Goal: Task Accomplishment & Management: Use online tool/utility

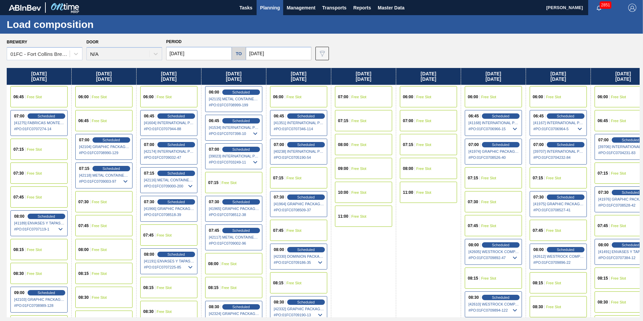
click at [264, 4] on span "Planning" at bounding box center [270, 8] width 20 height 8
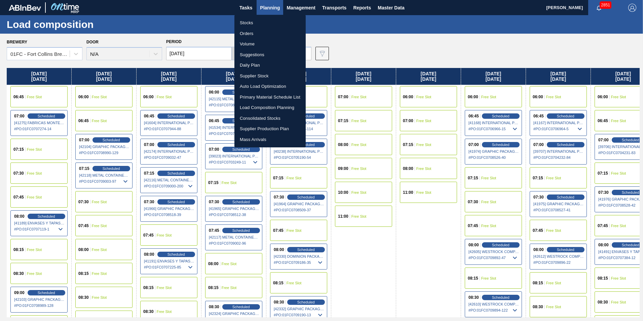
click at [273, 108] on li "Load Composition Planning" at bounding box center [269, 107] width 71 height 11
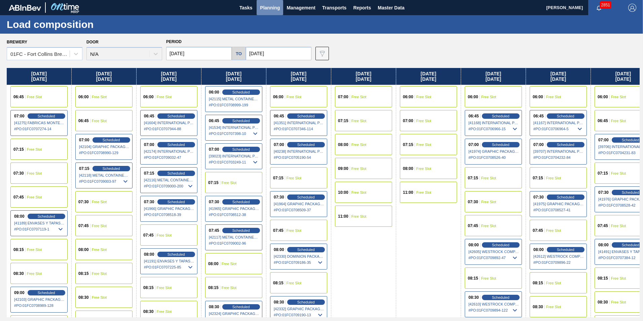
click at [271, 9] on span "Planning" at bounding box center [270, 8] width 20 height 8
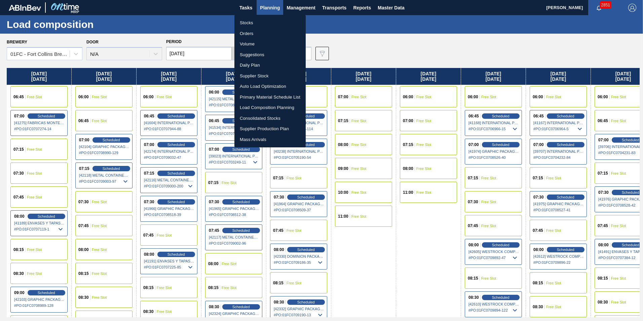
click at [268, 76] on li "Supplier Stock" at bounding box center [269, 76] width 71 height 11
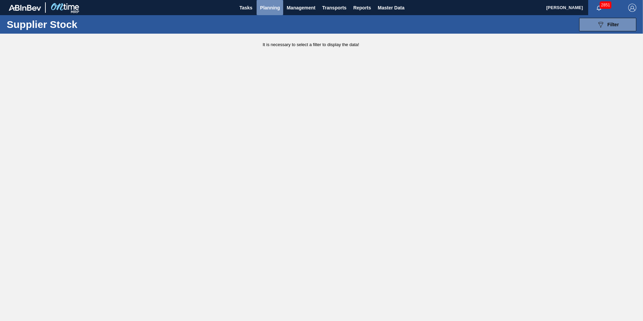
click at [268, 9] on span "Planning" at bounding box center [270, 8] width 20 height 8
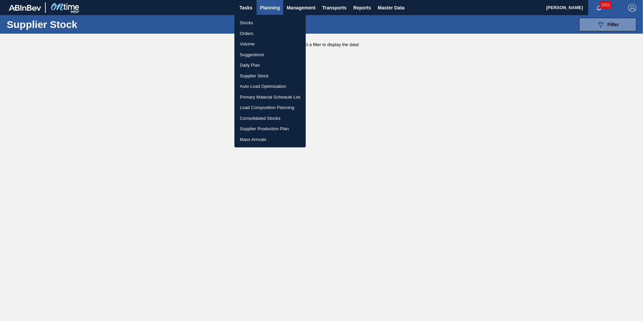
click at [267, 107] on li "Load Composition Planning" at bounding box center [269, 107] width 71 height 11
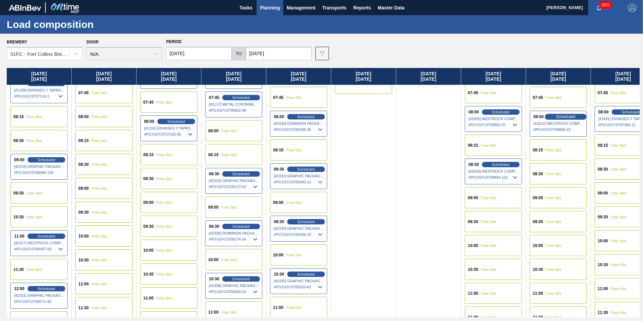
scroll to position [168, 0]
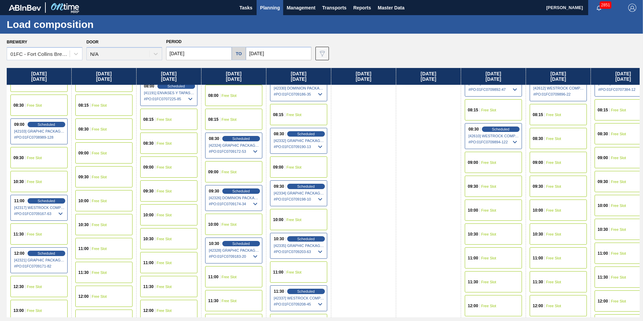
click at [493, 210] on span "Free Slot" at bounding box center [488, 210] width 15 height 4
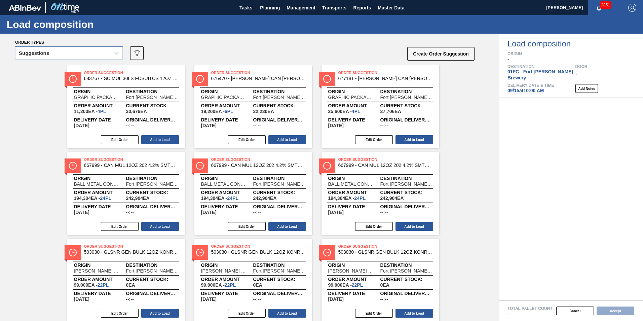
click at [94, 55] on div "Suggestions" at bounding box center [62, 53] width 94 height 10
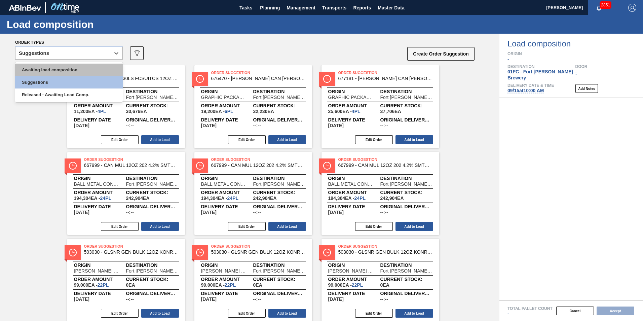
click at [67, 68] on div "Awaiting load composition" at bounding box center [69, 70] width 108 height 12
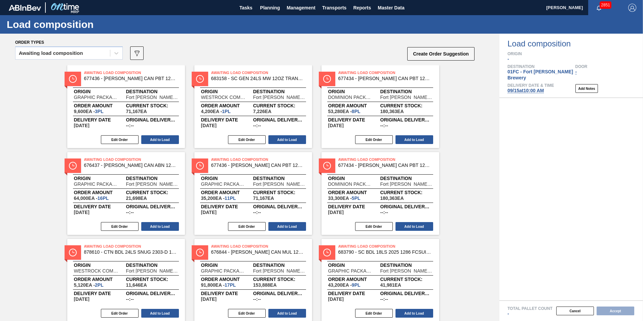
click at [259, 50] on div "Awaiting load composition 089F7B8B-B2A5-4AFE-B5C0-19BA573D28AC Create Order Sug…" at bounding box center [245, 55] width 460 height 20
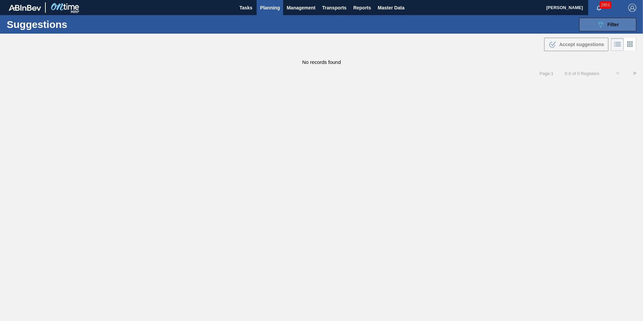
click at [592, 30] on button "089F7B8B-B2A5-4AFE-B5C0-19BA573D28AC Filter" at bounding box center [607, 24] width 57 height 13
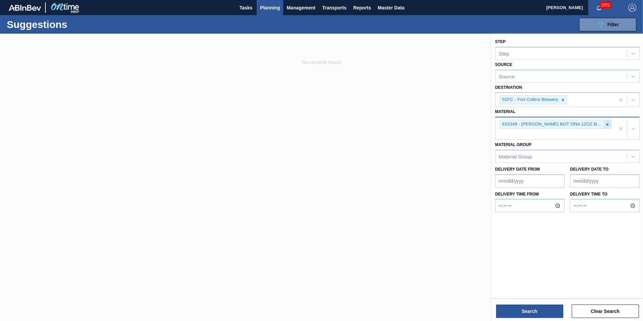
click at [606, 123] on icon at bounding box center [607, 124] width 5 height 5
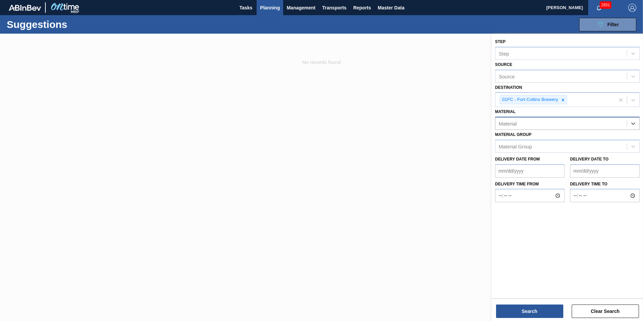
click at [571, 125] on div "Material" at bounding box center [560, 124] width 131 height 10
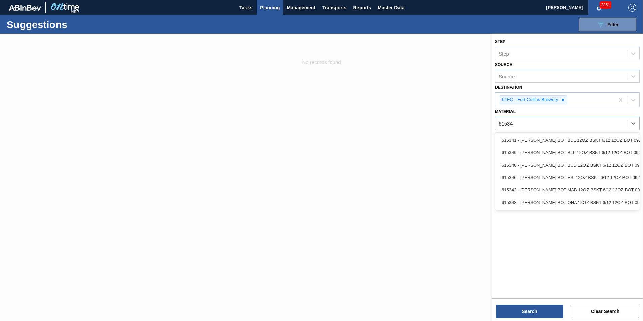
type input "615348"
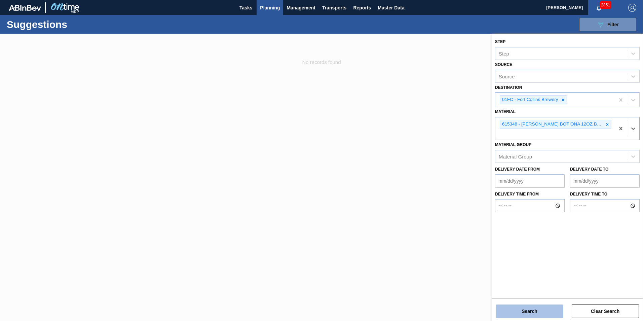
click at [517, 316] on button "Search" at bounding box center [529, 310] width 67 height 13
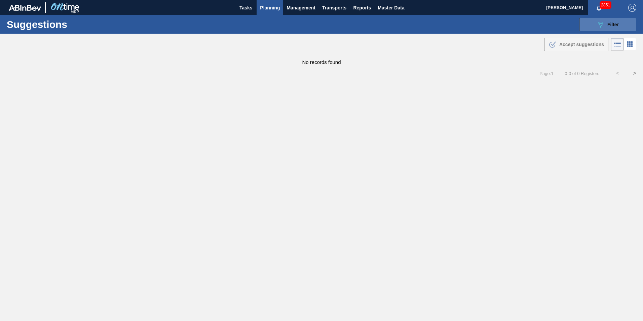
click at [610, 28] on div "089F7B8B-B2A5-4AFE-B5C0-19BA573D28AC Filter" at bounding box center [607, 25] width 22 height 8
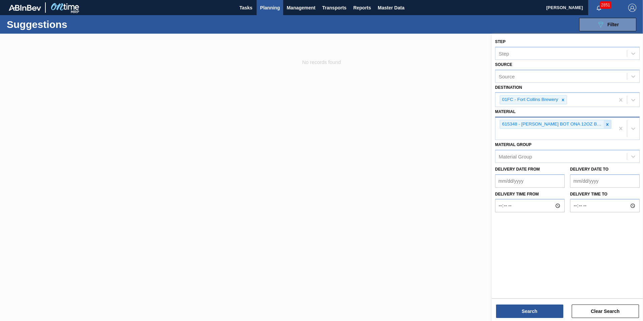
click at [604, 124] on div at bounding box center [606, 124] width 7 height 8
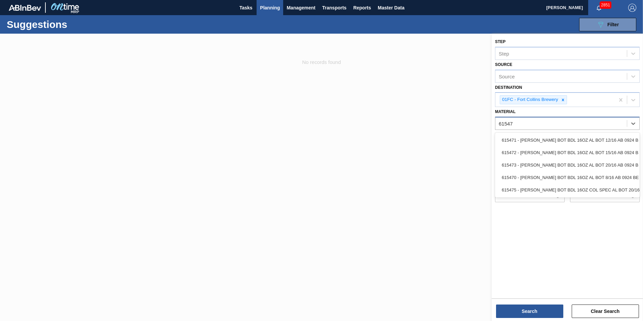
type input "615471"
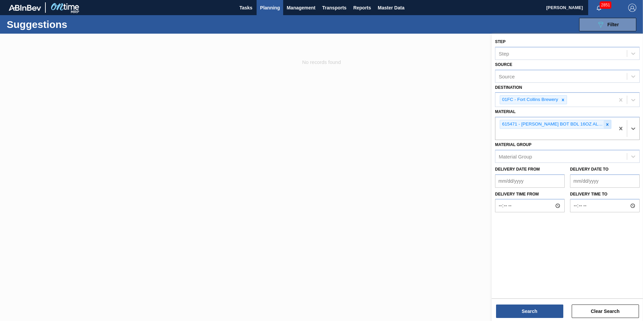
click at [604, 124] on div at bounding box center [606, 124] width 7 height 8
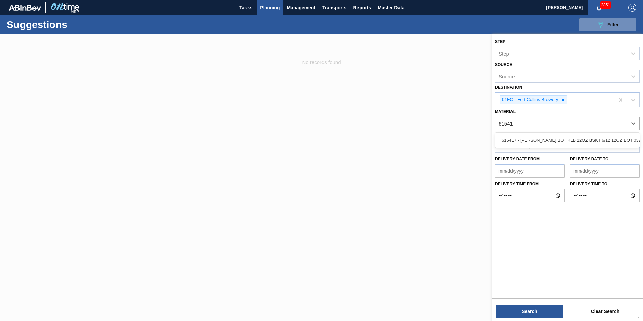
type input "615417"
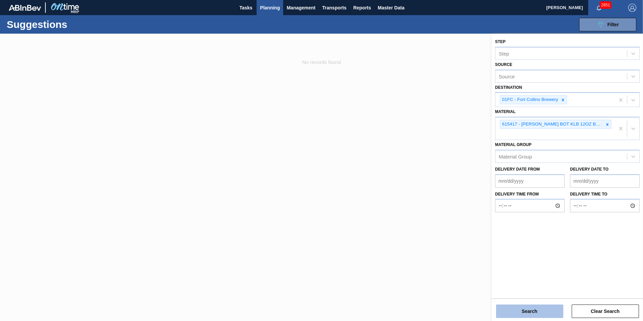
click at [518, 305] on button "Search" at bounding box center [529, 310] width 67 height 13
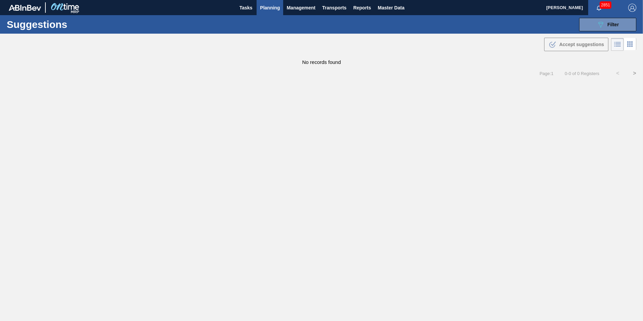
drag, startPoint x: 590, startPoint y: 29, endPoint x: 583, endPoint y: 33, distance: 7.7
click at [590, 29] on button "089F7B8B-B2A5-4AFE-B5C0-19BA573D28AC Filter" at bounding box center [607, 24] width 57 height 13
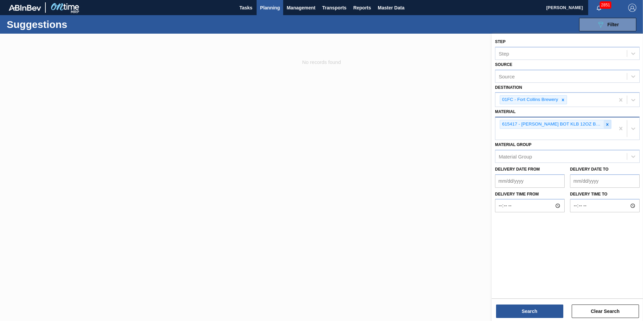
click at [604, 122] on div at bounding box center [606, 124] width 7 height 8
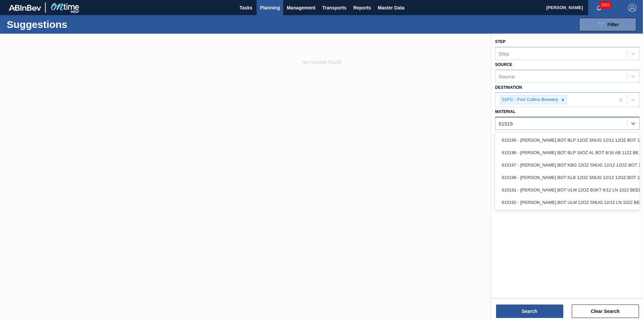
type input "615195"
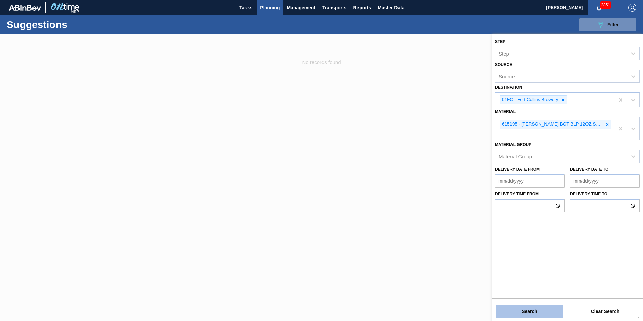
click at [534, 308] on button "Search" at bounding box center [529, 310] width 67 height 13
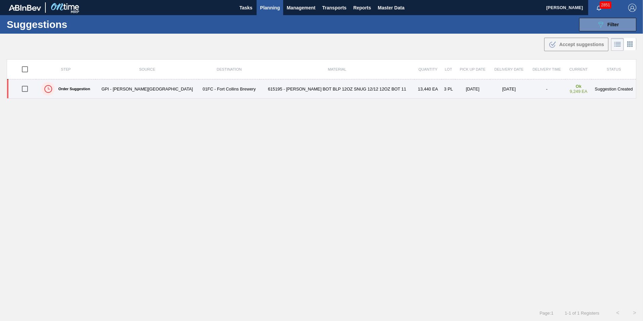
click at [29, 90] on input "checkbox" at bounding box center [25, 89] width 14 height 14
checkbox input "true"
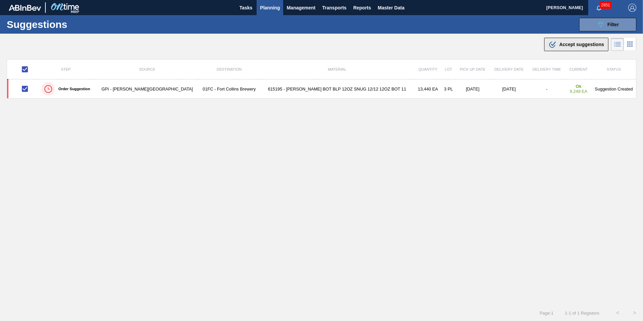
click at [567, 41] on div ".b{fill:var(--color-action-default)} Accept suggestions" at bounding box center [575, 44] width 55 height 8
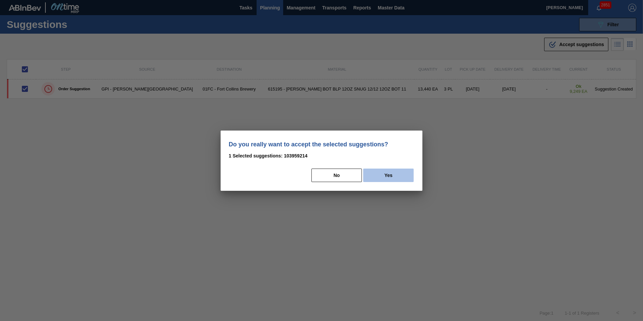
click at [382, 176] on button "Yes" at bounding box center [388, 174] width 50 height 13
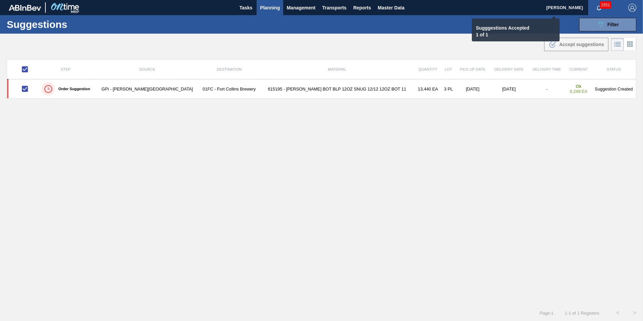
checkbox input "false"
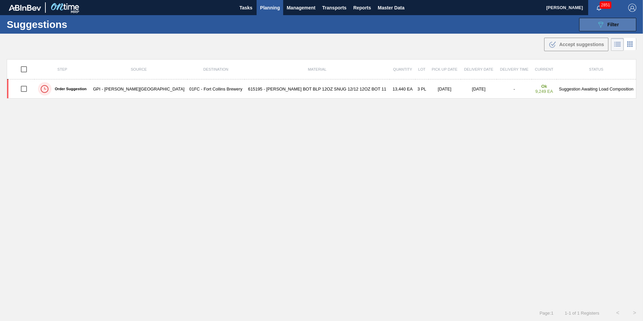
click at [596, 28] on icon "089F7B8B-B2A5-4AFE-B5C0-19BA573D28AC" at bounding box center [600, 25] width 8 height 8
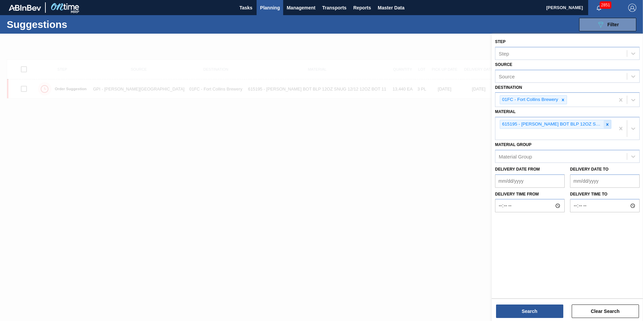
click at [607, 125] on icon at bounding box center [607, 124] width 5 height 5
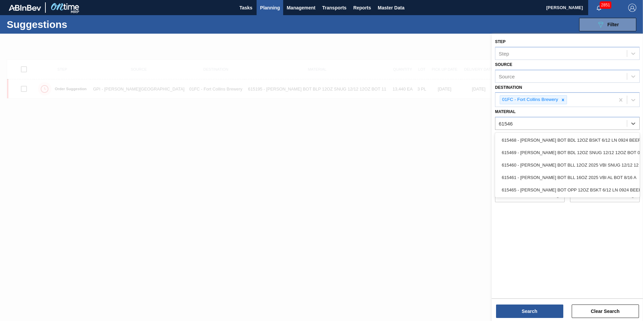
type input "615460"
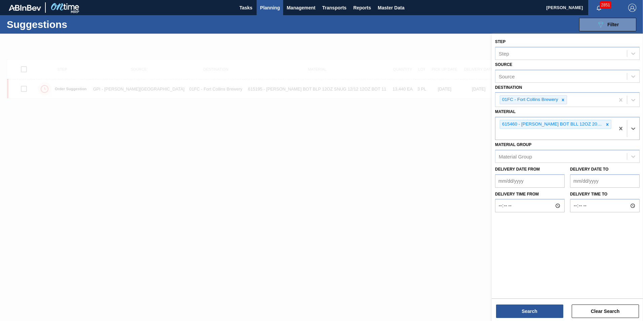
click at [540, 318] on div "Step Step Source Source Destination 01FC - Fort Collins Brewery Material option…" at bounding box center [566, 178] width 151 height 288
click at [539, 313] on button "Search" at bounding box center [529, 310] width 67 height 13
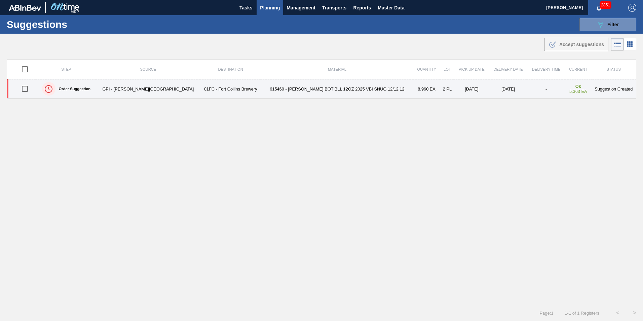
click at [31, 89] on input "checkbox" at bounding box center [25, 89] width 14 height 14
checkbox input "true"
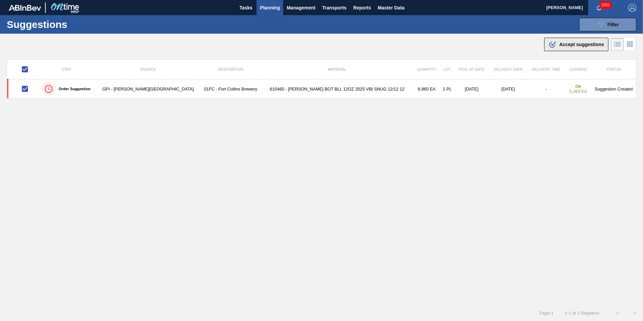
click at [573, 43] on span "Accept suggestions" at bounding box center [581, 44] width 45 height 5
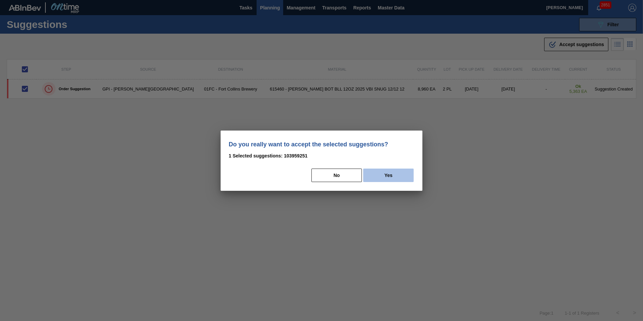
click at [398, 176] on button "Yes" at bounding box center [388, 174] width 50 height 13
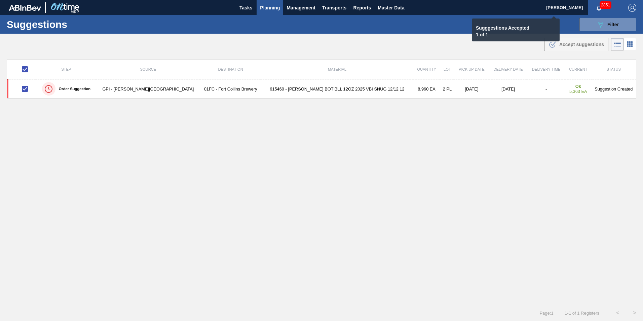
checkbox input "false"
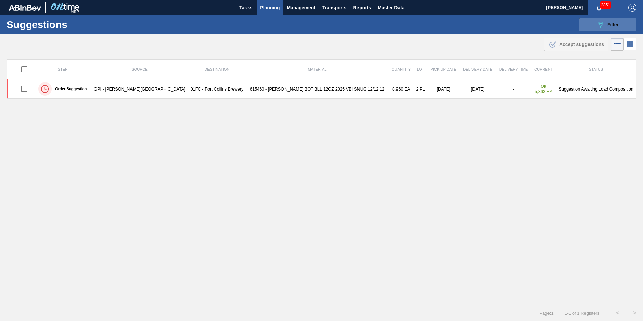
click at [596, 28] on icon "089F7B8B-B2A5-4AFE-B5C0-19BA573D28AC" at bounding box center [600, 25] width 8 height 8
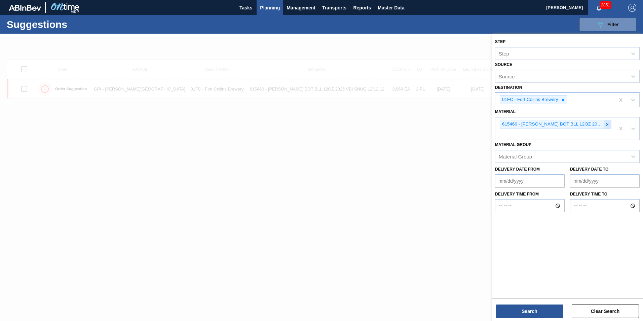
click at [608, 126] on icon at bounding box center [607, 124] width 5 height 5
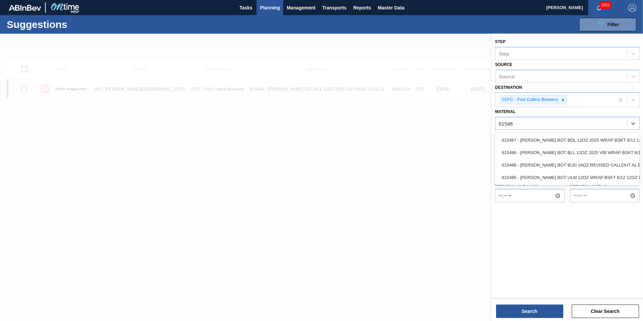
type input "615485"
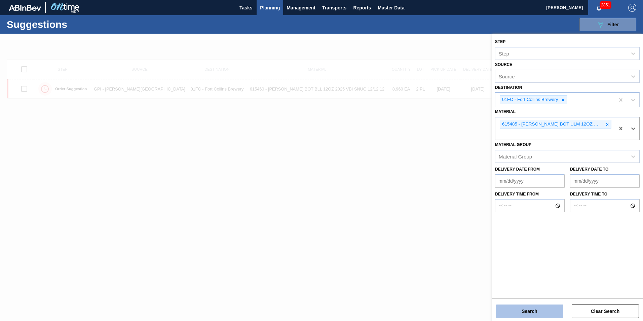
click at [524, 304] on button "Search" at bounding box center [529, 310] width 67 height 13
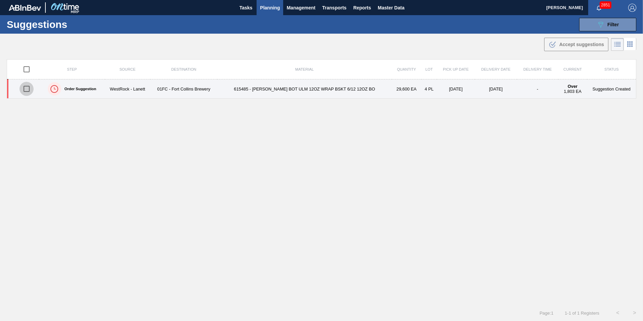
drag, startPoint x: 26, startPoint y: 91, endPoint x: 46, endPoint y: 88, distance: 20.1
click at [26, 91] on input "checkbox" at bounding box center [26, 89] width 14 height 14
checkbox input "true"
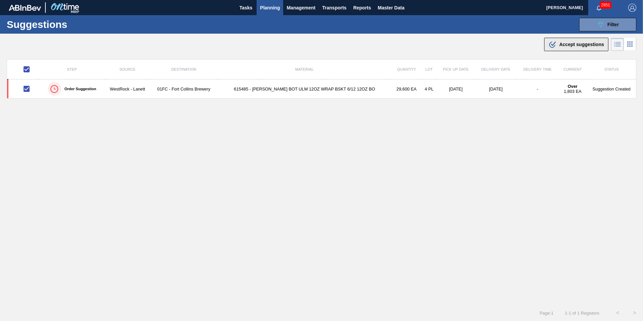
click at [559, 48] on div ".b{fill:var(--color-action-default)} Accept suggestions" at bounding box center [575, 44] width 55 height 8
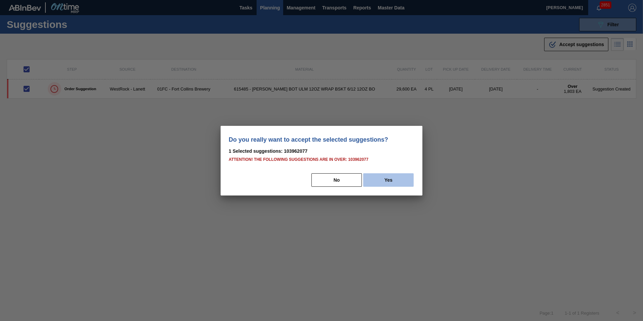
click at [390, 181] on button "Yes" at bounding box center [388, 179] width 50 height 13
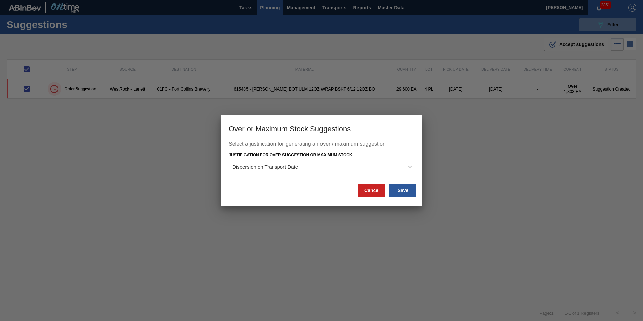
click at [373, 166] on div "Dispersion on Transport Date" at bounding box center [316, 167] width 174 height 10
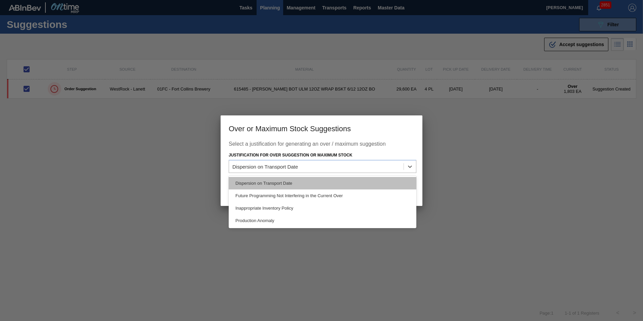
click at [344, 187] on div "Dispersion on Transport Date" at bounding box center [323, 183] width 188 height 12
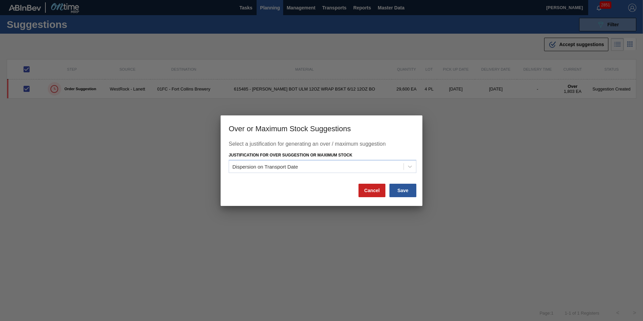
drag, startPoint x: 395, startPoint y: 192, endPoint x: 372, endPoint y: 193, distance: 22.9
click at [396, 192] on button "Save" at bounding box center [402, 190] width 27 height 13
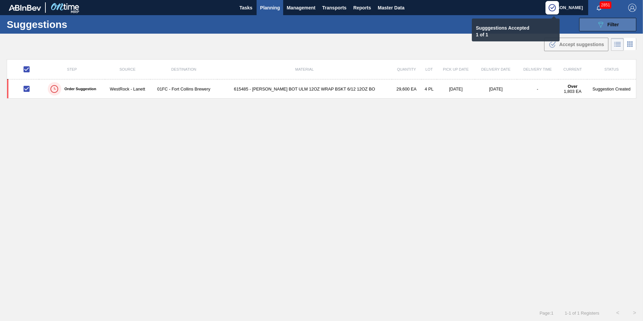
click at [592, 27] on button "089F7B8B-B2A5-4AFE-B5C0-19BA573D28AC Filter" at bounding box center [607, 24] width 57 height 13
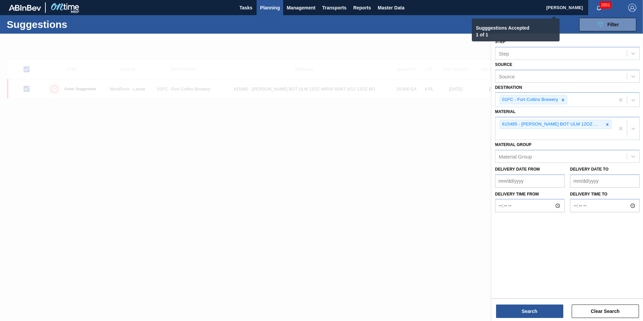
checkbox input "false"
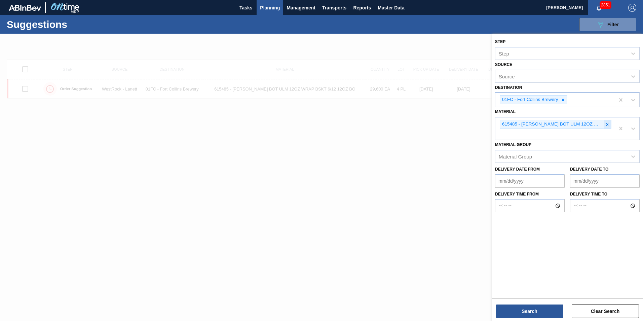
click at [610, 128] on div at bounding box center [606, 124] width 7 height 8
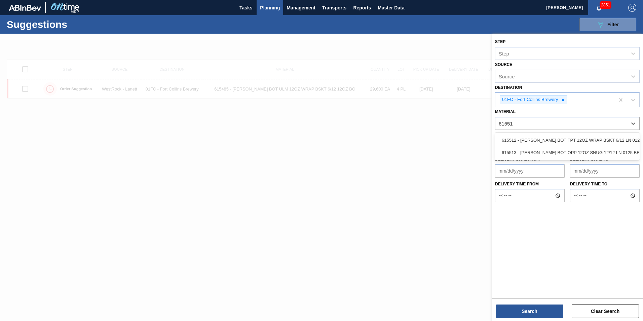
type input "615512"
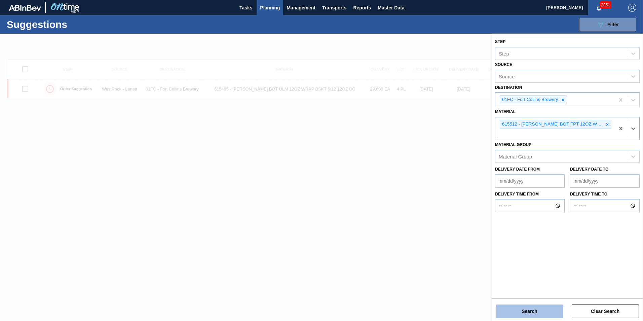
click at [534, 309] on button "Search" at bounding box center [529, 310] width 67 height 13
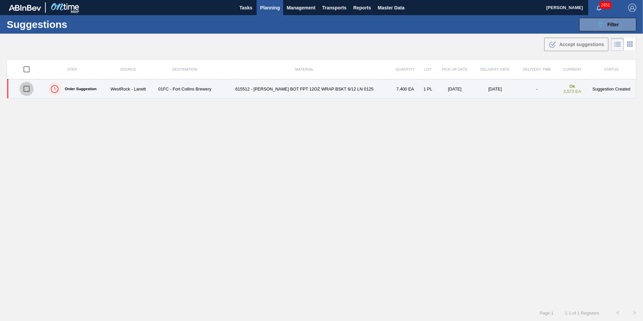
click at [26, 88] on input "checkbox" at bounding box center [26, 89] width 14 height 14
checkbox input "true"
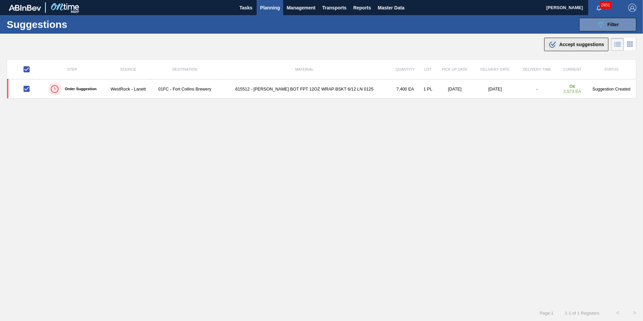
click at [561, 45] on span "Accept suggestions" at bounding box center [581, 44] width 45 height 5
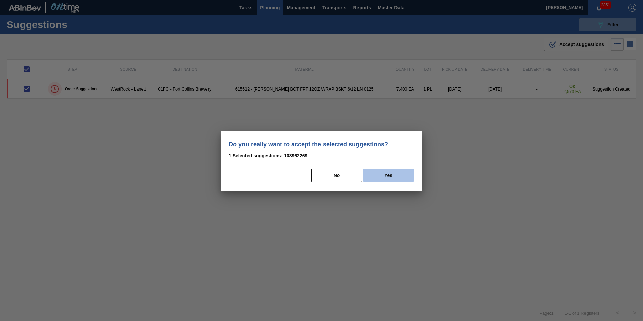
click at [393, 179] on button "Yes" at bounding box center [388, 174] width 50 height 13
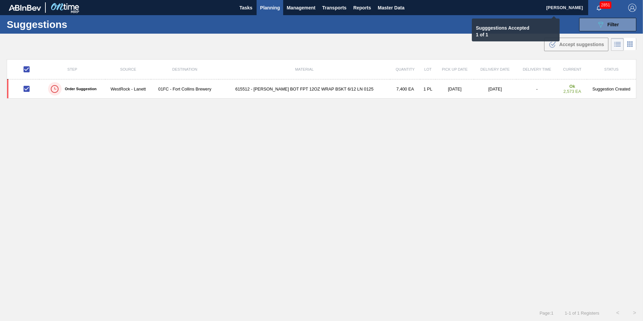
checkbox input "false"
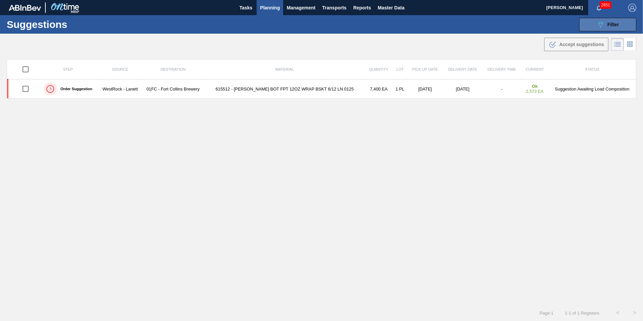
click at [588, 28] on button "089F7B8B-B2A5-4AFE-B5C0-19BA573D28AC Filter" at bounding box center [607, 24] width 57 height 13
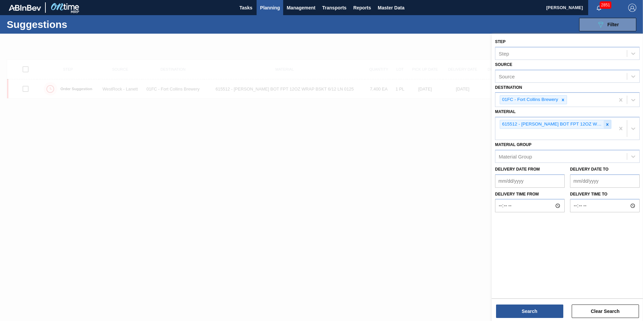
drag, startPoint x: 607, startPoint y: 124, endPoint x: 590, endPoint y: 125, distance: 16.5
click at [607, 125] on icon at bounding box center [607, 124] width 2 height 2
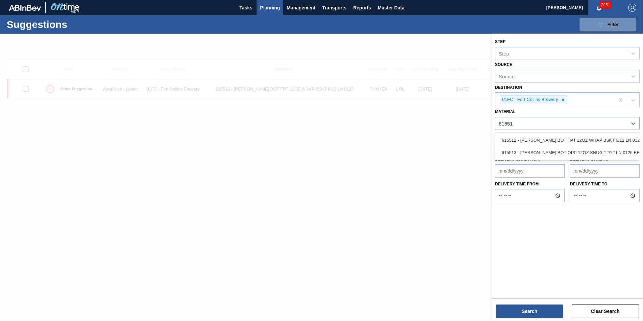
type input "615513"
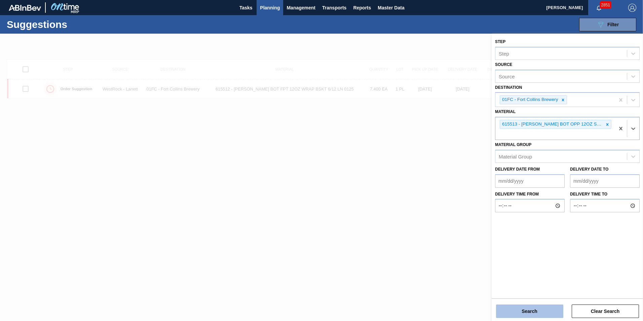
click at [522, 312] on button "Search" at bounding box center [529, 310] width 67 height 13
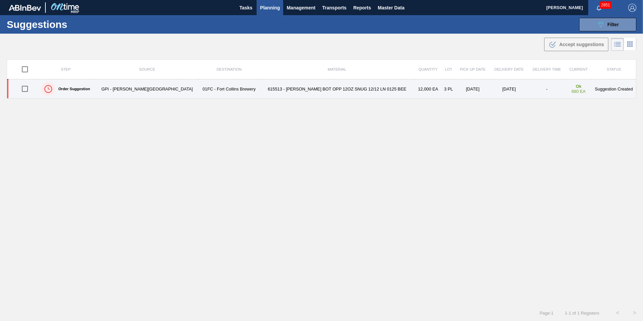
click at [28, 89] on input "checkbox" at bounding box center [25, 89] width 14 height 14
checkbox input "true"
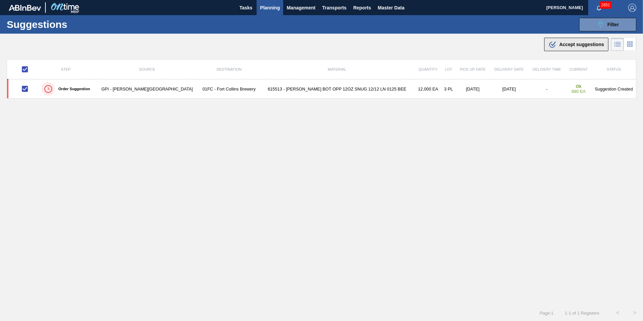
click at [573, 46] on span "Accept suggestions" at bounding box center [581, 44] width 45 height 5
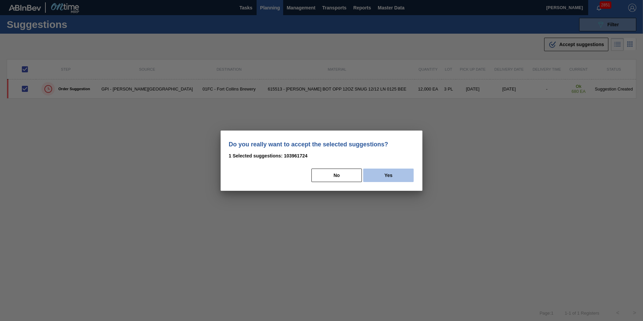
click at [384, 175] on button "Yes" at bounding box center [388, 174] width 50 height 13
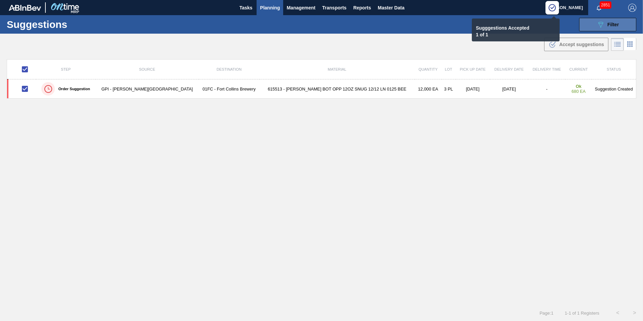
click at [604, 23] on div "089F7B8B-B2A5-4AFE-B5C0-19BA573D28AC Filter" at bounding box center [607, 25] width 22 height 8
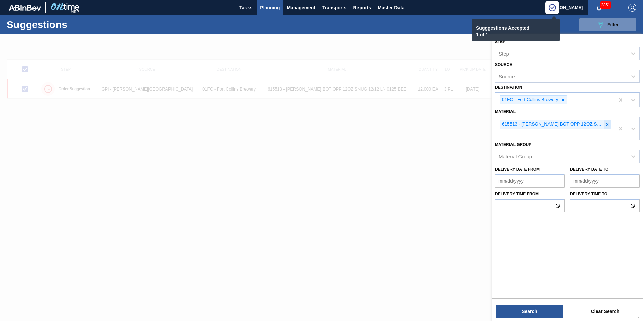
click at [607, 124] on icon at bounding box center [607, 124] width 2 height 2
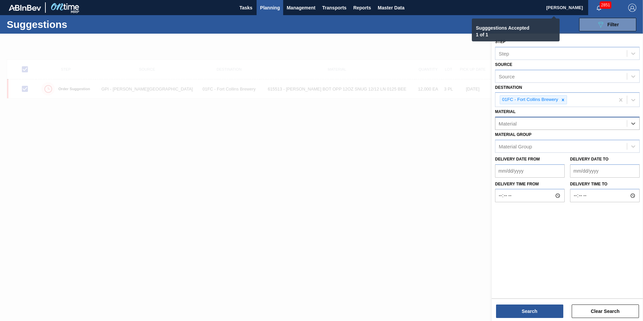
type input "61"
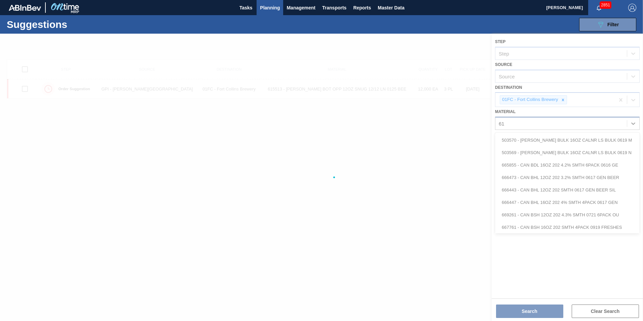
checkbox input "false"
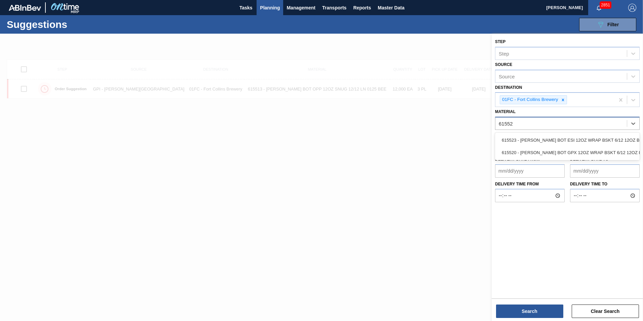
type input "615520"
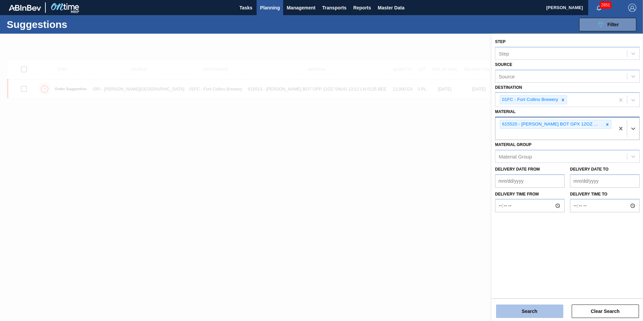
click at [528, 309] on button "Search" at bounding box center [529, 310] width 67 height 13
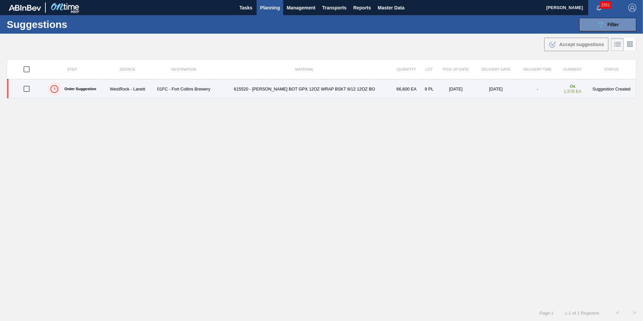
click at [25, 89] on input "checkbox" at bounding box center [26, 89] width 14 height 14
checkbox input "true"
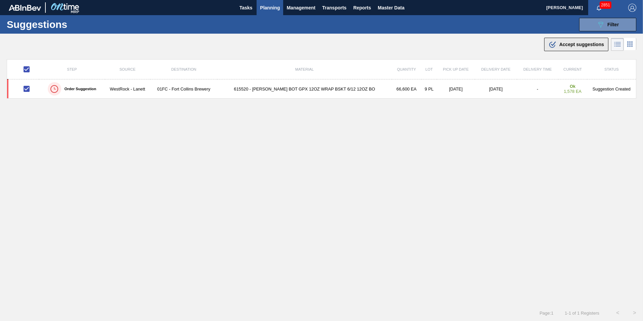
click at [589, 49] on button ".b{fill:var(--color-action-default)} Accept suggestions" at bounding box center [576, 44] width 64 height 13
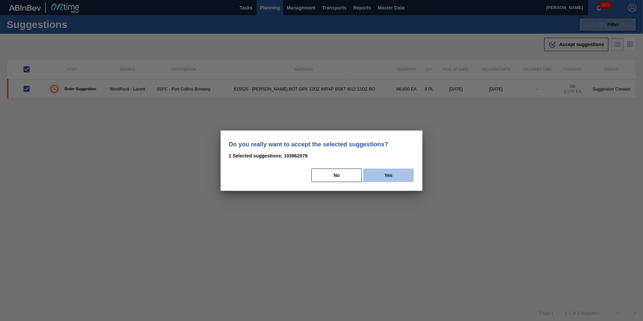
click at [376, 173] on button "Yes" at bounding box center [388, 174] width 50 height 13
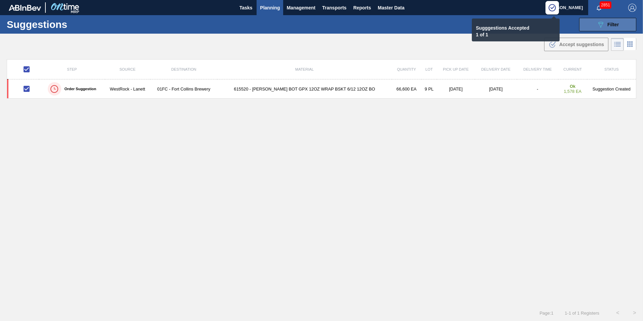
click at [584, 29] on button "089F7B8B-B2A5-4AFE-B5C0-19BA573D28AC Filter" at bounding box center [607, 24] width 57 height 13
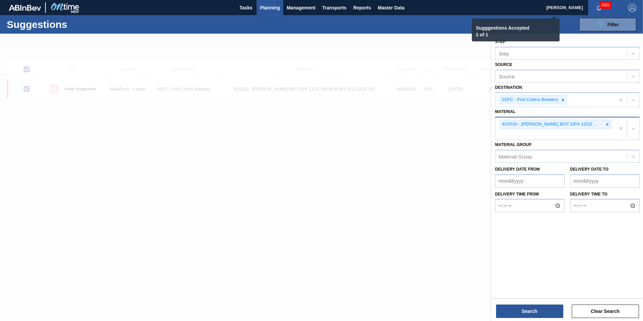
drag, startPoint x: 607, startPoint y: 124, endPoint x: 438, endPoint y: 168, distance: 174.7
click at [607, 124] on icon at bounding box center [607, 124] width 2 height 2
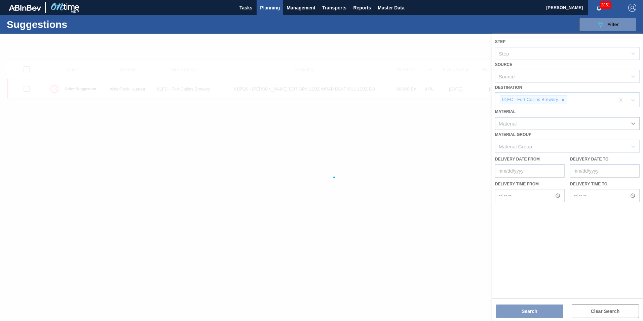
checkbox input "false"
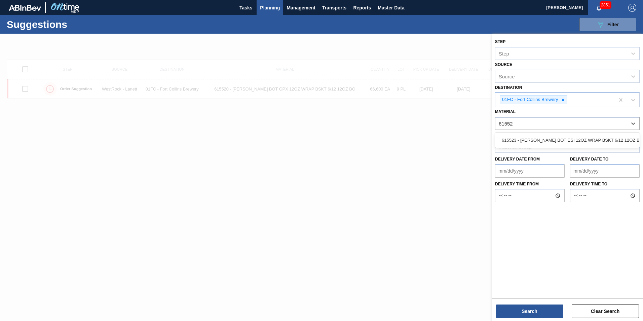
type input "615523"
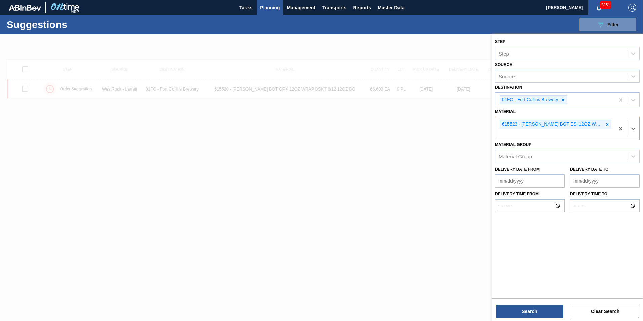
click at [521, 318] on div "Step Step Source Source Destination 01FC - Fort Collins Brewery Material option…" at bounding box center [566, 178] width 151 height 288
click at [518, 310] on button "Search" at bounding box center [529, 310] width 67 height 13
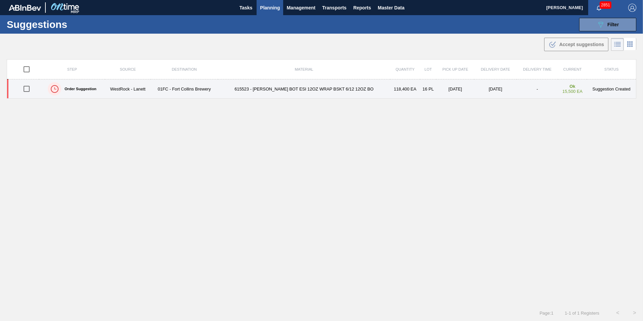
click at [31, 91] on input "checkbox" at bounding box center [26, 89] width 14 height 14
checkbox input "true"
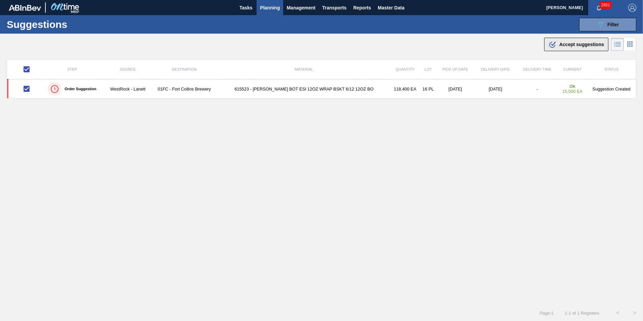
click at [560, 40] on button ".b{fill:var(--color-action-default)} Accept suggestions" at bounding box center [576, 44] width 64 height 13
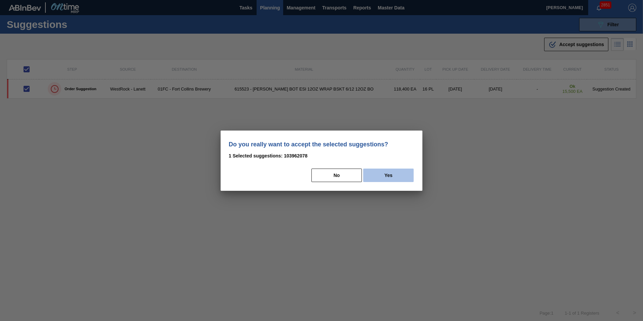
click at [387, 179] on button "Yes" at bounding box center [388, 174] width 50 height 13
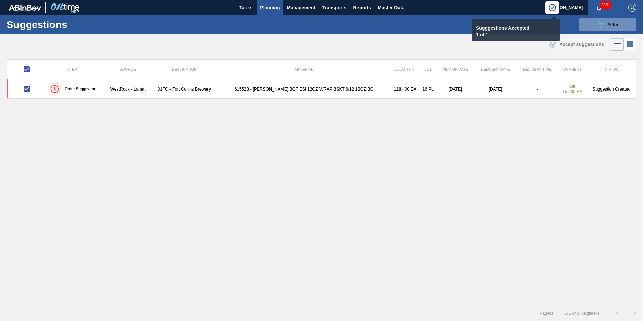
click at [604, 31] on div "Suggestions 089F7B8B-B2A5-4AFE-B5C0-19BA573D28AC Filter Step Step Source Source…" at bounding box center [321, 24] width 643 height 18
click at [604, 25] on div "089F7B8B-B2A5-4AFE-B5C0-19BA573D28AC Filter" at bounding box center [607, 25] width 22 height 8
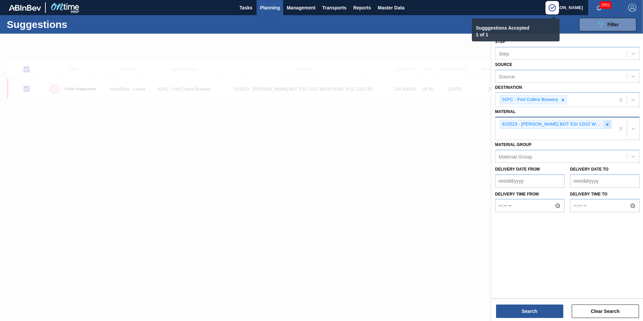
click at [607, 123] on icon at bounding box center [607, 124] width 5 height 5
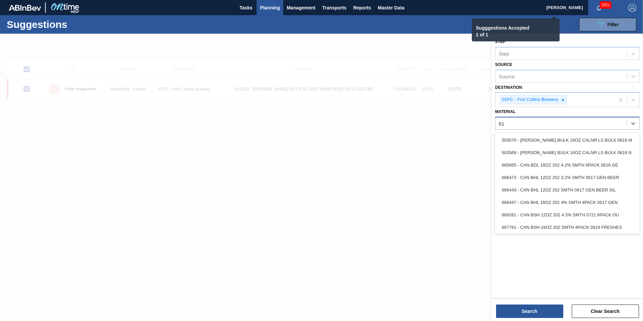
type input "615"
checkbox input "false"
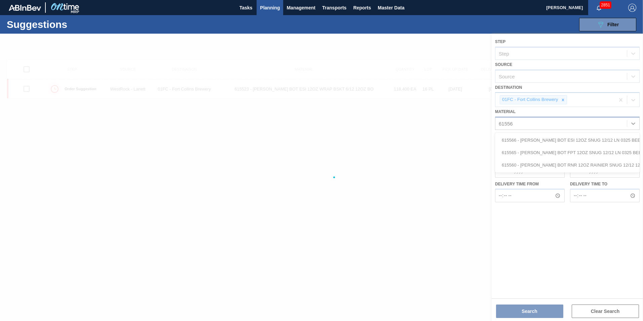
type input "615565"
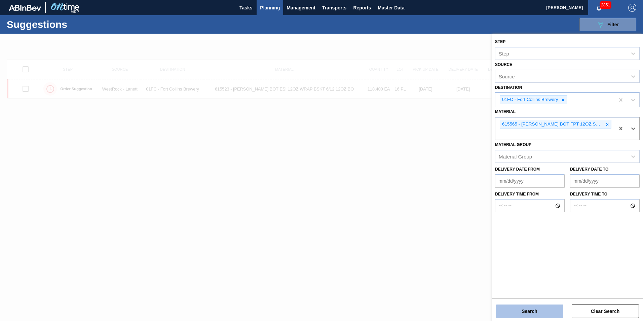
click at [532, 308] on button "Search" at bounding box center [529, 310] width 67 height 13
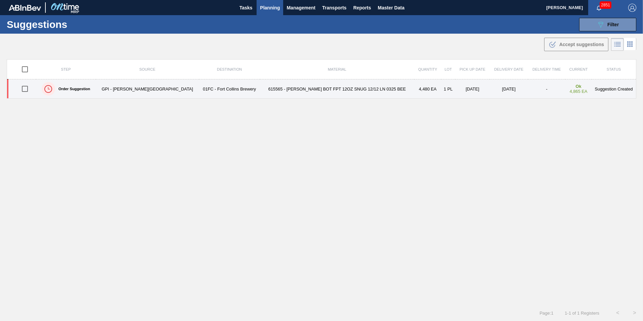
click at [32, 90] on input "checkbox" at bounding box center [25, 89] width 14 height 14
checkbox input "true"
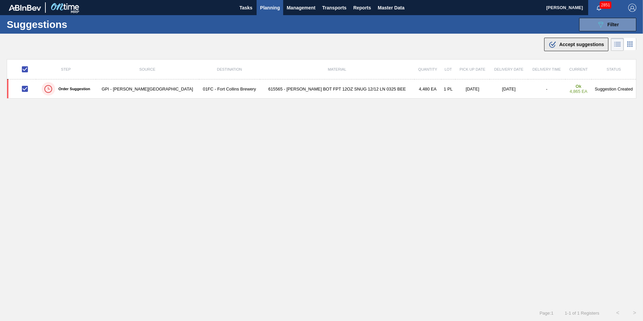
click at [545, 49] on button ".b{fill:var(--color-action-default)} Accept suggestions" at bounding box center [576, 44] width 64 height 13
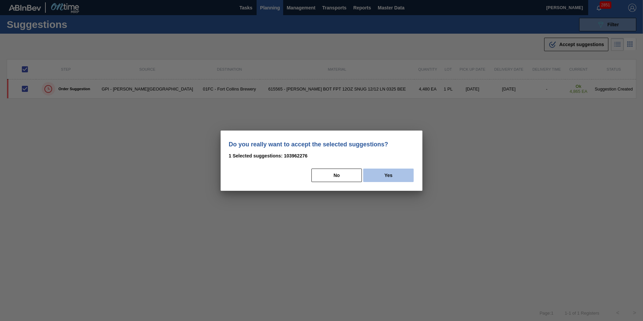
click at [376, 171] on button "Yes" at bounding box center [388, 174] width 50 height 13
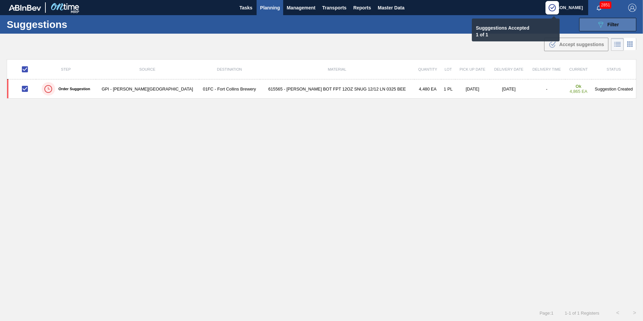
click at [596, 28] on icon "089F7B8B-B2A5-4AFE-B5C0-19BA573D28AC" at bounding box center [600, 25] width 8 height 8
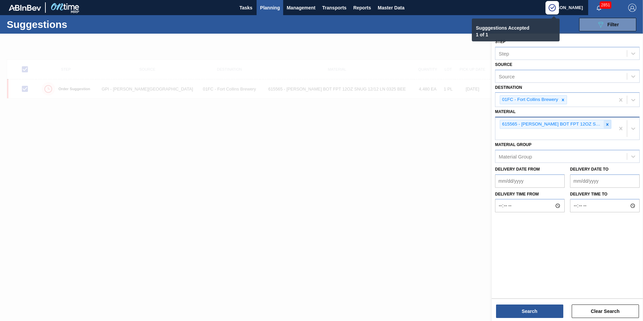
click at [608, 123] on icon at bounding box center [607, 124] width 5 height 5
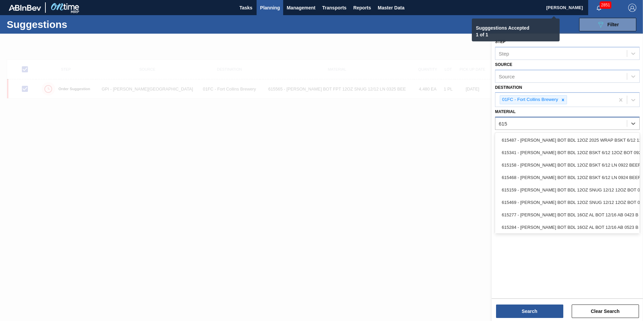
type input "6152"
checkbox input "false"
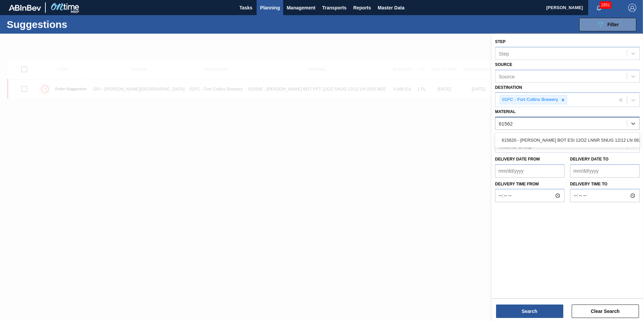
type input "615620"
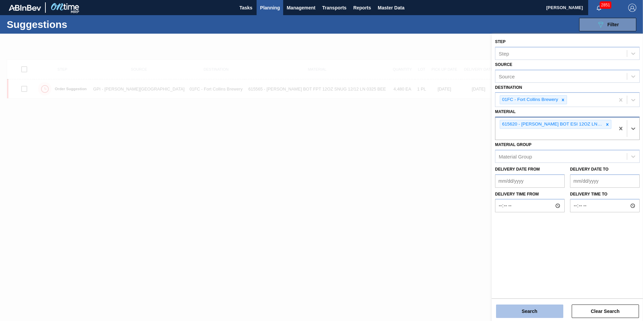
click at [514, 311] on button "Search" at bounding box center [529, 310] width 67 height 13
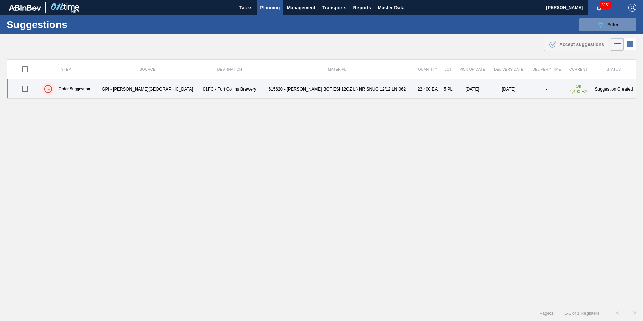
click at [27, 88] on input "checkbox" at bounding box center [25, 89] width 14 height 14
checkbox input "true"
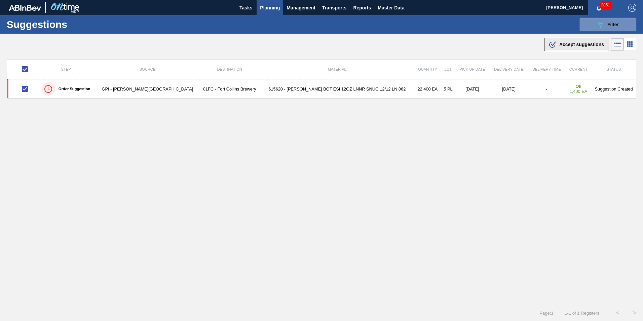
click at [574, 42] on span "Accept suggestions" at bounding box center [581, 44] width 45 height 5
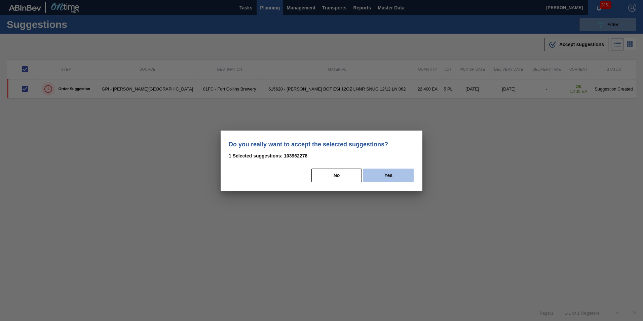
click at [384, 173] on button "Yes" at bounding box center [388, 174] width 50 height 13
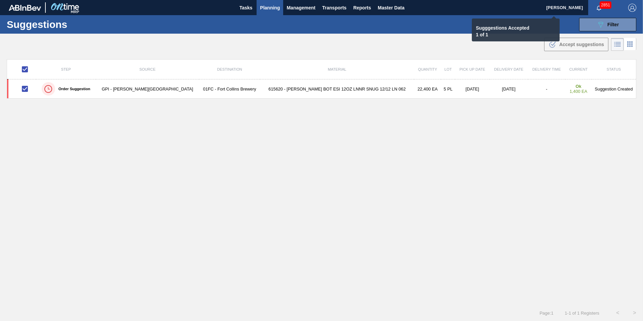
checkbox input "false"
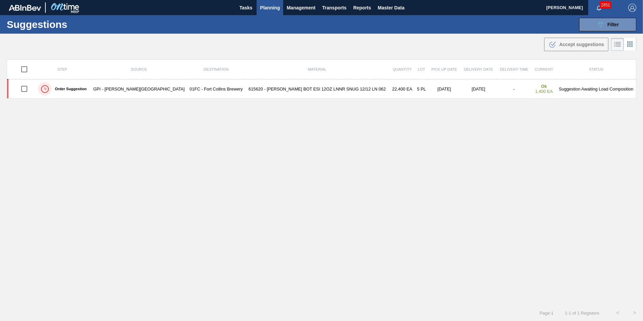
drag, startPoint x: 586, startPoint y: 33, endPoint x: 586, endPoint y: 29, distance: 4.0
click at [586, 33] on div "Suggestions 089F7B8B-B2A5-4AFE-B5C0-19BA573D28AC Filter Step Step Source Source…" at bounding box center [321, 24] width 643 height 18
click at [586, 26] on button "089F7B8B-B2A5-4AFE-B5C0-19BA573D28AC Filter" at bounding box center [607, 24] width 57 height 13
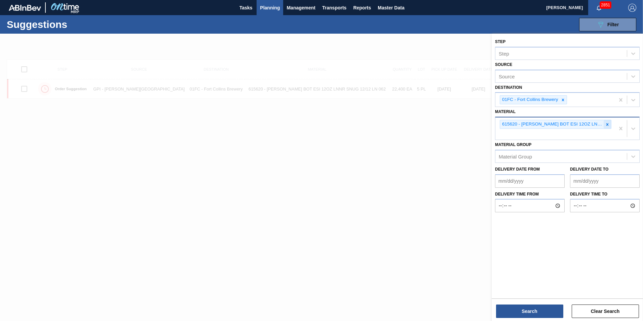
click at [605, 123] on icon at bounding box center [607, 124] width 5 height 5
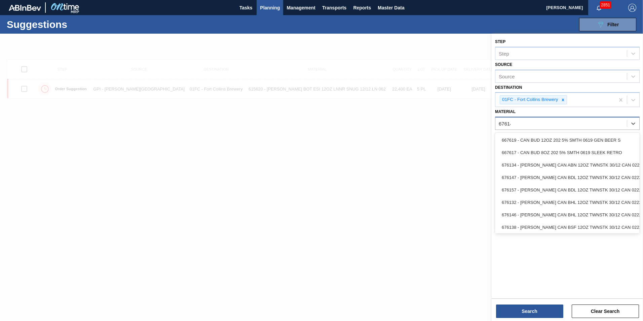
type input "676140"
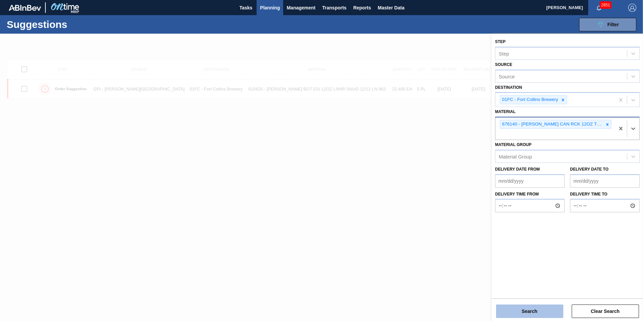
click at [541, 315] on button "Search" at bounding box center [529, 310] width 67 height 13
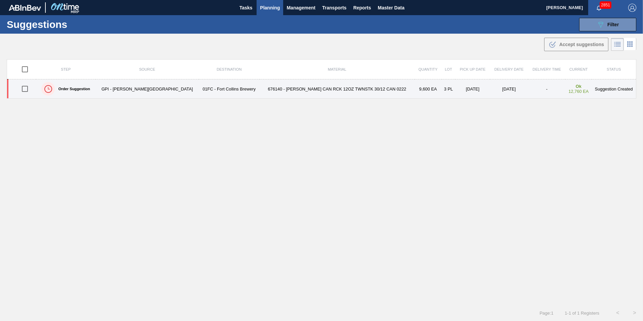
click at [30, 92] on input "checkbox" at bounding box center [25, 89] width 14 height 14
checkbox input "true"
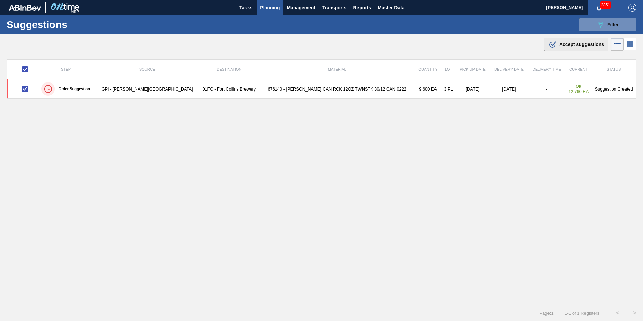
click at [567, 49] on button ".b{fill:var(--color-action-default)} Accept suggestions" at bounding box center [576, 44] width 64 height 13
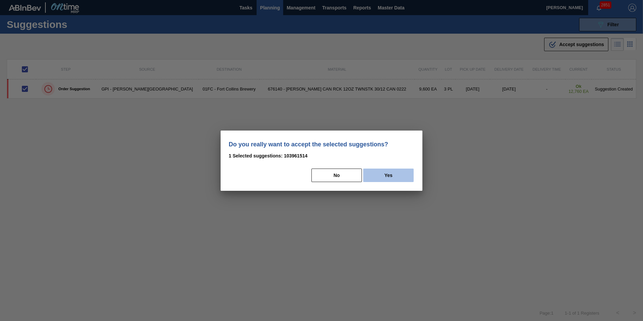
click at [376, 176] on button "Yes" at bounding box center [388, 174] width 50 height 13
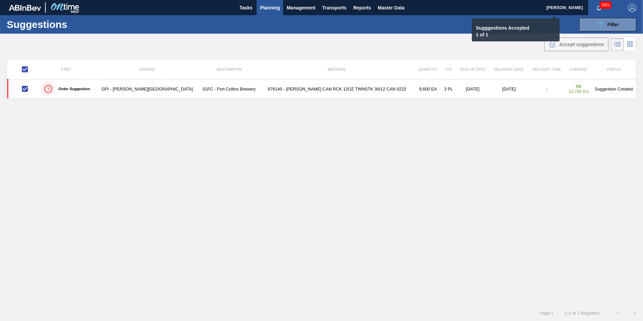
checkbox input "false"
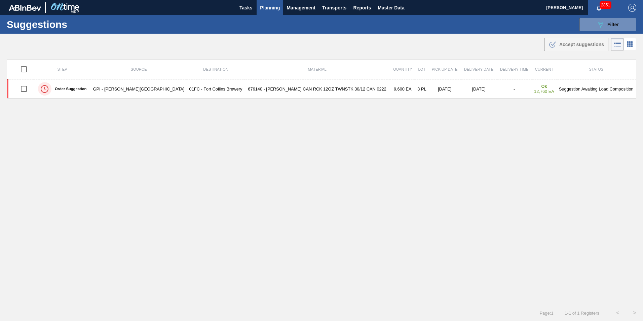
drag, startPoint x: 587, startPoint y: 30, endPoint x: 574, endPoint y: 41, distance: 17.4
click at [587, 30] on button "089F7B8B-B2A5-4AFE-B5C0-19BA573D28AC Filter" at bounding box center [607, 24] width 57 height 13
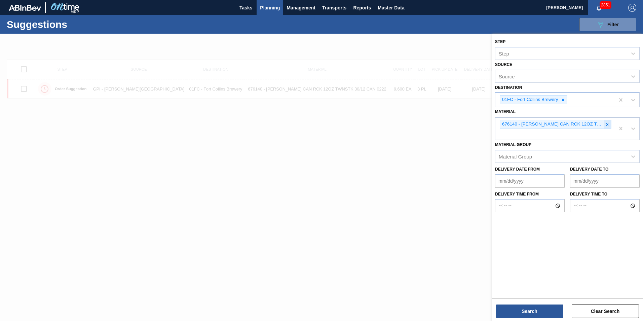
click at [608, 121] on div at bounding box center [606, 124] width 7 height 8
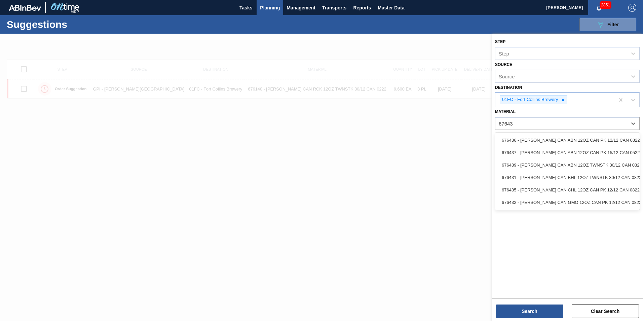
type input "676437"
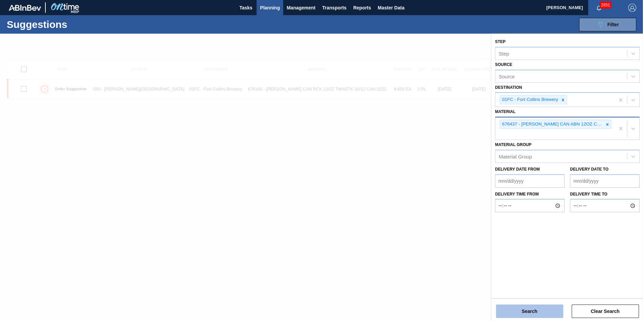
click at [541, 313] on button "Search" at bounding box center [529, 310] width 67 height 13
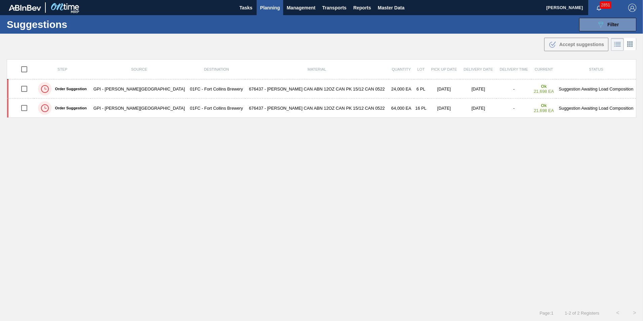
drag, startPoint x: 605, startPoint y: 25, endPoint x: 594, endPoint y: 41, distance: 19.7
click at [605, 25] on div "089F7B8B-B2A5-4AFE-B5C0-19BA573D28AC Filter" at bounding box center [607, 25] width 22 height 8
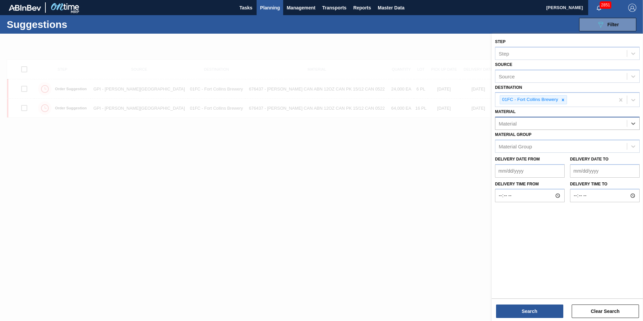
click at [577, 125] on div "Material" at bounding box center [560, 124] width 131 height 10
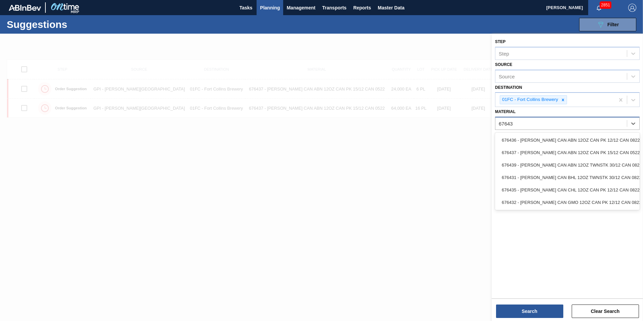
type input "676439"
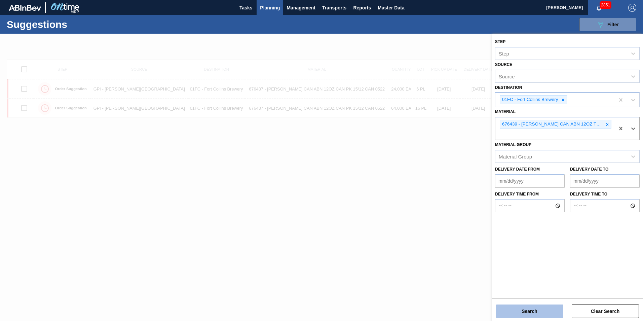
click at [534, 306] on button "Search" at bounding box center [529, 310] width 67 height 13
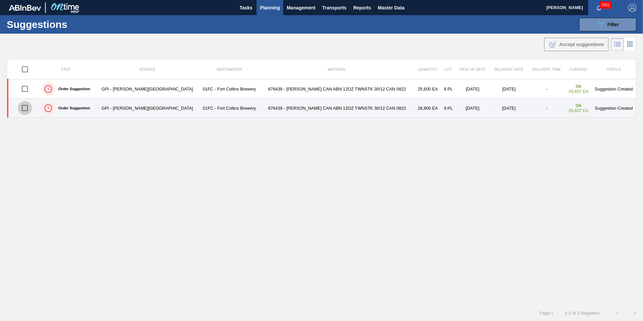
drag, startPoint x: 25, startPoint y: 107, endPoint x: 153, endPoint y: 107, distance: 127.4
click at [25, 107] on input "checkbox" at bounding box center [25, 108] width 14 height 14
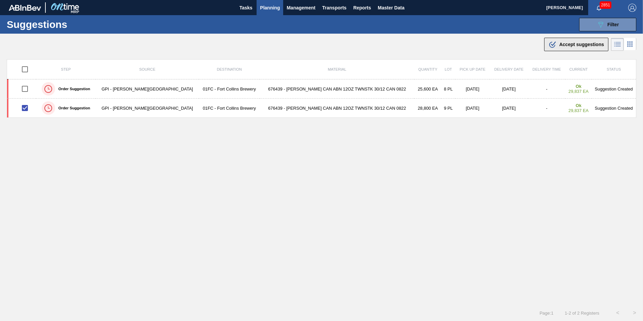
click at [588, 44] on span "Accept suggestions" at bounding box center [581, 44] width 45 height 5
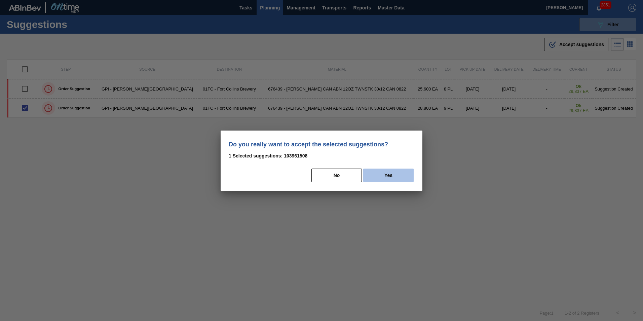
click at [385, 172] on button "Yes" at bounding box center [388, 174] width 50 height 13
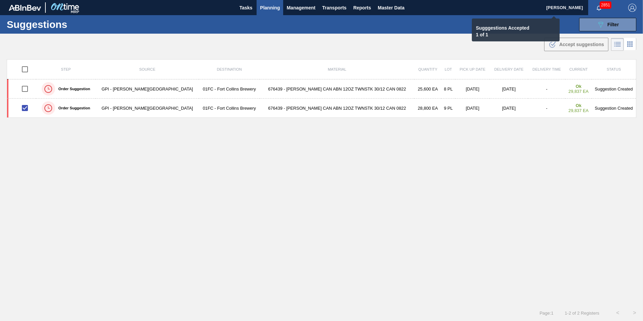
checkbox input "false"
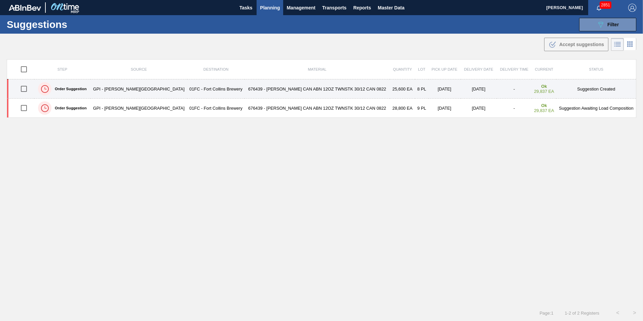
click at [23, 88] on input "checkbox" at bounding box center [24, 89] width 14 height 14
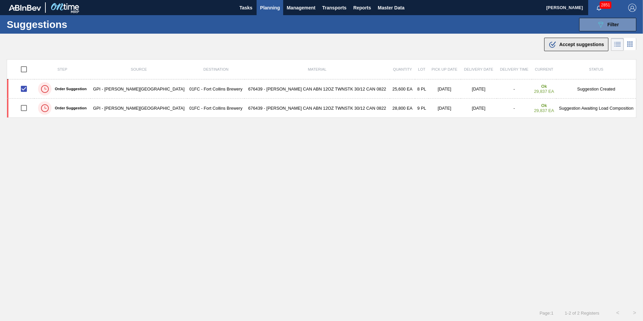
click at [562, 46] on span "Accept suggestions" at bounding box center [581, 44] width 45 height 5
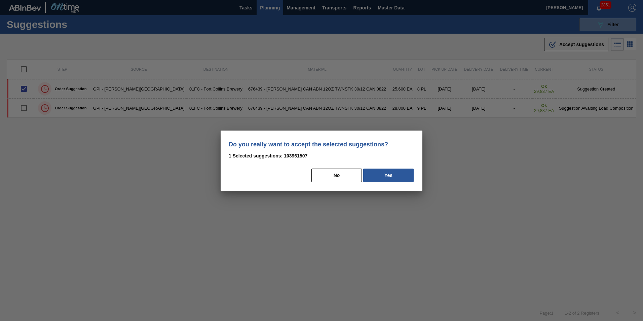
drag, startPoint x: 378, startPoint y: 169, endPoint x: 5, endPoint y: 195, distance: 374.3
click at [378, 169] on button "Yes" at bounding box center [388, 174] width 50 height 13
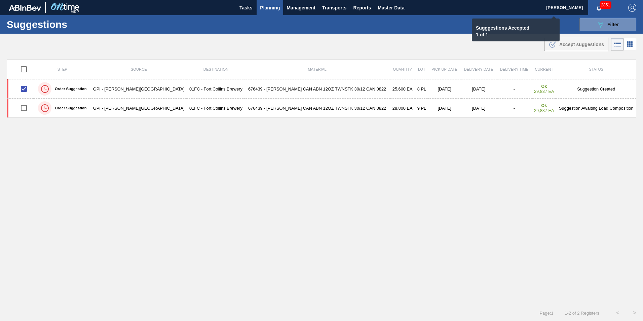
checkbox input "false"
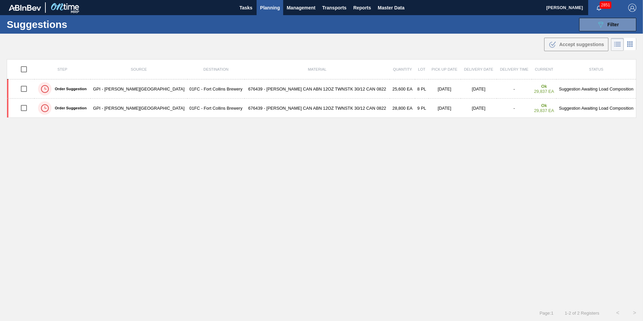
click at [594, 32] on div "Suggestions 089F7B8B-B2A5-4AFE-B5C0-19BA573D28AC Filter Step Step Source Source…" at bounding box center [321, 24] width 643 height 18
click at [593, 26] on button "089F7B8B-B2A5-4AFE-B5C0-19BA573D28AC Filter" at bounding box center [607, 24] width 57 height 13
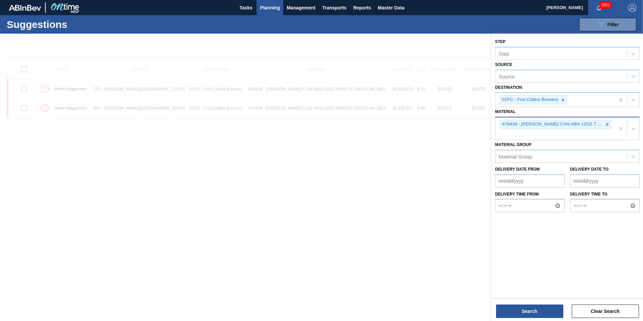
drag, startPoint x: 610, startPoint y: 124, endPoint x: 605, endPoint y: 126, distance: 5.6
click at [609, 124] on div at bounding box center [606, 124] width 7 height 8
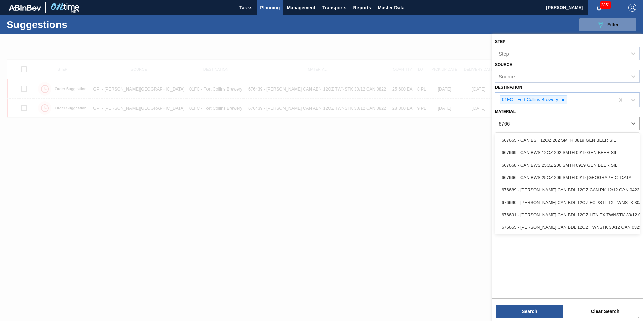
type input "676617"
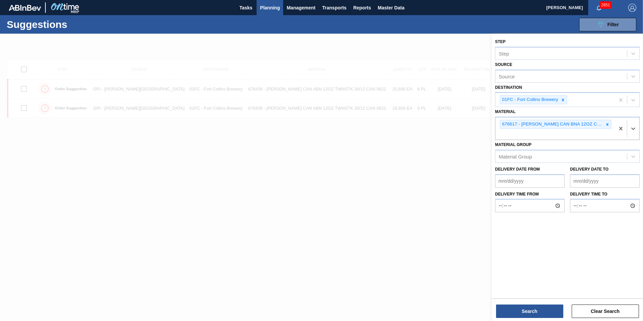
click at [527, 303] on div "Search Clear Search" at bounding box center [566, 307] width 151 height 19
click at [527, 311] on button "Search" at bounding box center [529, 310] width 67 height 13
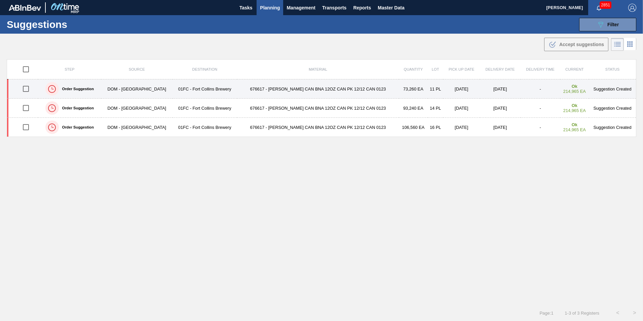
click at [27, 88] on input "checkbox" at bounding box center [26, 89] width 14 height 14
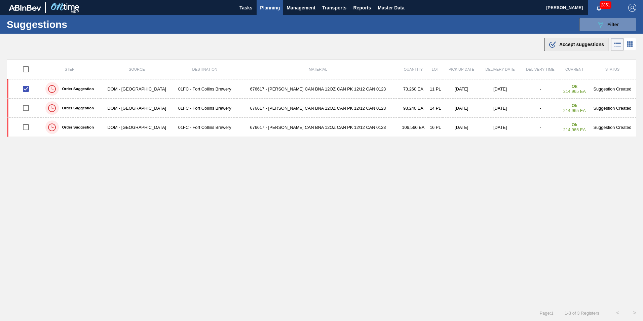
click at [588, 42] on span "Accept suggestions" at bounding box center [581, 44] width 45 height 5
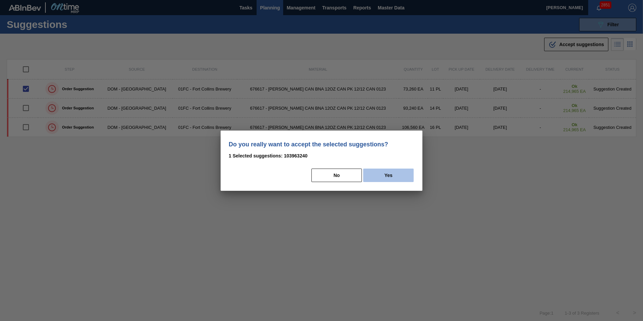
click at [378, 178] on button "Yes" at bounding box center [388, 174] width 50 height 13
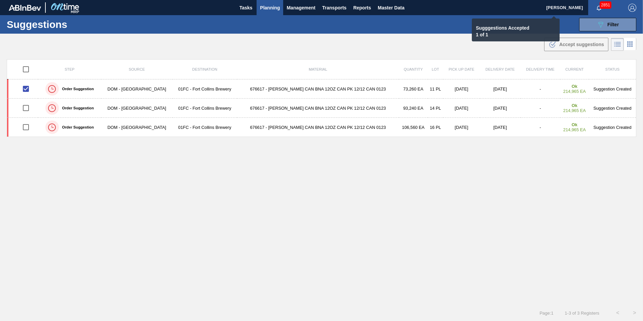
checkbox input "false"
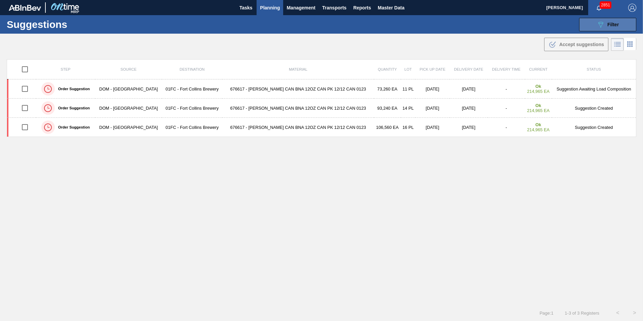
click at [598, 26] on icon "089F7B8B-B2A5-4AFE-B5C0-19BA573D28AC" at bounding box center [600, 25] width 8 height 8
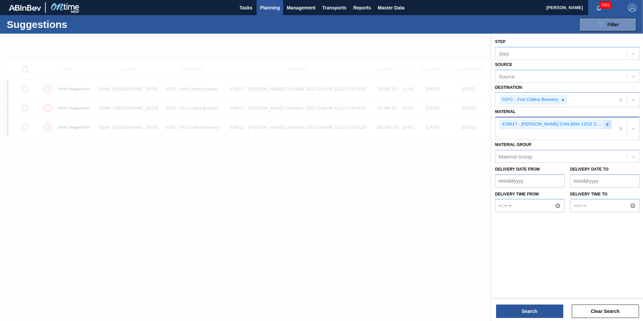
click at [606, 124] on icon at bounding box center [607, 124] width 5 height 5
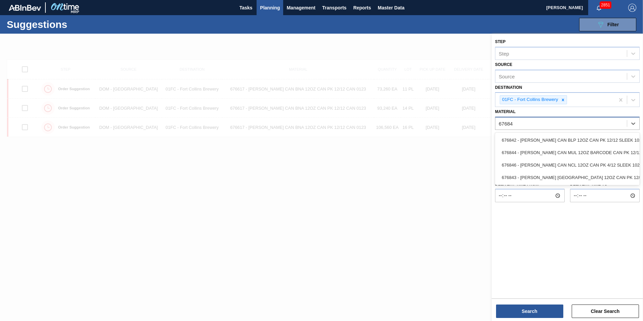
type input "676844"
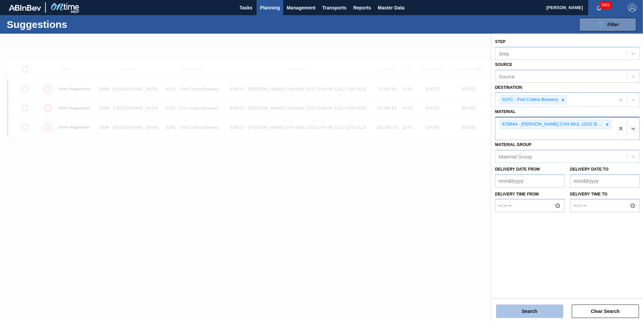
click at [526, 307] on button "Search" at bounding box center [529, 310] width 67 height 13
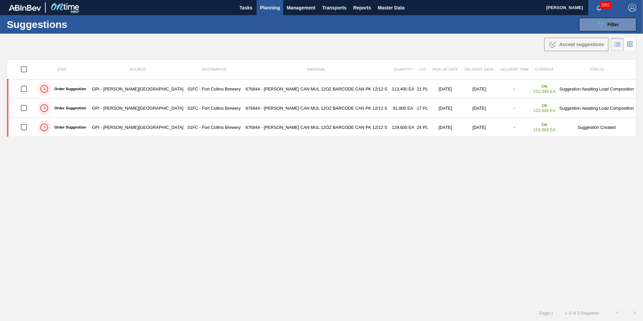
drag, startPoint x: 597, startPoint y: 30, endPoint x: 582, endPoint y: 49, distance: 24.2
click at [597, 30] on button "089F7B8B-B2A5-4AFE-B5C0-19BA573D28AC Filter" at bounding box center [607, 24] width 57 height 13
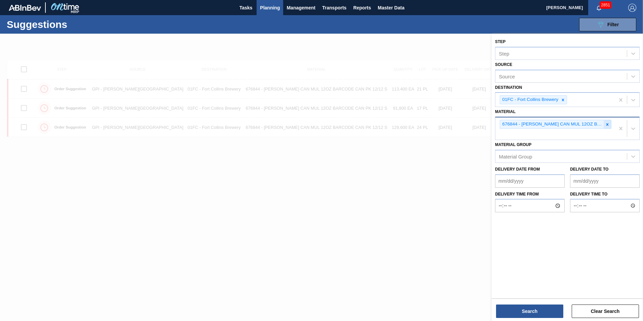
click at [606, 124] on icon at bounding box center [607, 124] width 5 height 5
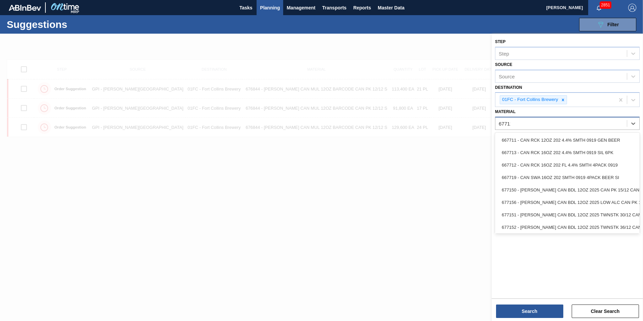
type input "677112"
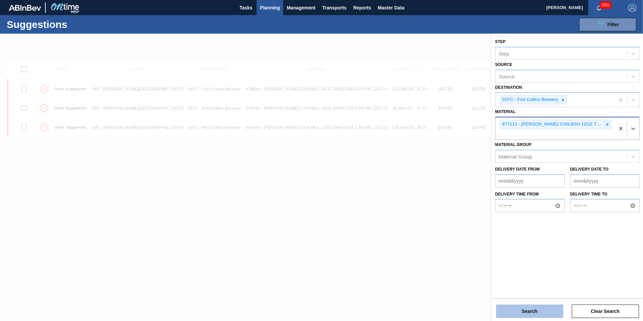
click at [532, 308] on button "Search" at bounding box center [529, 310] width 67 height 13
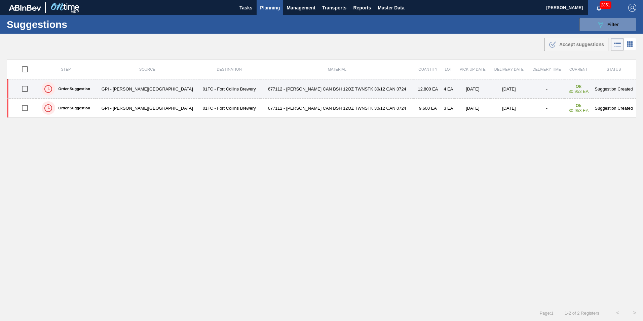
drag, startPoint x: 25, startPoint y: 89, endPoint x: 29, endPoint y: 88, distance: 4.2
click at [25, 89] on input "checkbox" at bounding box center [25, 89] width 14 height 14
checkbox input "true"
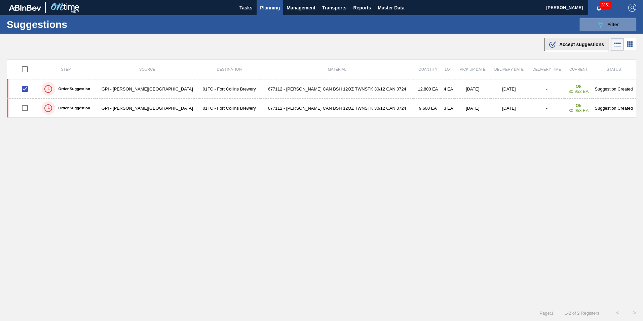
click at [568, 50] on button ".b{fill:var(--color-action-default)} Accept suggestions" at bounding box center [576, 44] width 64 height 13
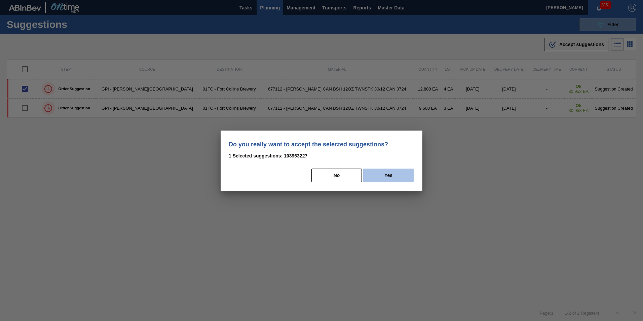
click at [401, 172] on button "Yes" at bounding box center [388, 174] width 50 height 13
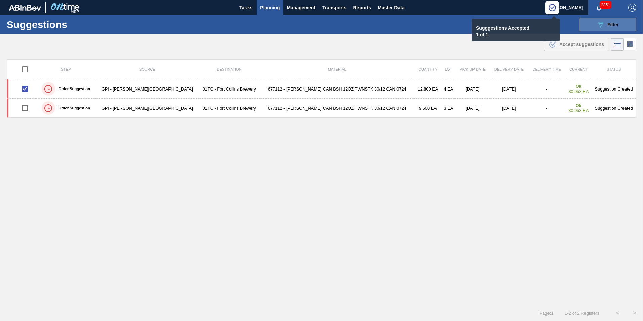
click at [611, 27] on div "089F7B8B-B2A5-4AFE-B5C0-19BA573D28AC Filter" at bounding box center [607, 25] width 22 height 8
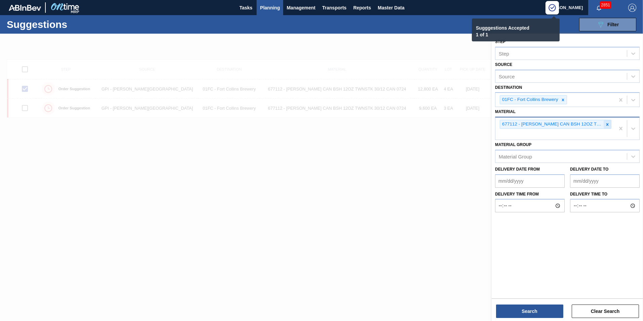
click at [605, 126] on icon at bounding box center [607, 124] width 5 height 5
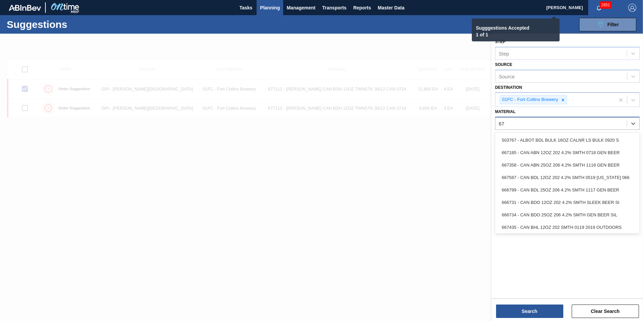
type input "677"
checkbox input "false"
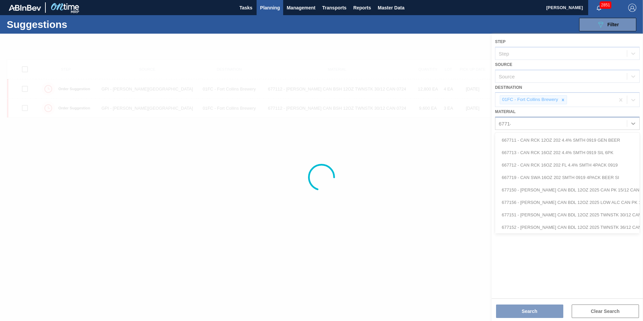
type input "677148"
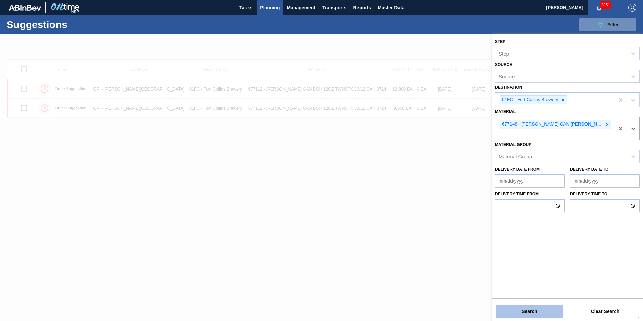
click at [523, 308] on button "Search" at bounding box center [529, 310] width 67 height 13
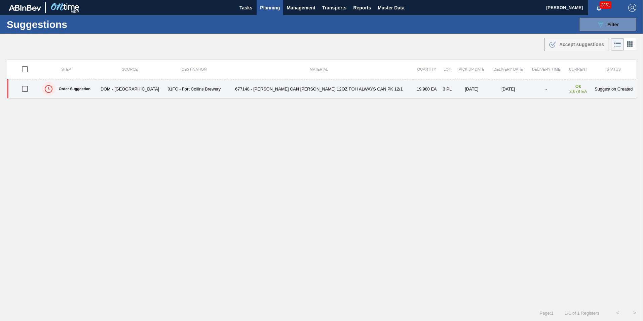
click at [23, 90] on input "checkbox" at bounding box center [25, 89] width 14 height 14
checkbox input "true"
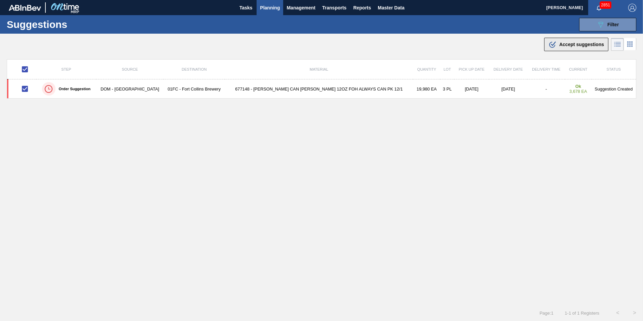
click at [549, 45] on icon ".b{fill:var(--color-action-default)}" at bounding box center [552, 44] width 8 height 8
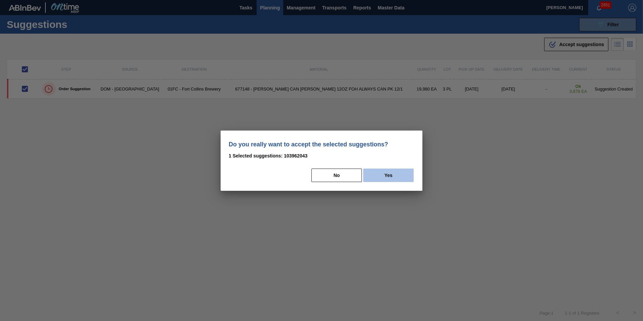
click at [391, 170] on button "Yes" at bounding box center [388, 174] width 50 height 13
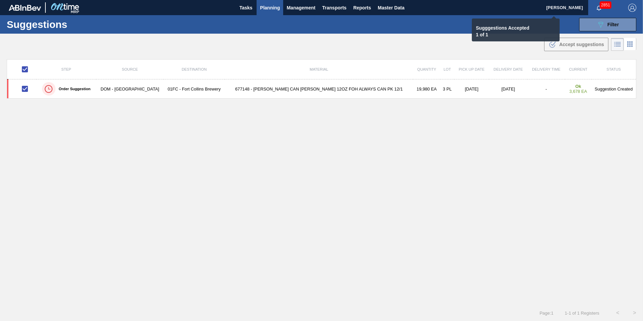
click at [590, 36] on div ".b{fill:var(--color-action-default)} Accept suggestions" at bounding box center [321, 43] width 643 height 19
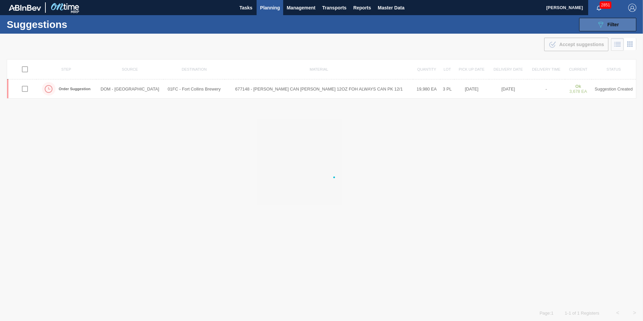
checkbox input "false"
click at [588, 28] on button "089F7B8B-B2A5-4AFE-B5C0-19BA573D28AC Filter" at bounding box center [607, 24] width 57 height 13
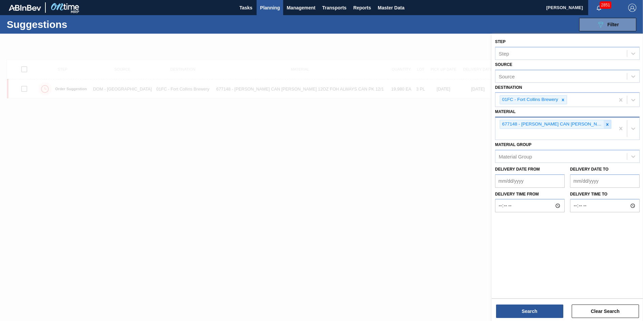
click at [608, 123] on icon at bounding box center [607, 124] width 5 height 5
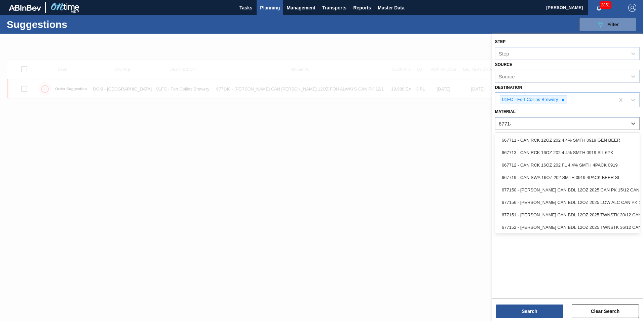
type input "677149"
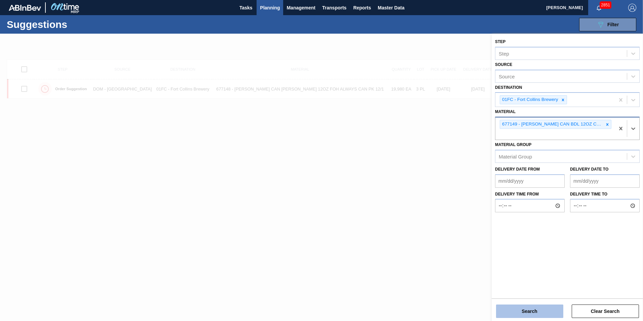
click at [530, 306] on button "Search" at bounding box center [529, 310] width 67 height 13
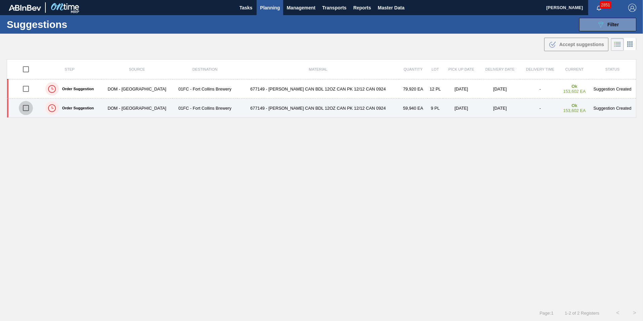
click at [28, 105] on input "checkbox" at bounding box center [26, 108] width 14 height 14
checkbox input "true"
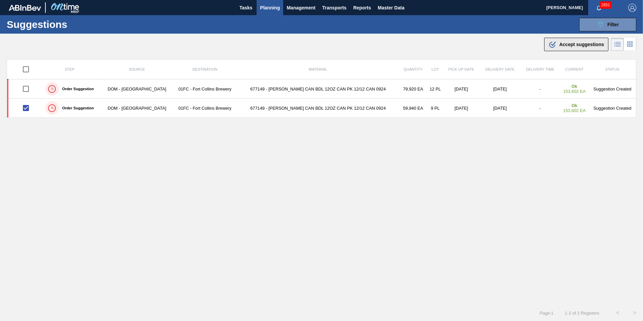
click at [563, 41] on div ".b{fill:var(--color-action-default)} Accept suggestions" at bounding box center [575, 44] width 55 height 8
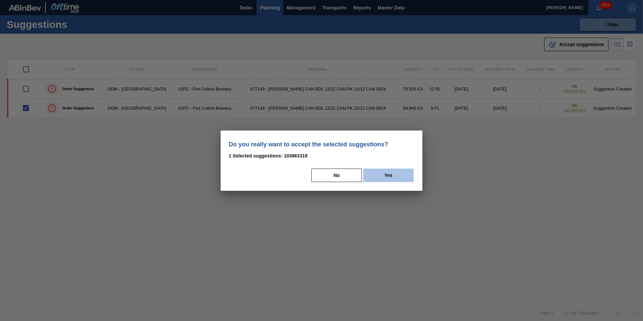
click at [371, 175] on button "Yes" at bounding box center [388, 174] width 50 height 13
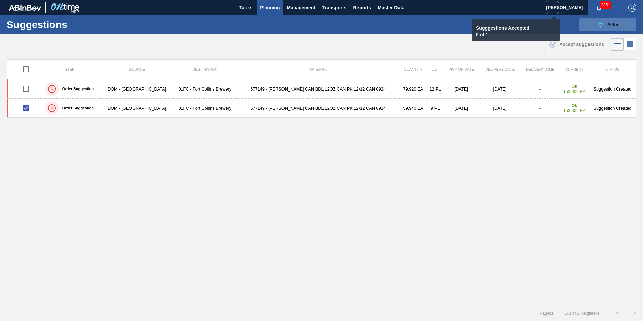
click at [609, 27] on span "Filter" at bounding box center [612, 24] width 11 height 5
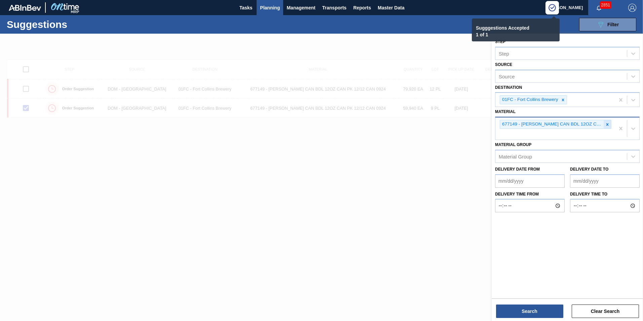
click at [605, 122] on icon at bounding box center [607, 124] width 5 height 5
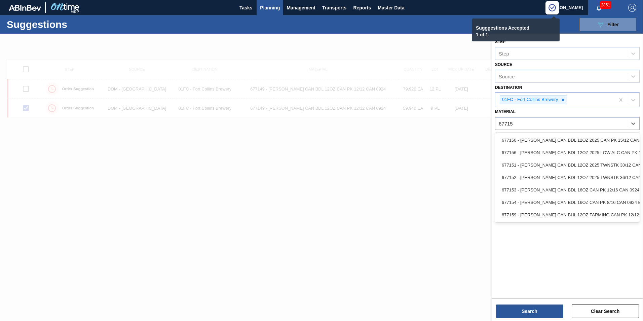
type input "677153"
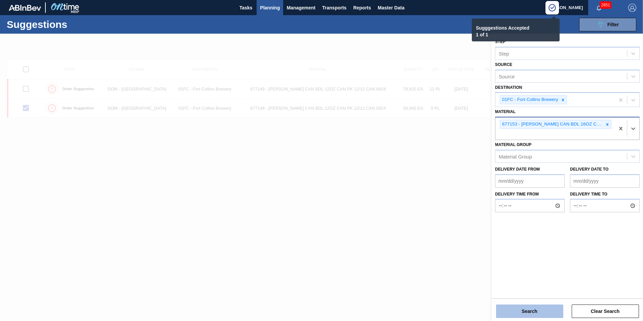
click at [519, 312] on button "Search" at bounding box center [529, 310] width 67 height 13
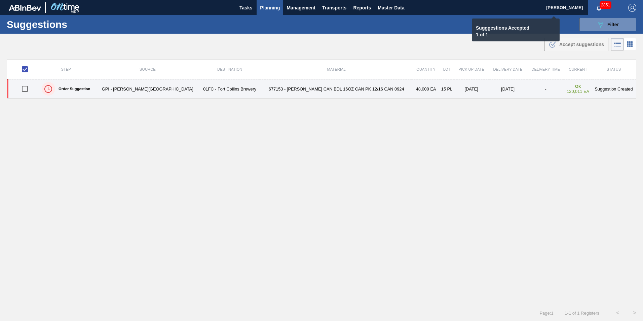
checkbox input "false"
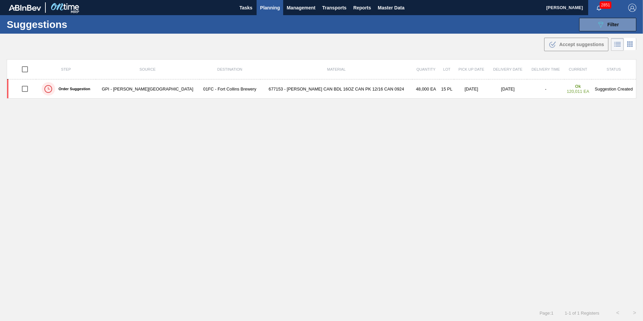
click at [29, 89] on input "checkbox" at bounding box center [25, 89] width 14 height 14
checkbox input "true"
click at [569, 48] on button ".b{fill:var(--color-action-default)} Accept suggestions" at bounding box center [576, 44] width 64 height 13
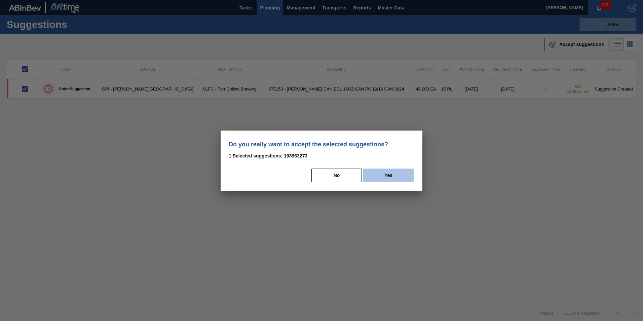
click at [378, 175] on button "Yes" at bounding box center [388, 174] width 50 height 13
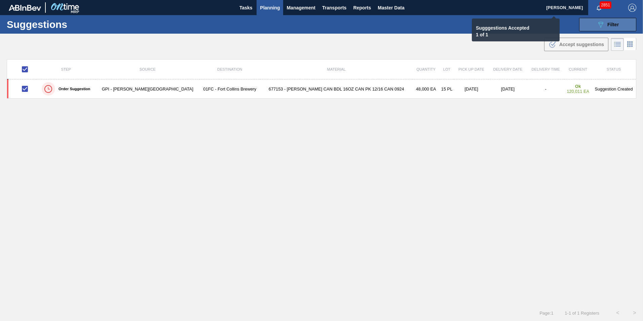
checkbox input "false"
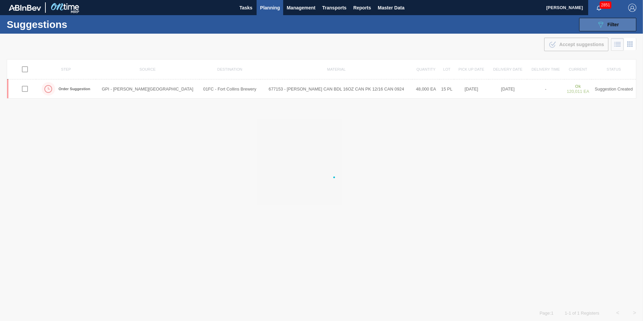
click at [600, 29] on button "089F7B8B-B2A5-4AFE-B5C0-19BA573D28AC Filter" at bounding box center [607, 24] width 57 height 13
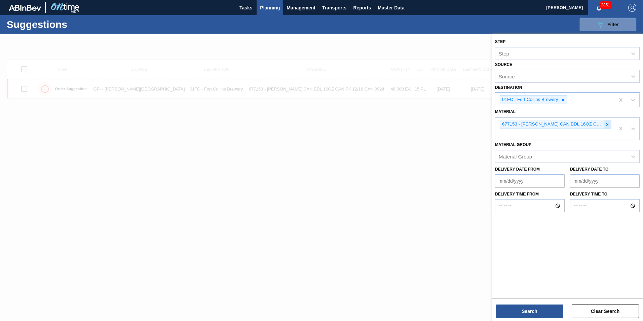
click at [604, 126] on div at bounding box center [606, 124] width 7 height 8
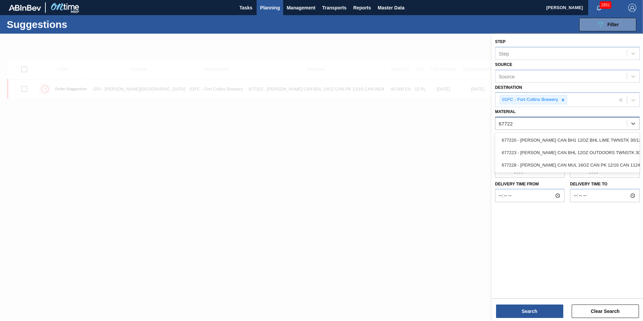
type input "677228"
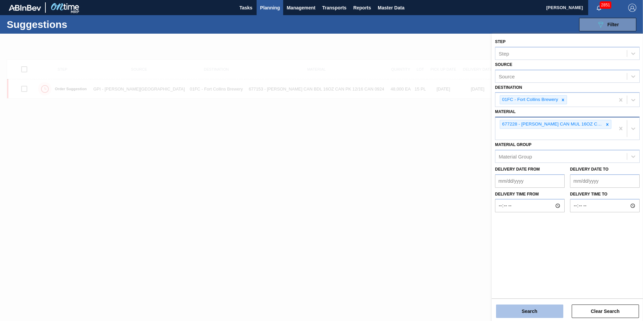
click at [538, 310] on button "Search" at bounding box center [529, 310] width 67 height 13
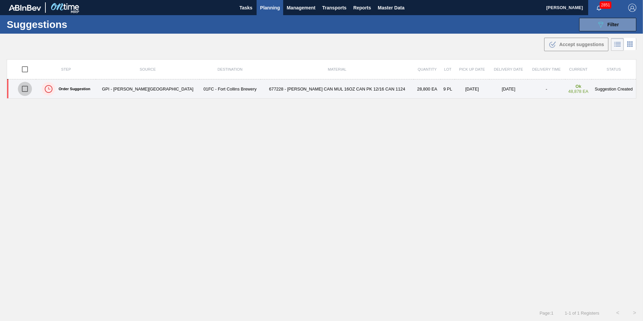
click at [32, 91] on input "checkbox" at bounding box center [25, 89] width 14 height 14
checkbox input "true"
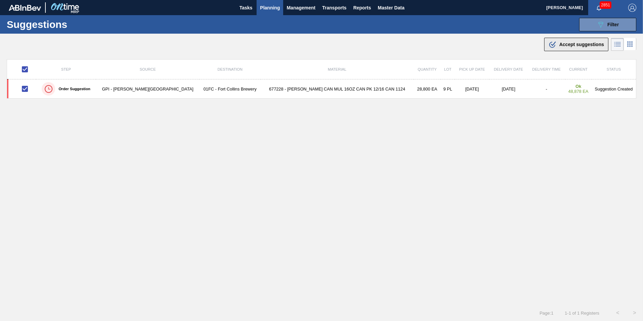
click at [568, 45] on span "Accept suggestions" at bounding box center [581, 44] width 45 height 5
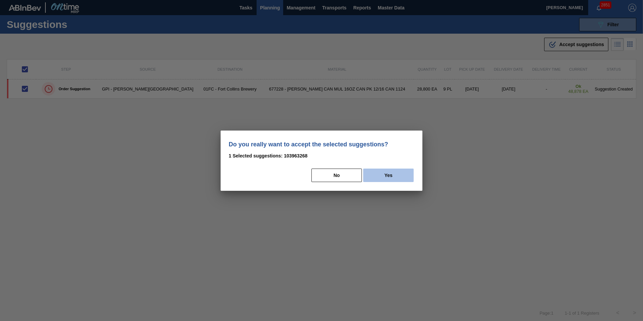
click at [400, 171] on button "Yes" at bounding box center [388, 174] width 50 height 13
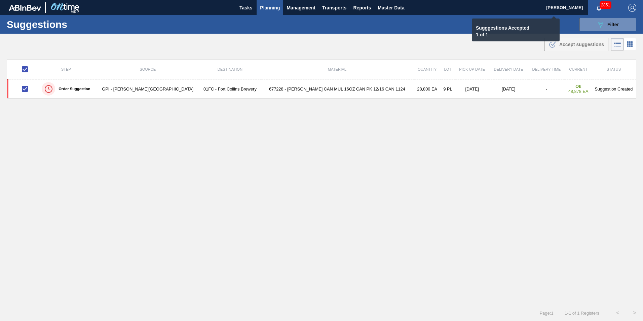
checkbox input "false"
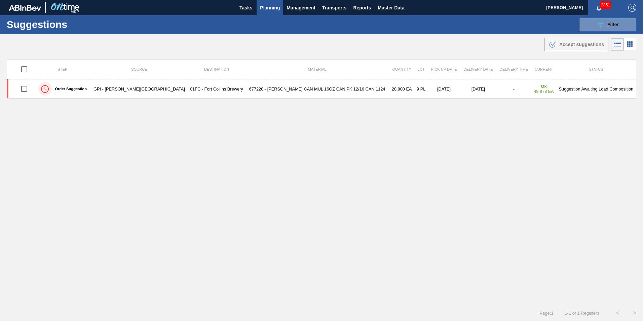
drag, startPoint x: 616, startPoint y: 25, endPoint x: 610, endPoint y: 47, distance: 22.3
click at [616, 25] on span "Filter" at bounding box center [612, 24] width 11 height 5
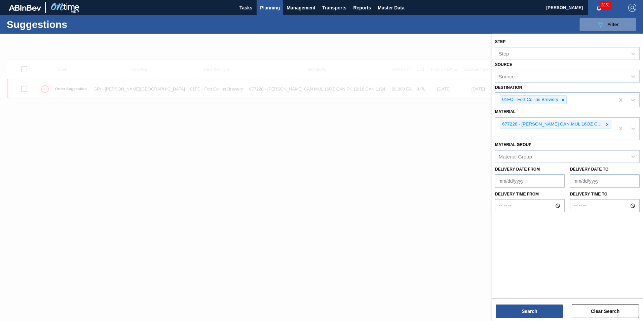
drag, startPoint x: 606, startPoint y: 126, endPoint x: 542, endPoint y: 140, distance: 66.0
click at [606, 126] on icon at bounding box center [607, 124] width 5 height 5
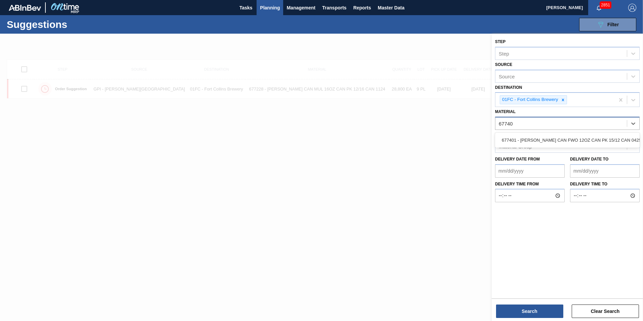
type input "677401"
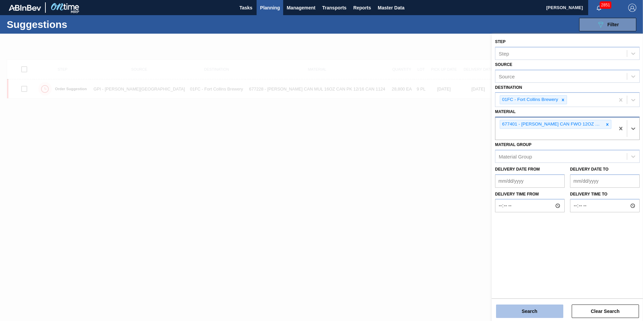
click at [519, 307] on button "Search" at bounding box center [529, 310] width 67 height 13
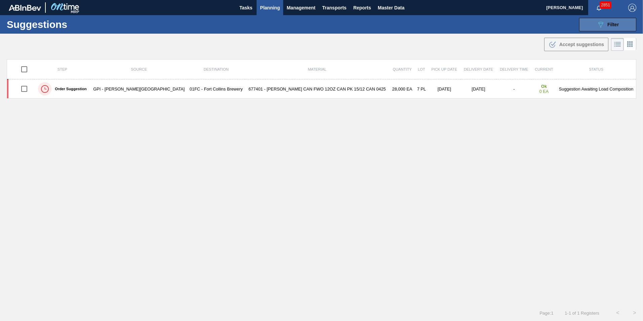
click at [596, 24] on icon "089F7B8B-B2A5-4AFE-B5C0-19BA573D28AC" at bounding box center [600, 25] width 8 height 8
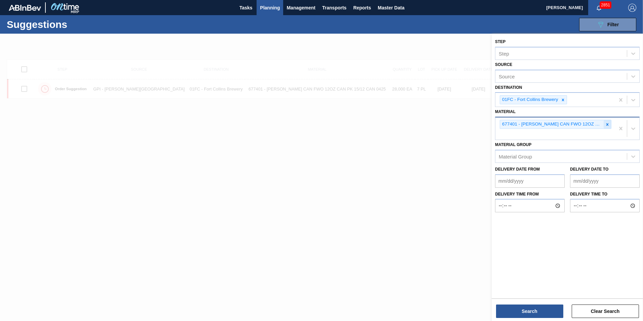
click at [606, 125] on icon at bounding box center [607, 124] width 5 height 5
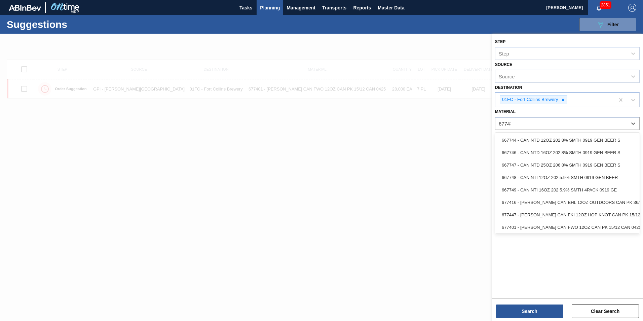
type input "677434"
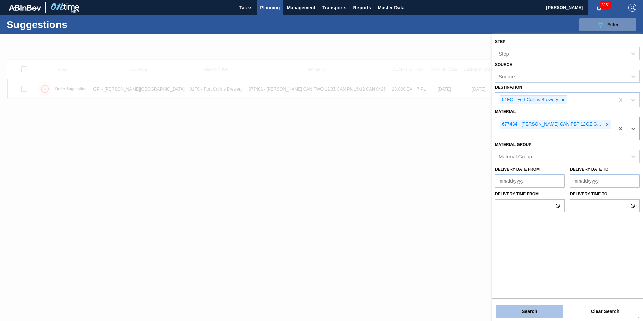
click at [538, 311] on button "Search" at bounding box center [529, 310] width 67 height 13
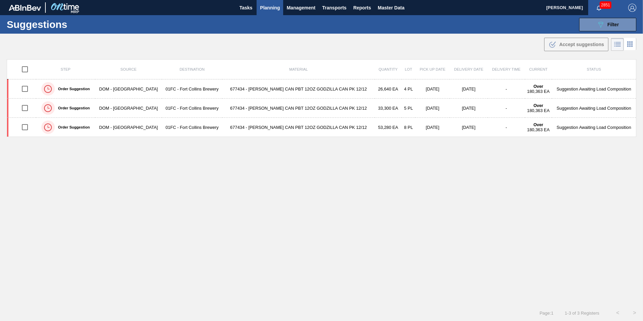
click at [588, 33] on div "Suggestions 089F7B8B-B2A5-4AFE-B5C0-19BA573D28AC Filter Step Step Source Source…" at bounding box center [321, 24] width 643 height 18
click at [590, 27] on button "089F7B8B-B2A5-4AFE-B5C0-19BA573D28AC Filter" at bounding box center [607, 24] width 57 height 13
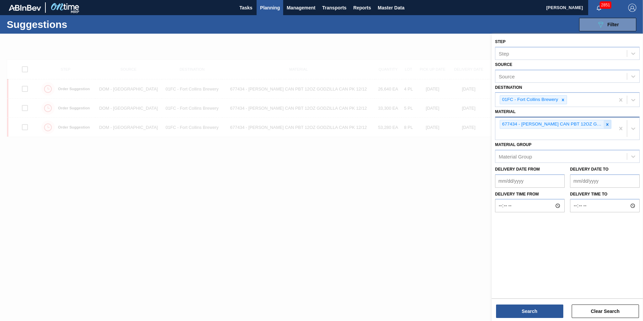
click at [604, 123] on div at bounding box center [606, 124] width 7 height 8
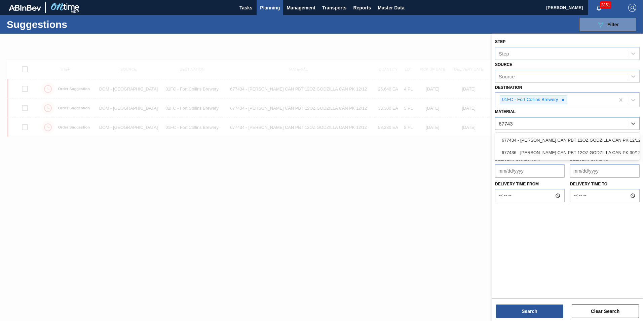
type input "677436"
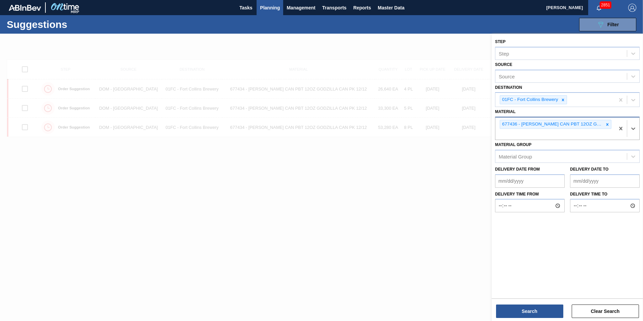
click at [525, 304] on div "Search Clear Search" at bounding box center [566, 307] width 151 height 19
click at [529, 313] on button "Search" at bounding box center [529, 310] width 67 height 13
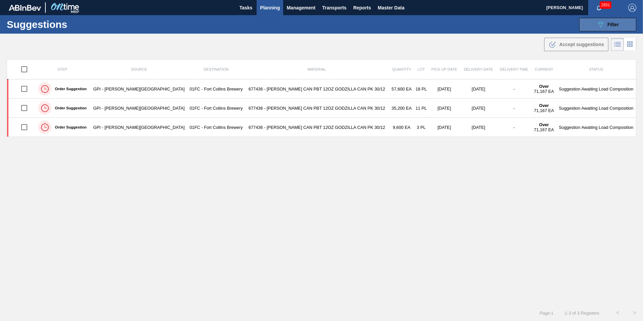
click at [595, 30] on button "089F7B8B-B2A5-4AFE-B5C0-19BA573D28AC Filter" at bounding box center [607, 24] width 57 height 13
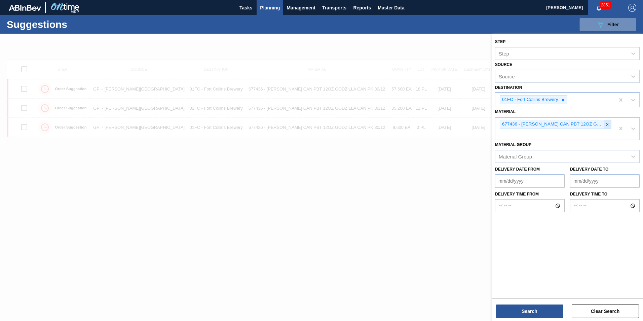
click at [603, 125] on div at bounding box center [606, 124] width 7 height 8
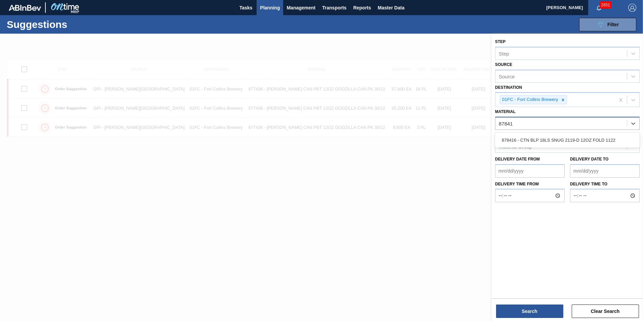
type input "878416"
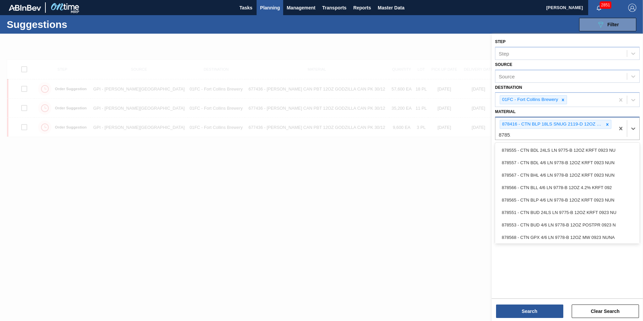
type input "878513"
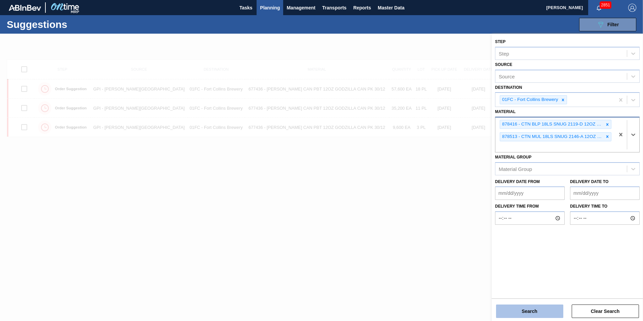
click at [506, 310] on button "Search" at bounding box center [529, 310] width 67 height 13
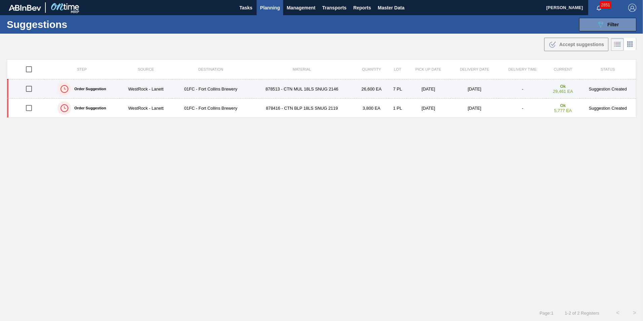
drag, startPoint x: 30, startPoint y: 105, endPoint x: 24, endPoint y: 90, distance: 16.0
click at [30, 105] on input "checkbox" at bounding box center [29, 108] width 14 height 14
checkbox input "true"
click at [25, 86] on input "checkbox" at bounding box center [29, 89] width 14 height 14
checkbox input "true"
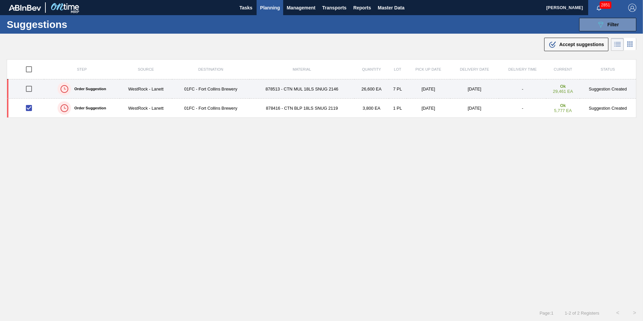
checkbox input "true"
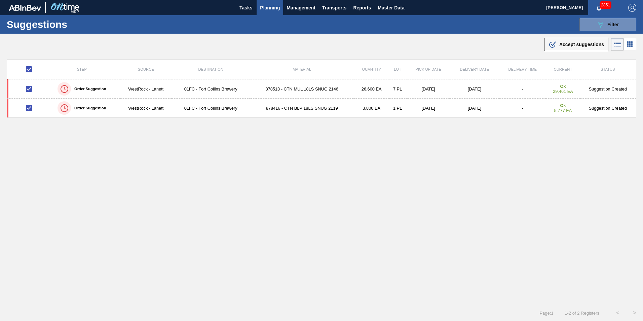
drag, startPoint x: 569, startPoint y: 41, endPoint x: 549, endPoint y: 47, distance: 20.8
click at [569, 41] on div ".b{fill:var(--color-action-default)} Accept suggestions" at bounding box center [575, 44] width 55 height 8
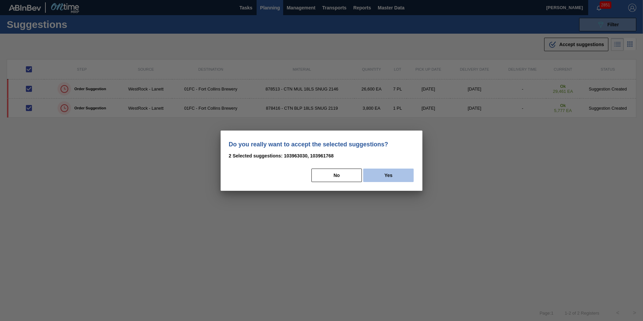
click at [389, 174] on button "Yes" at bounding box center [388, 174] width 50 height 13
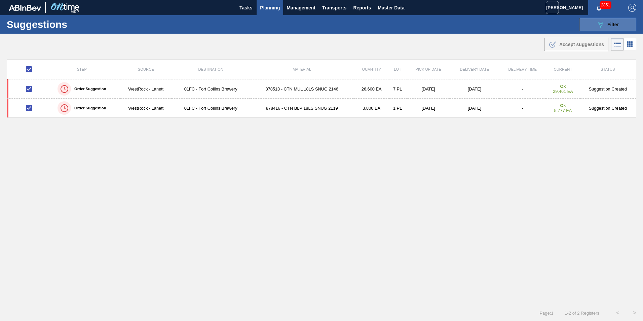
click at [587, 26] on button "089F7B8B-B2A5-4AFE-B5C0-19BA573D28AC Filter" at bounding box center [607, 24] width 57 height 13
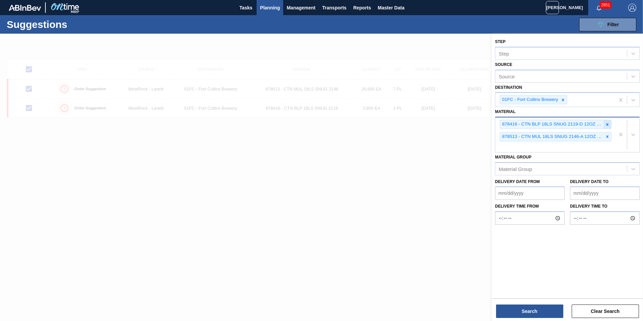
click at [606, 123] on icon at bounding box center [607, 124] width 5 height 5
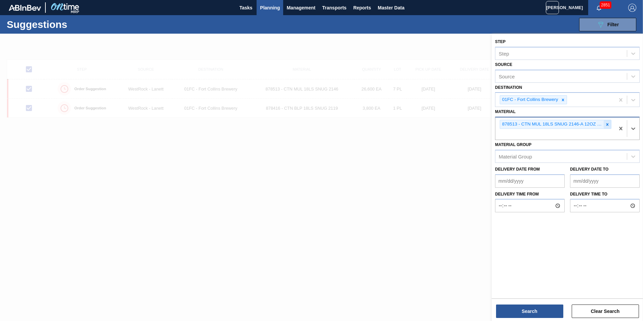
click at [607, 125] on icon at bounding box center [607, 124] width 2 height 2
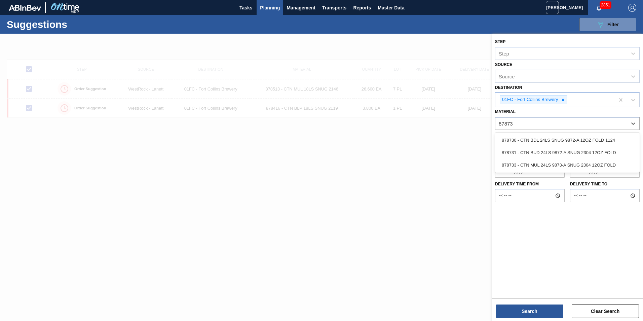
type input "878731"
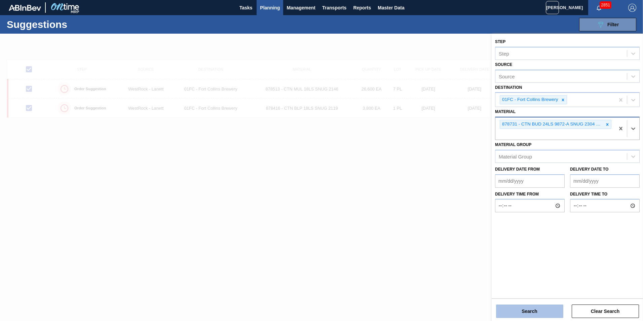
click at [534, 311] on button "Search" at bounding box center [529, 310] width 67 height 13
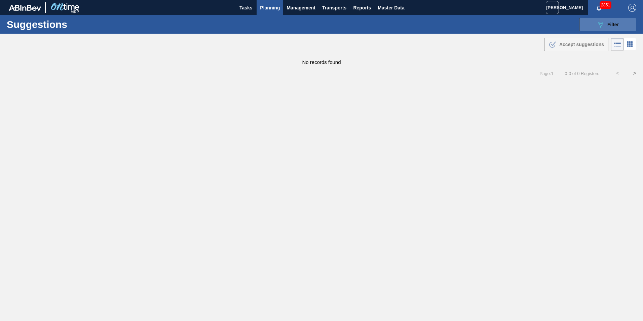
click at [602, 25] on icon "089F7B8B-B2A5-4AFE-B5C0-19BA573D28AC" at bounding box center [600, 25] width 8 height 8
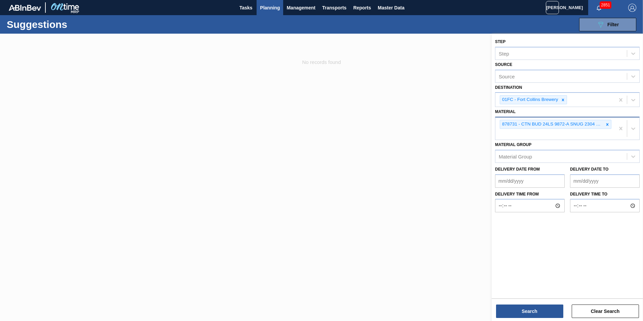
click at [585, 132] on div "878731 - CTN BUD 24LS 9872-A SNUG 2304 12OZ FOLD" at bounding box center [554, 128] width 119 height 22
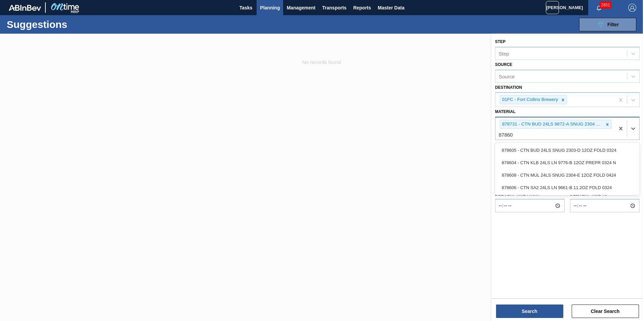
type input "878605"
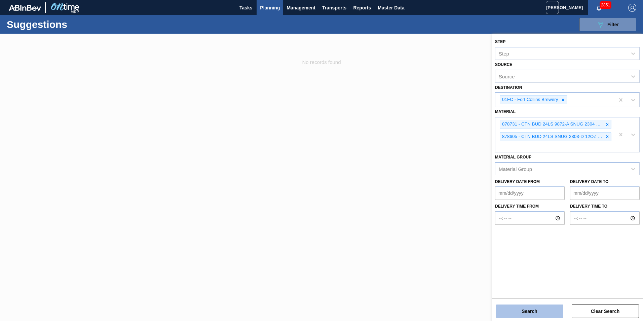
click at [529, 305] on button "Search" at bounding box center [529, 310] width 67 height 13
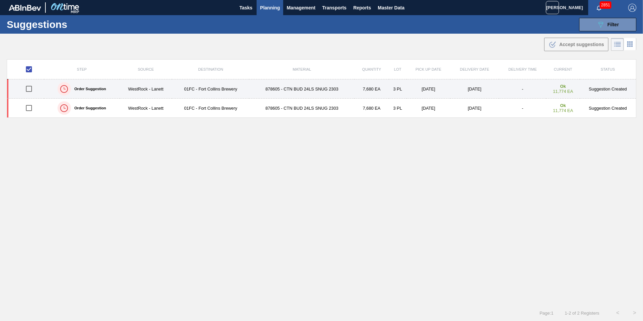
click at [33, 88] on input "checkbox" at bounding box center [29, 89] width 14 height 14
checkbox input "true"
checkbox input "false"
click at [28, 91] on input "checkbox" at bounding box center [29, 89] width 14 height 14
checkbox input "false"
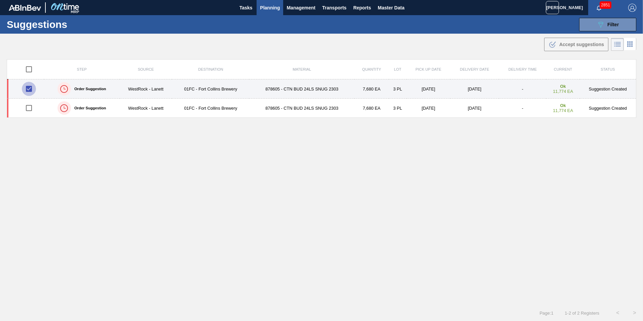
checkbox input "true"
click at [28, 87] on input "checkbox" at bounding box center [29, 89] width 14 height 14
checkbox input "true"
checkbox input "false"
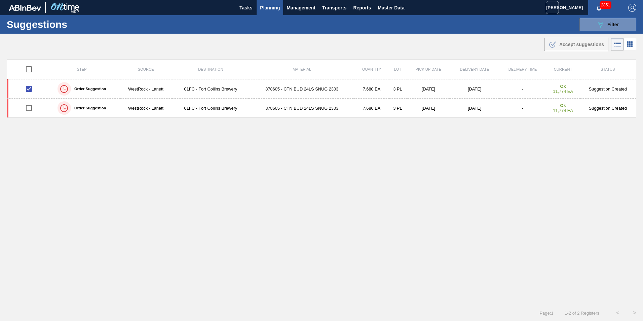
click at [262, 4] on span "Planning" at bounding box center [270, 8] width 20 height 8
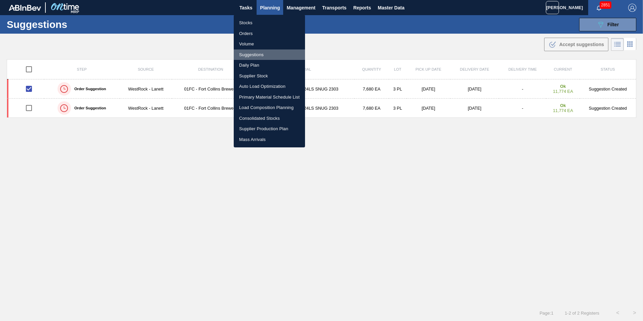
click at [259, 54] on li "Suggestions" at bounding box center [269, 54] width 71 height 11
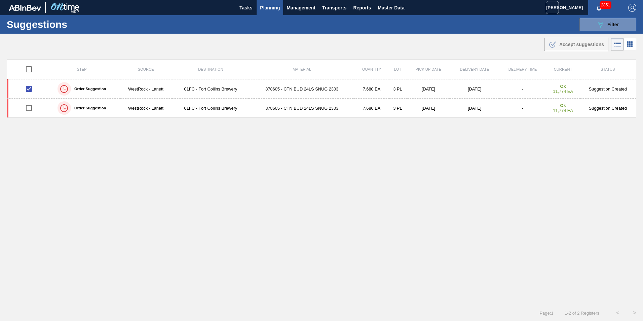
click at [274, 13] on button "Planning" at bounding box center [269, 7] width 27 height 15
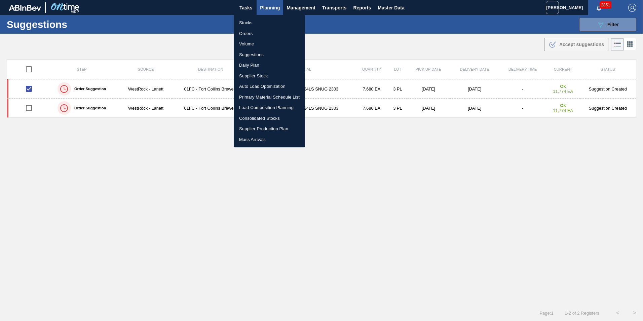
click at [263, 74] on li "Supplier Stock" at bounding box center [269, 76] width 71 height 11
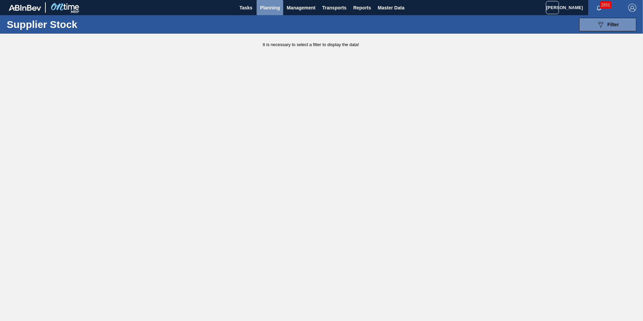
drag, startPoint x: 265, startPoint y: 9, endPoint x: 266, endPoint y: 17, distance: 8.7
click at [265, 9] on span "Planning" at bounding box center [270, 8] width 20 height 8
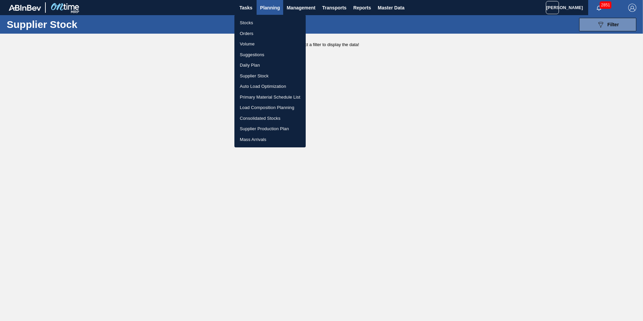
click at [263, 52] on li "Suggestions" at bounding box center [269, 54] width 71 height 11
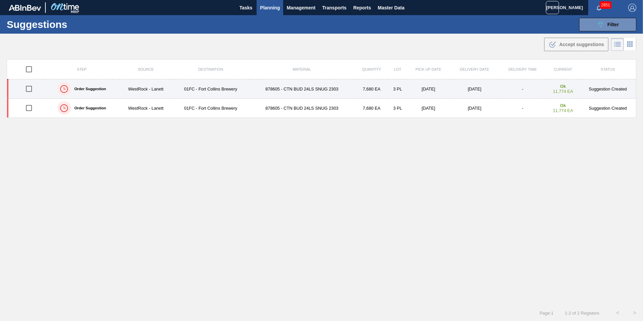
click at [27, 86] on input "checkbox" at bounding box center [29, 89] width 14 height 14
checkbox input "true"
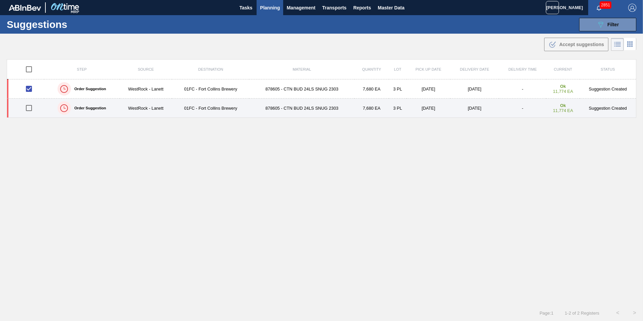
click at [31, 111] on input "checkbox" at bounding box center [29, 108] width 14 height 14
checkbox input "true"
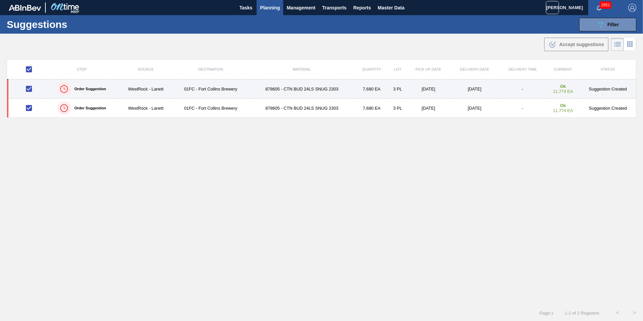
click at [29, 90] on input "checkbox" at bounding box center [29, 89] width 14 height 14
checkbox input "false"
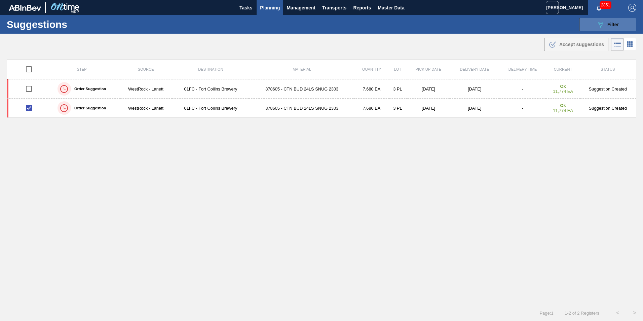
click at [592, 20] on button "089F7B8B-B2A5-4AFE-B5C0-19BA573D28AC Filter" at bounding box center [607, 24] width 57 height 13
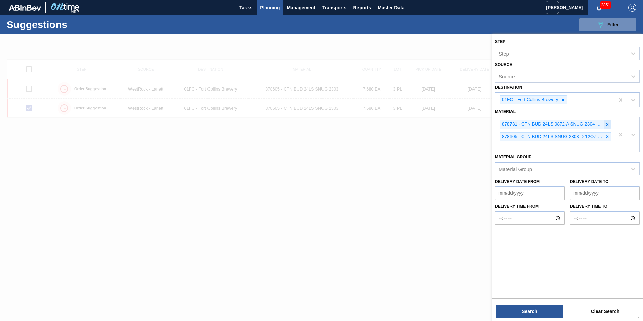
click at [607, 124] on icon at bounding box center [607, 124] width 2 height 2
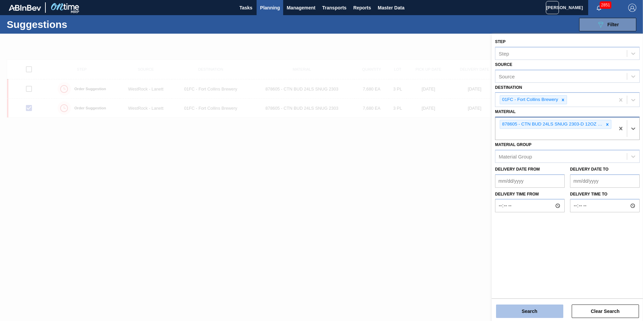
click at [523, 308] on button "Search" at bounding box center [529, 310] width 67 height 13
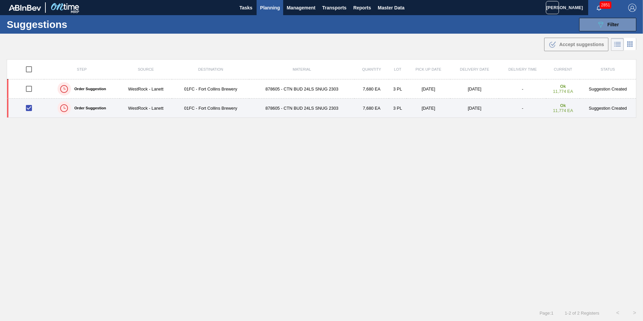
click at [33, 106] on input "checkbox" at bounding box center [29, 108] width 14 height 14
checkbox input "false"
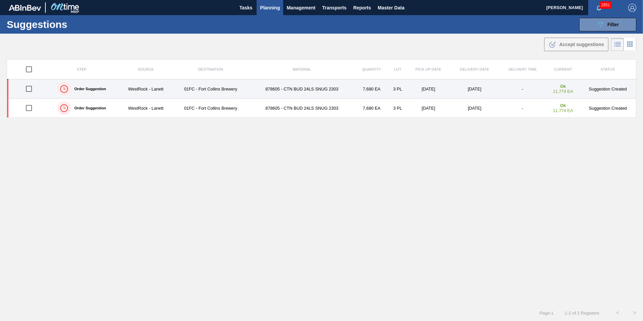
click at [36, 88] on div at bounding box center [29, 89] width 28 height 14
click at [30, 90] on input "checkbox" at bounding box center [29, 89] width 14 height 14
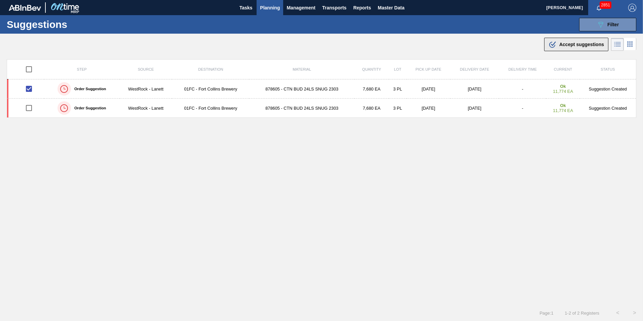
click at [563, 47] on div ".b{fill:var(--color-action-default)} Accept suggestions" at bounding box center [575, 44] width 55 height 8
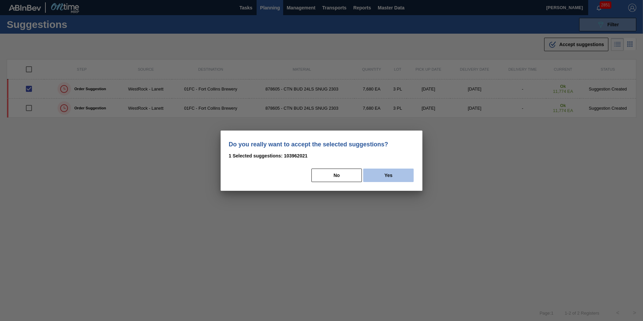
click at [381, 173] on button "Yes" at bounding box center [388, 174] width 50 height 13
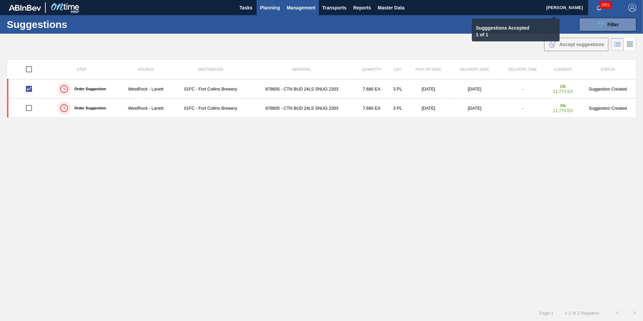
checkbox input "false"
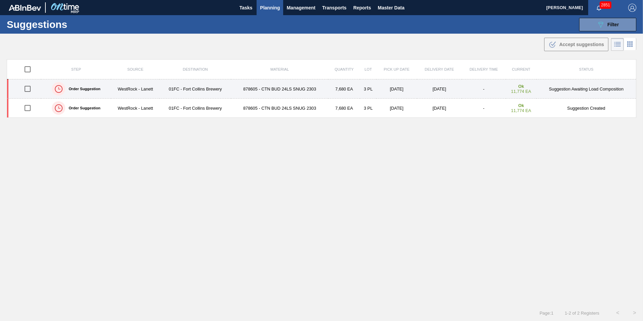
click at [111, 86] on td "WestRock - Lanett" at bounding box center [135, 88] width 48 height 19
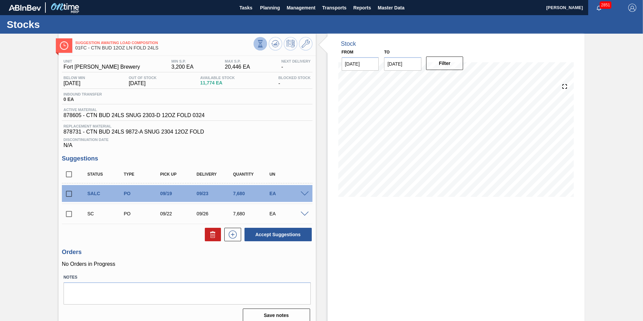
click at [259, 43] on icon at bounding box center [259, 43] width 7 height 7
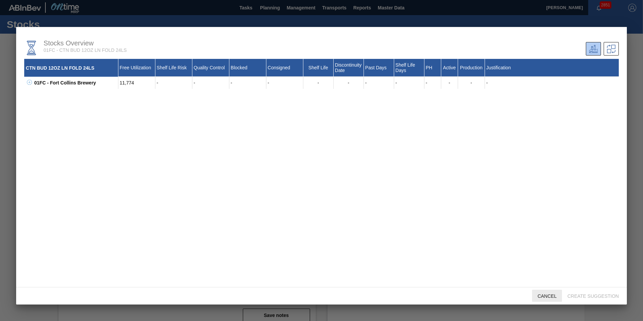
click at [547, 293] on div "Cancel" at bounding box center [547, 295] width 30 height 12
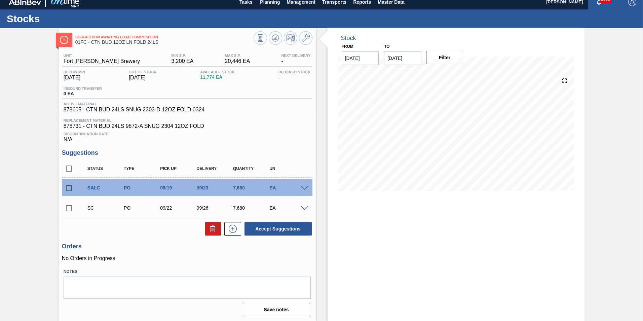
scroll to position [7, 0]
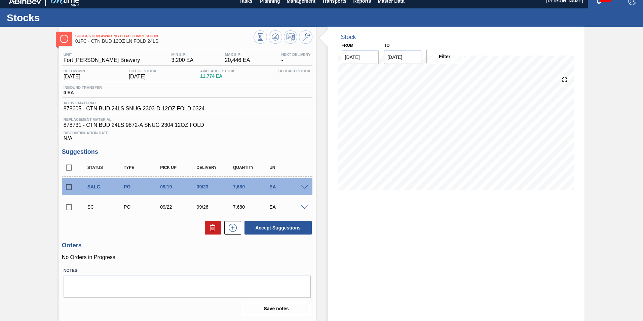
click at [610, 156] on div "Suggestion Awaiting Load Composition 01FC - CTN BUD 12OZ LN FOLD 24LS Unit Fort…" at bounding box center [321, 174] width 643 height 294
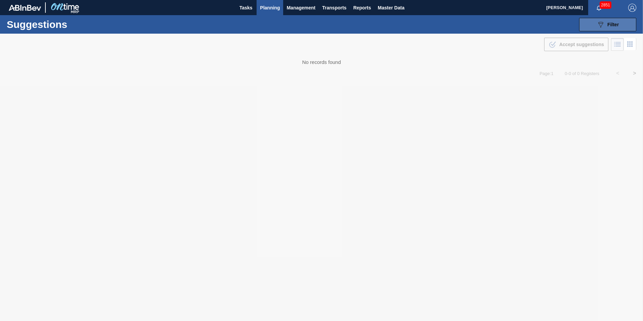
click at [597, 24] on icon "089F7B8B-B2A5-4AFE-B5C0-19BA573D28AC" at bounding box center [600, 25] width 8 height 8
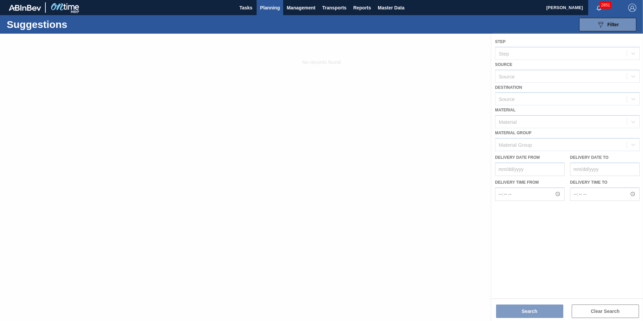
click at [430, 93] on div at bounding box center [321, 177] width 643 height 287
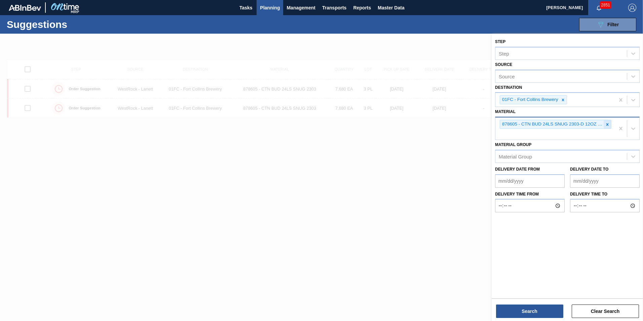
click at [608, 125] on icon at bounding box center [607, 124] width 2 height 2
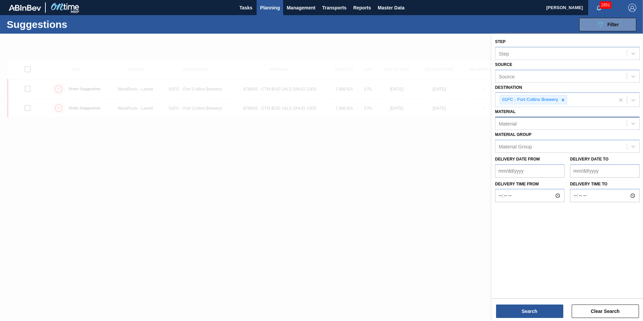
click at [406, 142] on div at bounding box center [321, 194] width 643 height 321
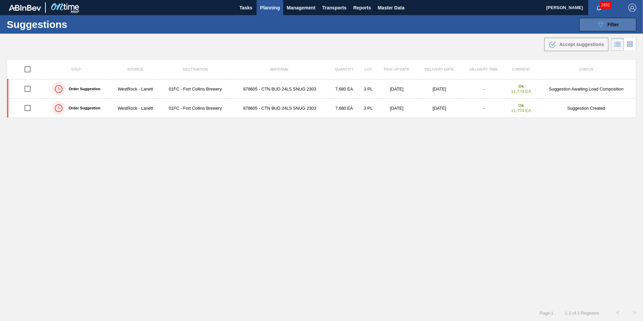
click at [611, 27] on span "Filter" at bounding box center [612, 24] width 11 height 5
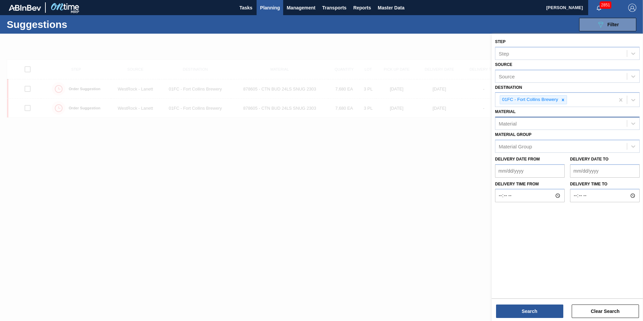
click at [536, 124] on div "Material" at bounding box center [560, 124] width 131 height 10
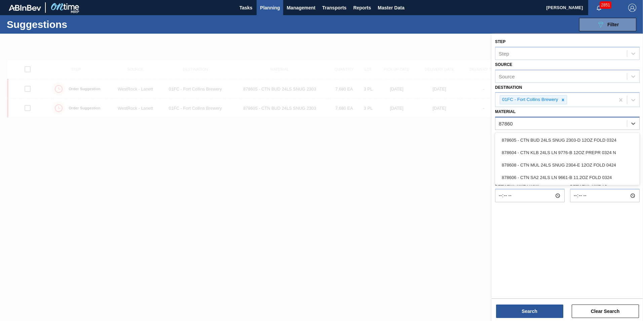
type input "878608"
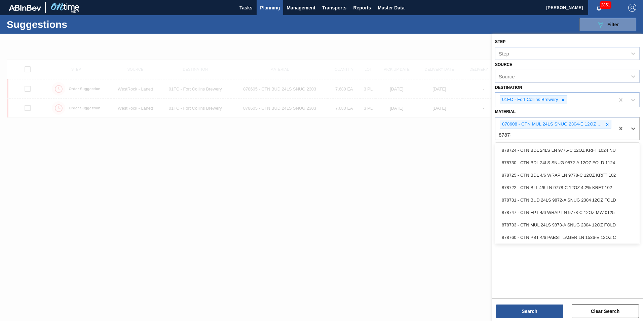
type input "878733"
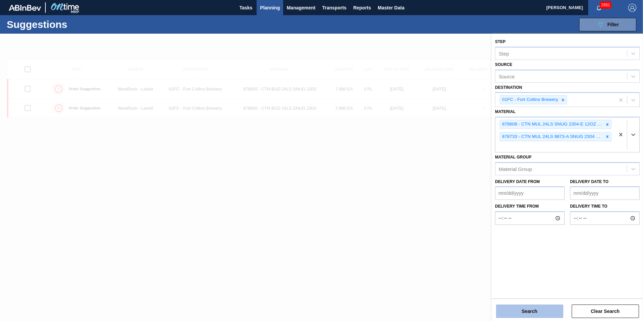
click at [549, 304] on button "Search" at bounding box center [529, 310] width 67 height 13
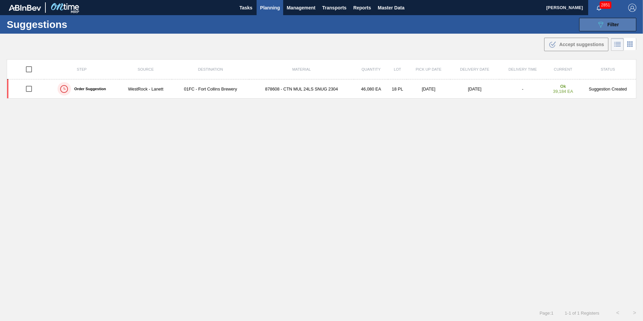
click at [590, 24] on button "089F7B8B-B2A5-4AFE-B5C0-19BA573D28AC Filter" at bounding box center [607, 24] width 57 height 13
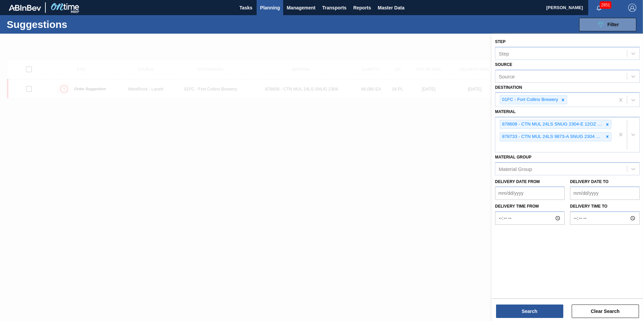
click at [262, 173] on div at bounding box center [321, 194] width 643 height 321
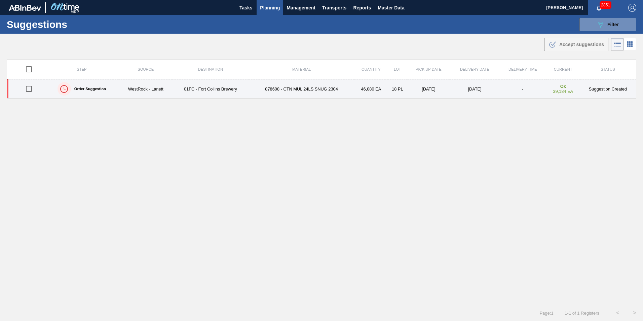
click at [184, 92] on td "01FC - Fort Collins Brewery" at bounding box center [210, 88] width 77 height 19
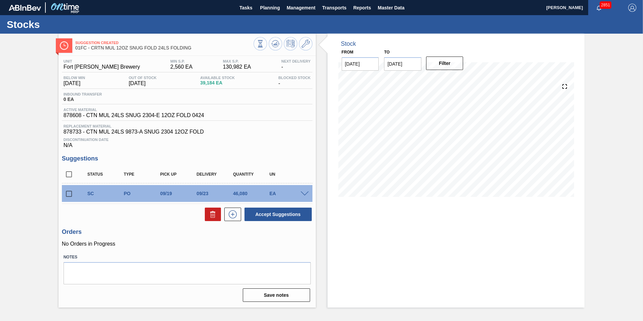
click at [605, 118] on div "Suggestion Created 01FC - CRTN MUL 12OZ SNUG FOLD 24LS FOLDING Unit Fort Collin…" at bounding box center [321, 171] width 643 height 274
click at [276, 11] on span "Planning" at bounding box center [270, 8] width 20 height 8
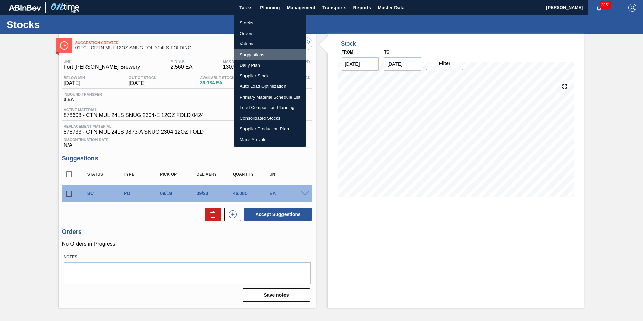
click at [250, 55] on li "Suggestions" at bounding box center [269, 54] width 71 height 11
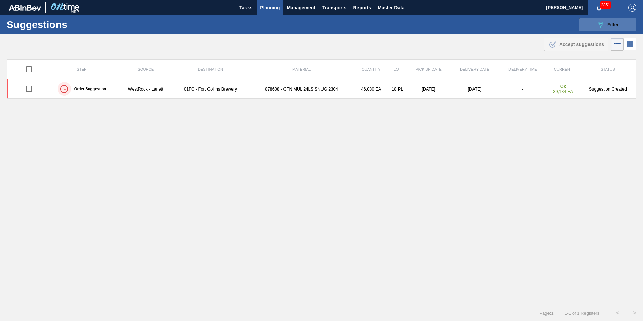
click at [616, 29] on button "089F7B8B-B2A5-4AFE-B5C0-19BA573D28AC Filter" at bounding box center [607, 24] width 57 height 13
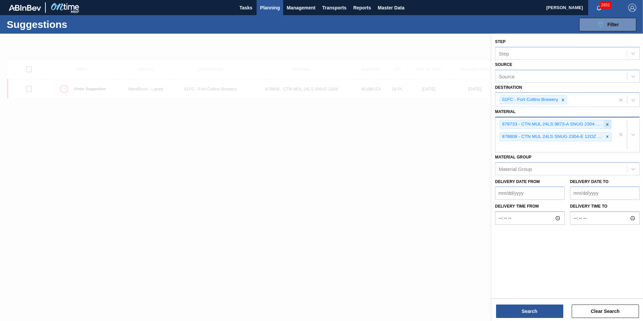
click at [606, 123] on icon at bounding box center [607, 124] width 5 height 5
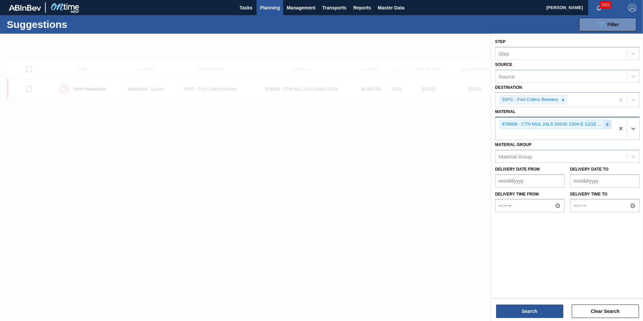
click at [606, 124] on icon at bounding box center [607, 124] width 2 height 2
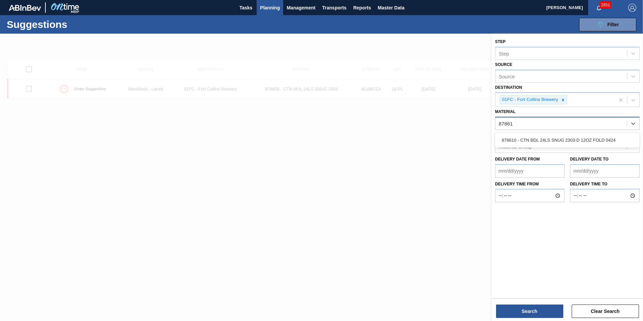
type input "878610"
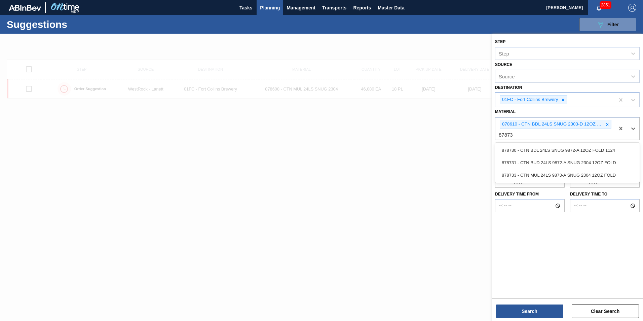
type input "878730"
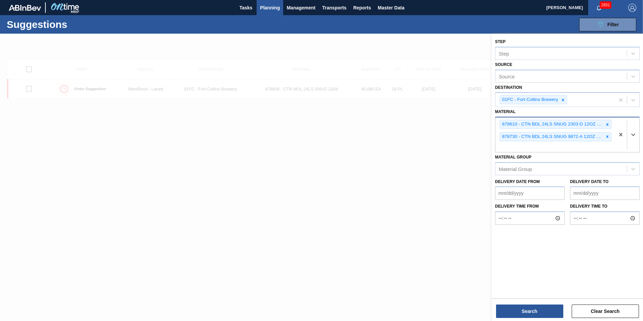
click at [537, 303] on div "Search Clear Search" at bounding box center [566, 307] width 151 height 19
click at [538, 312] on button "Search" at bounding box center [529, 310] width 67 height 13
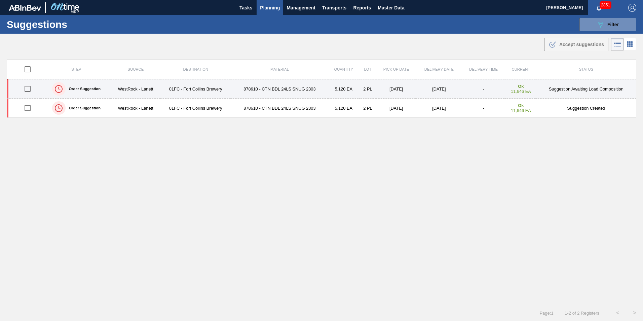
click at [215, 92] on td "01FC - Fort Collins Brewery" at bounding box center [196, 88] width 72 height 19
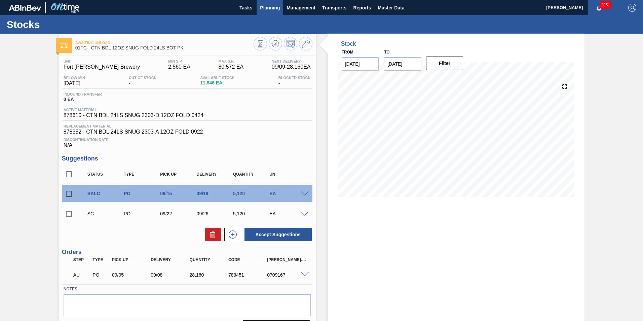
click at [267, 4] on span "Planning" at bounding box center [270, 8] width 20 height 8
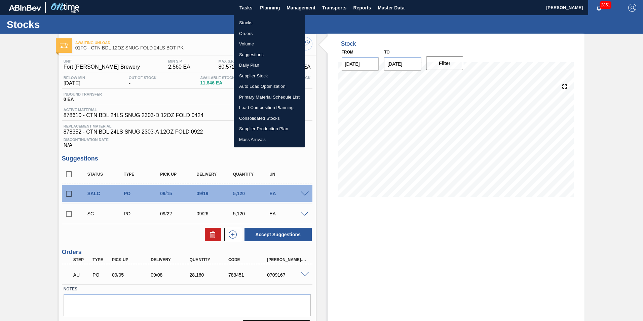
click at [258, 55] on li "Suggestions" at bounding box center [269, 54] width 71 height 11
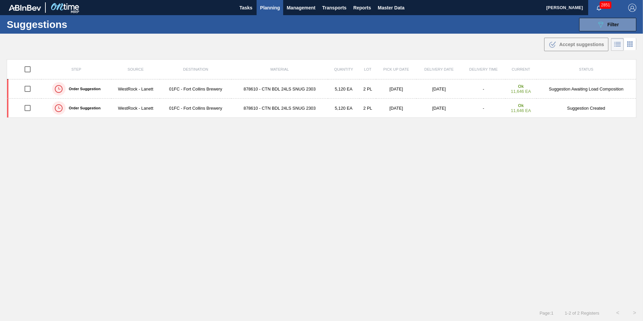
click at [603, 35] on div ".b{fill:var(--color-action-default)} Accept suggestions" at bounding box center [321, 43] width 643 height 19
click at [601, 30] on button "089F7B8B-B2A5-4AFE-B5C0-19BA573D28AC Filter" at bounding box center [607, 24] width 57 height 13
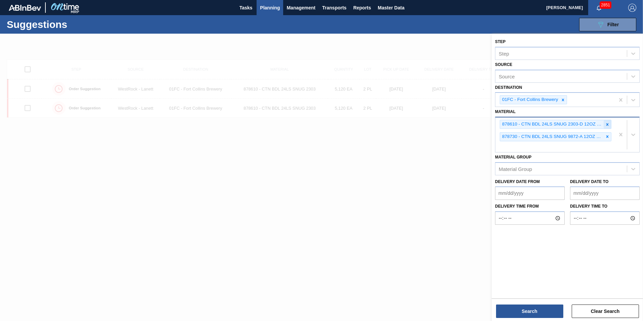
click at [605, 123] on icon at bounding box center [607, 124] width 5 height 5
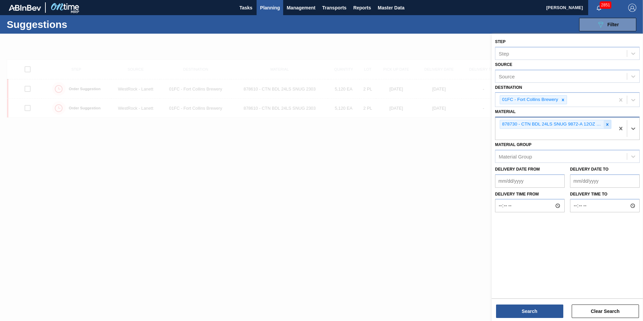
click at [607, 124] on icon at bounding box center [607, 124] width 2 height 2
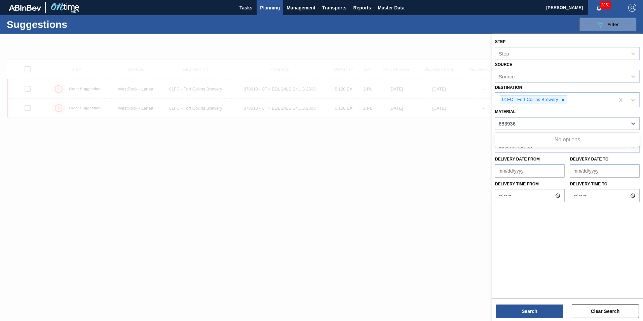
type input "683936"
click at [518, 123] on div "683936" at bounding box center [560, 124] width 131 height 10
click at [395, 167] on div at bounding box center [321, 194] width 643 height 321
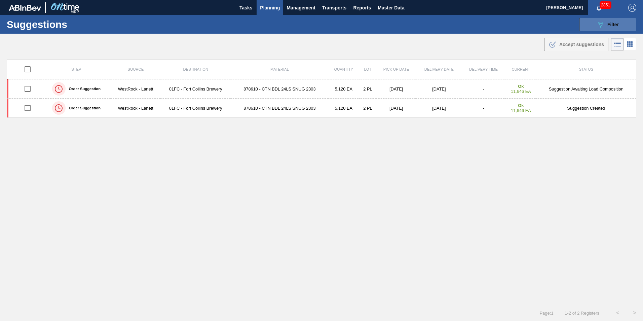
click at [627, 18] on button "089F7B8B-B2A5-4AFE-B5C0-19BA573D28AC Filter" at bounding box center [607, 24] width 57 height 13
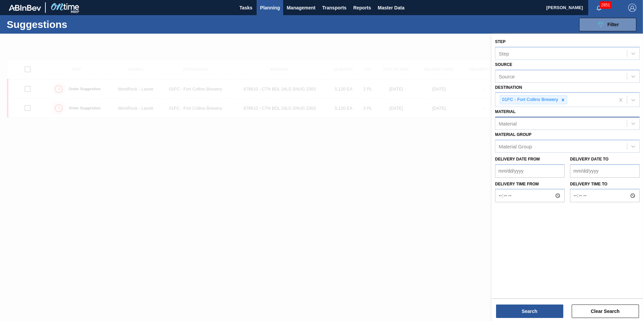
click at [533, 125] on div "Material" at bounding box center [560, 124] width 131 height 10
click at [319, 155] on div at bounding box center [321, 194] width 643 height 321
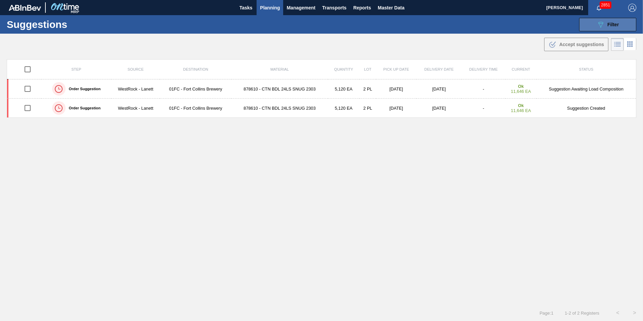
click at [604, 23] on div "089F7B8B-B2A5-4AFE-B5C0-19BA573D28AC Filter" at bounding box center [607, 25] width 22 height 8
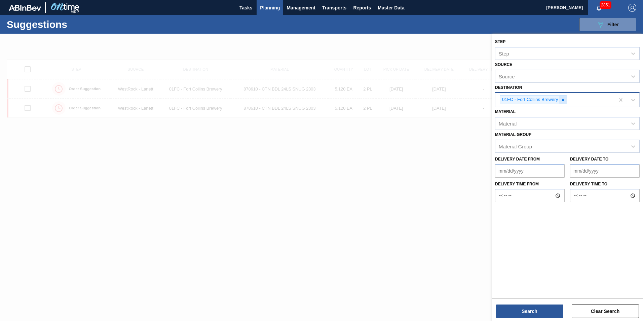
click at [563, 98] on icon at bounding box center [562, 99] width 5 height 5
click at [516, 99] on div "Source" at bounding box center [560, 99] width 131 height 10
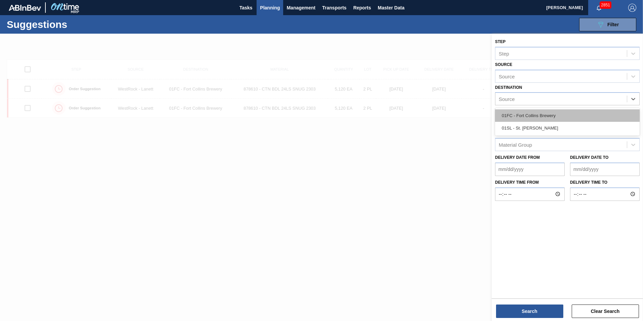
click at [521, 118] on div "01FC - Fort Collins Brewery" at bounding box center [567, 115] width 145 height 12
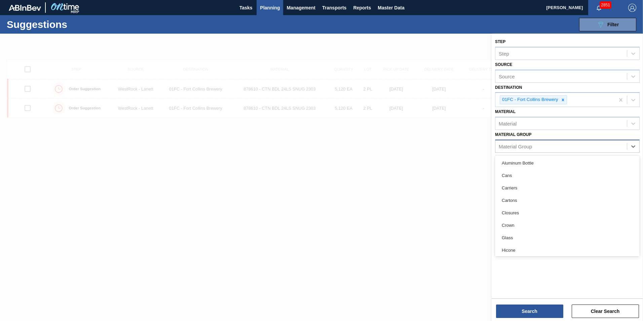
click at [519, 143] on div "Material Group" at bounding box center [514, 146] width 33 height 6
click at [518, 126] on div "Material" at bounding box center [560, 124] width 131 height 10
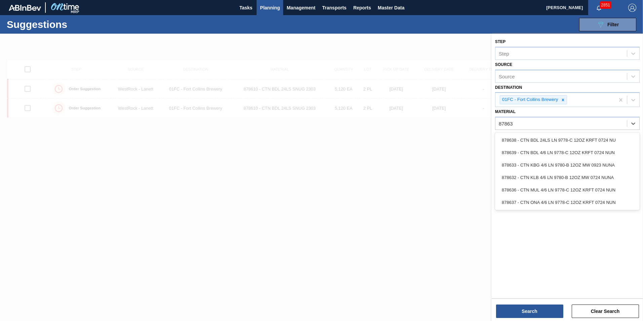
type input "878637"
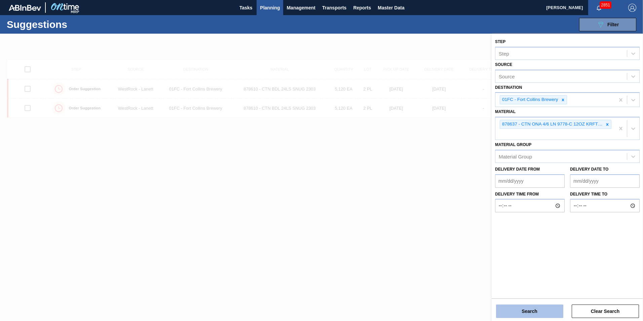
click at [531, 312] on button "Search" at bounding box center [529, 310] width 67 height 13
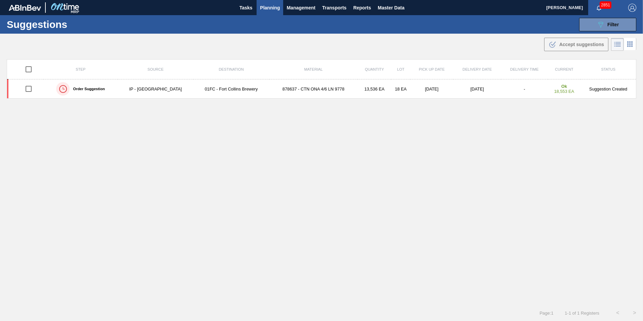
drag, startPoint x: 609, startPoint y: 23, endPoint x: 580, endPoint y: 160, distance: 140.1
click at [609, 23] on span "Filter" at bounding box center [612, 24] width 11 height 5
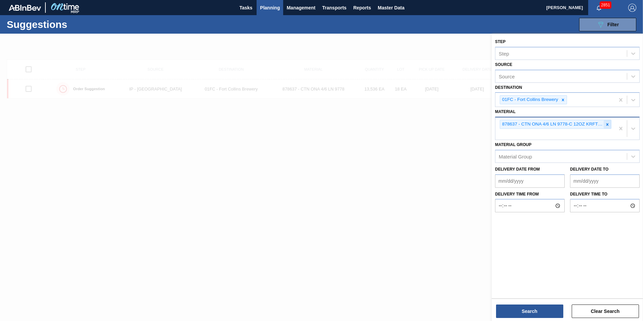
click at [606, 124] on icon at bounding box center [607, 124] width 5 height 5
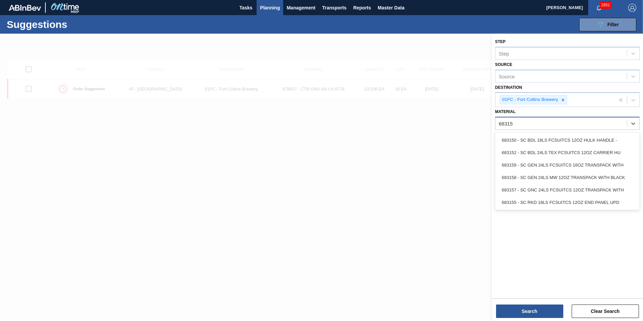
type input "683158"
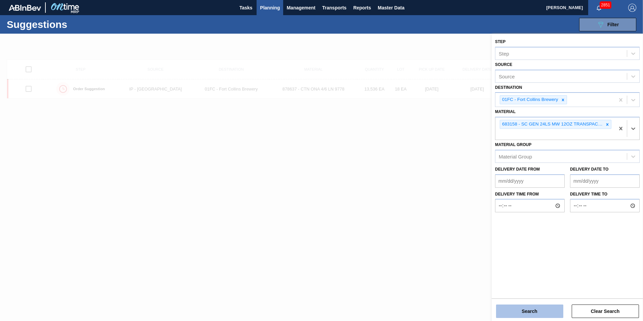
click at [535, 316] on button "Search" at bounding box center [529, 310] width 67 height 13
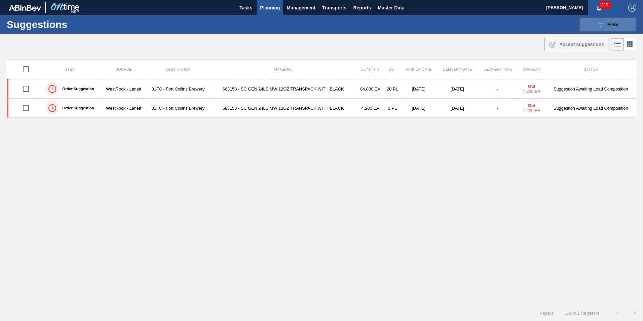
click at [599, 31] on button "089F7B8B-B2A5-4AFE-B5C0-19BA573D28AC Filter" at bounding box center [607, 24] width 57 height 13
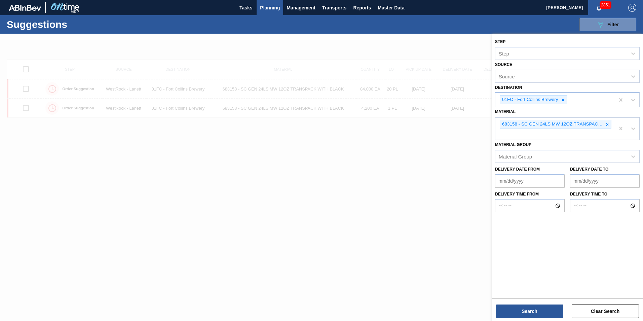
click at [612, 123] on div "683158 - SC GEN 24LS MW 12OZ TRANSPACK WITH BLACK" at bounding box center [554, 128] width 119 height 22
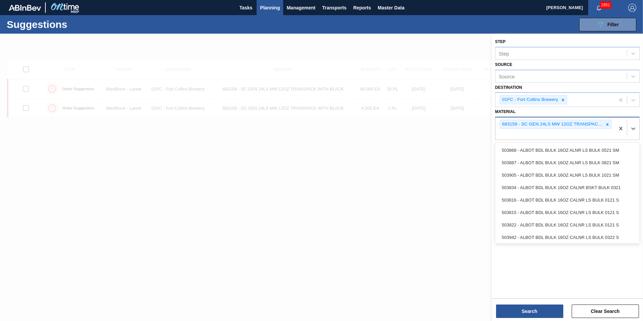
click at [608, 124] on icon at bounding box center [607, 124] width 5 height 5
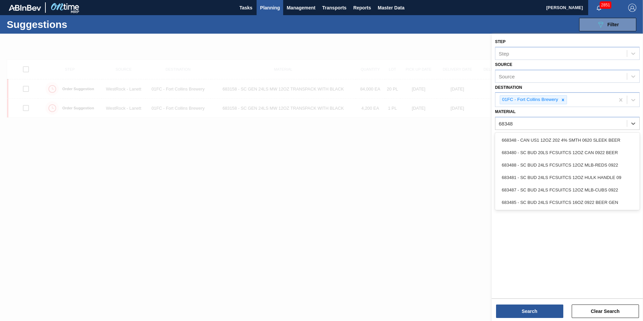
type input "683481"
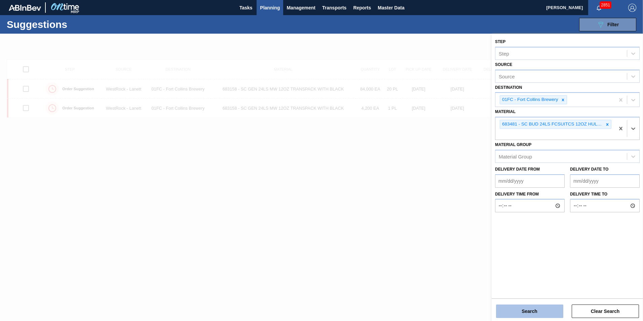
click at [530, 308] on button "Search" at bounding box center [529, 310] width 67 height 13
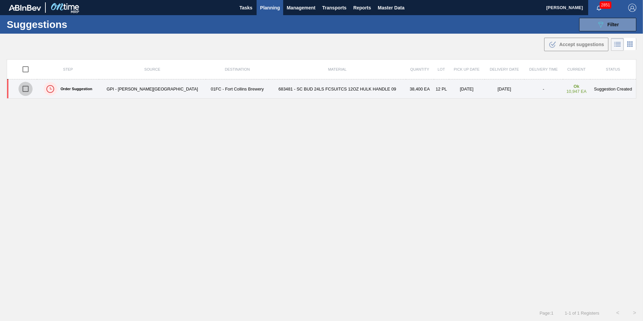
click at [29, 89] on input "checkbox" at bounding box center [25, 89] width 14 height 14
checkbox input "true"
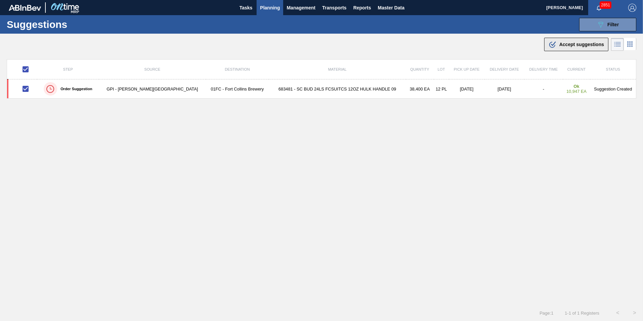
click at [580, 40] on div ".b{fill:var(--color-action-default)} Accept suggestions" at bounding box center [575, 44] width 55 height 8
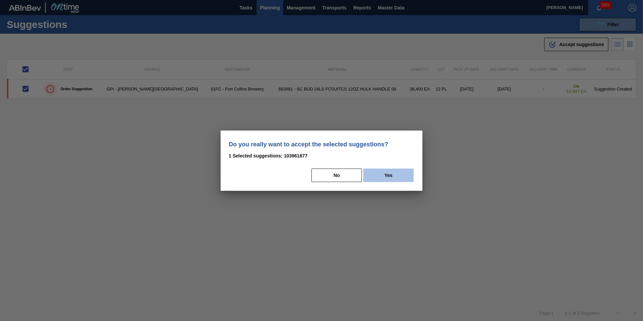
click at [382, 174] on button "Yes" at bounding box center [388, 174] width 50 height 13
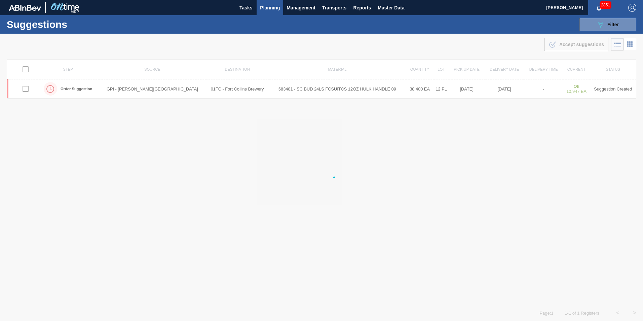
checkbox input "false"
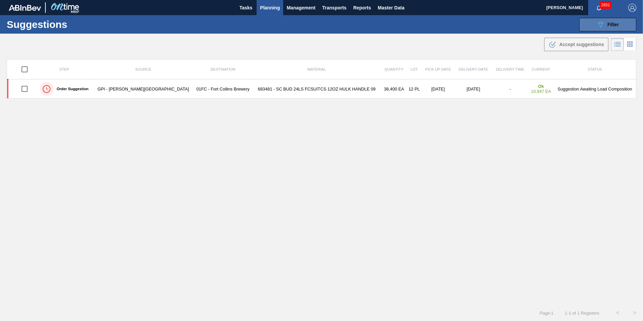
click at [601, 28] on icon "089F7B8B-B2A5-4AFE-B5C0-19BA573D28AC" at bounding box center [600, 25] width 8 height 8
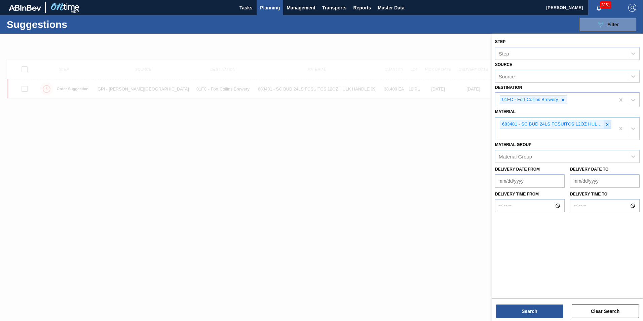
click at [606, 123] on icon at bounding box center [607, 124] width 5 height 5
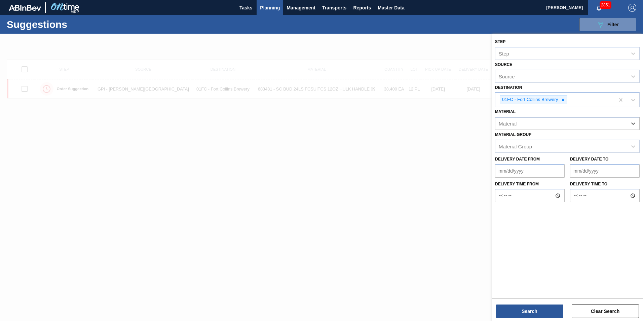
click at [557, 123] on div "Material" at bounding box center [560, 124] width 131 height 10
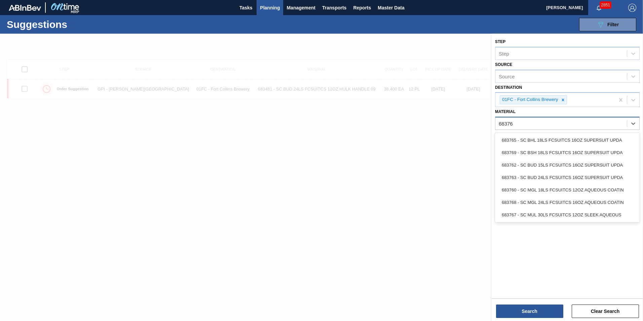
type input "683767"
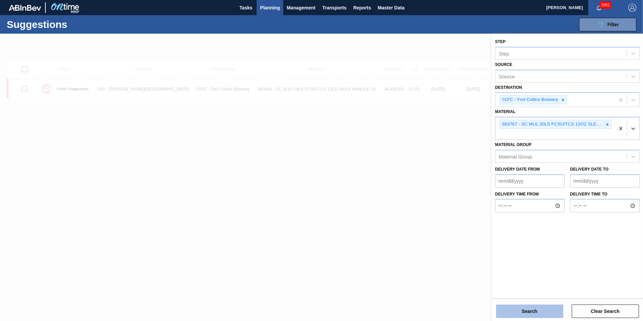
click at [528, 314] on button "Search" at bounding box center [529, 310] width 67 height 13
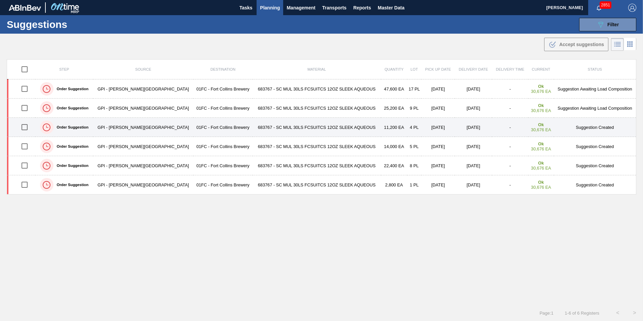
click at [29, 126] on input "checkbox" at bounding box center [24, 127] width 14 height 14
checkbox input "true"
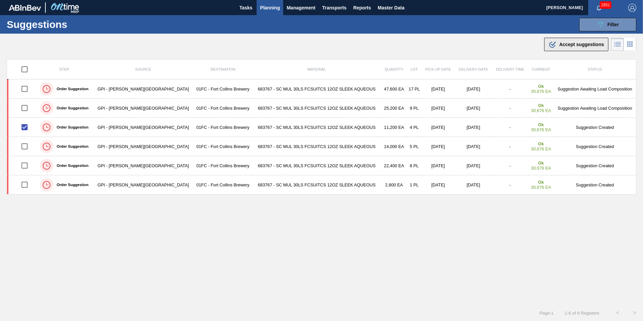
click at [571, 46] on span "Accept suggestions" at bounding box center [581, 44] width 45 height 5
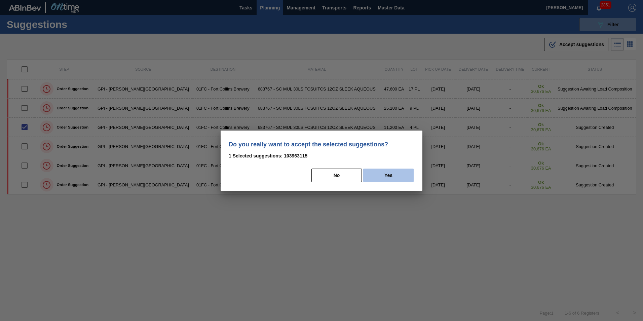
click at [392, 170] on button "Yes" at bounding box center [388, 174] width 50 height 13
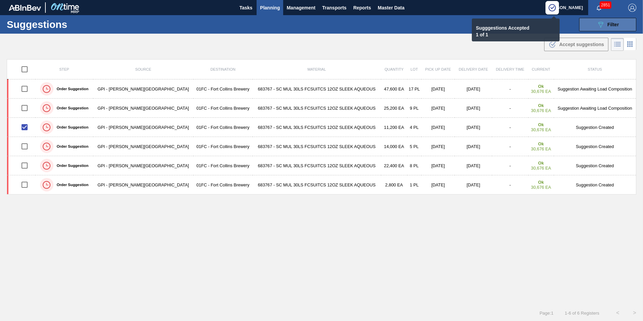
click at [592, 26] on button "089F7B8B-B2A5-4AFE-B5C0-19BA573D28AC Filter" at bounding box center [607, 24] width 57 height 13
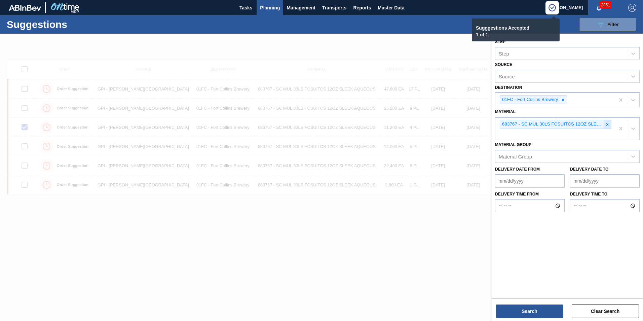
click at [605, 124] on icon at bounding box center [607, 124] width 5 height 5
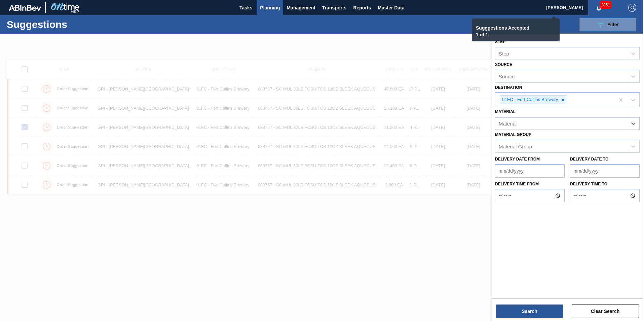
type input "6"
checkbox input "false"
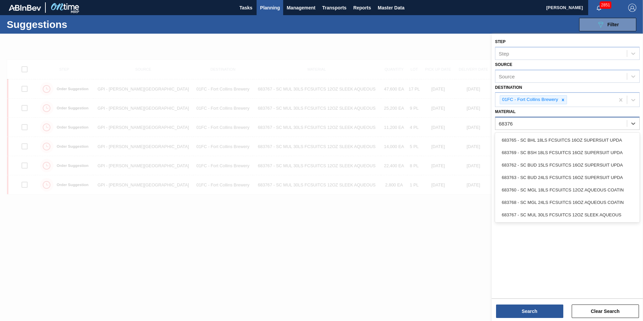
type input "683768"
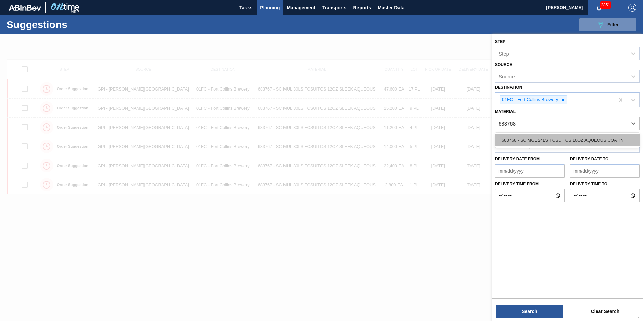
click at [547, 144] on div "683768 - SC MGL 24LS FCSUITCS 16OZ AQUEOUS COATIN" at bounding box center [567, 140] width 145 height 12
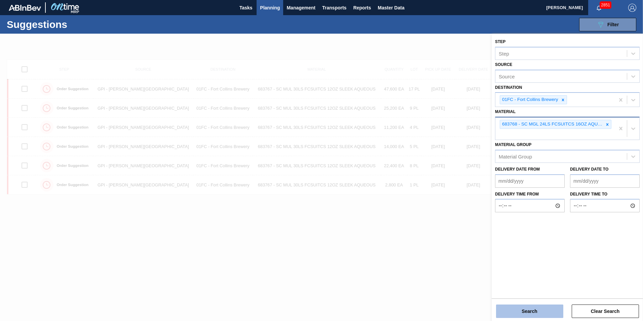
click at [508, 312] on button "Search" at bounding box center [529, 310] width 67 height 13
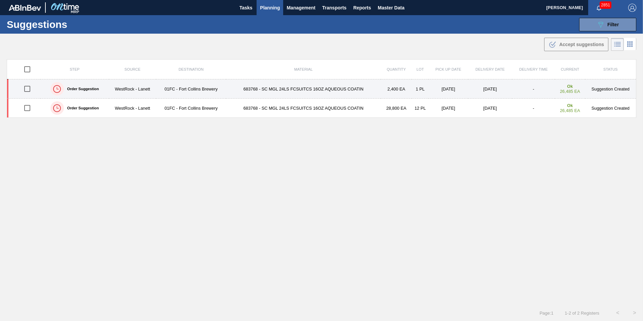
drag, startPoint x: 25, startPoint y: 107, endPoint x: 141, endPoint y: 94, distance: 117.7
click at [25, 107] on input "checkbox" at bounding box center [27, 108] width 14 height 14
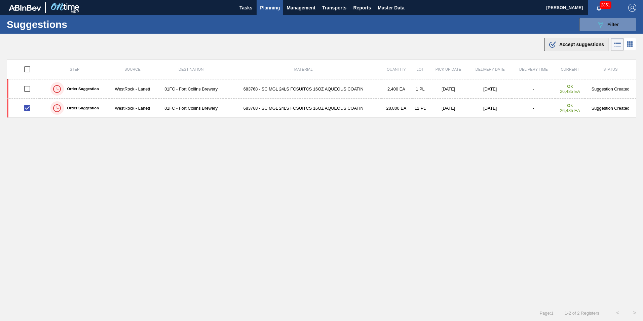
click at [546, 46] on button ".b{fill:var(--color-action-default)} Accept suggestions" at bounding box center [576, 44] width 64 height 13
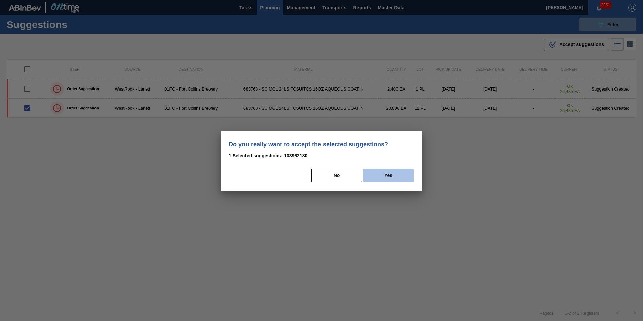
click at [368, 172] on button "Yes" at bounding box center [388, 174] width 50 height 13
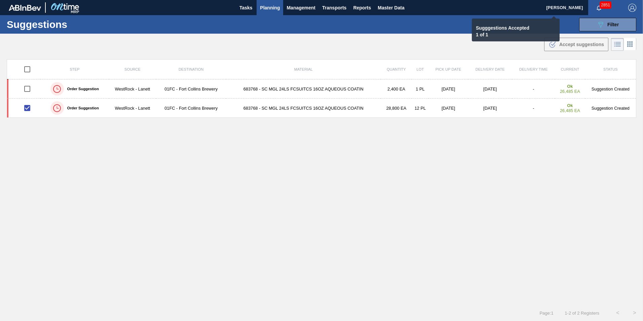
checkbox input "false"
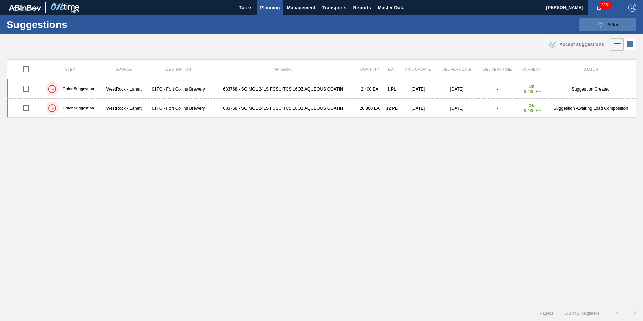
click at [597, 25] on icon "089F7B8B-B2A5-4AFE-B5C0-19BA573D28AC" at bounding box center [600, 25] width 8 height 8
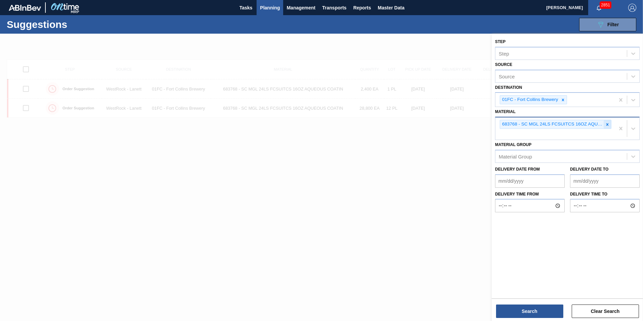
click at [609, 122] on icon at bounding box center [607, 124] width 5 height 5
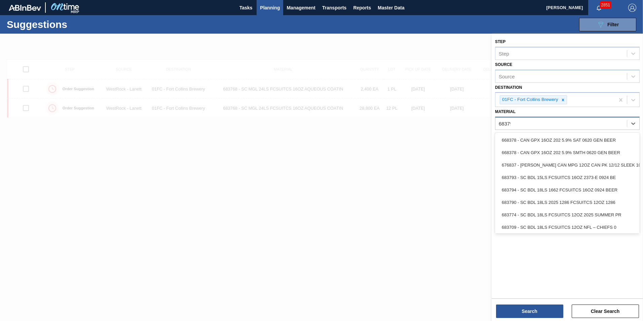
type input "683791"
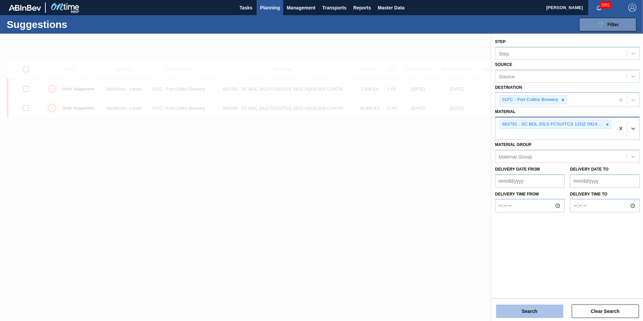
click at [532, 309] on button "Search" at bounding box center [529, 310] width 67 height 13
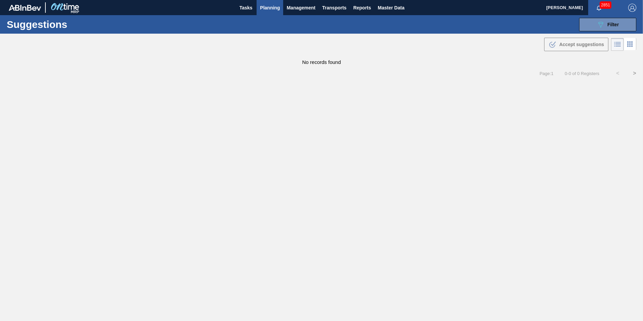
drag, startPoint x: 590, startPoint y: 21, endPoint x: 603, endPoint y: 36, distance: 20.0
click at [590, 21] on button "089F7B8B-B2A5-4AFE-B5C0-19BA573D28AC Filter" at bounding box center [607, 24] width 57 height 13
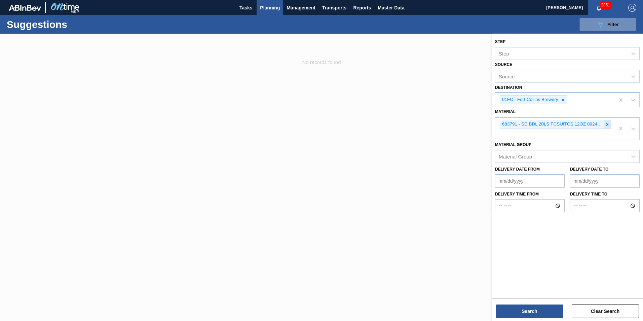
click at [605, 123] on icon at bounding box center [607, 124] width 5 height 5
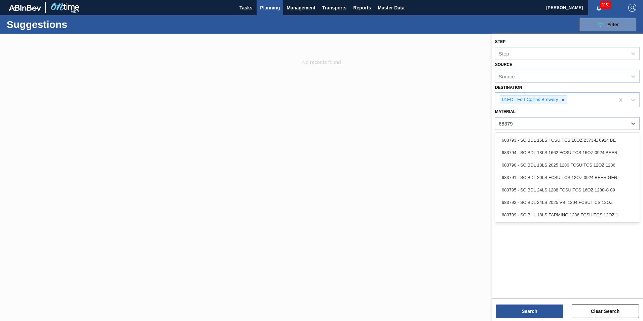
type input "683795"
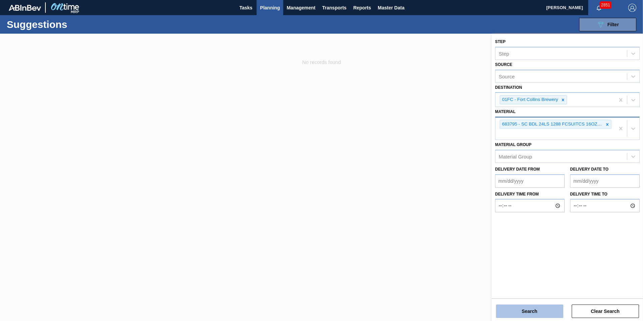
click at [531, 310] on button "Search" at bounding box center [529, 310] width 67 height 13
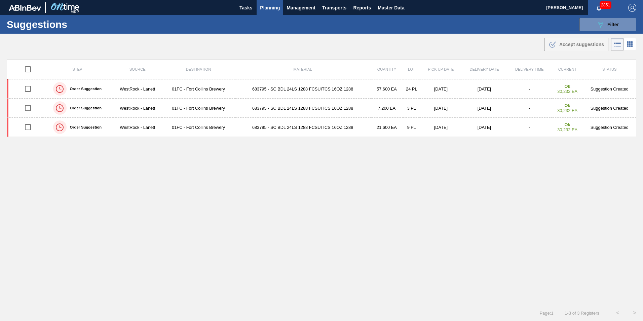
click at [390, 230] on div "Step Source Destination Material Quantity Lot Pick up Date Delivery Date Delive…" at bounding box center [321, 175] width 629 height 233
click at [568, 226] on div "Step Source Destination Material Quantity Lot Pick up Date Delivery Date Delive…" at bounding box center [321, 175] width 629 height 233
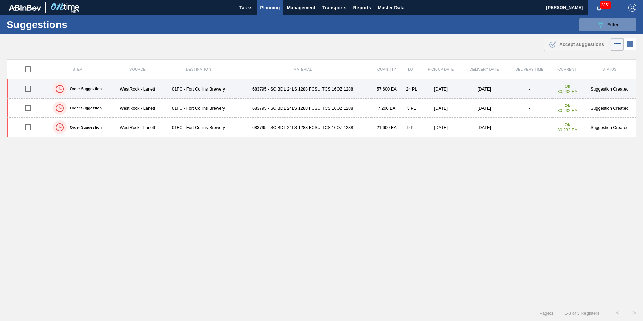
click at [30, 88] on input "checkbox" at bounding box center [28, 89] width 14 height 14
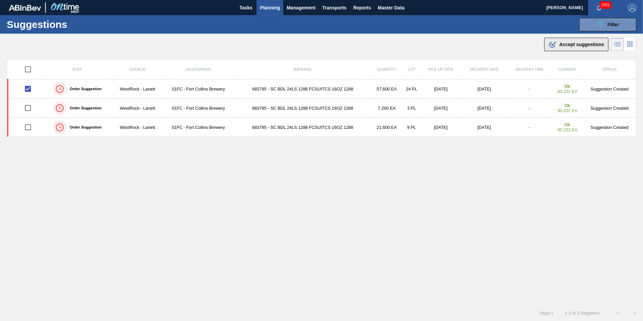
click at [545, 44] on button ".b{fill:var(--color-action-default)} Accept suggestions" at bounding box center [576, 44] width 64 height 13
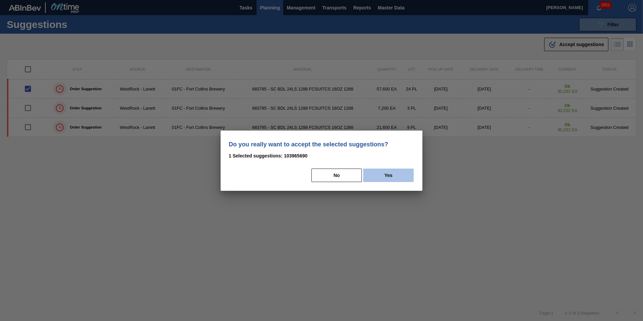
click at [371, 174] on button "Yes" at bounding box center [388, 174] width 50 height 13
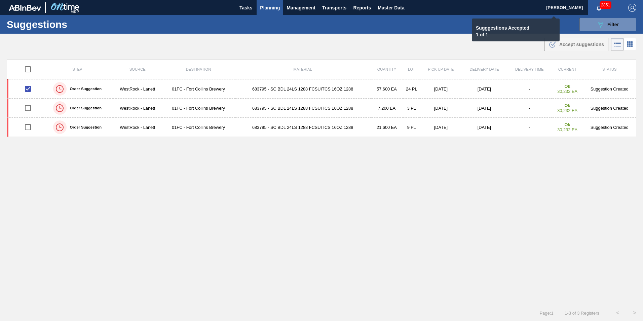
checkbox input "false"
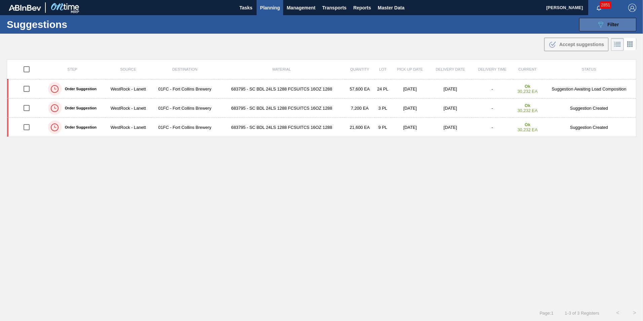
click at [601, 24] on icon "089F7B8B-B2A5-4AFE-B5C0-19BA573D28AC" at bounding box center [600, 25] width 8 height 8
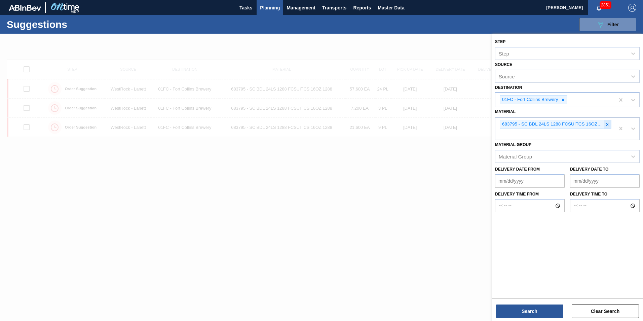
click at [609, 123] on icon at bounding box center [607, 124] width 5 height 5
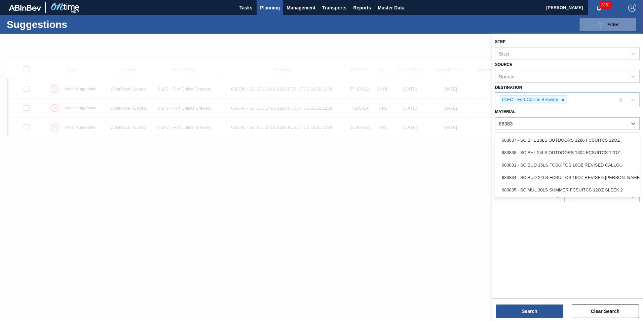
type input "683834"
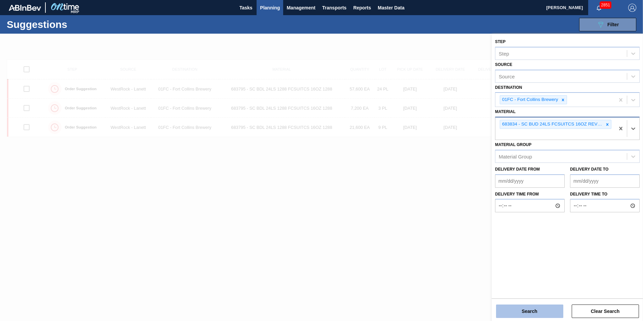
click at [532, 311] on button "Search" at bounding box center [529, 310] width 67 height 13
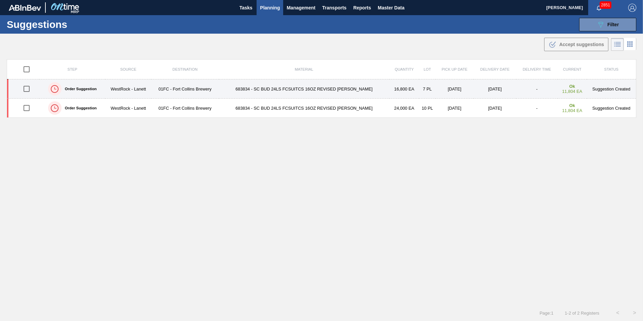
click at [28, 90] on input "checkbox" at bounding box center [26, 89] width 14 height 14
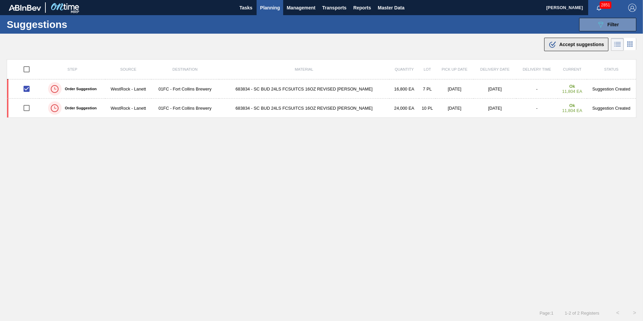
click at [558, 49] on button ".b{fill:var(--color-action-default)} Accept suggestions" at bounding box center [576, 44] width 64 height 13
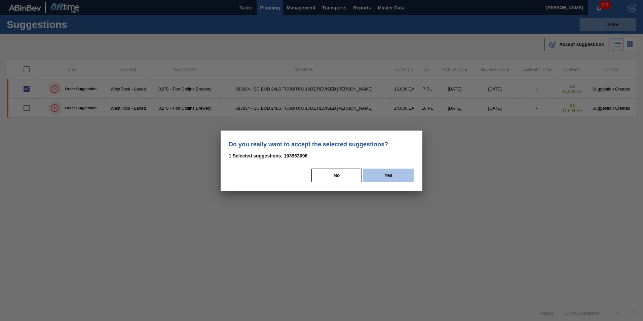
click at [388, 173] on button "Yes" at bounding box center [388, 174] width 50 height 13
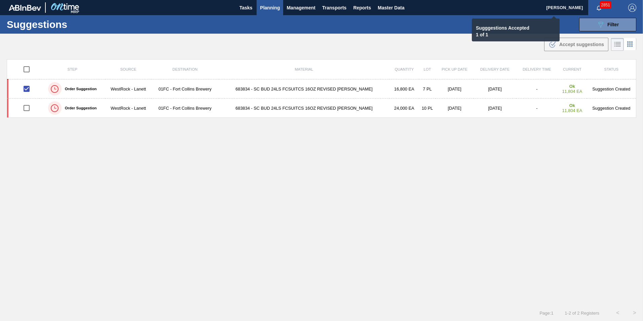
checkbox input "false"
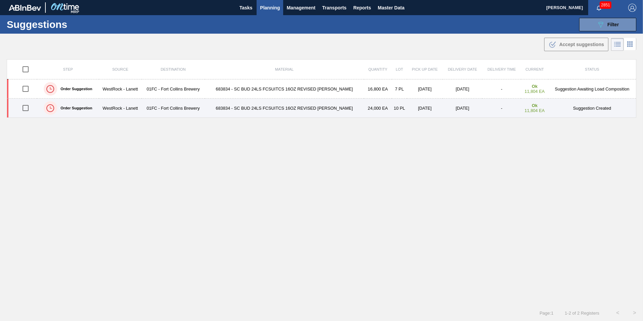
click at [26, 107] on input "checkbox" at bounding box center [25, 108] width 14 height 14
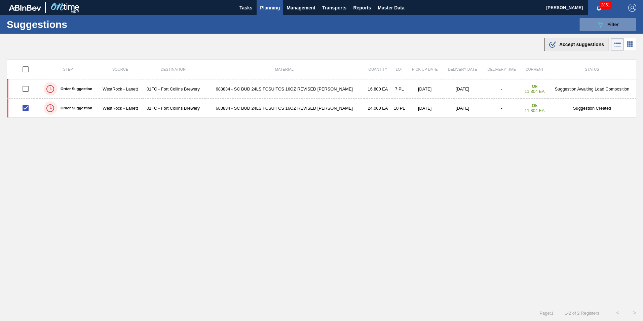
click at [575, 39] on button ".b{fill:var(--color-action-default)} Accept suggestions" at bounding box center [576, 44] width 64 height 13
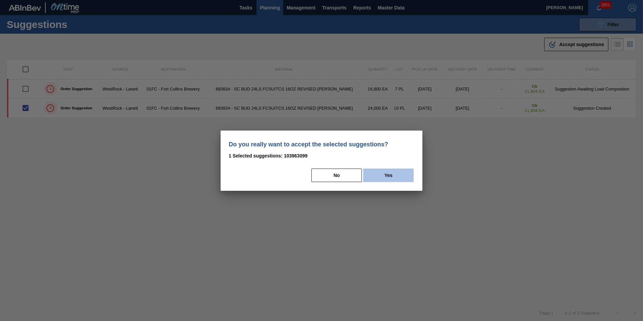
click at [396, 177] on button "Yes" at bounding box center [388, 174] width 50 height 13
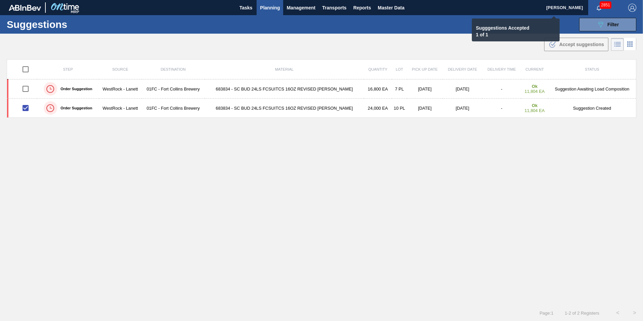
checkbox input "false"
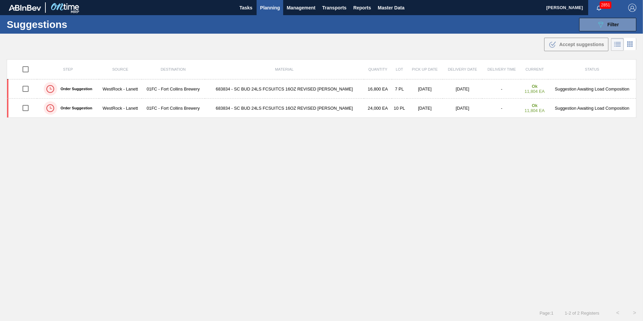
drag, startPoint x: 593, startPoint y: 27, endPoint x: 592, endPoint y: 94, distance: 66.9
click at [593, 27] on button "089F7B8B-B2A5-4AFE-B5C0-19BA573D28AC Filter" at bounding box center [607, 24] width 57 height 13
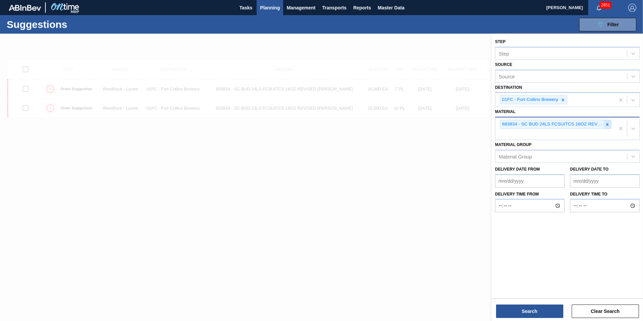
click at [605, 125] on icon at bounding box center [607, 124] width 5 height 5
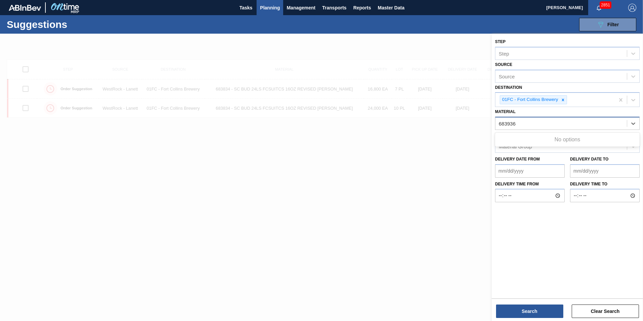
type input "683936"
click at [307, 210] on div at bounding box center [321, 194] width 643 height 321
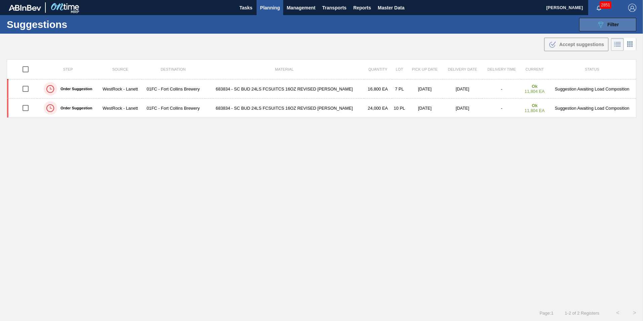
click at [611, 21] on div "089F7B8B-B2A5-4AFE-B5C0-19BA573D28AC Filter" at bounding box center [607, 25] width 22 height 8
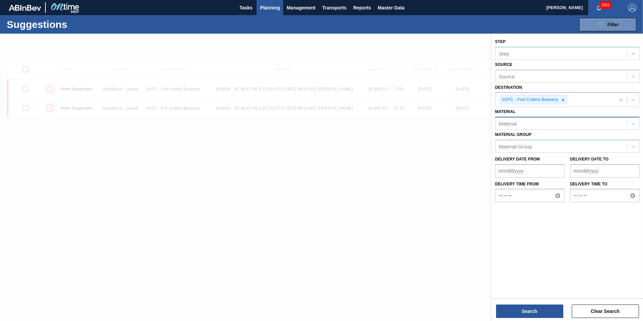
click at [527, 119] on div "Material" at bounding box center [560, 124] width 131 height 10
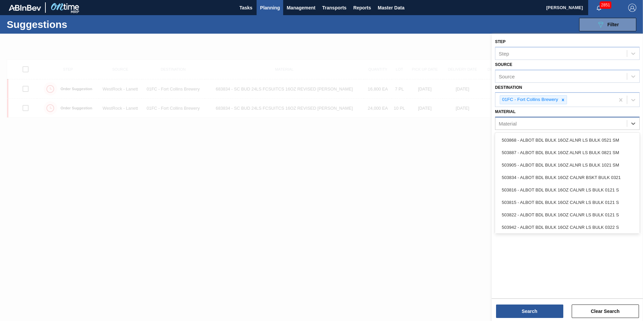
type input "7"
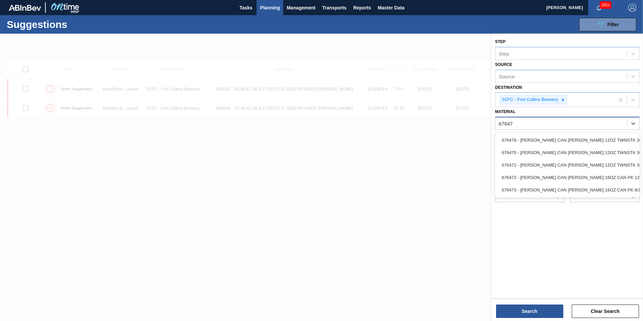
type input "676470"
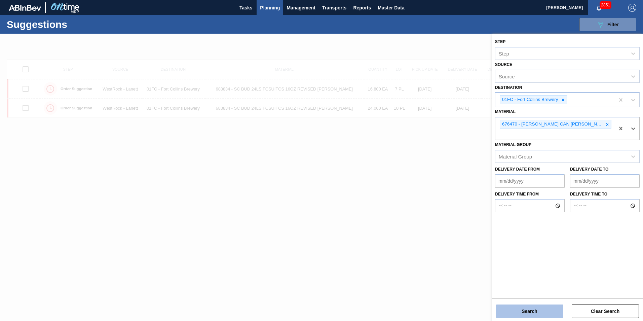
click at [527, 305] on button "Search" at bounding box center [529, 310] width 67 height 13
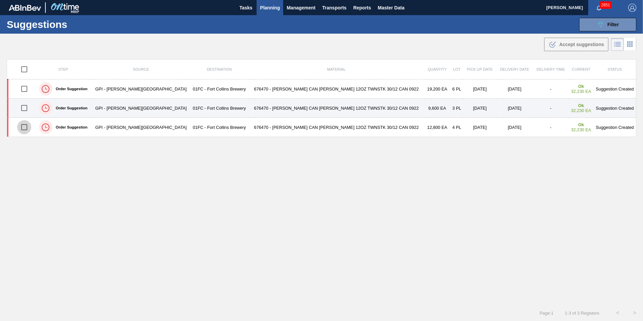
drag, startPoint x: 26, startPoint y: 127, endPoint x: 170, endPoint y: 109, distance: 145.0
click at [26, 127] on input "checkbox" at bounding box center [24, 127] width 14 height 14
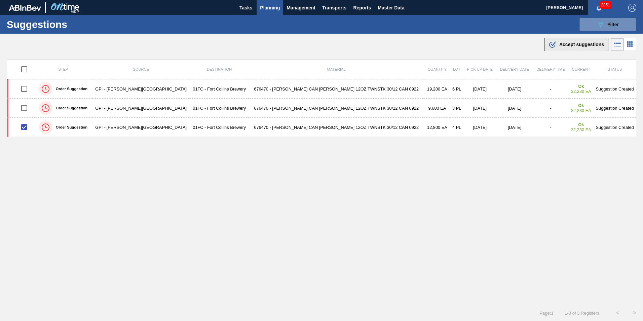
click at [560, 44] on span "Accept suggestions" at bounding box center [581, 44] width 45 height 5
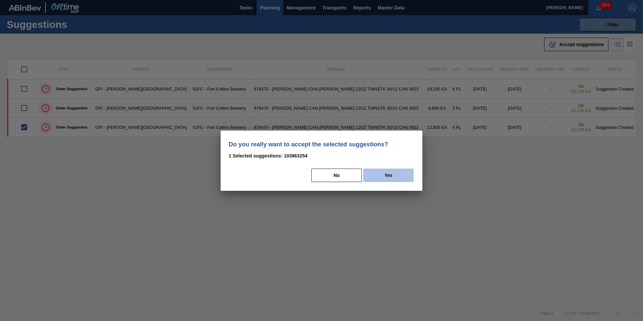
click at [376, 173] on button "Yes" at bounding box center [388, 174] width 50 height 13
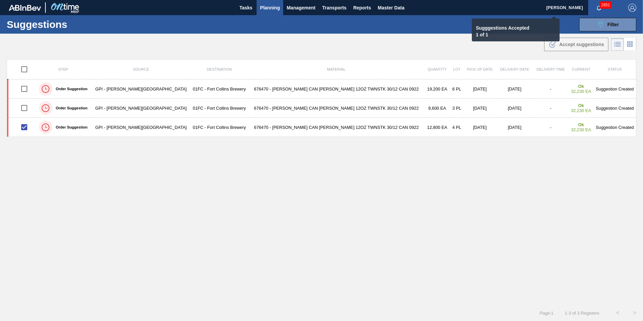
checkbox input "false"
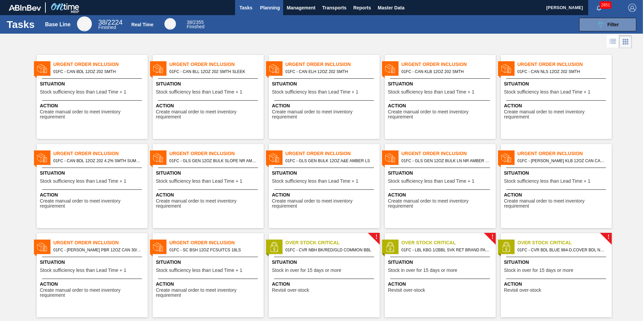
click at [275, 4] on span "Planning" at bounding box center [270, 8] width 20 height 8
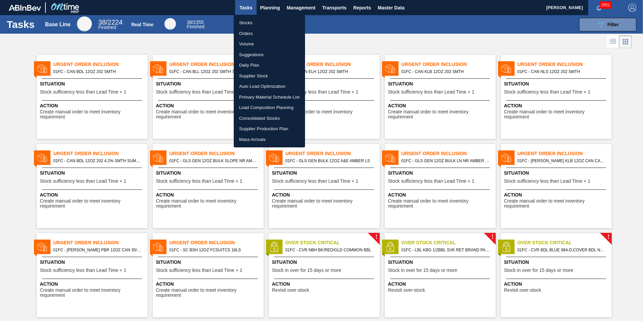
click at [251, 17] on ul "Stocks Orders Volume Suggestions Daily Plan Supplier Stock Auto Load Optimizati…" at bounding box center [269, 81] width 71 height 132
click at [251, 24] on li "Stocks" at bounding box center [269, 22] width 71 height 11
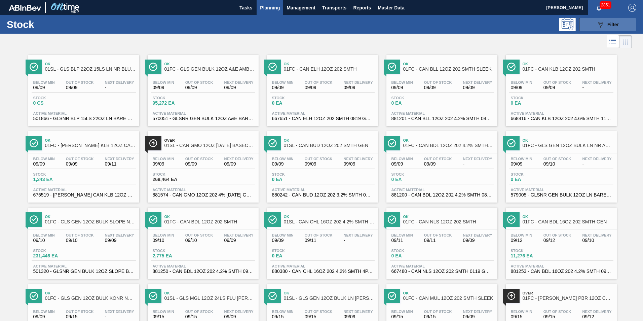
click at [604, 24] on div "089F7B8B-B2A5-4AFE-B5C0-19BA573D28AC Filter" at bounding box center [607, 25] width 22 height 8
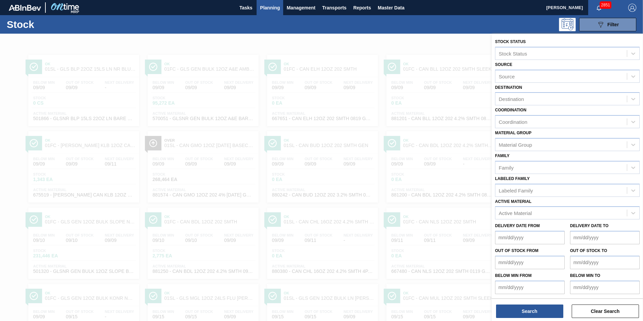
click at [464, 41] on div at bounding box center [321, 194] width 643 height 321
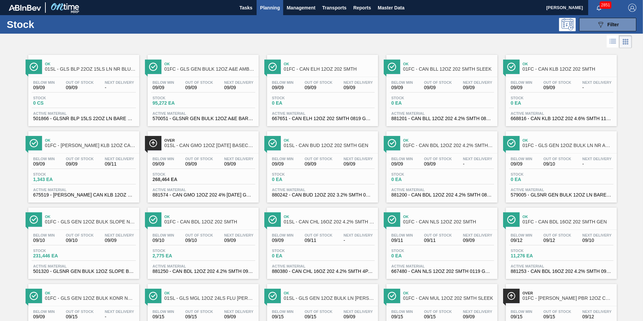
click at [615, 36] on li at bounding box center [612, 41] width 12 height 12
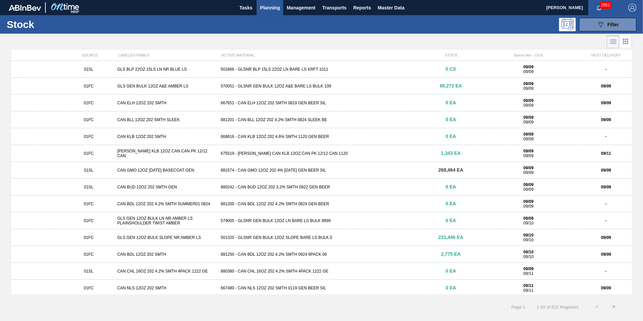
click at [622, 39] on icon at bounding box center [625, 41] width 8 height 8
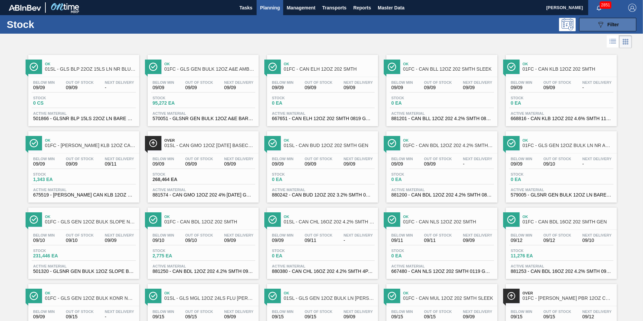
click at [606, 21] on div "089F7B8B-B2A5-4AFE-B5C0-19BA573D28AC Filter" at bounding box center [607, 25] width 22 height 8
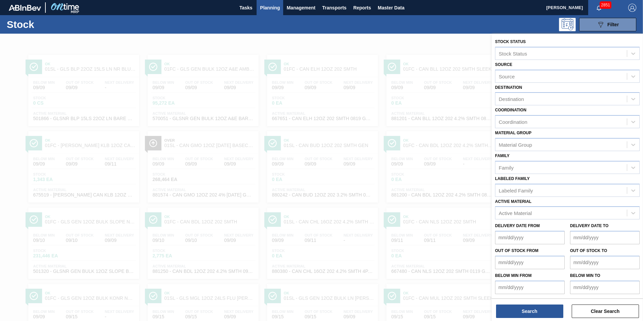
click at [457, 40] on div at bounding box center [321, 194] width 643 height 321
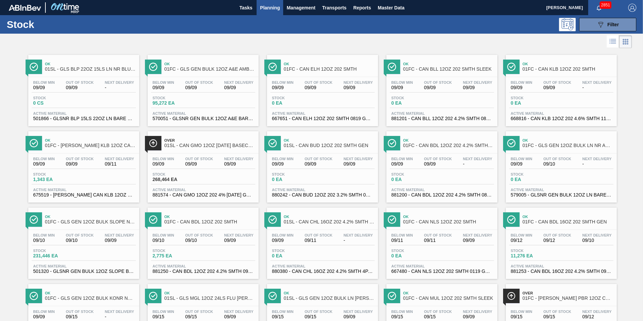
click at [261, 6] on span "Planning" at bounding box center [270, 8] width 20 height 8
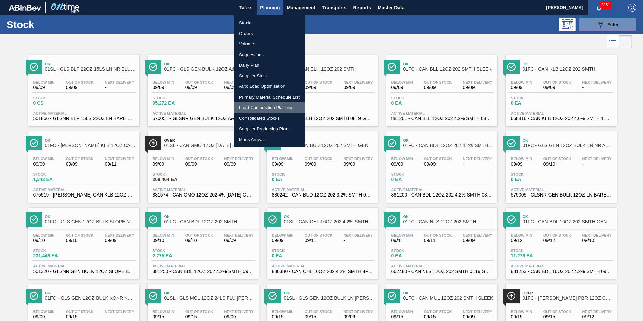
click at [267, 105] on li "Load Composition Planning" at bounding box center [269, 107] width 71 height 11
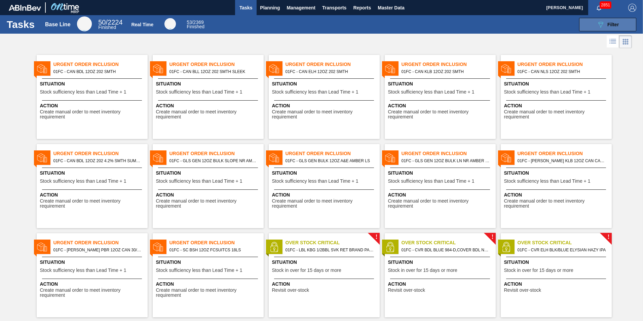
click at [593, 22] on button "089F7B8B-B2A5-4AFE-B5C0-19BA573D28AC Filter" at bounding box center [607, 24] width 57 height 13
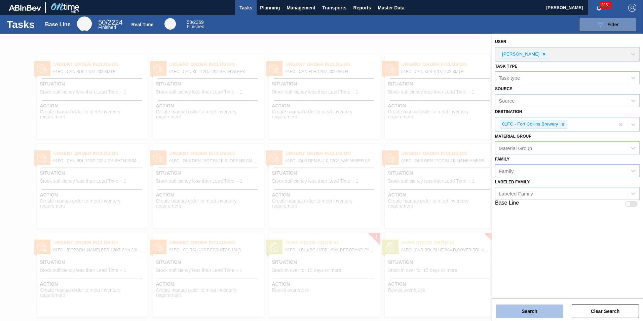
click at [536, 307] on button "Search" at bounding box center [529, 310] width 67 height 13
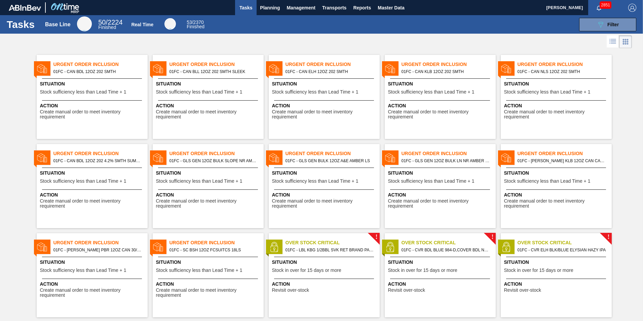
click at [54, 89] on div "Situation Stock sufficiency less than Lead Time + 1" at bounding box center [93, 88] width 106 height 16
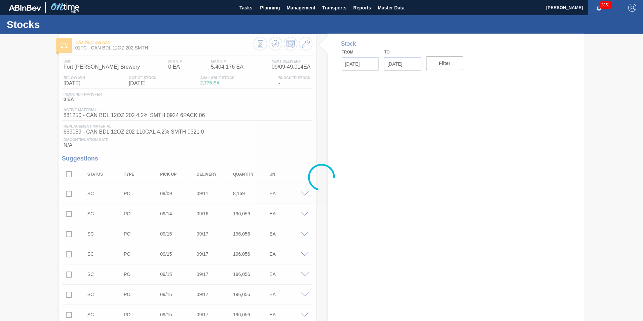
type input "09/09/2025"
type input "[DATE]"
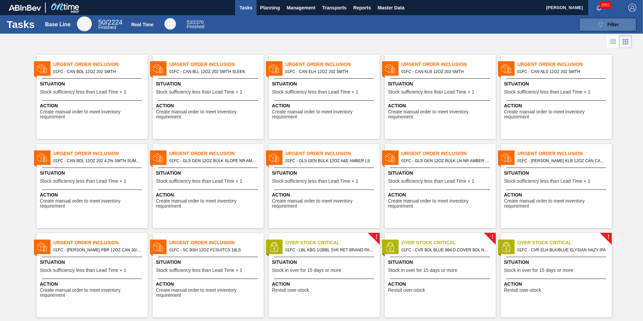
click at [602, 26] on icon "089F7B8B-B2A5-4AFE-B5C0-19BA573D28AC" at bounding box center [600, 25] width 8 height 8
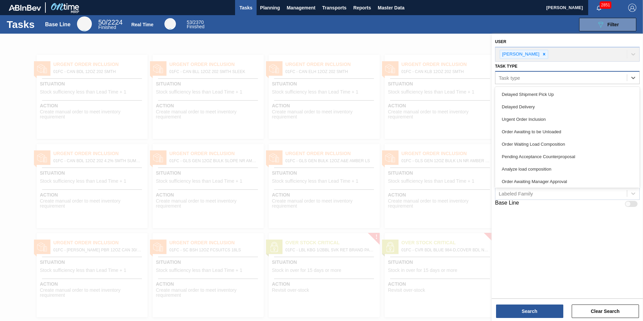
click at [596, 74] on div "Task type" at bounding box center [560, 78] width 131 height 10
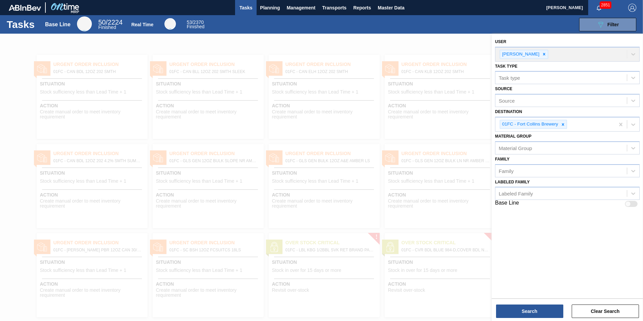
click at [463, 48] on div at bounding box center [321, 194] width 643 height 321
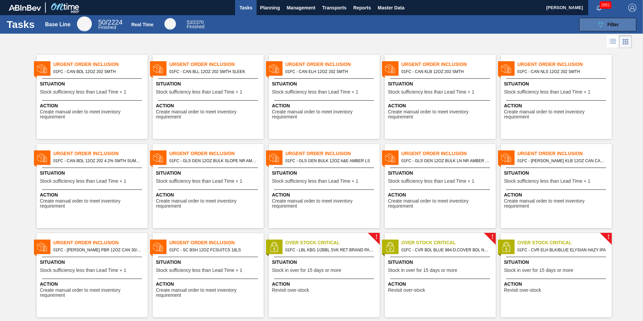
click at [601, 26] on icon "089F7B8B-B2A5-4AFE-B5C0-19BA573D28AC" at bounding box center [600, 25] width 8 height 8
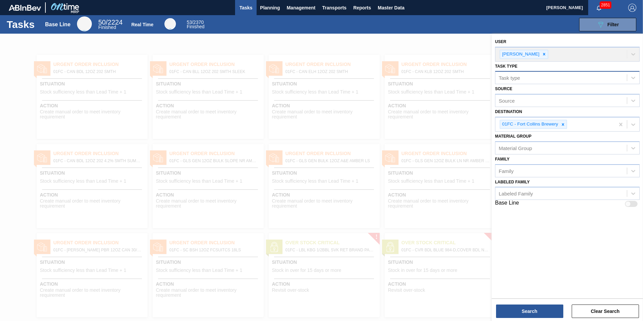
click at [598, 76] on div "Task type" at bounding box center [560, 78] width 131 height 10
click at [568, 228] on div "User Christina Carrig Task type Task type Source Source Destination 01FC - Fort…" at bounding box center [566, 165] width 151 height 263
click at [536, 145] on div "Material Group" at bounding box center [560, 148] width 131 height 10
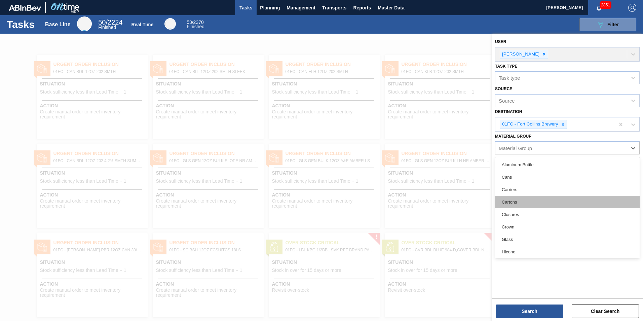
scroll to position [101, 0]
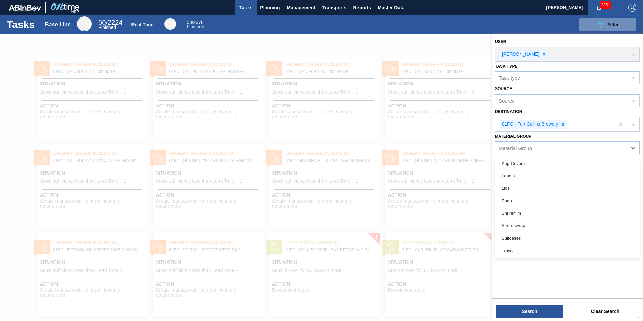
click at [560, 280] on div "User Christina Carrig Task type Task type Source Source Destination 01FC - Fort…" at bounding box center [566, 165] width 151 height 263
click at [547, 169] on div "Family" at bounding box center [560, 171] width 131 height 10
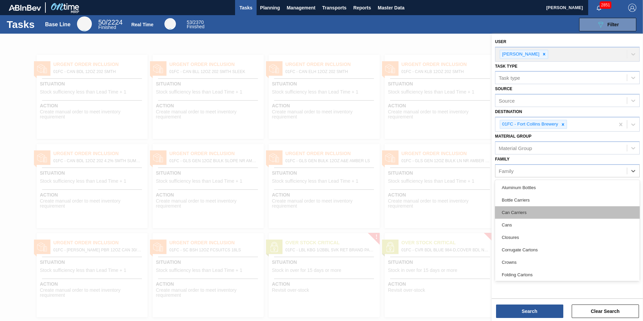
click at [534, 207] on div "Can Carriers" at bounding box center [567, 212] width 145 height 12
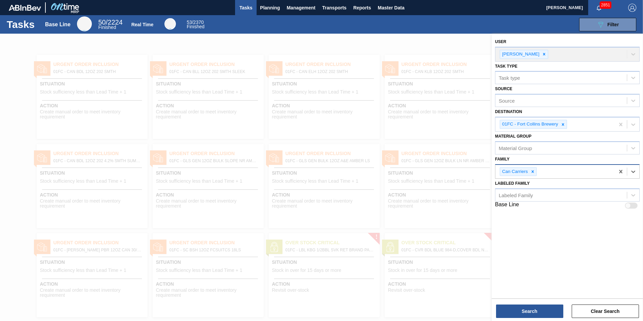
click at [545, 174] on div "Can Carriers" at bounding box center [554, 172] width 119 height 14
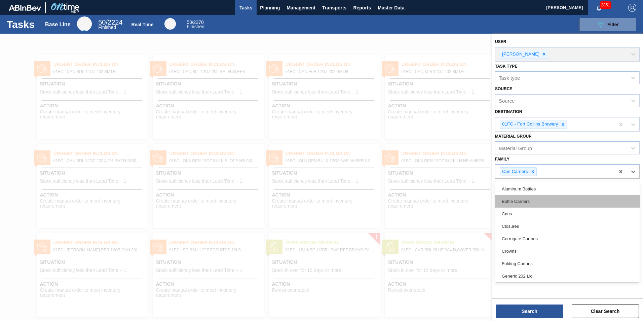
click at [539, 199] on div "Bottle Carriers" at bounding box center [567, 201] width 145 height 12
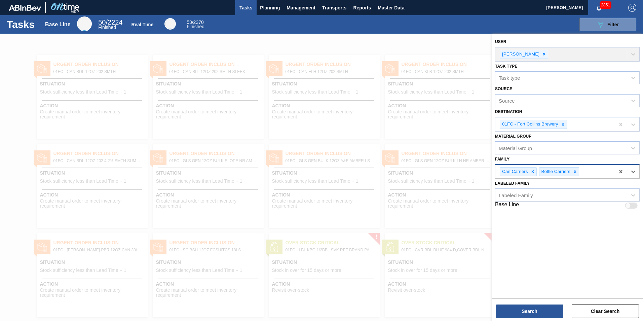
click at [599, 173] on div "Can Carriers Bottle Carriers" at bounding box center [554, 172] width 119 height 14
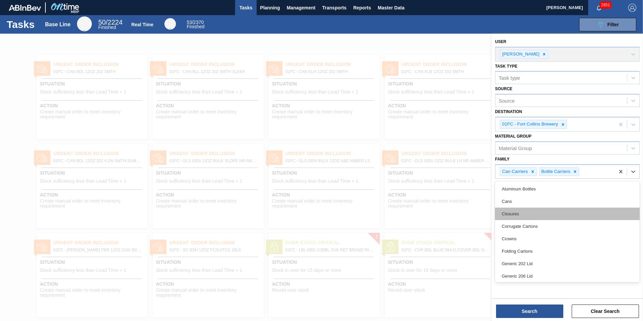
click at [569, 213] on div "Closures" at bounding box center [567, 213] width 145 height 12
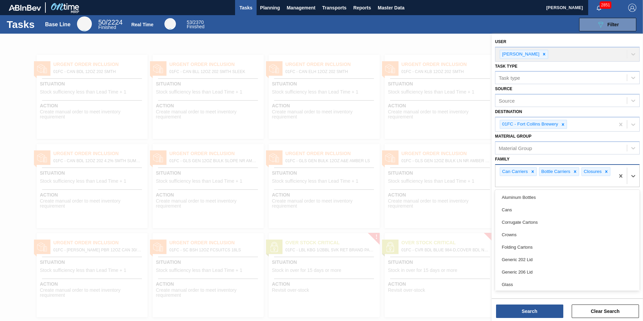
click at [573, 180] on div "Can Carriers Bottle Carriers Closures" at bounding box center [554, 176] width 119 height 22
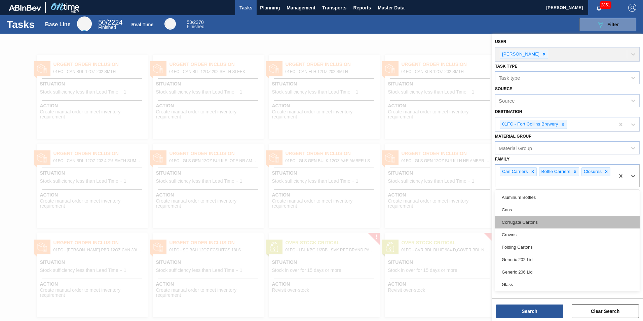
click at [552, 220] on div "Corrugate Cartons" at bounding box center [567, 222] width 145 height 12
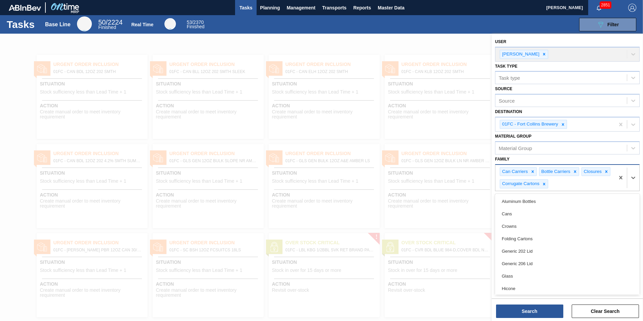
click at [558, 188] on div "Can Carriers Bottle Carriers Closures Corrugate Cartons" at bounding box center [554, 178] width 119 height 26
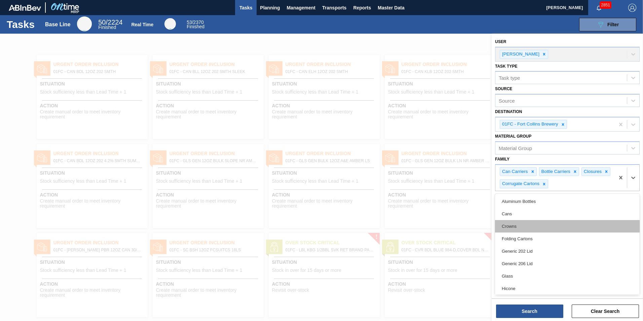
click at [535, 229] on div "Crowns" at bounding box center [567, 226] width 145 height 12
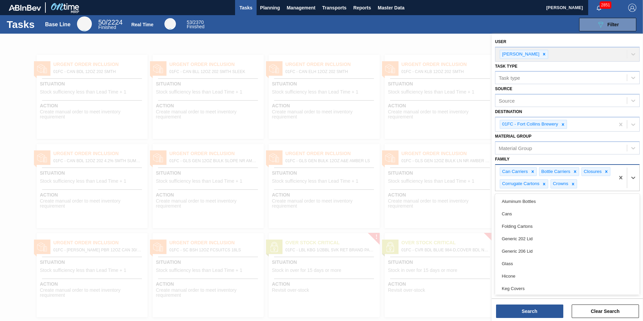
click at [585, 190] on div "Can Carriers Bottle Carriers Closures Corrugate Cartons Crowns" at bounding box center [554, 178] width 119 height 26
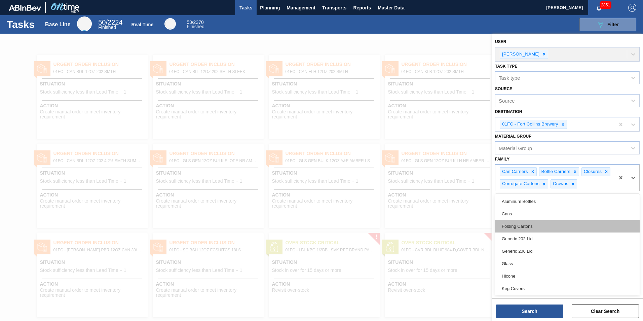
click at [537, 227] on div "Folding Cartons" at bounding box center [567, 226] width 145 height 12
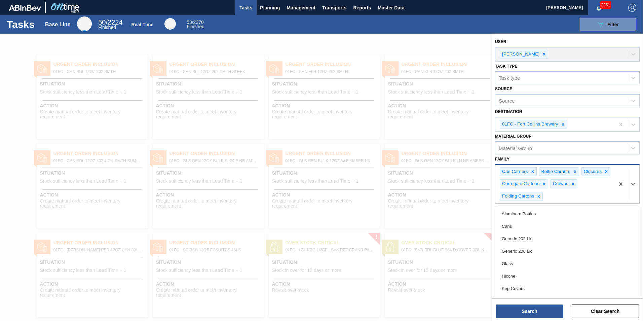
click at [592, 193] on div "Can Carriers Bottle Carriers Closures Corrugate Cartons Crowns Folding Cartons" at bounding box center [554, 184] width 119 height 39
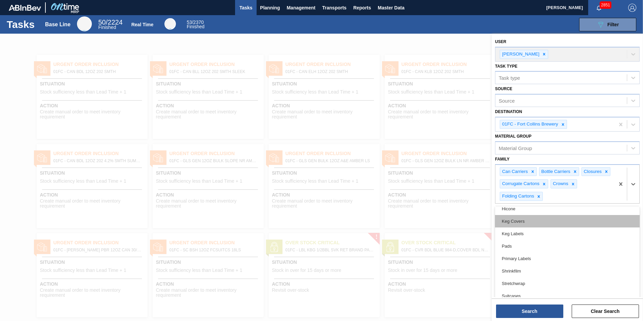
scroll to position [76, 0]
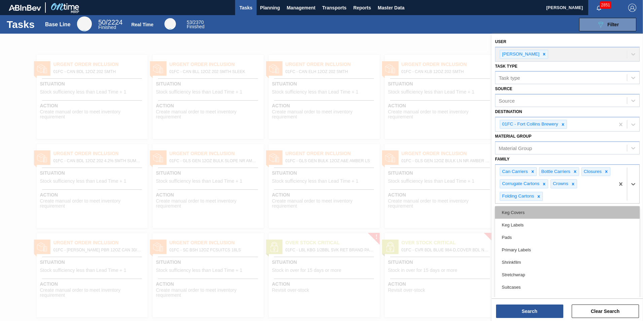
click at [544, 213] on div "Keg Covers" at bounding box center [567, 212] width 145 height 12
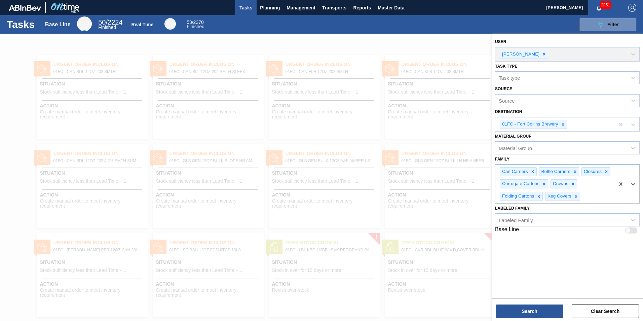
drag, startPoint x: 596, startPoint y: 197, endPoint x: 592, endPoint y: 204, distance: 8.1
click at [596, 197] on div "Can Carriers Bottle Carriers Closures Corrugate Cartons Crowns Folding Cartons …" at bounding box center [554, 184] width 119 height 39
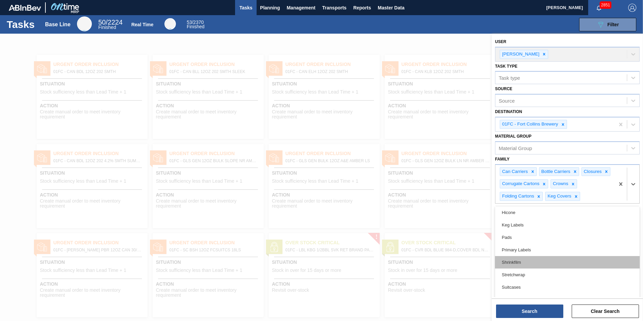
click at [542, 261] on div "Shrinkfilm" at bounding box center [567, 262] width 145 height 12
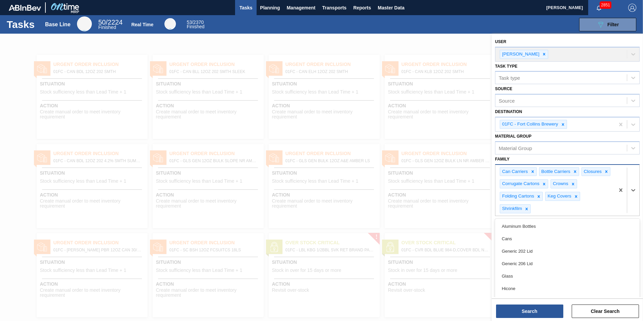
click at [587, 208] on div "Can Carriers Bottle Carriers Closures Corrugate Cartons Crowns Folding Cartons …" at bounding box center [554, 190] width 119 height 51
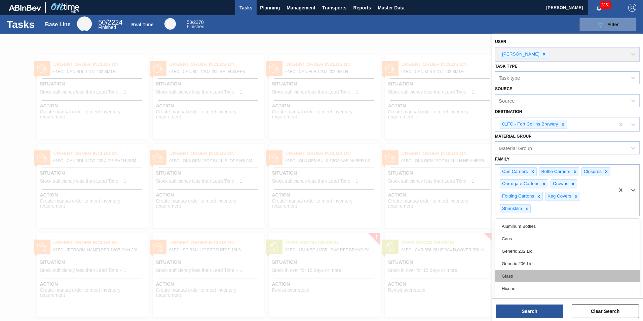
scroll to position [51, 0]
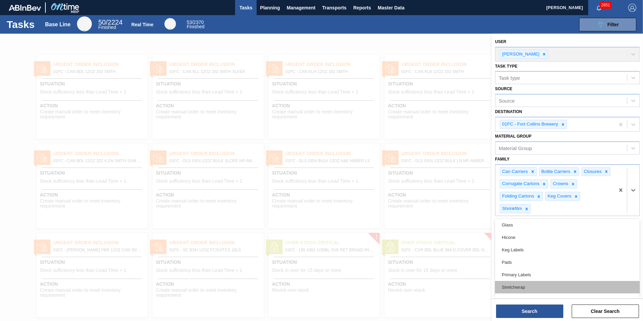
click at [527, 281] on div "Stretchwrap" at bounding box center [567, 287] width 145 height 12
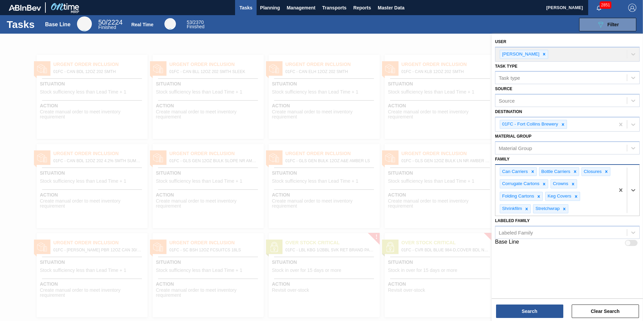
click at [584, 210] on div "Can Carriers Bottle Carriers Closures Corrugate Cartons Crowns Folding Cartons …" at bounding box center [554, 190] width 119 height 51
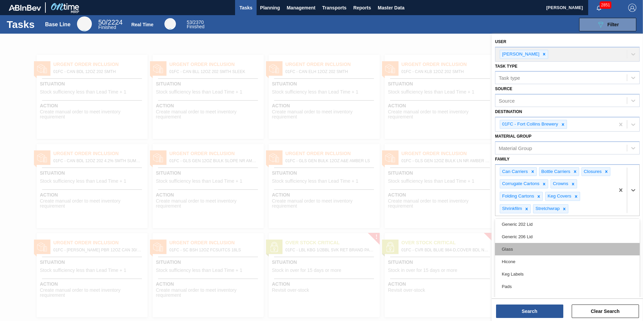
scroll to position [39, 0]
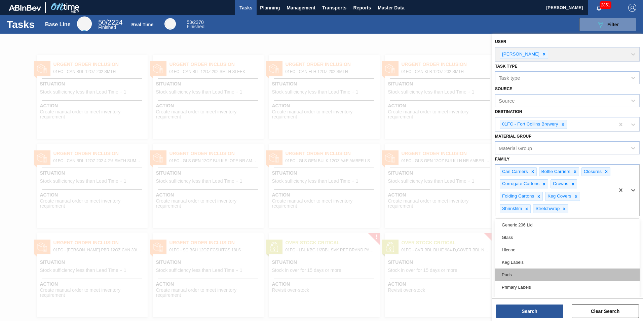
click at [542, 275] on div "Pads" at bounding box center [567, 274] width 145 height 12
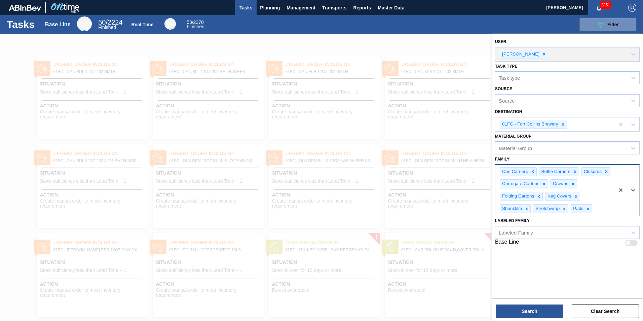
click at [598, 211] on div "Can Carriers Bottle Carriers Closures Corrugate Cartons Crowns Folding Cartons …" at bounding box center [554, 190] width 119 height 51
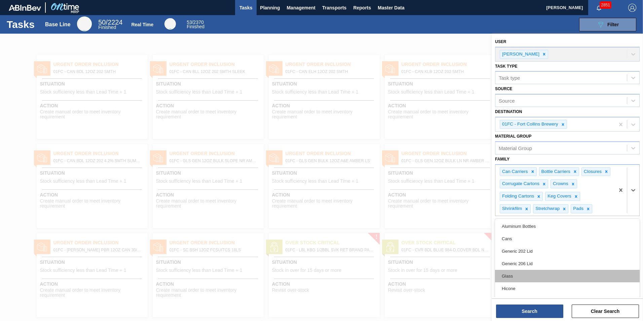
scroll to position [26, 0]
click at [544, 271] on div "Keg Labels" at bounding box center [567, 274] width 145 height 12
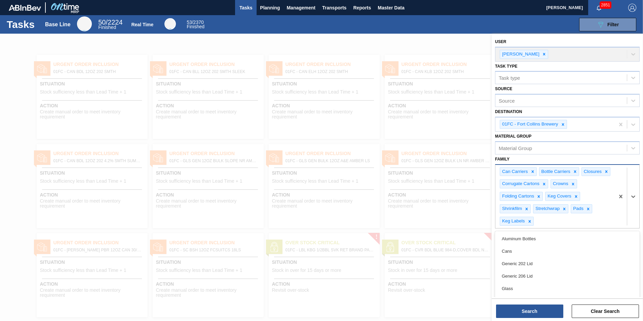
click at [593, 217] on div "Can Carriers Bottle Carriers Closures Corrugate Cartons Crowns Folding Cartons …" at bounding box center [554, 196] width 119 height 63
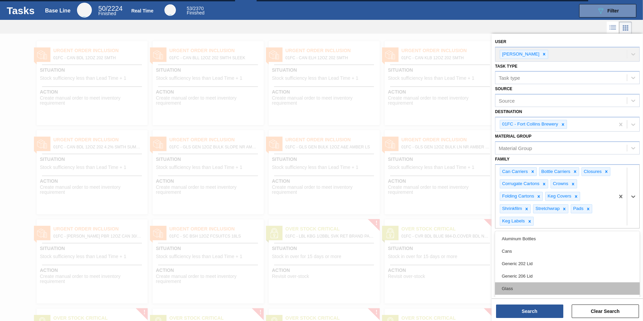
scroll to position [28, 0]
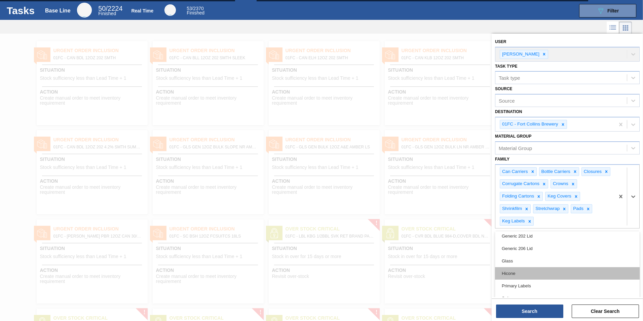
click at [532, 276] on div "Hicone" at bounding box center [567, 273] width 145 height 12
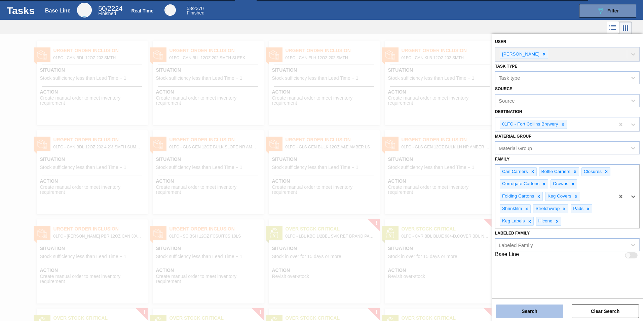
click at [545, 307] on button "Search" at bounding box center [529, 310] width 67 height 13
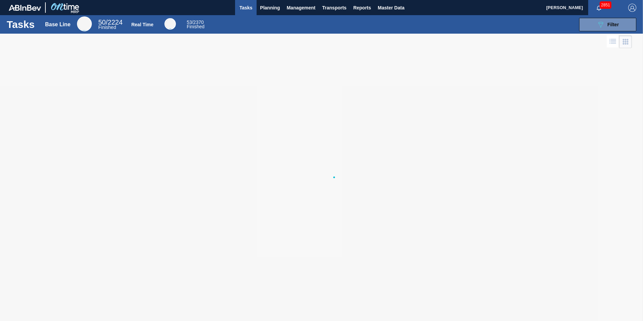
scroll to position [0, 0]
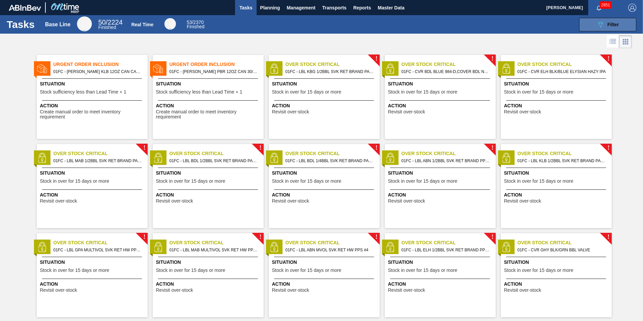
click at [599, 28] on icon "089F7B8B-B2A5-4AFE-B5C0-19BA573D28AC" at bounding box center [600, 25] width 8 height 8
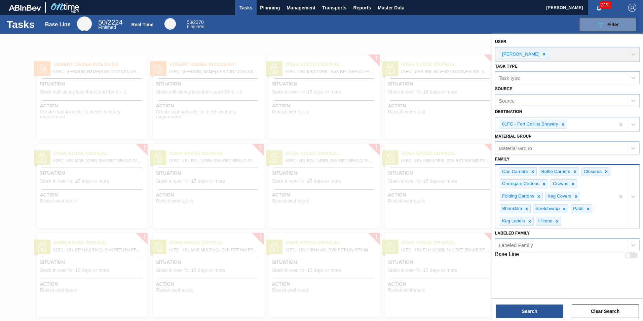
click at [610, 210] on div "Can Carriers Bottle Carriers Closures Corrugate Cartons Crowns Folding Cartons …" at bounding box center [554, 196] width 119 height 63
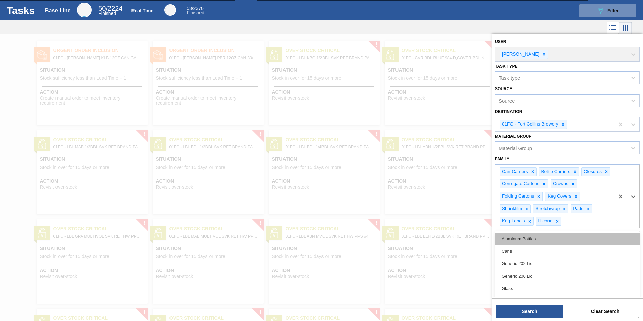
scroll to position [15, 0]
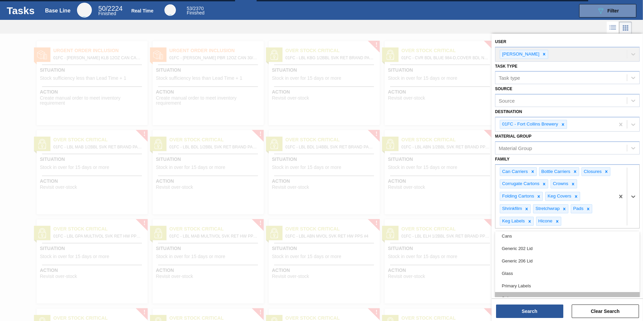
click at [519, 295] on div "Suitcases" at bounding box center [567, 298] width 145 height 12
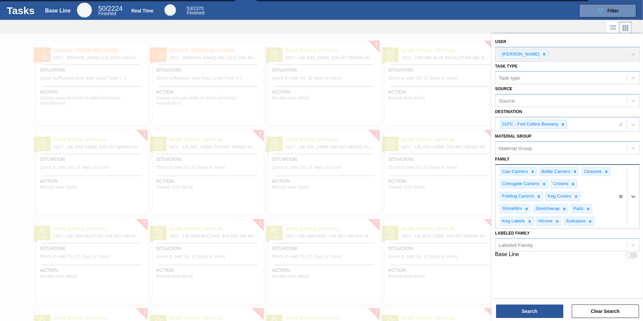
click at [611, 205] on div "Can Carriers Bottle Carriers Closures Corrugate Cartons Crowns Folding Cartons …" at bounding box center [554, 196] width 119 height 63
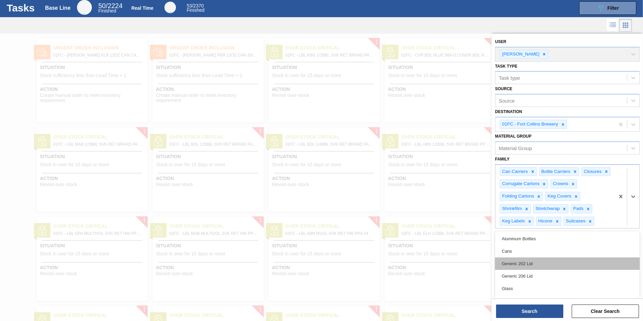
scroll to position [16, 0]
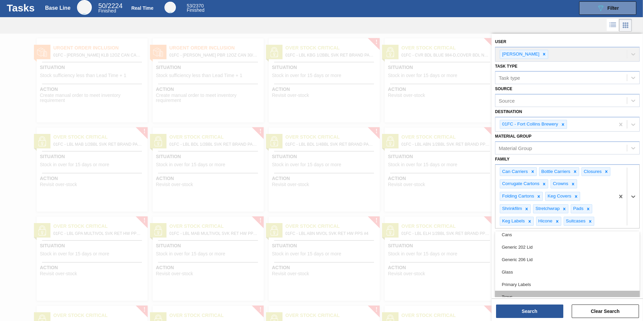
click at [521, 295] on div "Trays" at bounding box center [567, 296] width 145 height 12
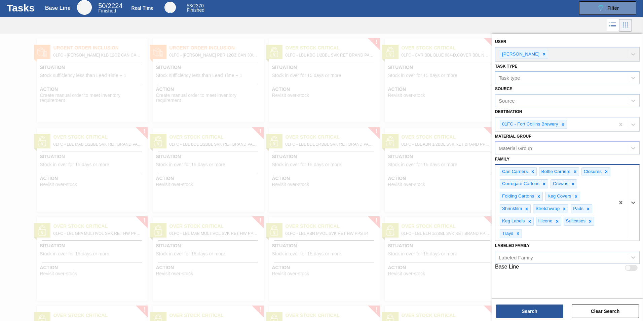
click at [606, 222] on div "Can Carriers Bottle Carriers Closures Corrugate Cartons Crowns Folding Cartons …" at bounding box center [554, 203] width 119 height 76
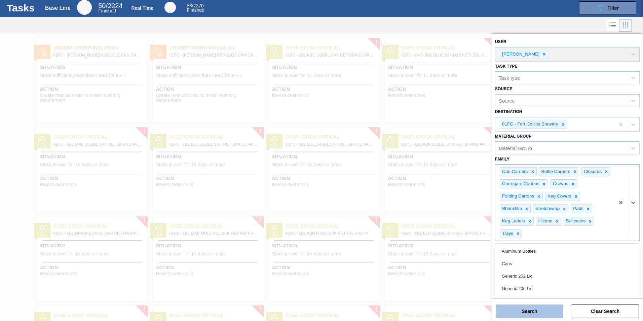
click at [550, 307] on button "Search" at bounding box center [529, 310] width 67 height 13
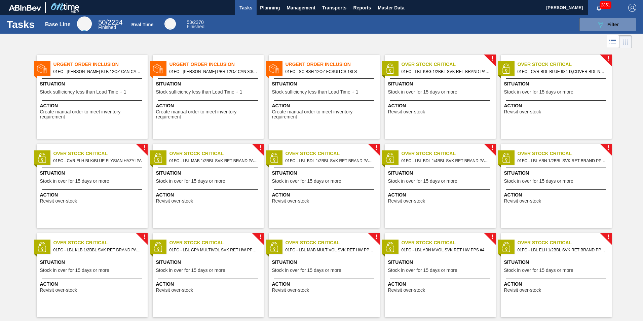
click at [57, 91] on span "Stock sufficiency less than Lead Time + 1" at bounding box center [83, 91] width 86 height 5
click at [179, 106] on span "Action" at bounding box center [209, 105] width 106 height 7
click at [349, 108] on span "Action" at bounding box center [325, 105] width 106 height 7
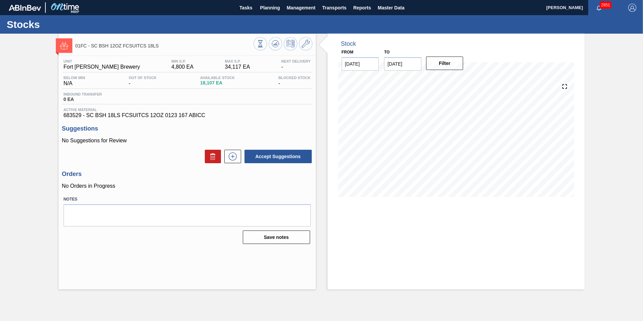
click at [592, 113] on div "01FC - SC BSH 12OZ FCSUITCS 18LS Unit Fort Collins Brewery MIN S.P. 4,800 EA MA…" at bounding box center [321, 161] width 643 height 255
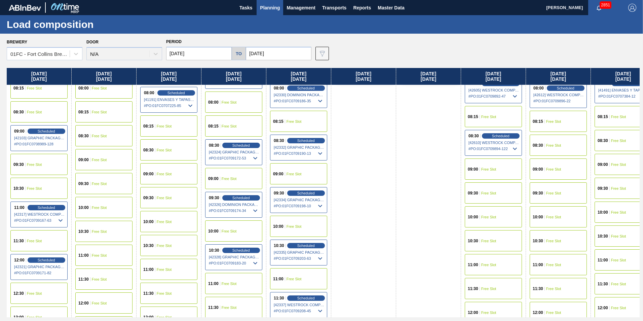
scroll to position [153, 0]
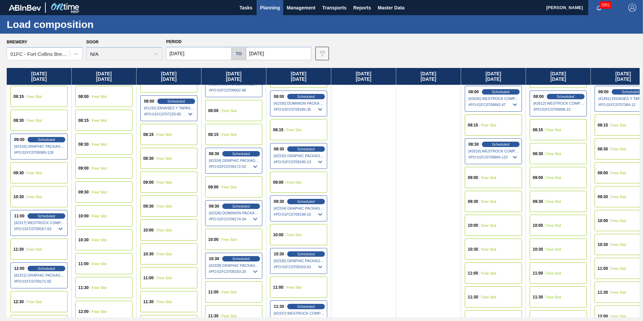
click at [293, 233] on span "Free Slot" at bounding box center [293, 235] width 15 height 4
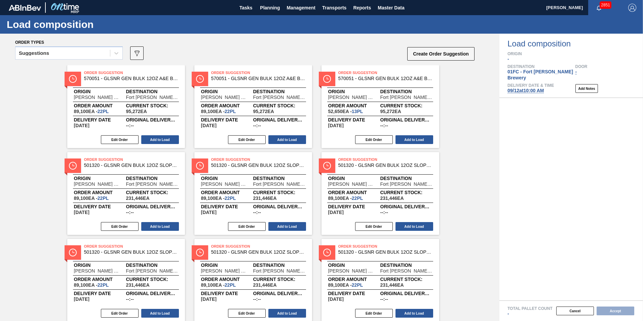
click at [58, 44] on div "Order types" at bounding box center [245, 42] width 460 height 6
click at [59, 51] on div "Suggestions" at bounding box center [62, 53] width 94 height 10
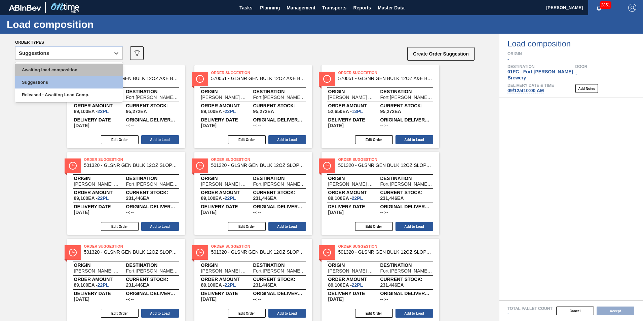
click at [55, 68] on div "Awaiting load composition" at bounding box center [69, 70] width 108 height 12
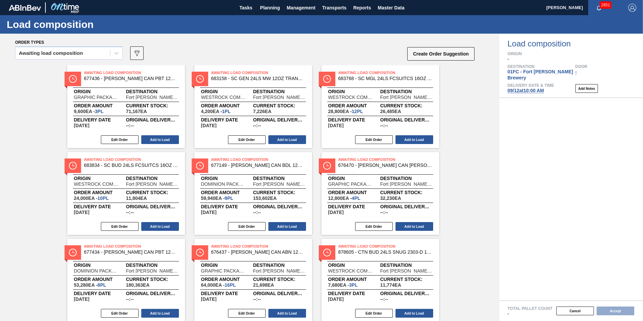
click at [191, 46] on div "Awaiting load composition 089F7B8B-B2A5-4AFE-B5C0-19BA573D28AC Create Order Sug…" at bounding box center [245, 55] width 460 height 20
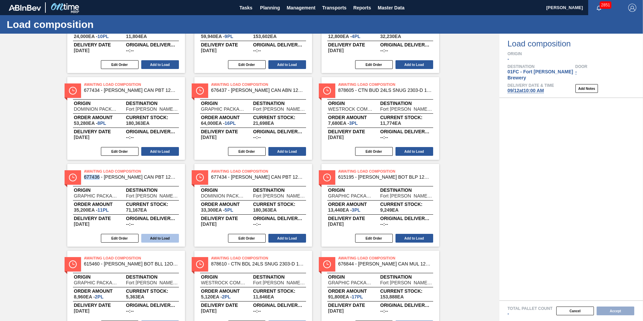
click at [154, 236] on button "Add to Load" at bounding box center [160, 238] width 38 height 9
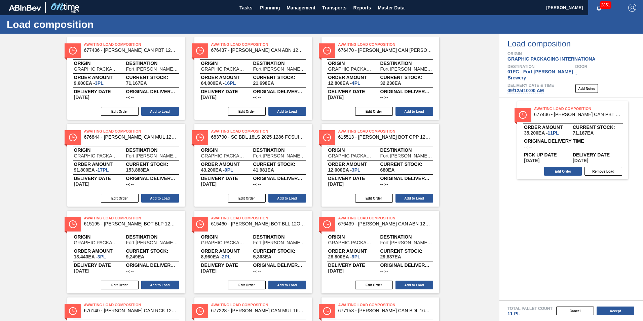
scroll to position [0, 0]
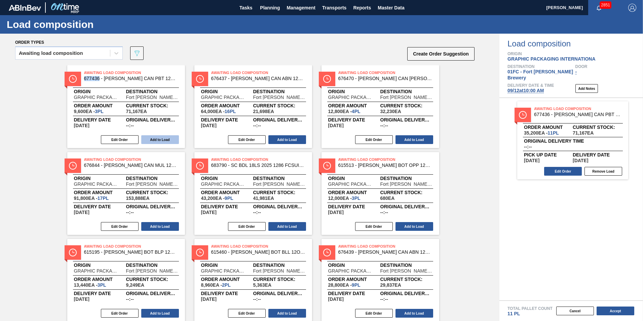
click at [170, 140] on button "Add to Load" at bounding box center [160, 139] width 38 height 9
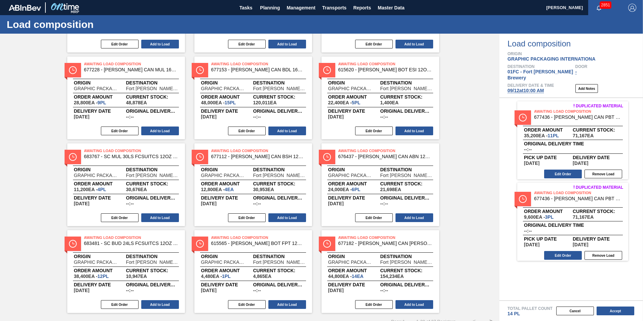
scroll to position [281, 0]
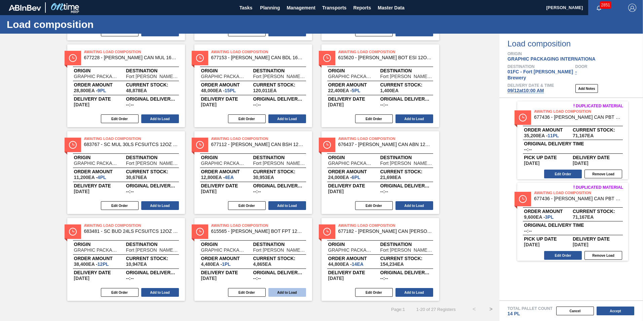
click at [288, 289] on button "Add to Load" at bounding box center [287, 292] width 38 height 9
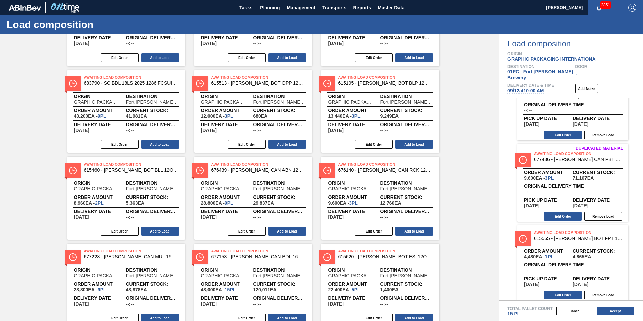
scroll to position [147, 0]
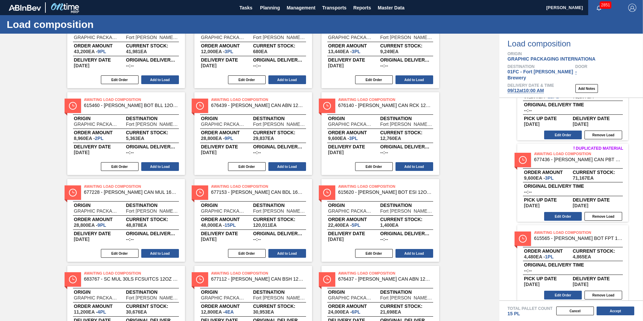
drag, startPoint x: 158, startPoint y: 169, endPoint x: 179, endPoint y: 176, distance: 22.9
click at [158, 169] on button "Add to Load" at bounding box center [160, 166] width 38 height 9
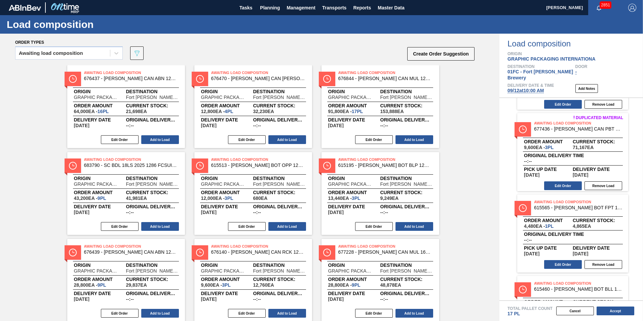
scroll to position [120, 0]
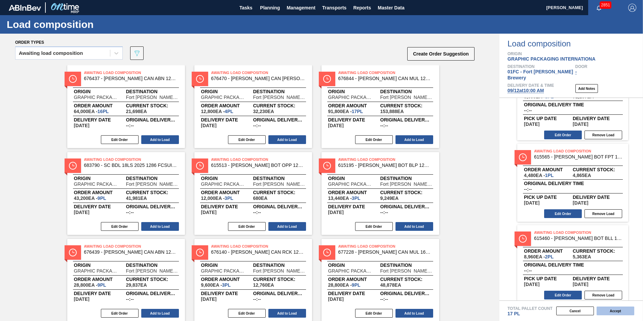
click at [610, 310] on button "Accept" at bounding box center [615, 310] width 38 height 9
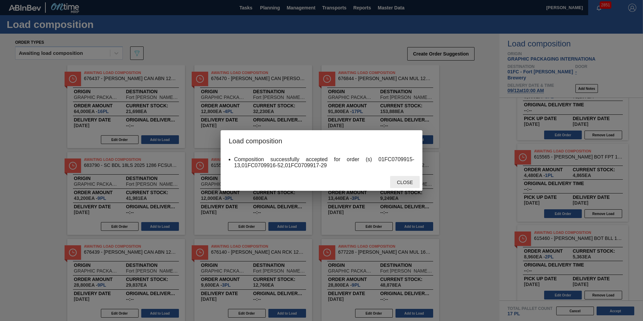
click at [398, 184] on span "Close" at bounding box center [404, 181] width 27 height 5
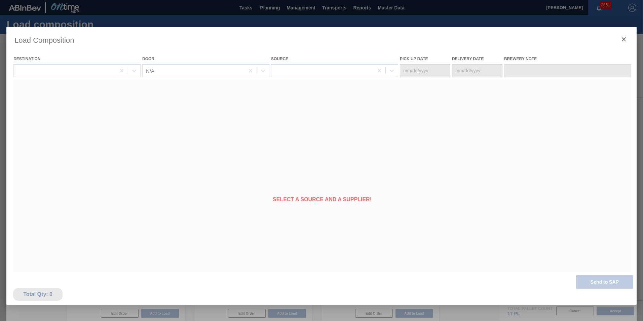
type Date "09/09/2025"
type Date "[DATE]"
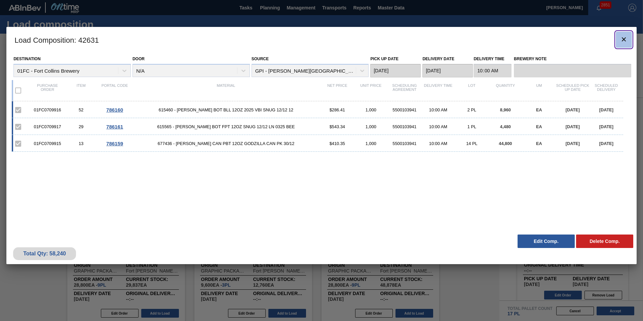
click at [623, 41] on icon "botão de ícone" at bounding box center [623, 39] width 8 height 8
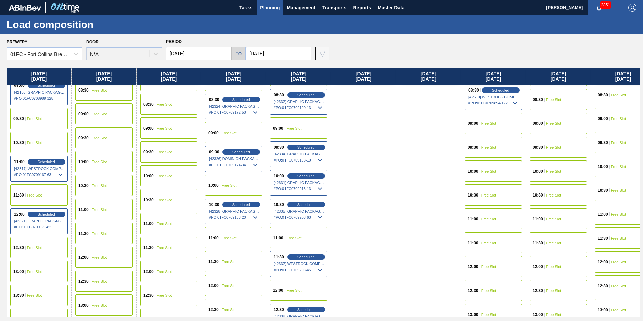
scroll to position [235, 0]
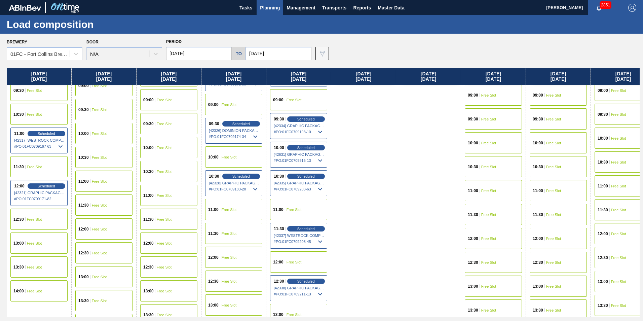
click at [485, 142] on span "Free Slot" at bounding box center [488, 143] width 15 height 4
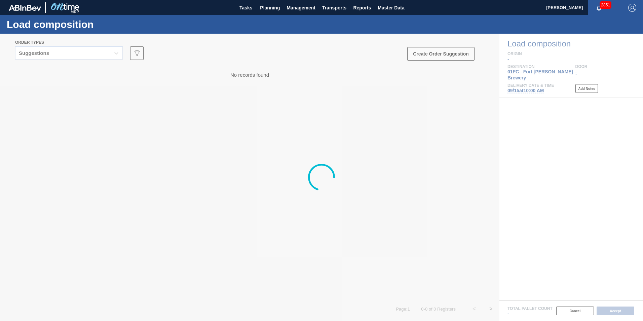
drag, startPoint x: 332, startPoint y: 83, endPoint x: 191, endPoint y: 24, distance: 152.7
click at [332, 83] on div at bounding box center [321, 177] width 643 height 287
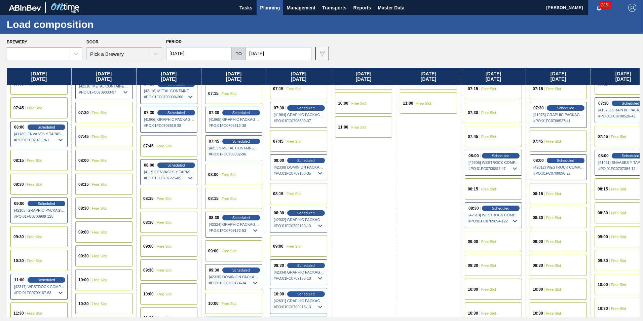
scroll to position [101, 0]
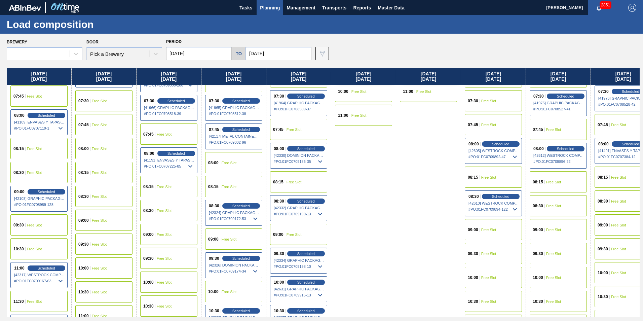
click at [499, 282] on div "10:00 Free Slot" at bounding box center [492, 277] width 57 height 21
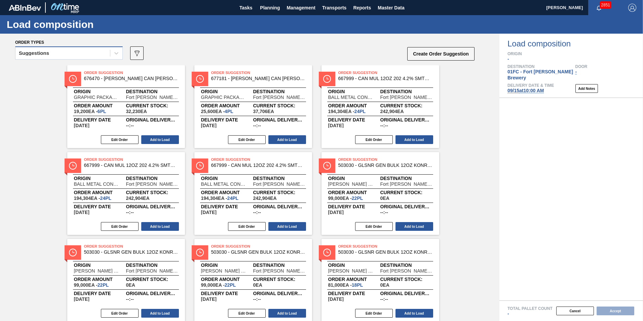
drag, startPoint x: 61, startPoint y: 54, endPoint x: 56, endPoint y: 60, distance: 7.4
click at [61, 54] on div "Suggestions" at bounding box center [62, 53] width 94 height 10
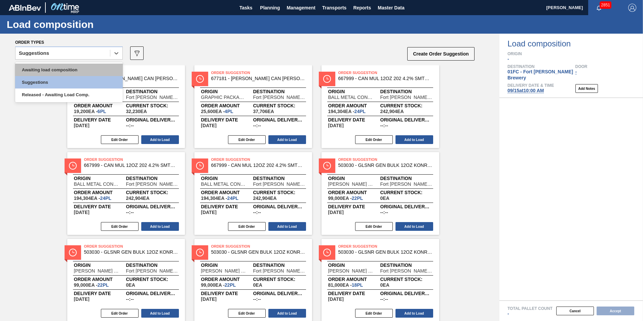
click at [50, 73] on div "Awaiting load composition" at bounding box center [69, 70] width 108 height 12
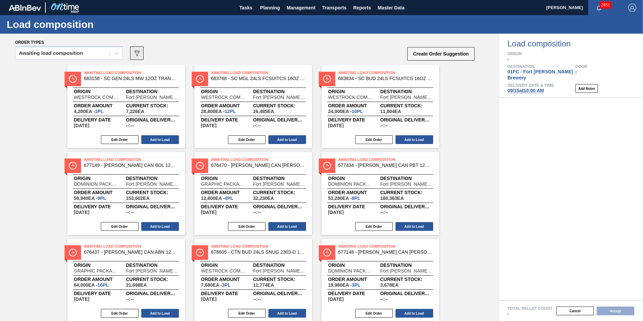
click at [133, 55] on icon "089F7B8B-B2A5-4AFE-B5C0-19BA573D28AC" at bounding box center [137, 53] width 8 height 8
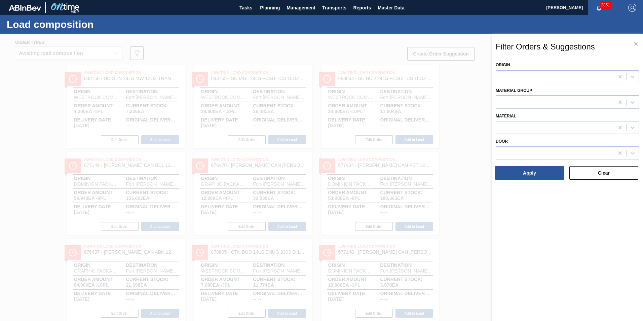
click at [589, 103] on div at bounding box center [555, 102] width 118 height 10
click at [543, 76] on div at bounding box center [555, 77] width 118 height 10
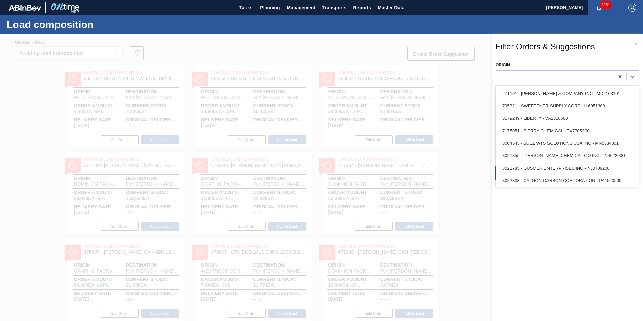
click at [555, 199] on div "Filter Orders & Suggestions Origin option 8022833 - CALGON CARBON CORPORATION -…" at bounding box center [566, 184] width 151 height 301
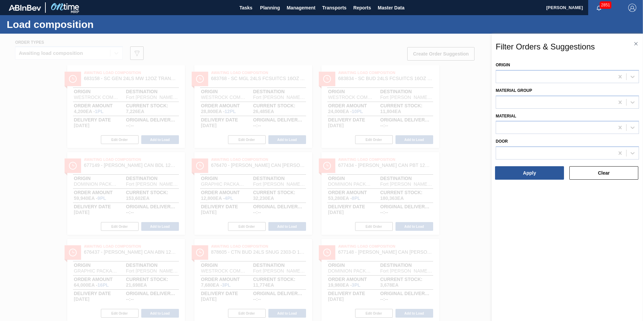
click at [552, 207] on div "Filter Orders & Suggestions Origin Material Group Material Door Apply Clear" at bounding box center [566, 184] width 151 height 301
click at [574, 76] on div at bounding box center [555, 77] width 118 height 10
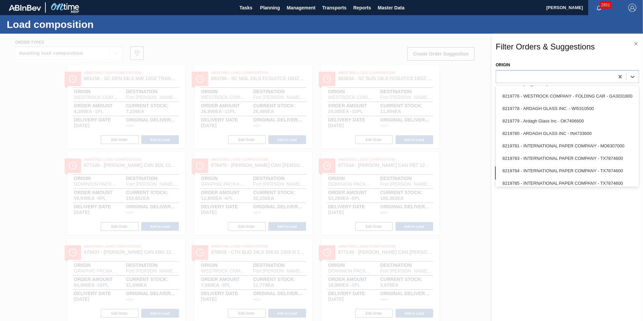
scroll to position [1042, 0]
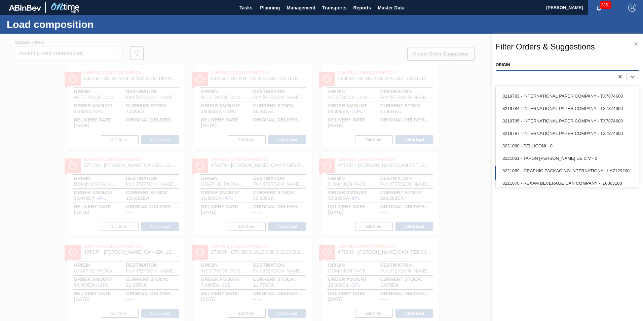
click at [541, 78] on div at bounding box center [555, 77] width 118 height 10
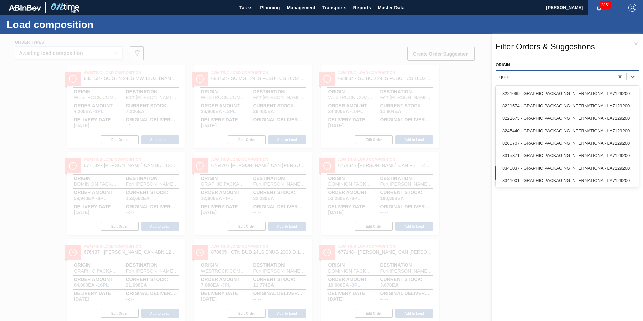
type input "graph"
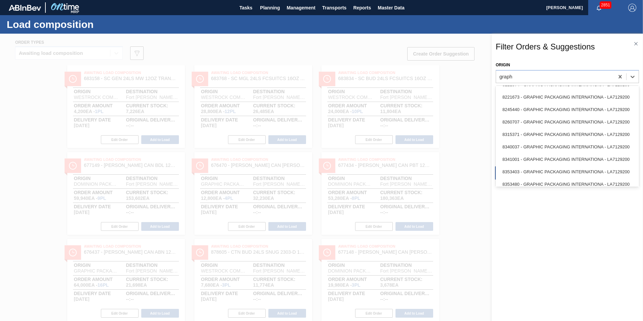
scroll to position [0, 0]
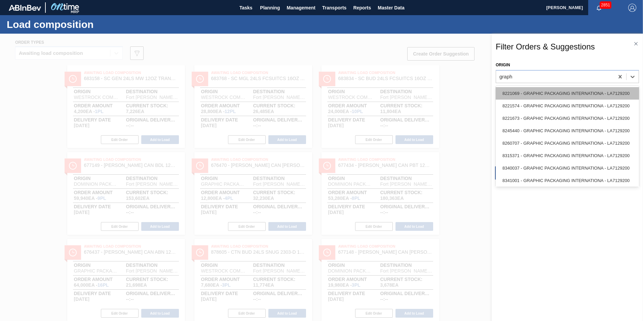
click at [532, 89] on div "8221069 - GRAPHIC PACKAGING INTERNATIONA - LA7129200" at bounding box center [566, 93] width 143 height 12
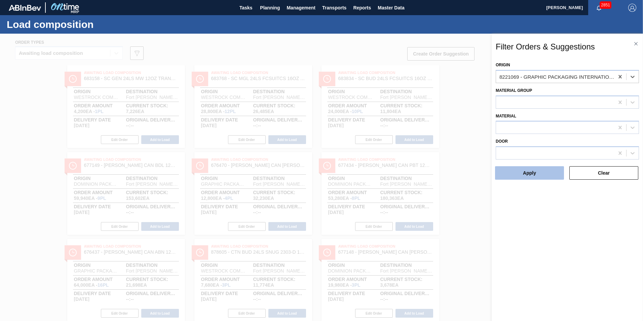
click at [544, 168] on button "Apply" at bounding box center [529, 172] width 69 height 13
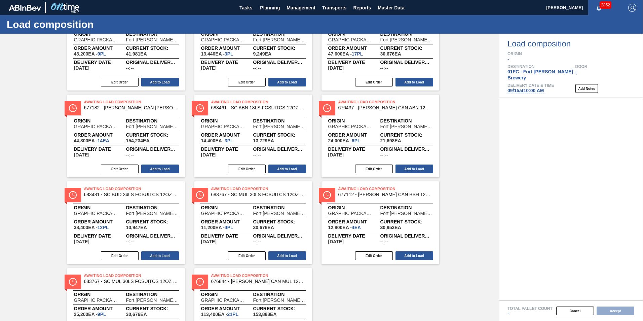
scroll to position [368, 0]
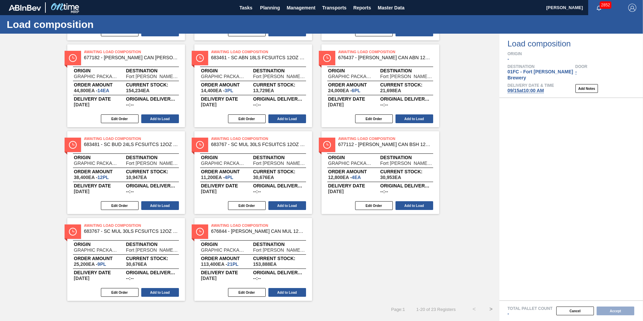
click at [487, 307] on button ">" at bounding box center [490, 308] width 17 height 17
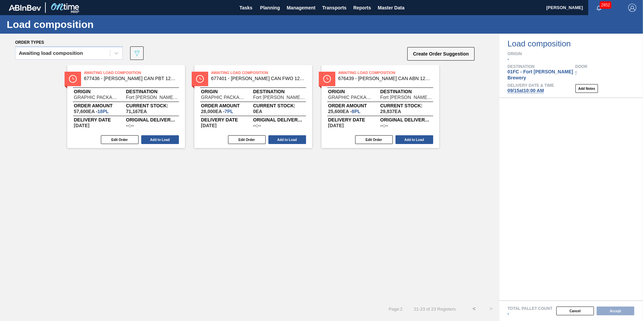
scroll to position [0, 0]
click at [470, 308] on button "<" at bounding box center [473, 308] width 17 height 17
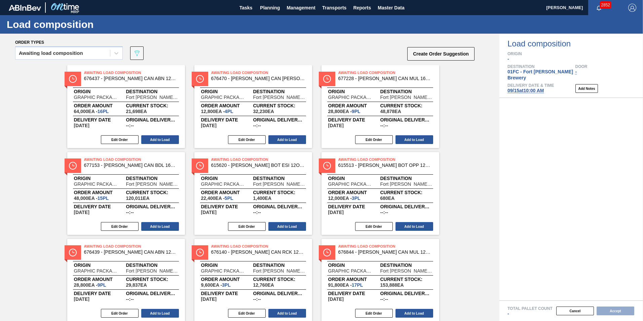
click at [238, 53] on div "Awaiting load composition 089F7B8B-B2A5-4AFE-B5C0-19BA573D28AC Create Order Sug…" at bounding box center [245, 55] width 460 height 20
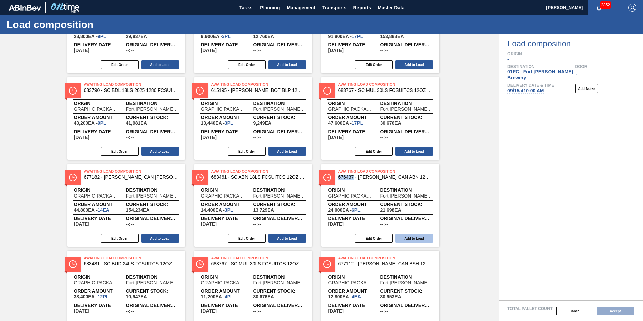
click at [415, 236] on button "Add to Load" at bounding box center [414, 238] width 38 height 9
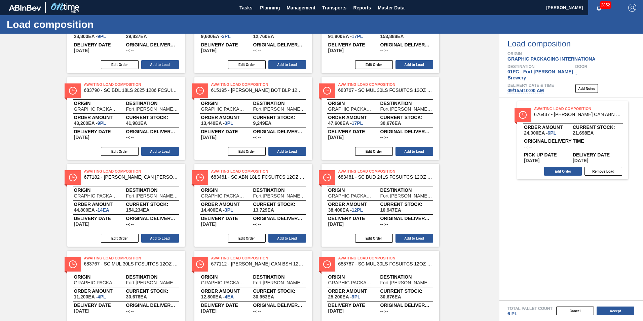
scroll to position [0, 0]
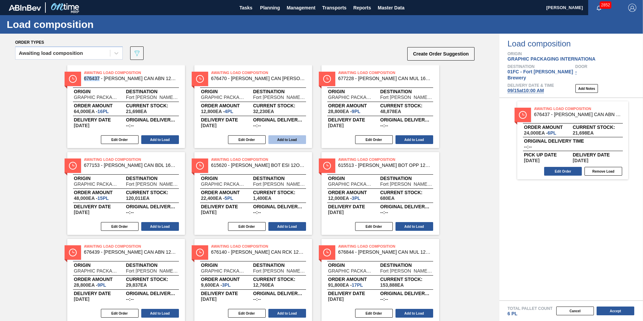
click at [291, 136] on button "Add to Load" at bounding box center [287, 139] width 38 height 9
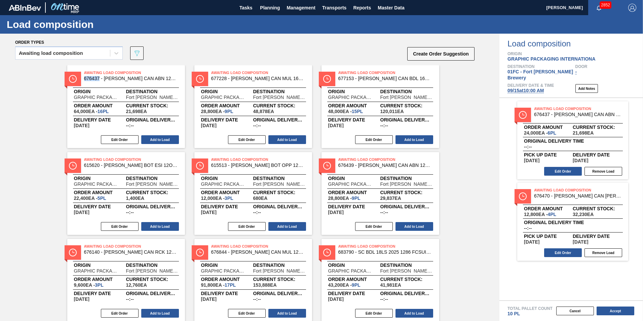
click at [459, 174] on div "Awaiting Load Composition 676437 - CARR CAN ABN 12OZ CAN PK 15/12 CAN 0522 Orig…" at bounding box center [249, 323] width 499 height 516
click at [457, 203] on div "Awaiting Load Composition 676437 - CARR CAN ABN 12OZ CAN PK 15/12 CAN 0522 Orig…" at bounding box center [249, 323] width 499 height 516
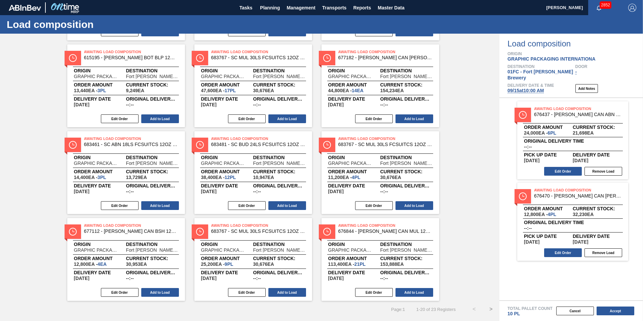
scroll to position [75, 0]
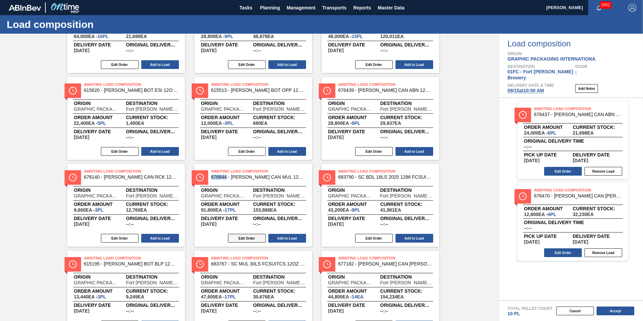
click at [243, 236] on button "Edit Order" at bounding box center [247, 238] width 38 height 9
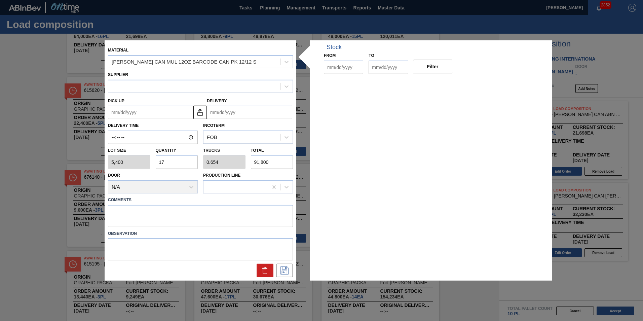
type input "5,400"
type input "17"
type input "0.654"
type input "91,800"
type up "[DATE]"
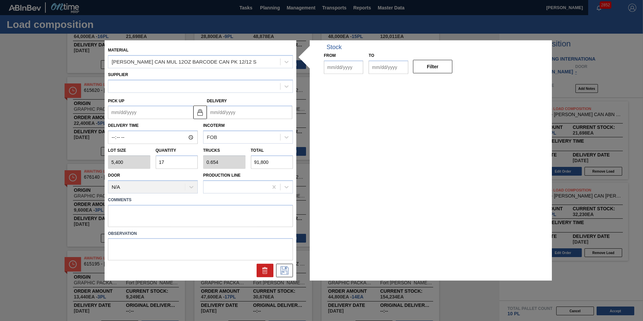
type input "[DATE]"
type input "09/09/2025"
type input "[DATE]"
click at [171, 162] on input "17" at bounding box center [177, 161] width 42 height 13
type input "1"
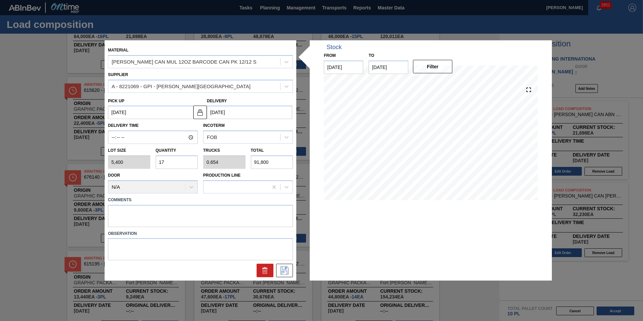
type input "0.038"
type input "5,400"
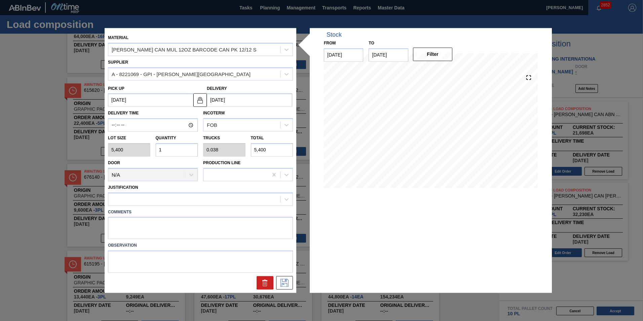
type input "16"
type input "0.615"
type input "86,400"
type input "16"
click at [284, 286] on icon at bounding box center [284, 283] width 11 height 8
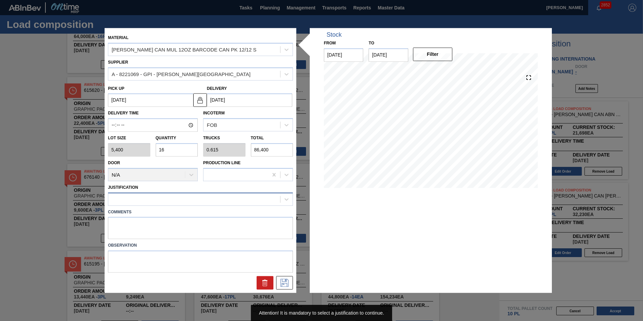
click at [180, 200] on div at bounding box center [194, 199] width 172 height 10
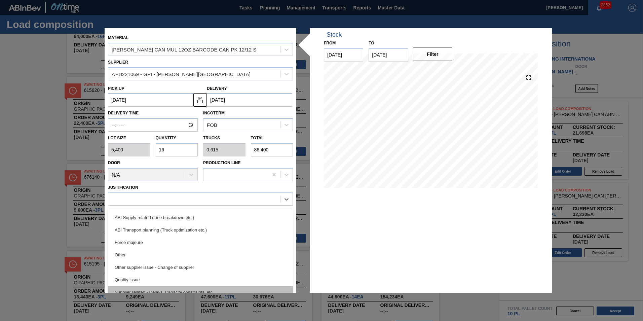
scroll to position [92, 0]
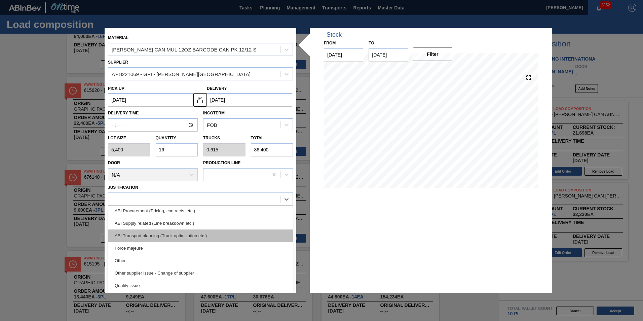
click at [173, 231] on div "ABI Transport planning (Truck optimization etc.)" at bounding box center [200, 235] width 185 height 12
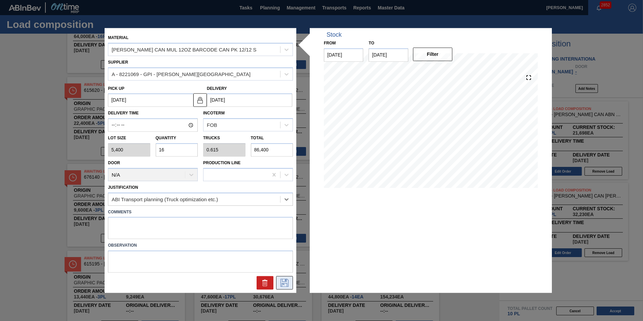
click at [277, 281] on button at bounding box center [284, 282] width 17 height 13
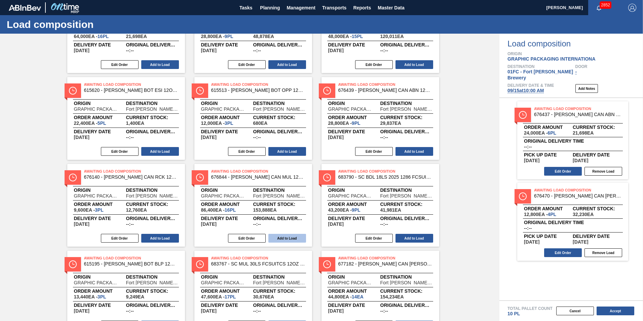
click at [288, 239] on button "Add to Load" at bounding box center [287, 238] width 38 height 9
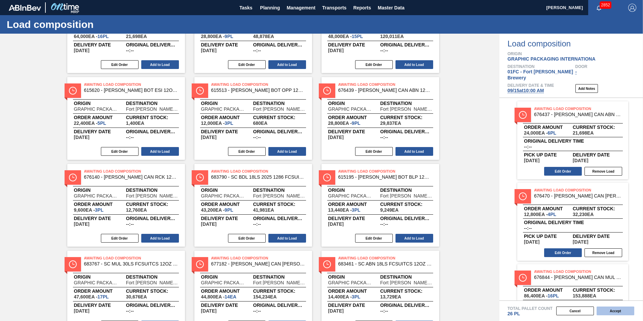
click at [611, 312] on button "Accept" at bounding box center [615, 310] width 38 height 9
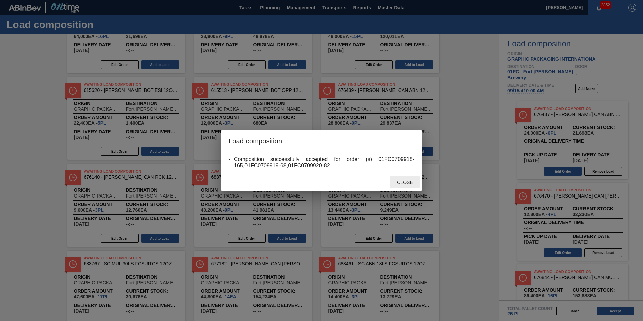
click at [401, 179] on span "Close" at bounding box center [404, 181] width 27 height 5
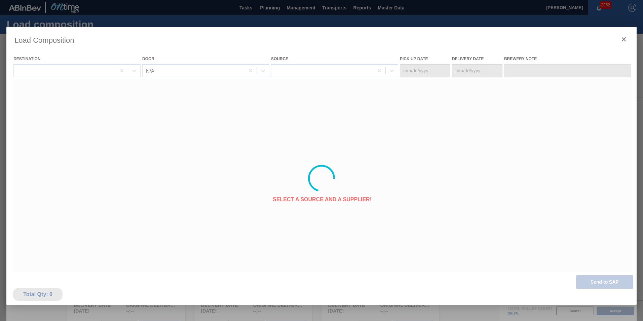
type Date "[DATE]"
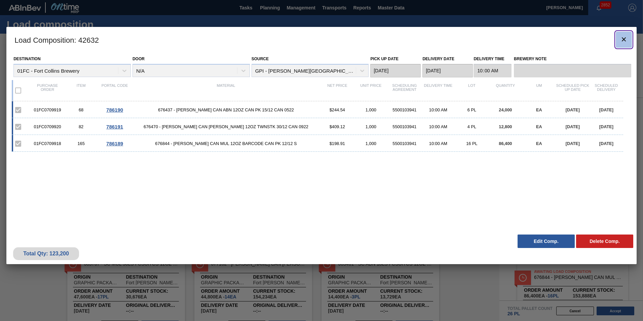
click at [624, 37] on icon "botão de ícone" at bounding box center [623, 39] width 8 height 8
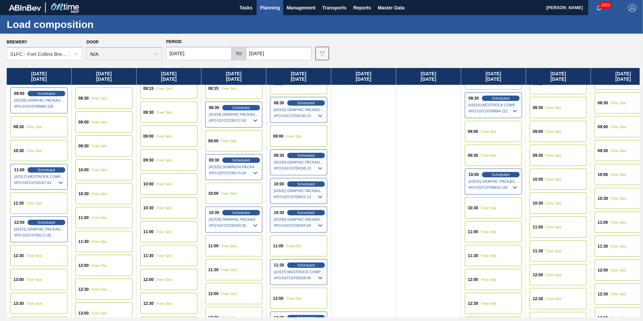
scroll to position [202, 0]
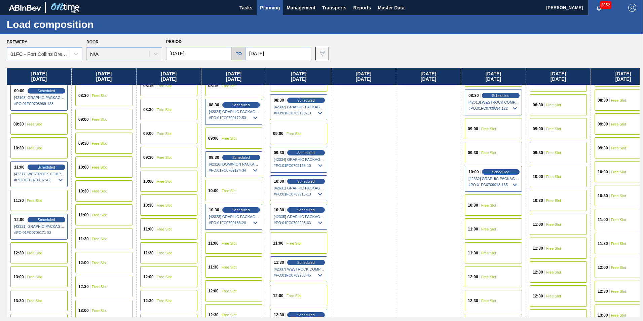
click at [495, 230] on span "Free Slot" at bounding box center [488, 229] width 15 height 4
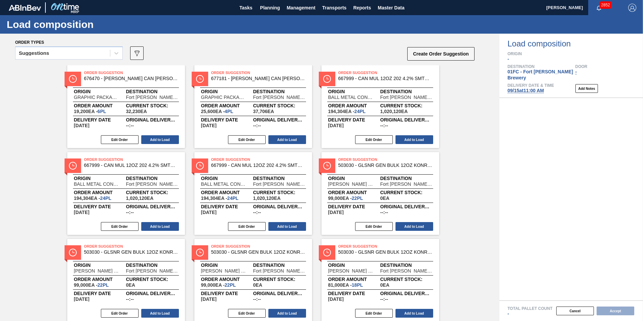
click at [56, 51] on div "Suggestions" at bounding box center [62, 53] width 94 height 10
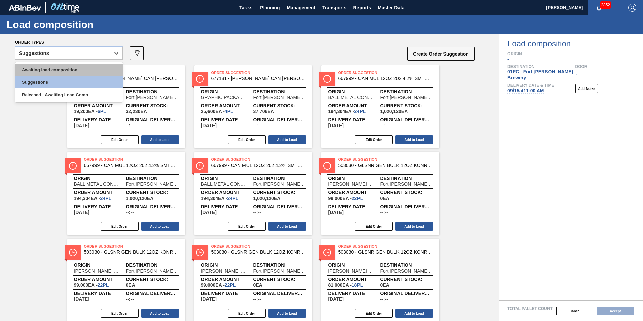
click at [53, 65] on div "Awaiting load composition" at bounding box center [69, 70] width 108 height 12
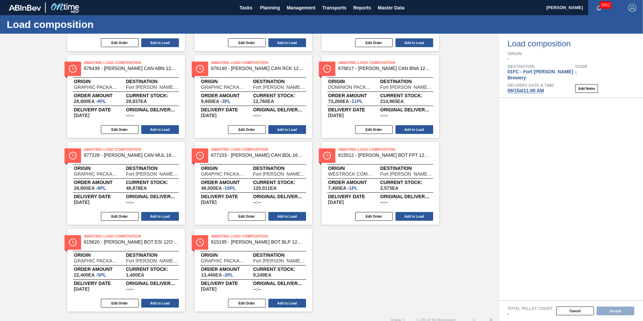
scroll to position [368, 0]
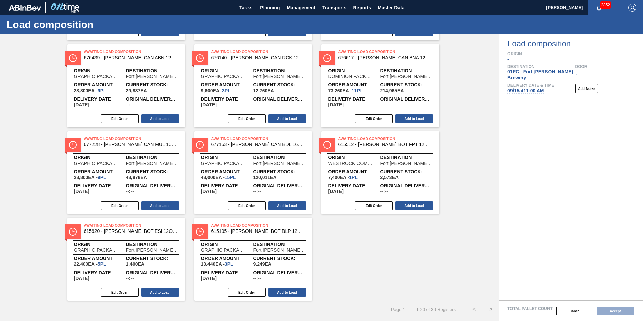
click at [491, 312] on button ">" at bounding box center [490, 308] width 17 height 17
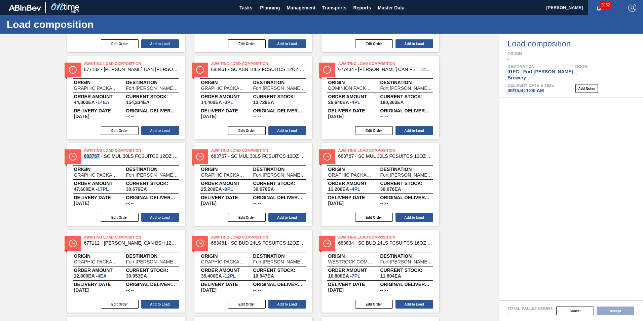
scroll to position [134, 0]
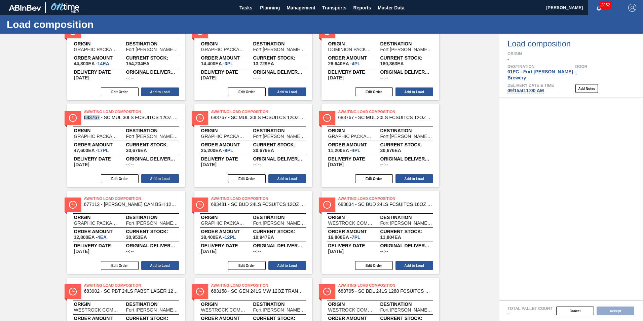
click at [450, 197] on div "Awaiting Load Composition 683834 - SC BUD 24LS FCSUITCS 16OZ REVISED CALLO" at bounding box center [397, 201] width 118 height 12
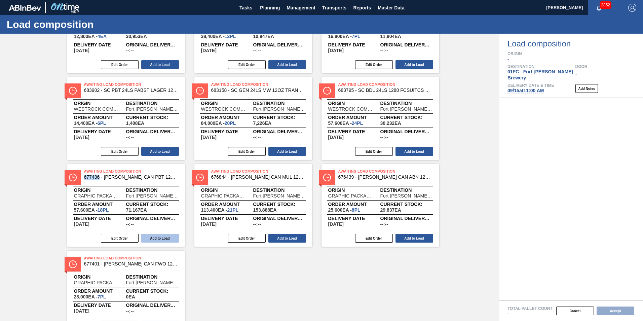
click at [169, 237] on button "Add to Load" at bounding box center [160, 238] width 38 height 9
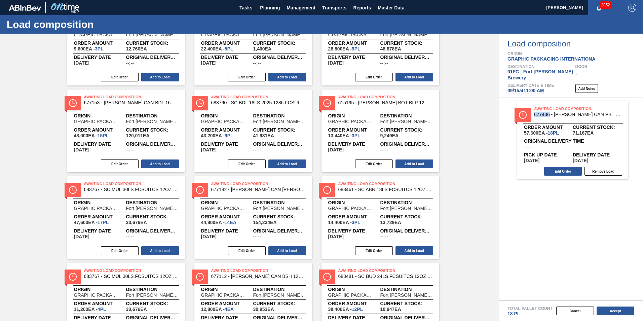
scroll to position [100, 0]
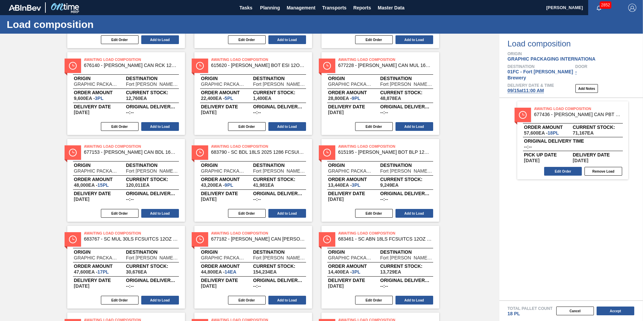
click at [461, 179] on div "Awaiting Load Composition 676437 - CARR CAN ABN 12OZ CAN PK 15/12 CAN 0522 Orig…" at bounding box center [249, 266] width 499 height 603
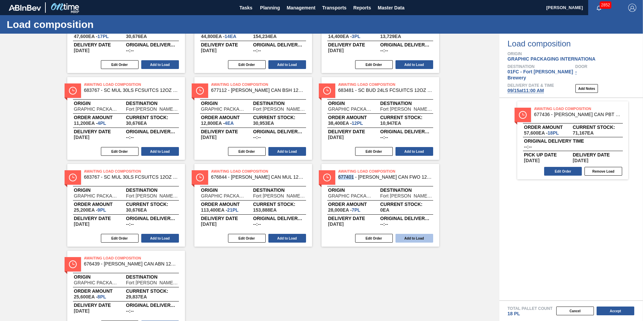
click at [412, 238] on button "Add to Load" at bounding box center [414, 238] width 38 height 9
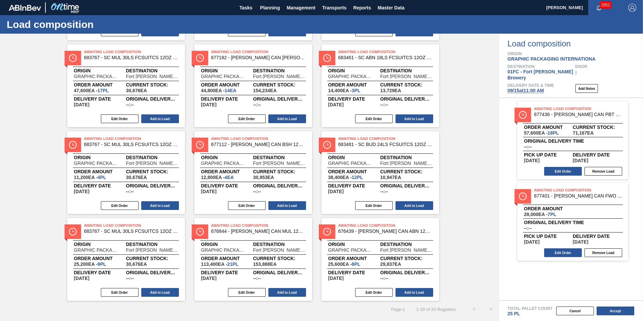
click at [452, 214] on div "Awaiting Load Composition 676437 - CARR CAN ABN 12OZ CAN PK 15/12 CAN 0522 Orig…" at bounding box center [249, 42] width 499 height 516
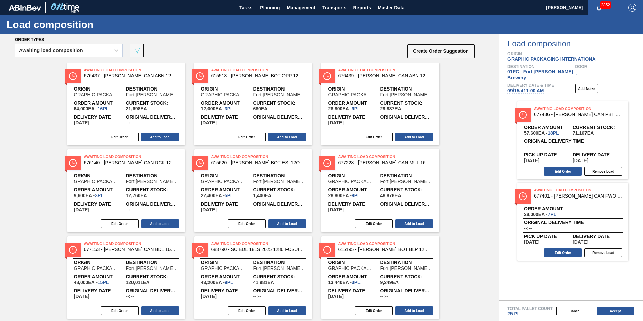
scroll to position [0, 0]
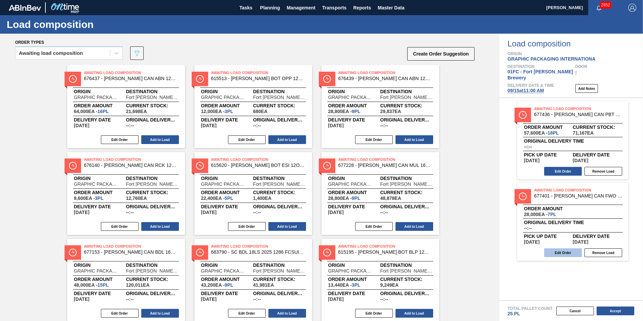
click at [558, 248] on button "Edit Order" at bounding box center [563, 252] width 38 height 9
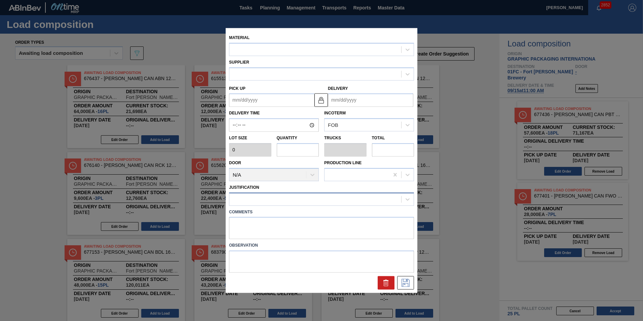
type input "4,000"
type input "7"
type input "0.269"
type input "28,000"
type up "[DATE]"
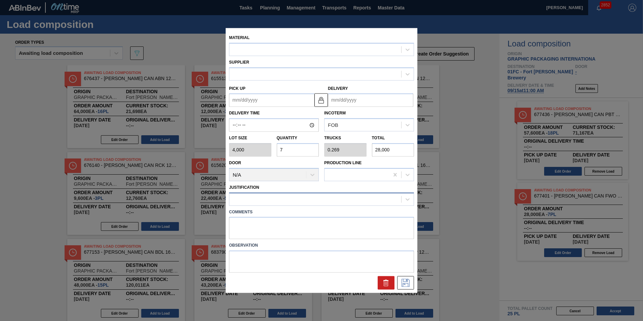
type input "[DATE]"
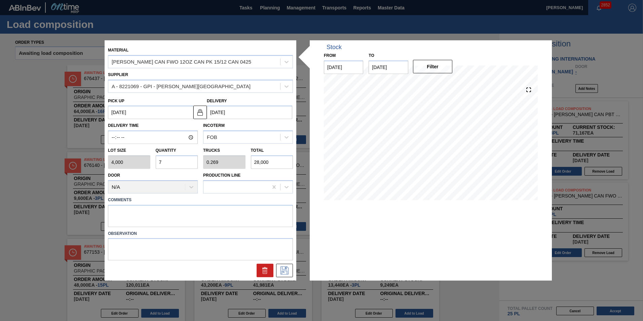
click at [180, 162] on input "7" at bounding box center [177, 161] width 42 height 13
type input "0"
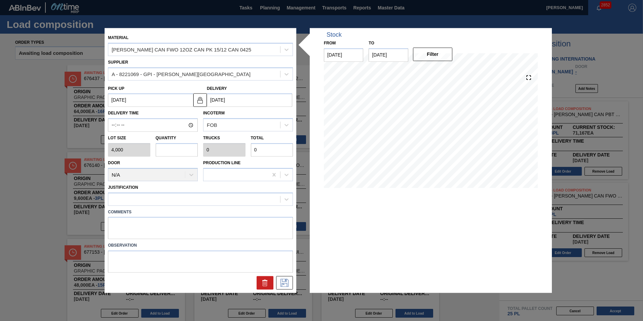
type input "8"
type input "0.308"
type input "32,000"
type input "8"
click at [162, 198] on div at bounding box center [194, 199] width 172 height 10
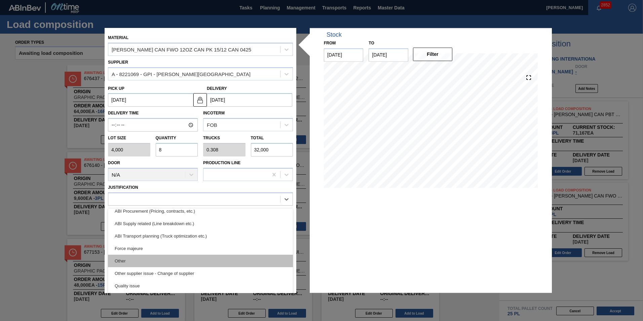
scroll to position [92, 0]
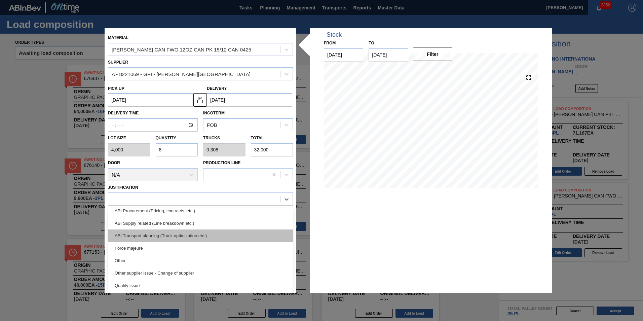
click at [173, 233] on div "ABI Transport planning (Truck optimization etc.)" at bounding box center [200, 235] width 185 height 12
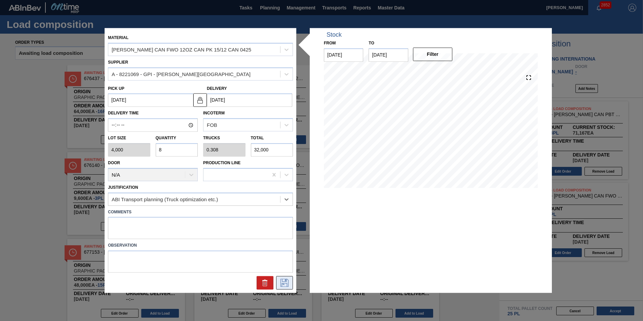
click at [286, 283] on icon at bounding box center [284, 283] width 8 height 8
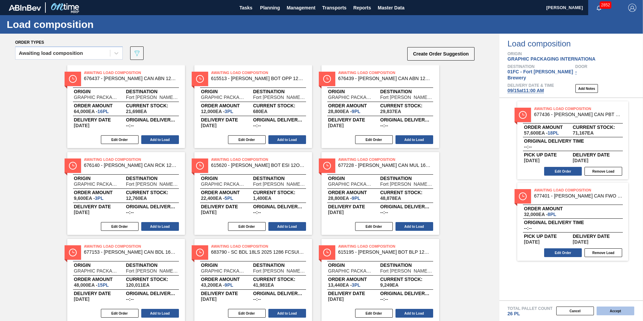
click at [617, 311] on button "Accept" at bounding box center [615, 310] width 38 height 9
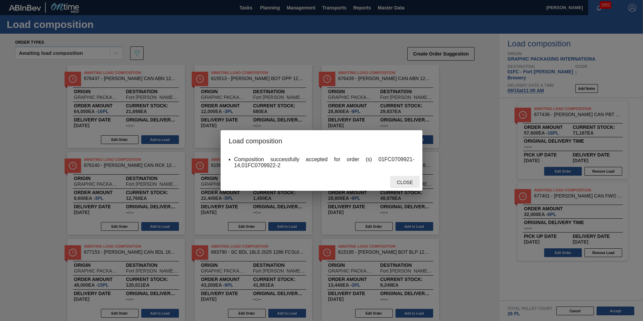
click at [411, 179] on div "Close" at bounding box center [405, 182] width 30 height 12
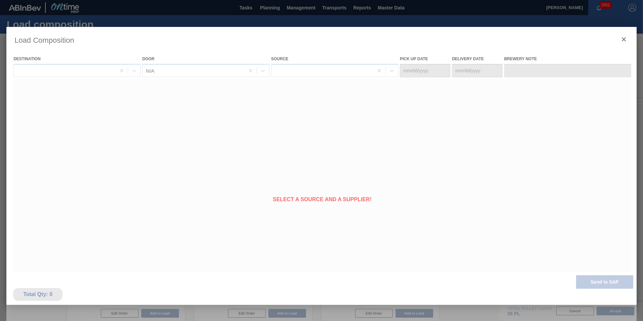
type Date "[DATE]"
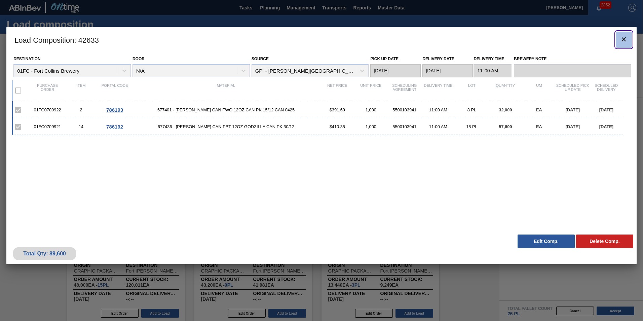
click at [622, 36] on icon "botão de ícone" at bounding box center [623, 39] width 8 height 8
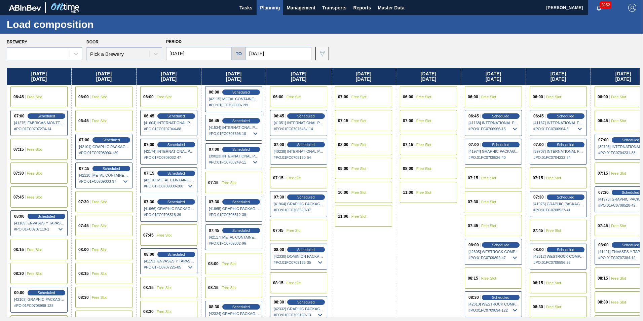
type input "09/08/2025"
type input "[DATE]"
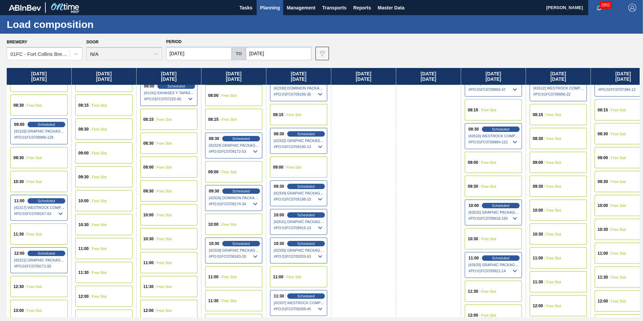
scroll to position [202, 0]
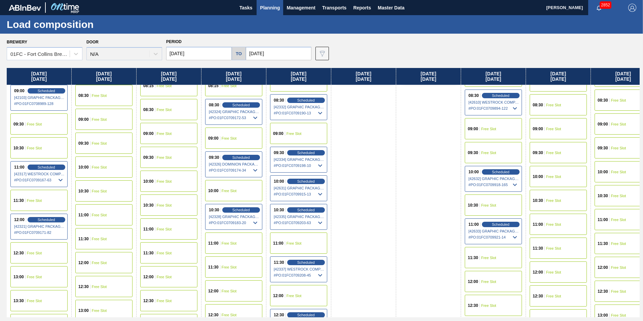
click at [500, 279] on div "12:00 Free Slot" at bounding box center [492, 281] width 57 height 21
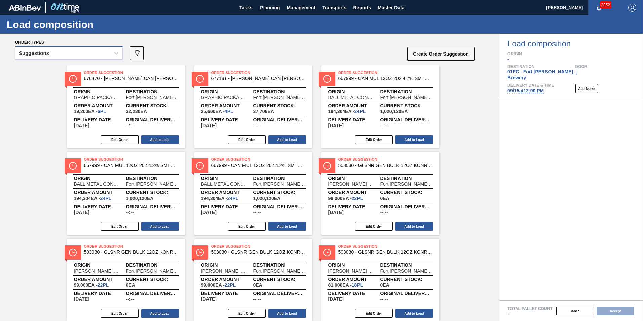
click at [97, 56] on div "Suggestions" at bounding box center [62, 53] width 94 height 10
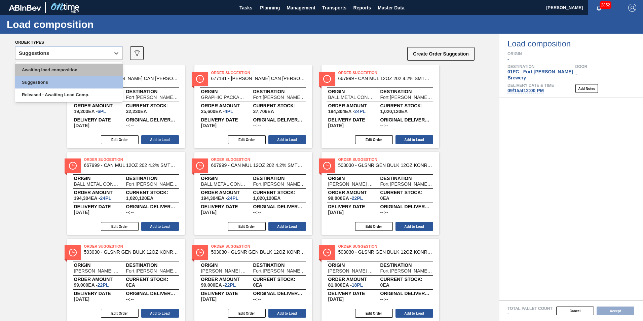
click at [63, 70] on div "Awaiting load composition" at bounding box center [69, 70] width 108 height 12
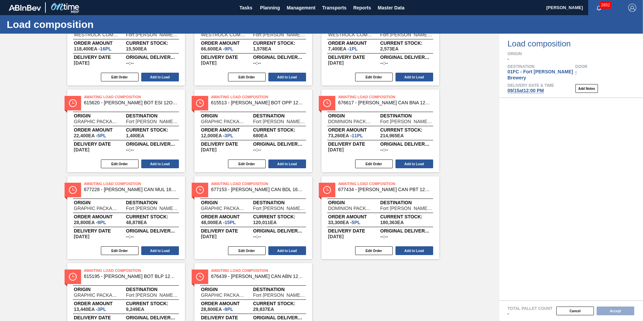
scroll to position [368, 0]
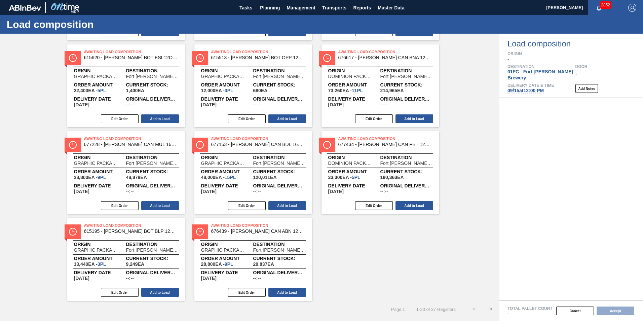
click at [486, 307] on button ">" at bounding box center [490, 308] width 17 height 17
click at [463, 132] on div "Awaiting Load Composition 676140 - CARR CAN RCK 12OZ TWNSTK 30/12 CAN 0222 Orig…" at bounding box center [249, 42] width 499 height 516
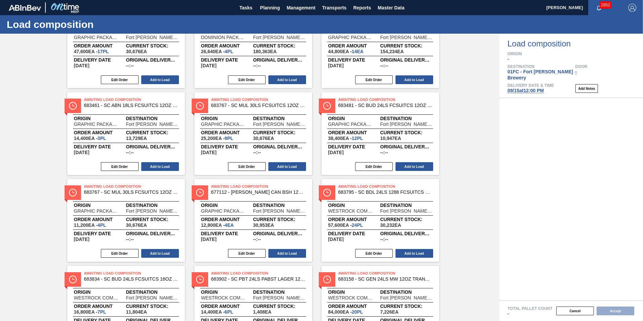
scroll to position [46, 0]
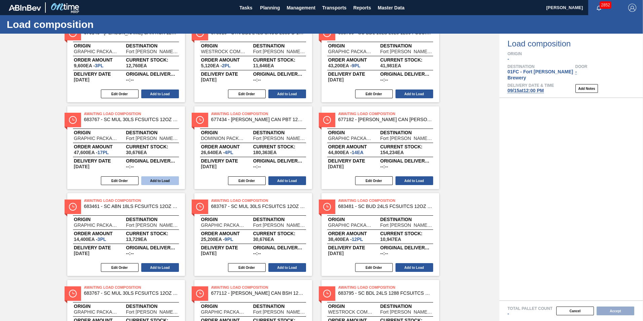
click at [165, 178] on button "Add to Load" at bounding box center [160, 180] width 38 height 9
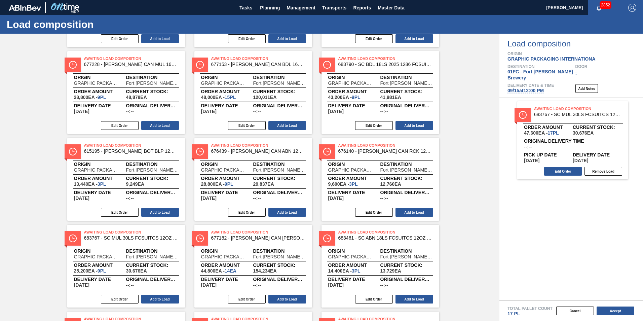
scroll to position [134, 0]
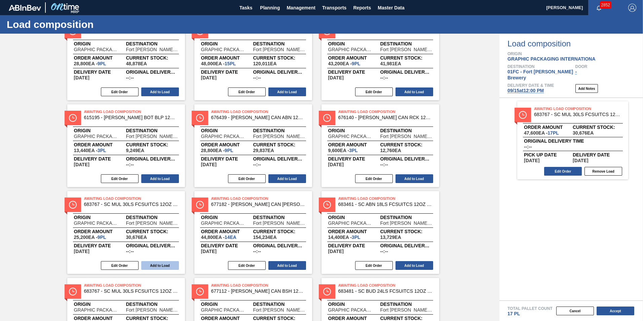
click at [164, 268] on button "Add to Load" at bounding box center [160, 265] width 38 height 9
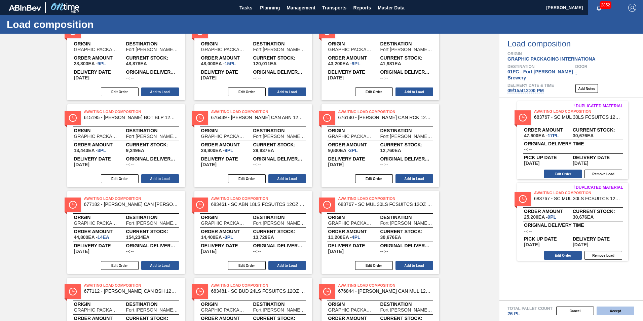
click at [610, 309] on button "Accept" at bounding box center [615, 310] width 38 height 9
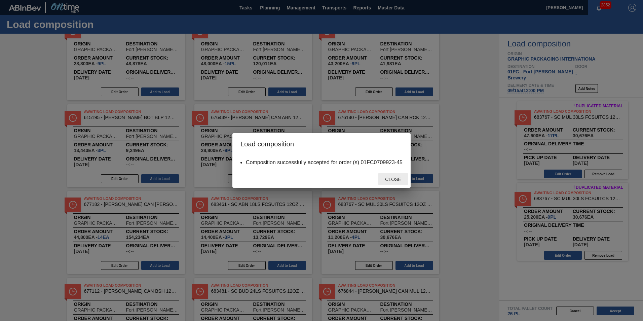
click at [393, 181] on span "Close" at bounding box center [392, 178] width 27 height 5
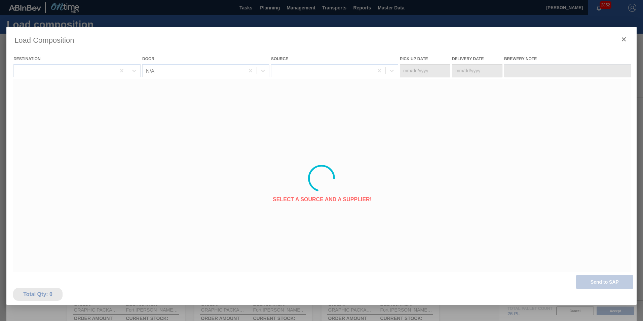
type Date "[DATE]"
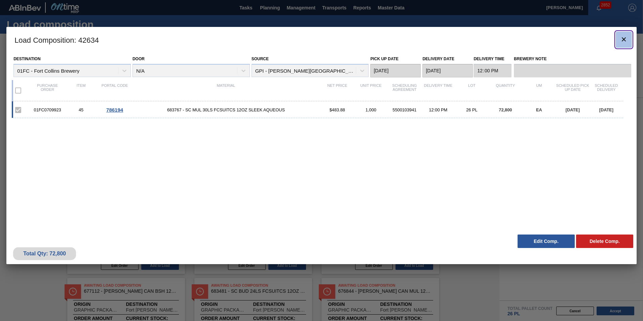
click at [622, 37] on icon "botão de ícone" at bounding box center [623, 39] width 8 height 8
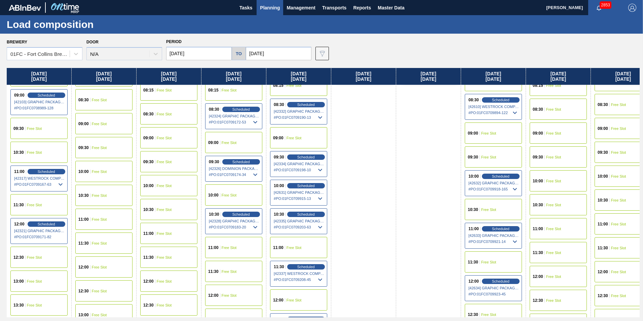
scroll to position [134, 0]
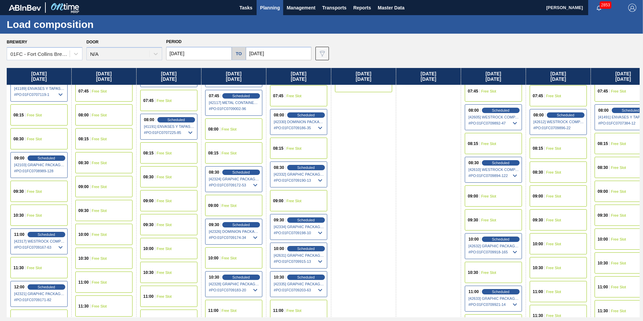
click at [553, 194] on span "Free Slot" at bounding box center [553, 196] width 15 height 4
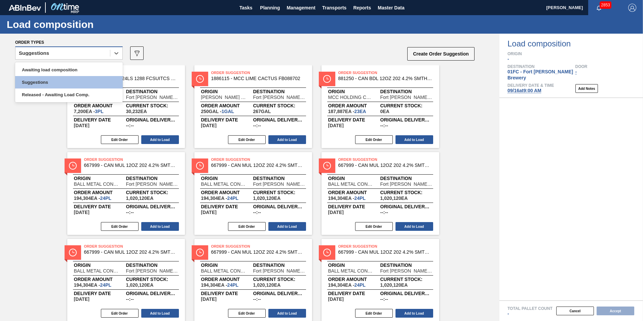
click at [67, 50] on div "Suggestions" at bounding box center [62, 53] width 94 height 10
click at [53, 66] on div "Awaiting load composition" at bounding box center [69, 70] width 108 height 12
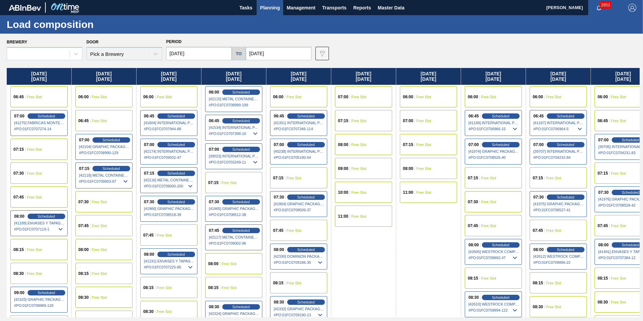
type input "09/08/2025"
type input "[DATE]"
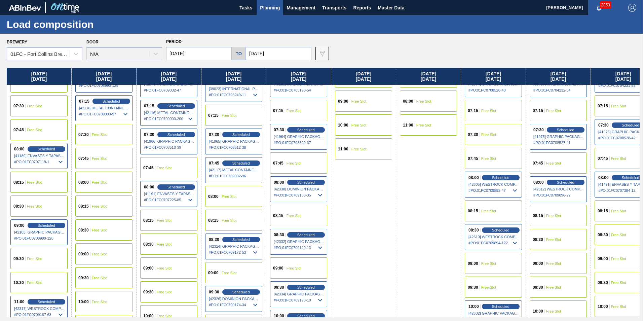
click at [573, 264] on div "09:00 Free Slot" at bounding box center [557, 262] width 57 height 21
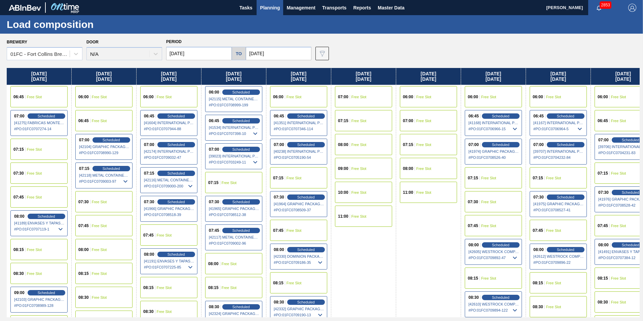
click at [200, 55] on input "09/08/2025" at bounding box center [199, 53] width 66 height 13
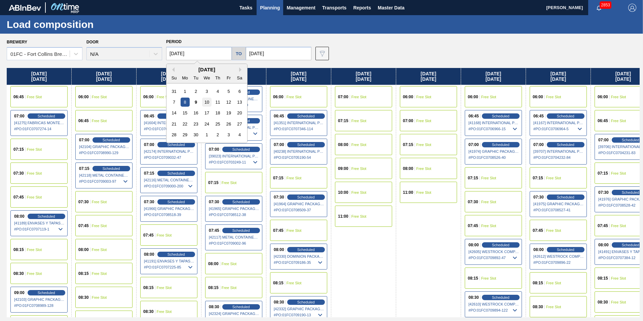
click at [205, 101] on div "10" at bounding box center [206, 101] width 9 height 9
type input "09/10/2025"
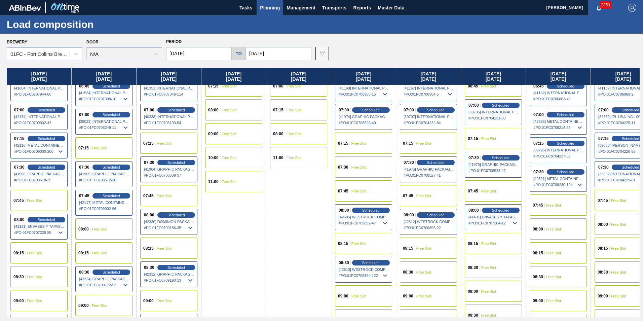
scroll to position [67, 0]
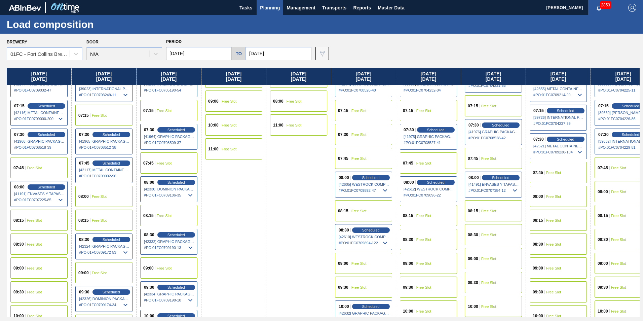
click at [500, 258] on div "09:00 Free Slot" at bounding box center [492, 258] width 57 height 21
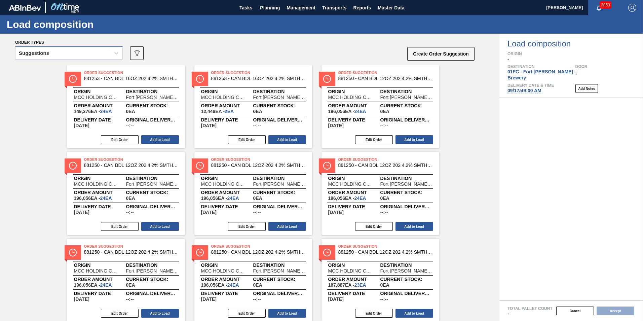
click at [65, 49] on div "Suggestions" at bounding box center [62, 53] width 94 height 10
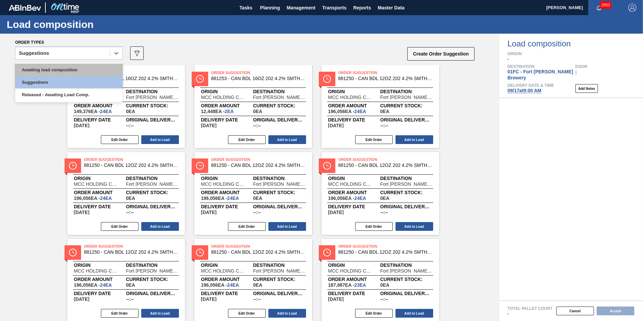
click at [52, 65] on div "Awaiting load composition" at bounding box center [69, 70] width 108 height 12
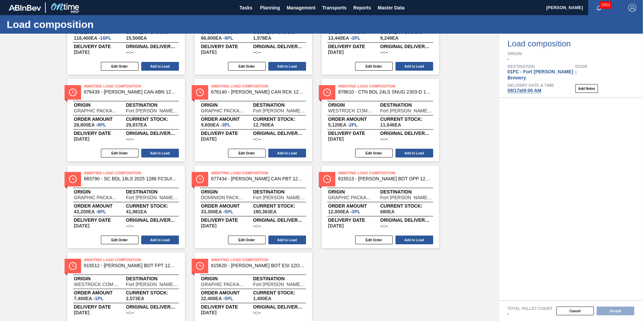
scroll to position [368, 0]
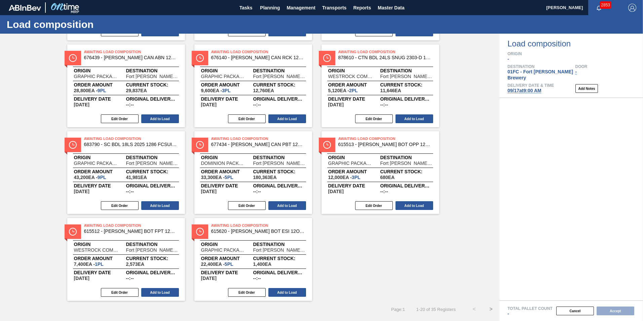
click at [487, 308] on button ">" at bounding box center [490, 308] width 17 height 17
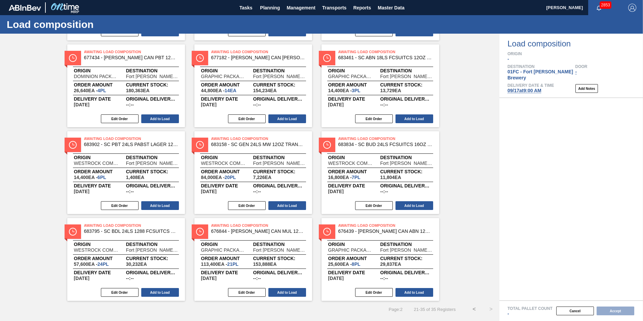
scroll to position [0, 0]
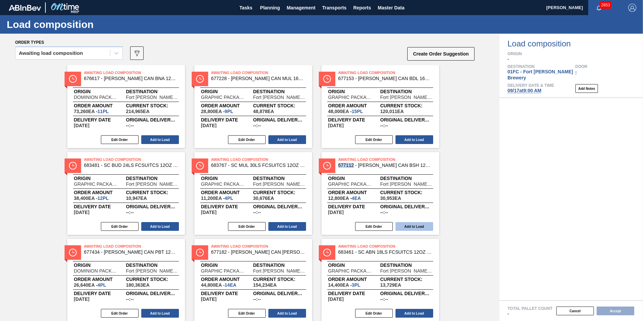
click at [408, 224] on button "Add to Load" at bounding box center [414, 226] width 38 height 9
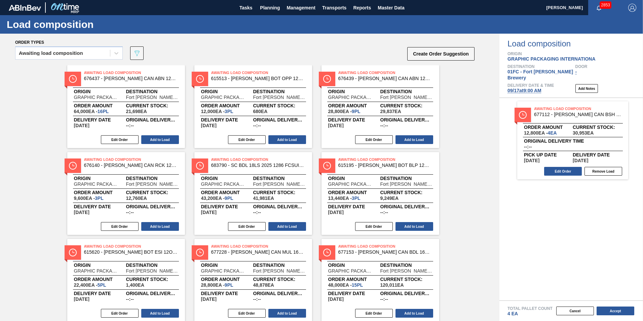
click at [463, 191] on div "Awaiting Load Composition 676437 - CARR CAN ABN 12OZ CAN PK 15/12 CAN 0522 Orig…" at bounding box center [249, 280] width 499 height 430
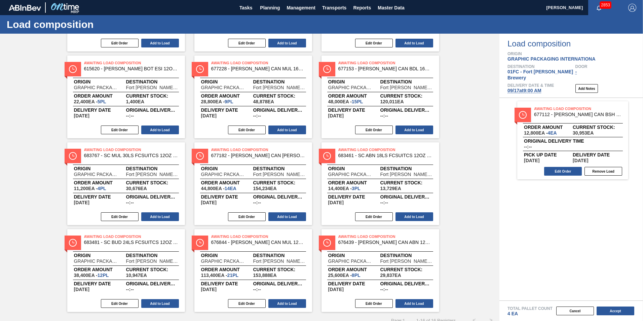
scroll to position [194, 0]
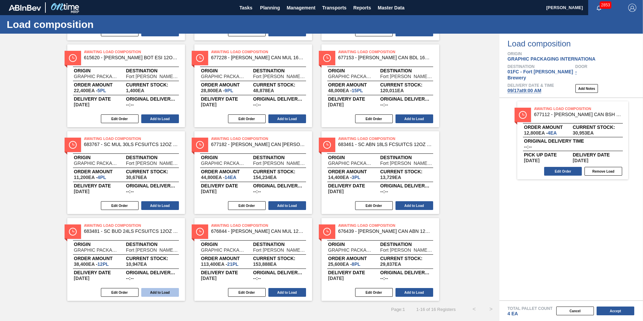
click at [155, 290] on button "Add to Load" at bounding box center [160, 292] width 38 height 9
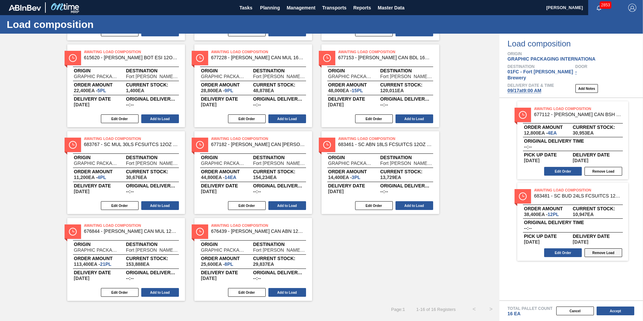
click at [606, 248] on button "Remove Load" at bounding box center [603, 252] width 38 height 9
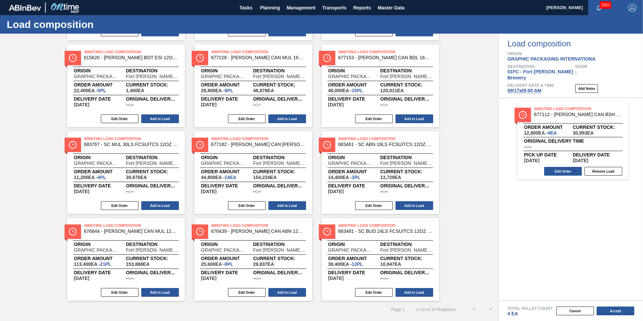
click at [444, 212] on div "Awaiting Load Composition 676437 - CARR CAN ABN 12OZ CAN PK 15/12 CAN 0522 Orig…" at bounding box center [249, 86] width 499 height 430
click at [289, 116] on button "Add to Load" at bounding box center [287, 118] width 38 height 9
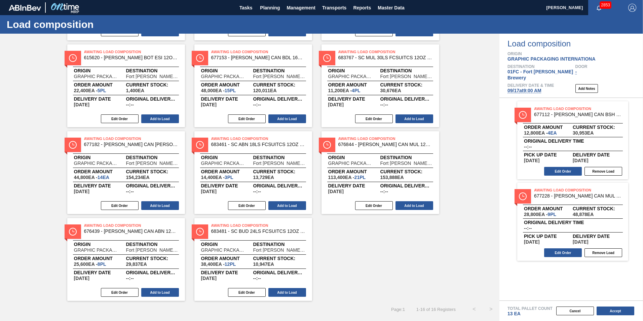
click at [463, 226] on div "Awaiting Load Composition 676437 - CARR CAN ABN 12OZ CAN PK 15/12 CAN 0522 Orig…" at bounding box center [249, 86] width 499 height 430
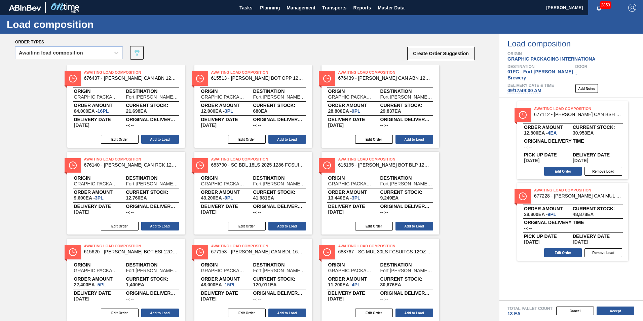
scroll to position [0, 0]
click at [160, 225] on button "Add to Load" at bounding box center [160, 226] width 38 height 9
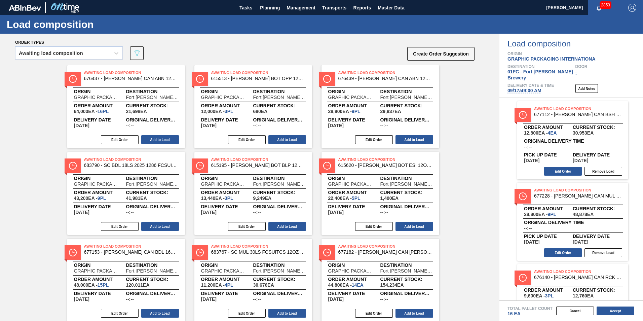
click at [467, 197] on div "Awaiting Load Composition 676437 - CARR CAN ABN 12OZ CAN PK 15/12 CAN 0522 Orig…" at bounding box center [249, 280] width 499 height 430
click at [458, 237] on div "Awaiting Load Composition 676437 - CARR CAN ABN 12OZ CAN PK 15/12 CAN 0522 Orig…" at bounding box center [249, 280] width 499 height 430
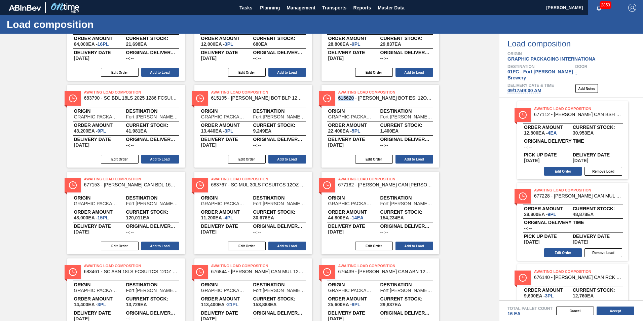
scroll to position [101, 0]
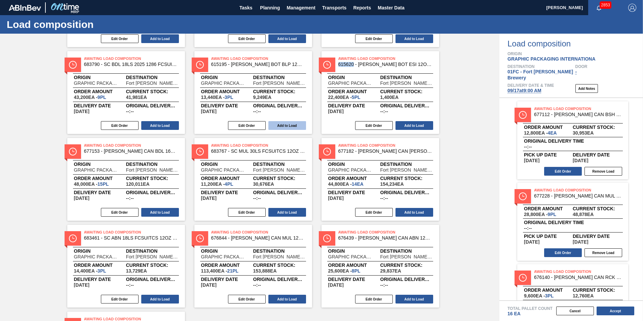
click at [277, 124] on button "Add to Load" at bounding box center [287, 125] width 38 height 9
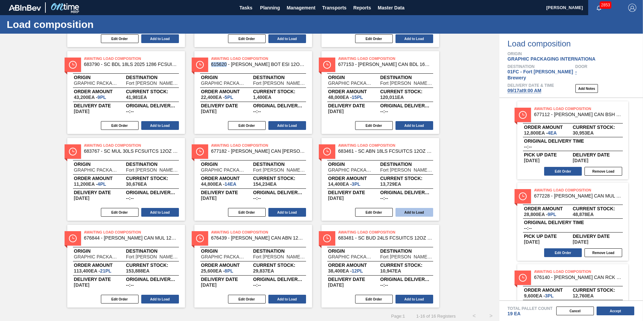
click at [411, 212] on button "Add to Load" at bounding box center [414, 212] width 38 height 9
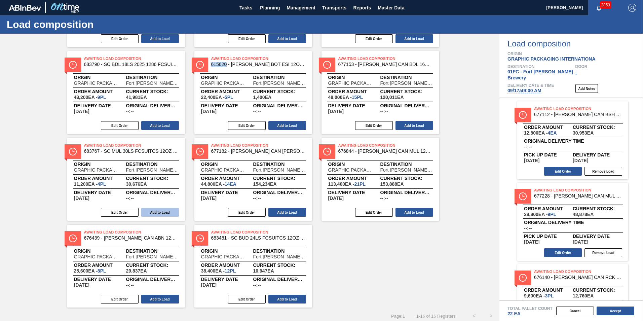
click at [155, 210] on button "Add to Load" at bounding box center [160, 212] width 38 height 9
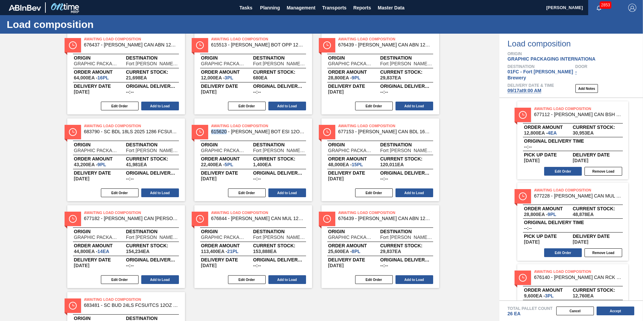
scroll to position [0, 0]
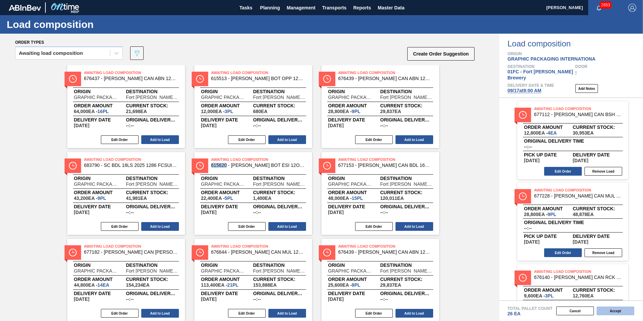
click at [616, 309] on button "Accept" at bounding box center [615, 310] width 38 height 9
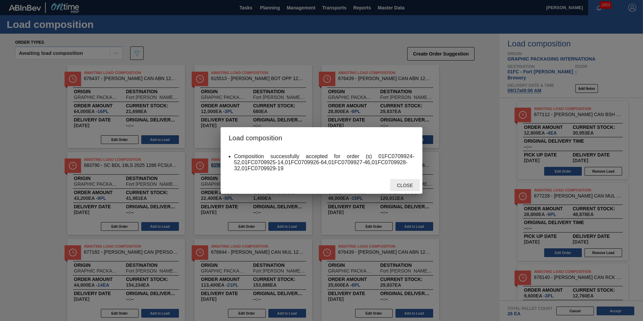
click at [410, 187] on span "Close" at bounding box center [404, 184] width 27 height 5
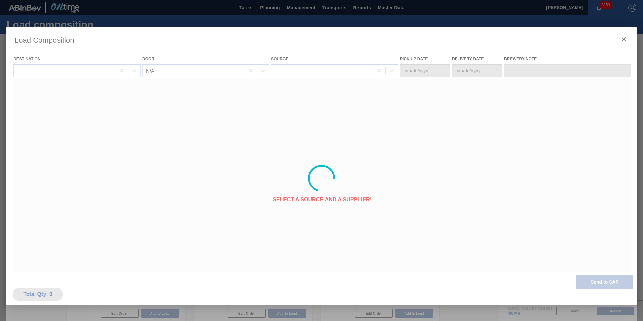
type Date "09/14/2025"
type Date "09/17/2025"
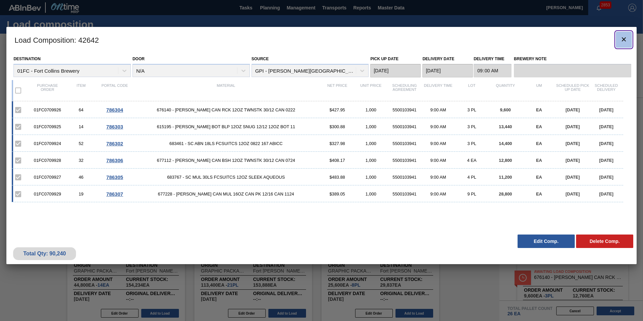
click at [622, 40] on icon "botão de ícone" at bounding box center [623, 39] width 8 height 8
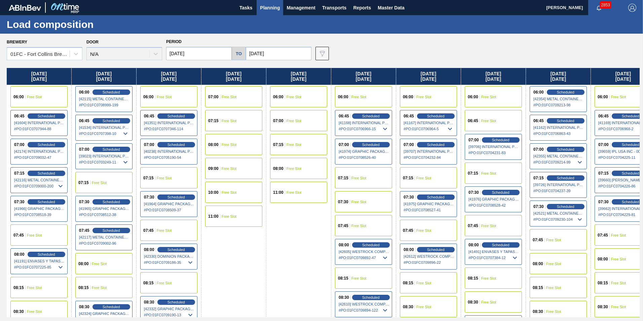
scroll to position [67, 0]
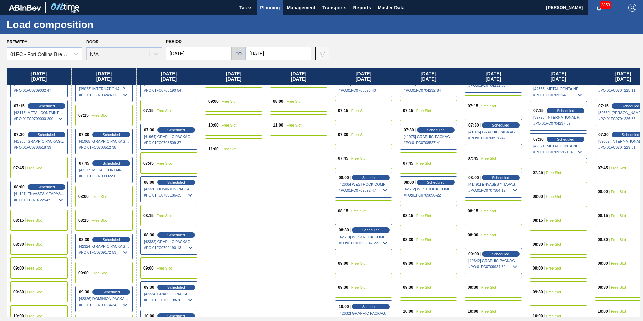
click at [557, 202] on div "08:00 Free Slot" at bounding box center [557, 196] width 57 height 21
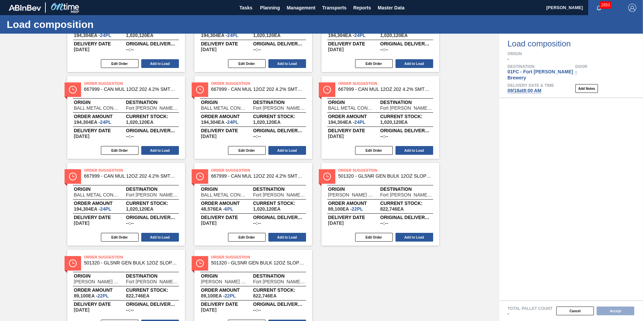
scroll to position [368, 0]
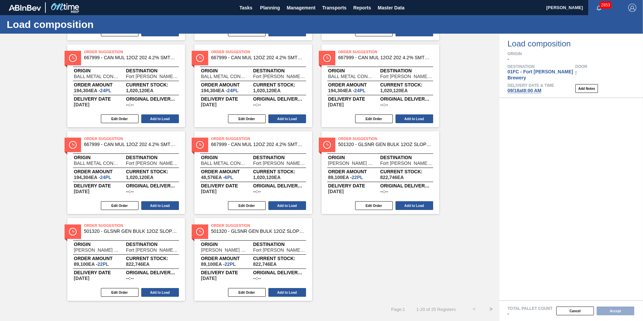
click at [491, 309] on button ">" at bounding box center [490, 308] width 17 height 17
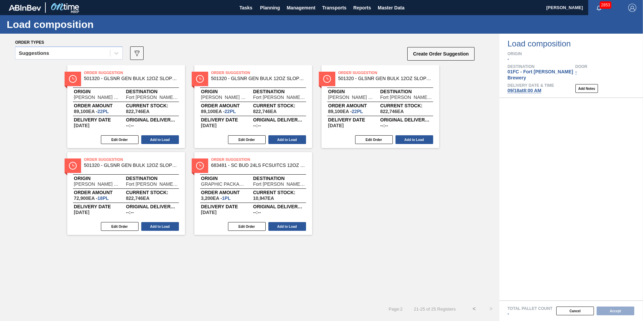
scroll to position [0, 0]
click at [390, 222] on div "Order Suggestion 501320 - GLSNR GEN BULK 12OZ SLOPE BARE LS BULK 0 Origin OWENS…" at bounding box center [249, 149] width 499 height 169
click at [283, 228] on button "Add to Load" at bounding box center [287, 226] width 38 height 9
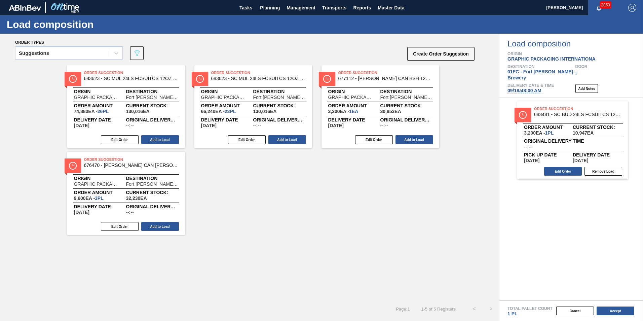
click at [429, 228] on div "Order Suggestion 683623 - SC MUL 24LS FCSUITCS 12OZ SLEEK AQUEOUS Origin GRAPHI…" at bounding box center [249, 149] width 499 height 169
click at [334, 206] on div "Order Suggestion 683623 - SC MUL 24LS FCSUITCS 12OZ SLEEK AQUEOUS Origin GRAPHI…" at bounding box center [249, 149] width 499 height 169
click at [416, 140] on button "Add to Load" at bounding box center [414, 139] width 38 height 9
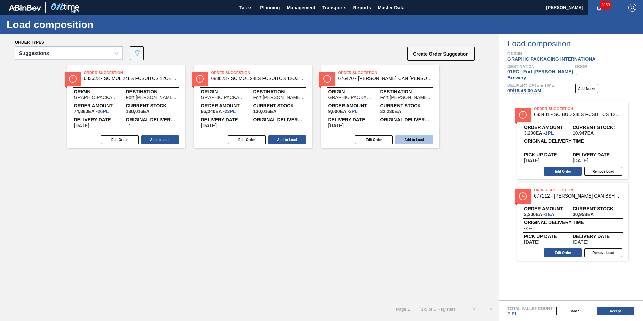
click at [409, 137] on button "Add to Load" at bounding box center [414, 139] width 38 height 9
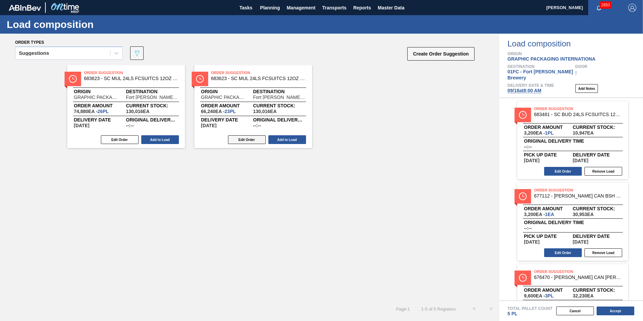
click at [253, 141] on button "Edit Order" at bounding box center [247, 139] width 38 height 9
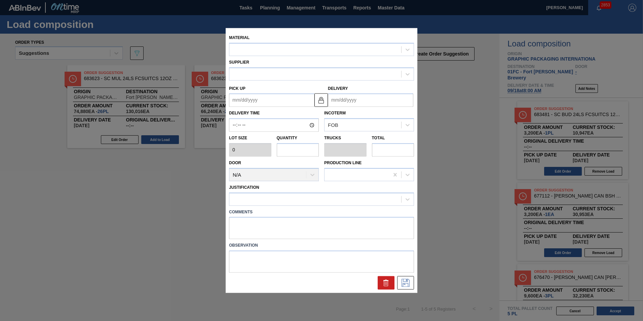
type input "2,880"
type input "23"
type input "0.885"
type input "66,240"
type up "[DATE]"
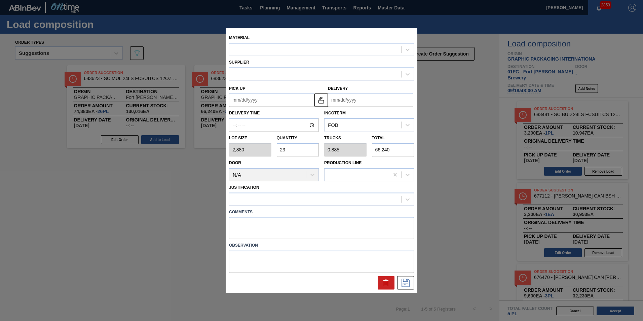
type input "09/18/2025"
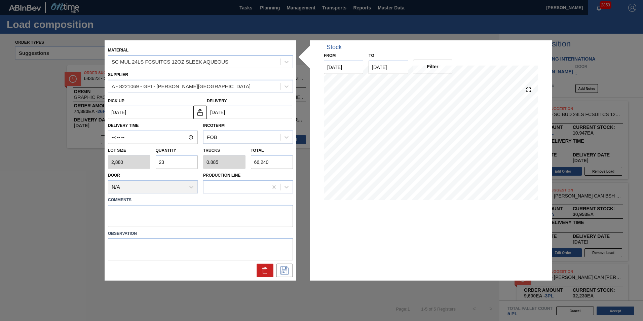
click at [178, 164] on input "23" at bounding box center [177, 161] width 42 height 13
type input "2"
type input "0.077"
type input "5,760"
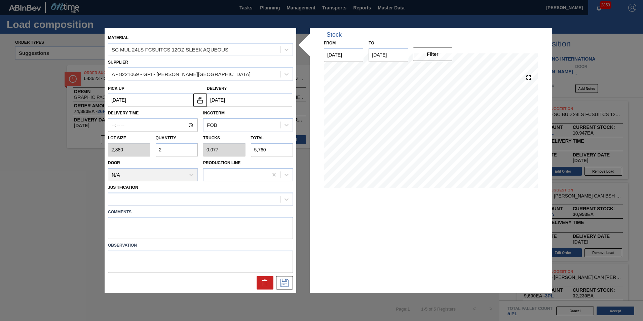
type input "21"
type input "0.808"
type input "60,480"
type input "21"
click at [172, 197] on div at bounding box center [194, 199] width 172 height 10
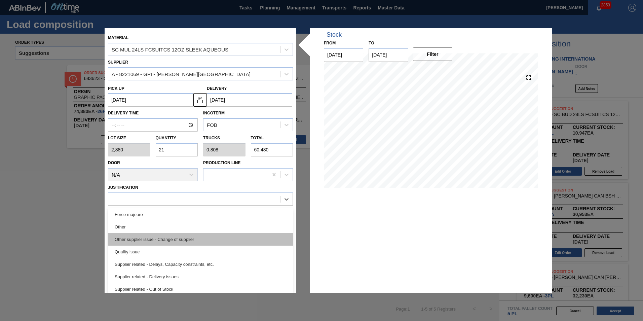
scroll to position [58, 0]
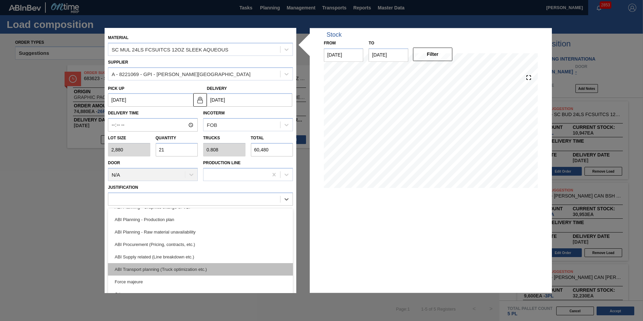
click at [173, 268] on div "ABI Transport planning (Truck optimization etc.)" at bounding box center [200, 269] width 185 height 12
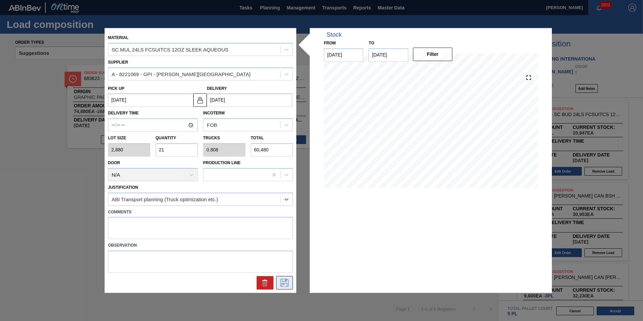
click at [282, 282] on icon at bounding box center [284, 283] width 11 height 8
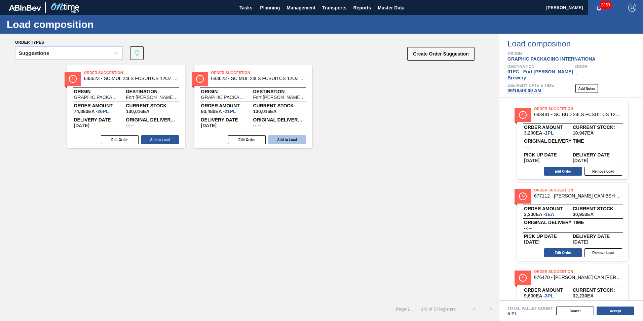
click at [274, 137] on button "Add to Load" at bounding box center [287, 139] width 38 height 9
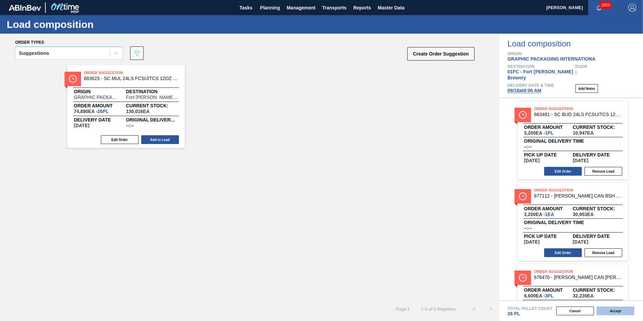
click at [621, 312] on button "Accept" at bounding box center [615, 310] width 38 height 9
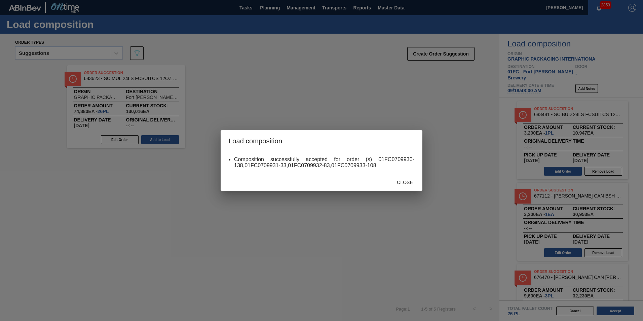
click at [402, 178] on div "Close" at bounding box center [405, 182] width 30 height 12
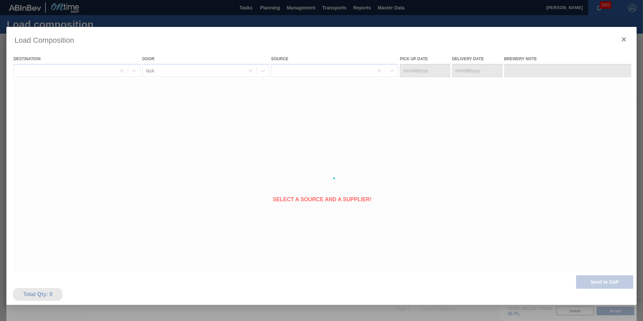
type Date "[DATE]"
type Date "09/18/2025"
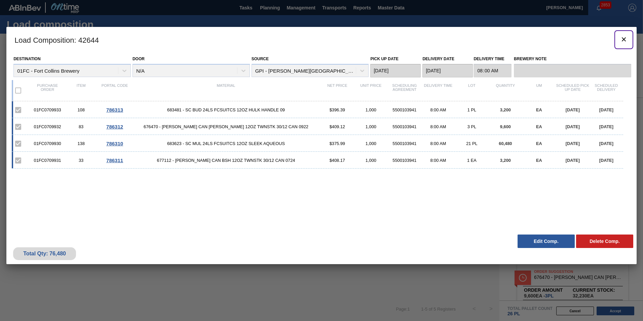
click at [620, 38] on icon "botão de ícone" at bounding box center [623, 39] width 8 height 8
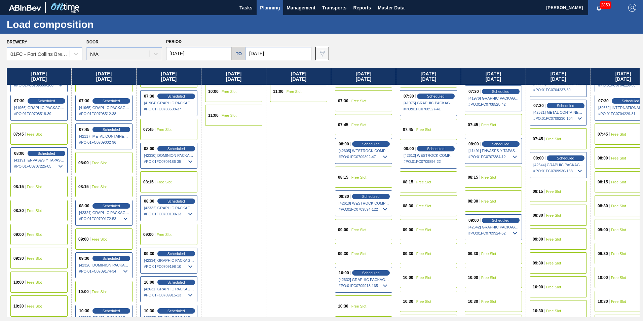
scroll to position [67, 0]
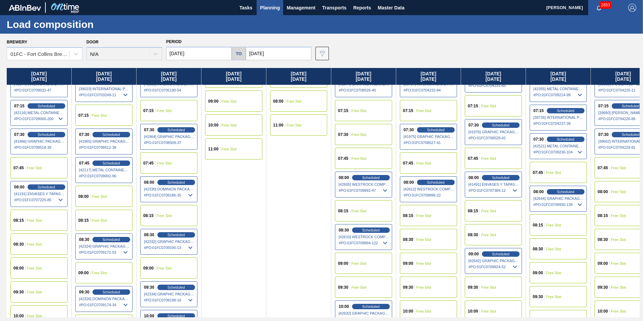
click at [565, 269] on div "09:00 Free Slot" at bounding box center [557, 272] width 57 height 21
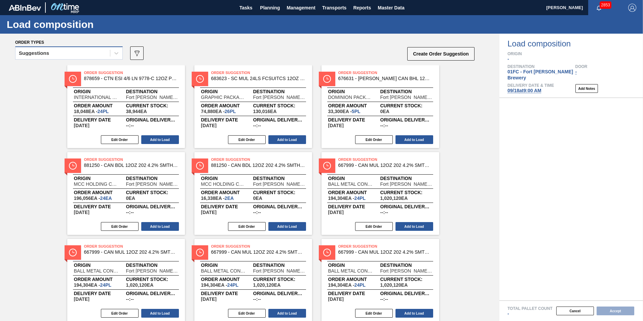
click at [94, 53] on div "Suggestions" at bounding box center [62, 53] width 94 height 10
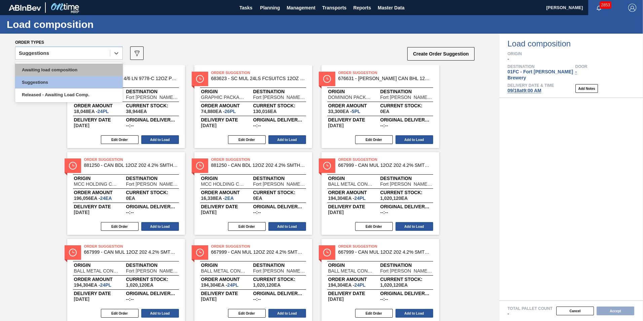
click at [53, 67] on div "Awaiting load composition" at bounding box center [69, 70] width 108 height 12
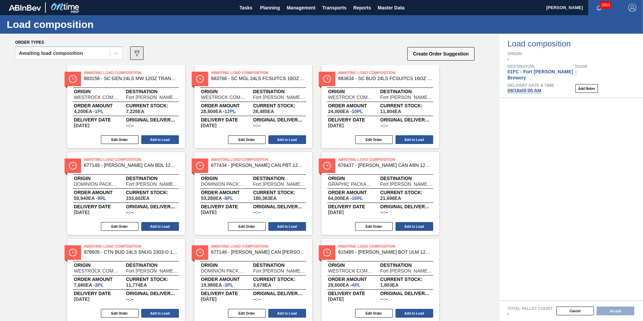
click at [135, 50] on icon "089F7B8B-B2A5-4AFE-B5C0-19BA573D28AC" at bounding box center [137, 53] width 8 height 8
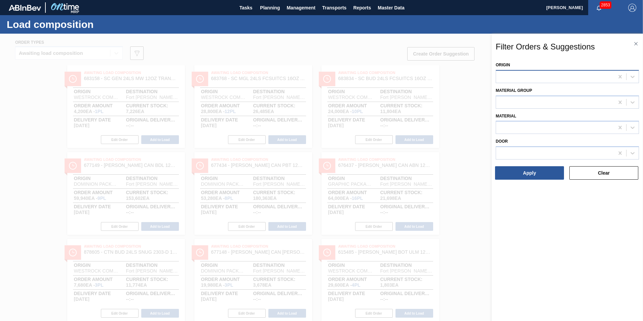
click at [533, 80] on div at bounding box center [555, 77] width 118 height 10
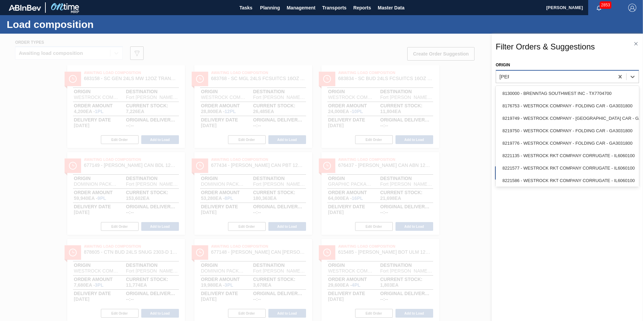
type input "west"
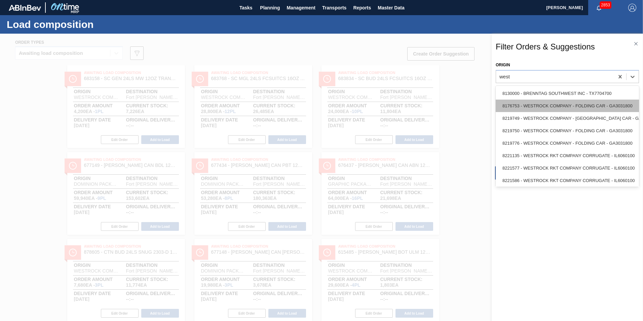
click at [558, 107] on div "8176753 - WESTROCK COMPANY - FOLDING CAR - GA3031800" at bounding box center [566, 105] width 143 height 12
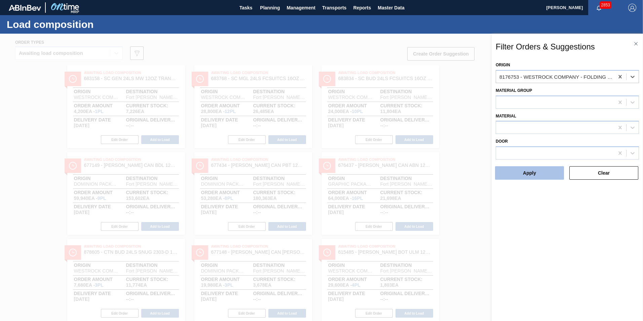
click at [531, 171] on button "Apply" at bounding box center [529, 172] width 69 height 13
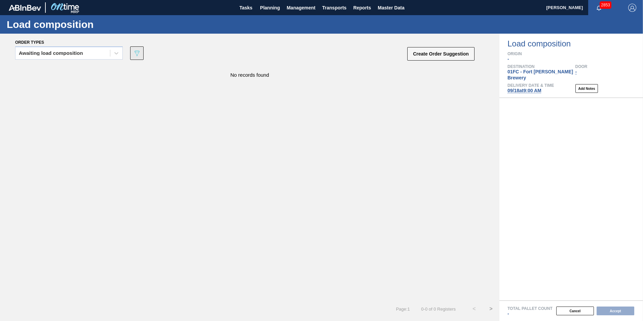
click at [139, 52] on icon "089F7B8B-B2A5-4AFE-B5C0-19BA573D28AC" at bounding box center [137, 53] width 8 height 8
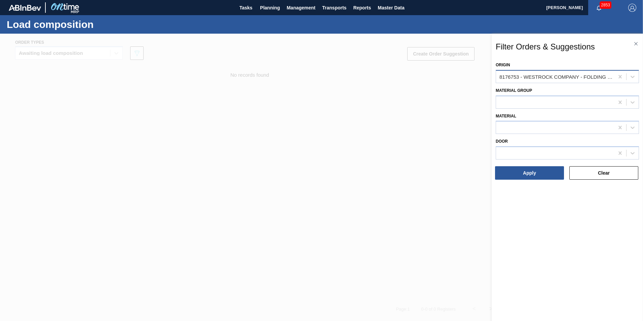
click at [574, 78] on div "8176753 - WESTROCK COMPANY - FOLDING CAR - GA3031800" at bounding box center [556, 77] width 115 height 6
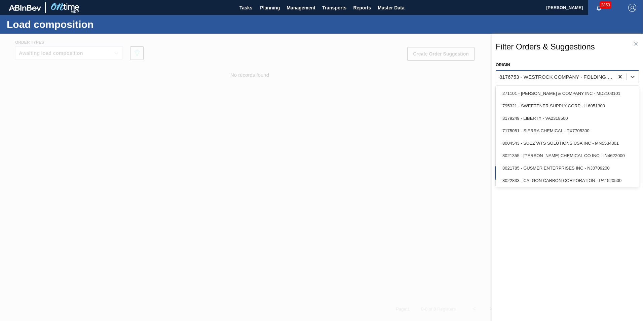
click at [617, 74] on icon at bounding box center [619, 76] width 7 height 7
type input "wes"
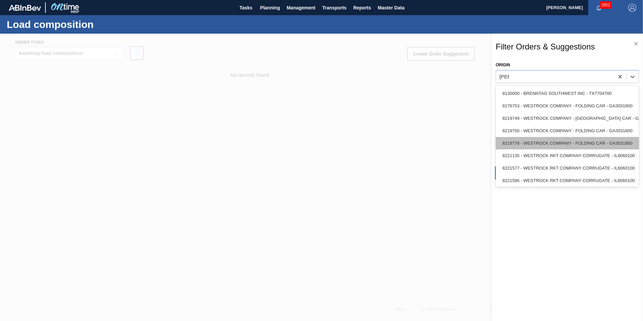
click at [578, 139] on div "8219776 - WESTROCK COMPANY - FOLDING CAR - GA3031800" at bounding box center [566, 143] width 143 height 12
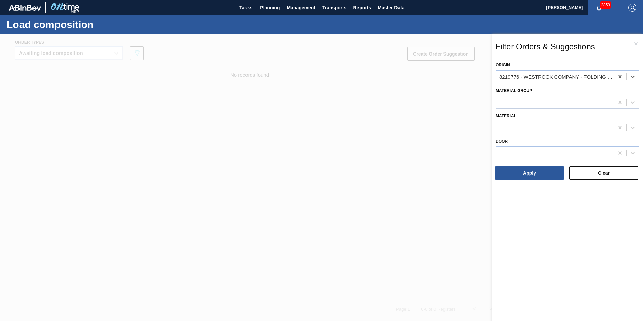
click at [538, 166] on div "Apply" at bounding box center [530, 172] width 74 height 15
click at [540, 173] on button "Apply" at bounding box center [529, 172] width 69 height 13
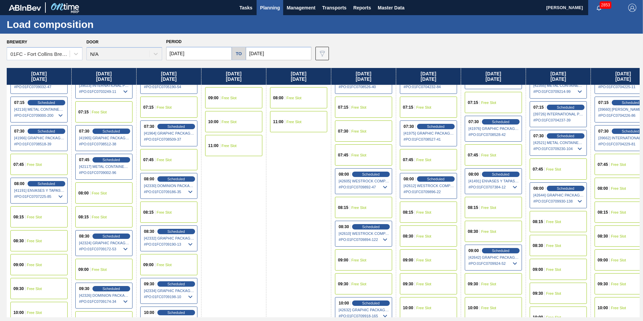
scroll to position [134, 0]
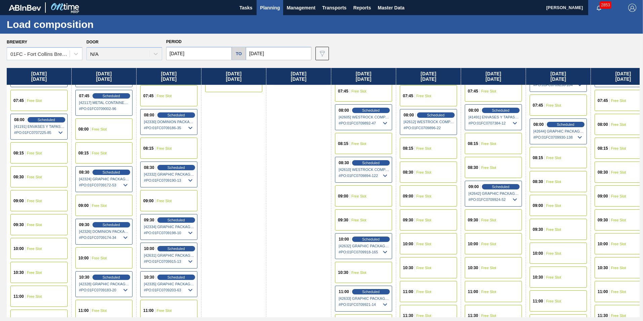
click at [434, 242] on div "10:00 Free Slot" at bounding box center [428, 243] width 57 height 21
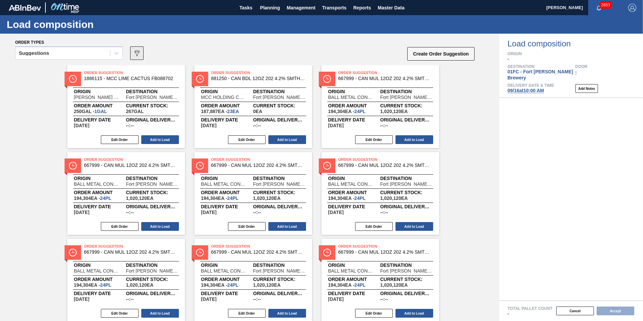
click at [140, 53] on icon "089F7B8B-B2A5-4AFE-B5C0-19BA573D28AC" at bounding box center [137, 53] width 8 height 8
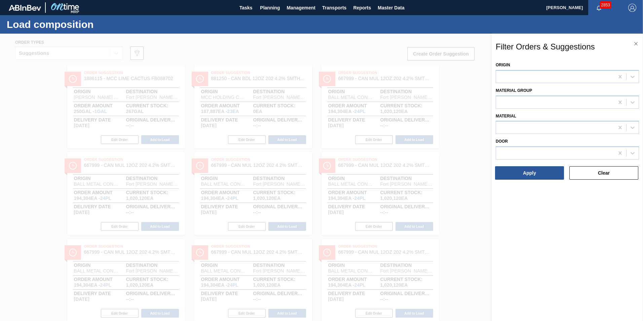
click at [193, 50] on div at bounding box center [321, 194] width 643 height 321
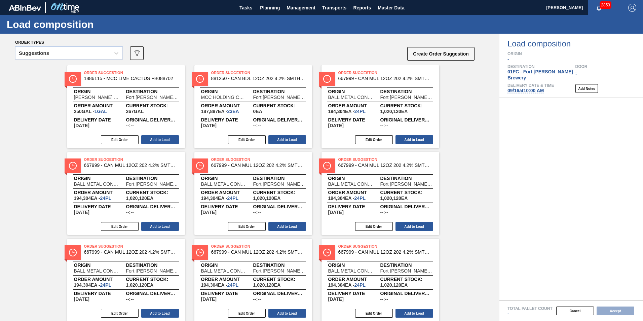
click at [69, 54] on div "Suggestions" at bounding box center [62, 53] width 94 height 10
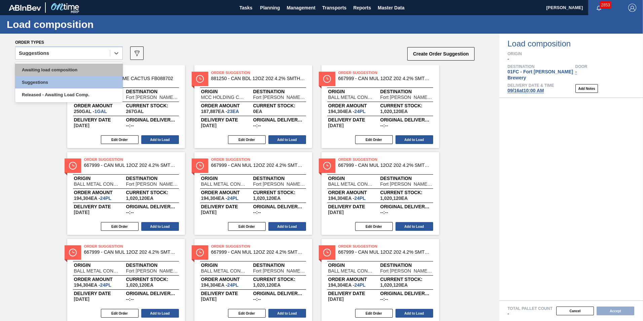
click at [60, 68] on div "Awaiting load composition" at bounding box center [69, 70] width 108 height 12
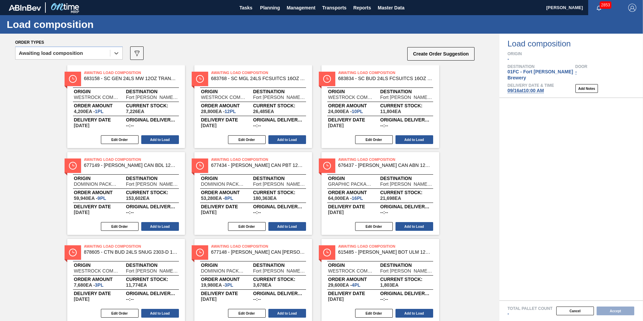
click at [136, 56] on icon "089F7B8B-B2A5-4AFE-B5C0-19BA573D28AC" at bounding box center [137, 53] width 8 height 8
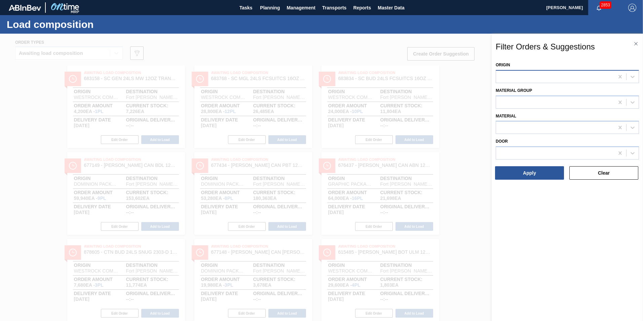
click at [542, 75] on div at bounding box center [555, 77] width 118 height 10
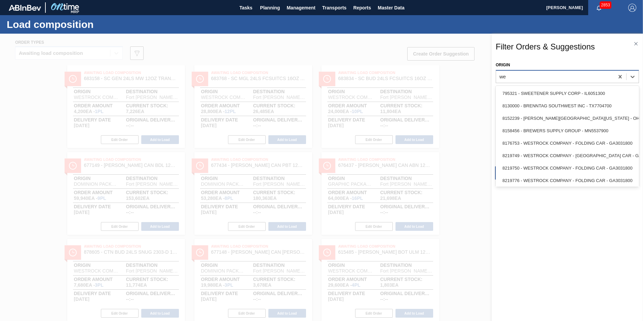
type input "wes"
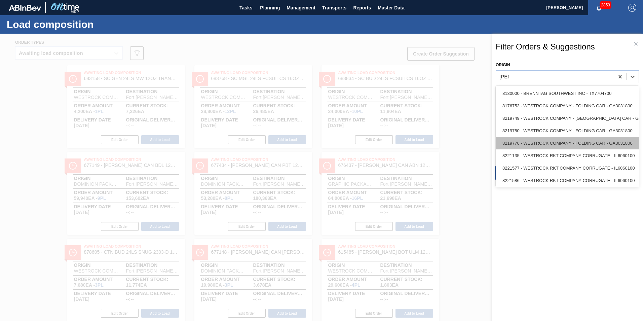
click at [547, 142] on div "8219776 - WESTROCK COMPANY - FOLDING CAR - GA3031800" at bounding box center [566, 143] width 143 height 12
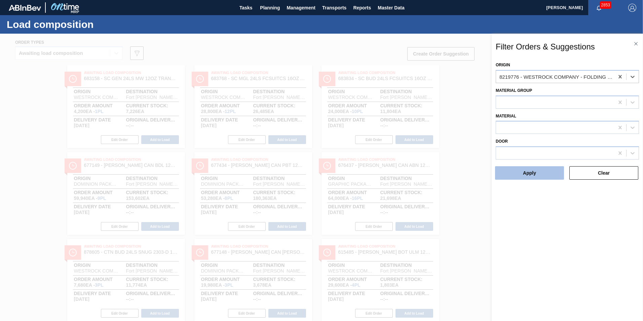
click at [530, 167] on button "Apply" at bounding box center [529, 172] width 69 height 13
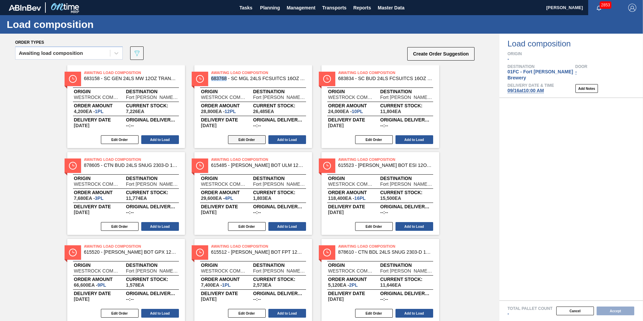
click at [242, 139] on button "Edit Order" at bounding box center [247, 139] width 38 height 9
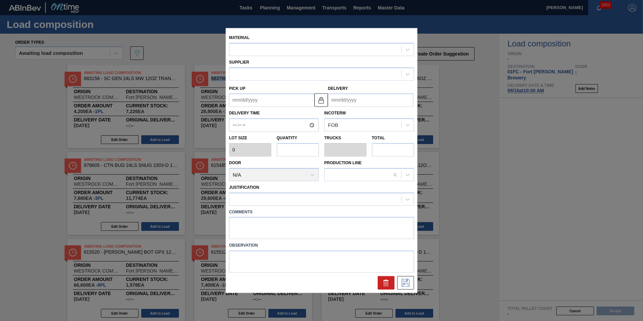
type input "2,400"
type input "12"
type input "0.5"
type input "28,800"
type up "[DATE]"
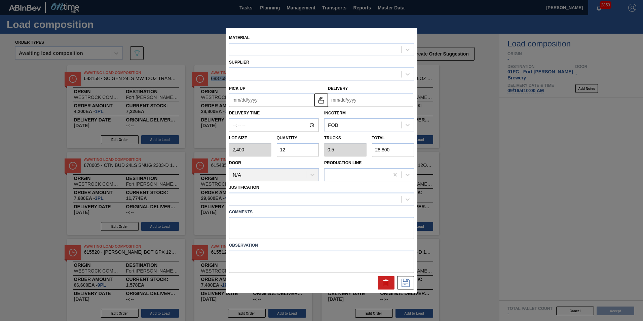
type input "[DATE]"
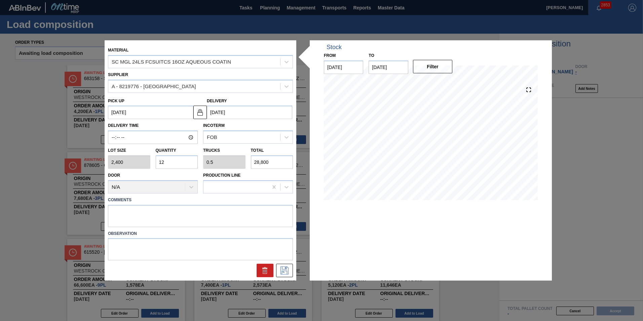
click at [171, 162] on input "12" at bounding box center [177, 161] width 42 height 13
type input "1"
type input "0.042"
type input "2,400"
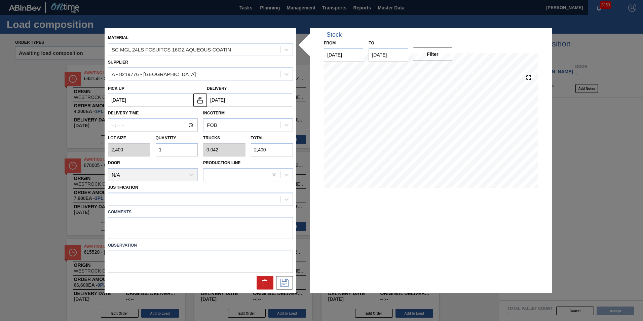
type input "0"
type input "8"
type input "0.333"
type input "19,200"
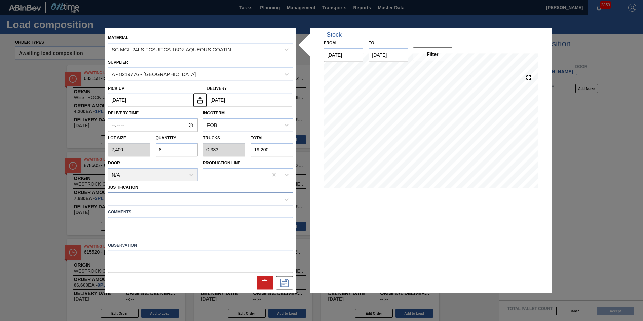
type input "8"
click at [199, 201] on div at bounding box center [194, 199] width 172 height 10
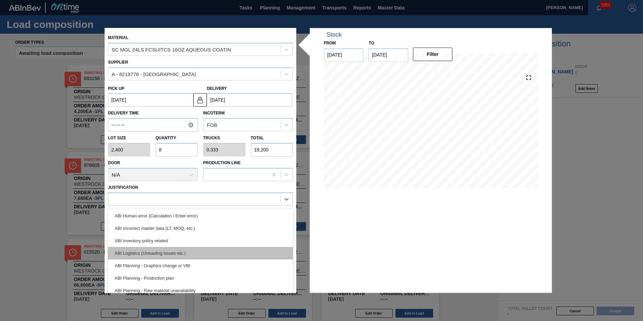
scroll to position [101, 0]
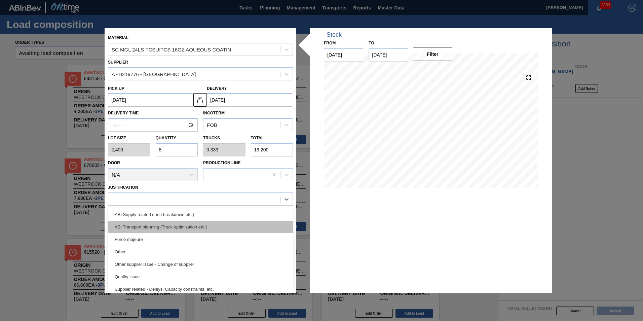
click at [174, 226] on div "ABI Transport planning (Truck optimization etc.)" at bounding box center [200, 226] width 185 height 12
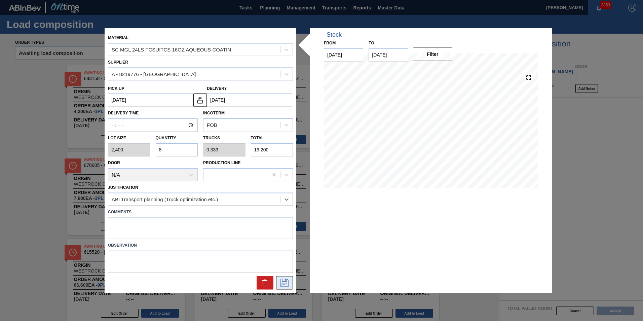
click at [284, 282] on icon at bounding box center [284, 283] width 11 height 8
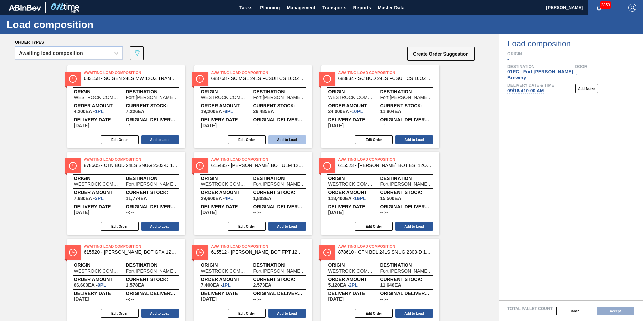
click at [274, 138] on button "Add to Load" at bounding box center [287, 139] width 38 height 9
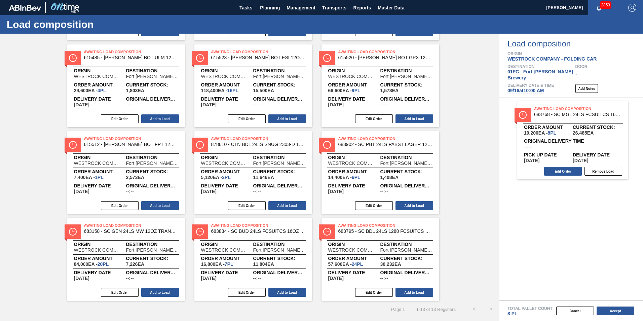
scroll to position [0, 0]
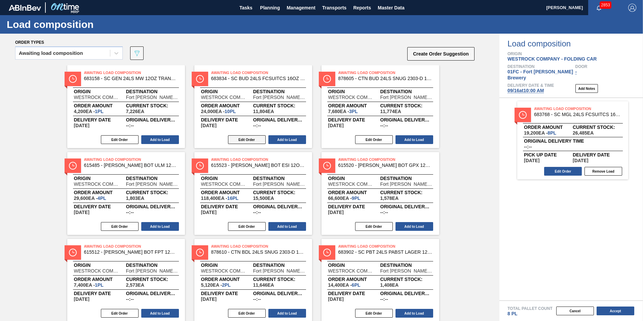
click at [239, 139] on button "Edit Order" at bounding box center [247, 139] width 38 height 9
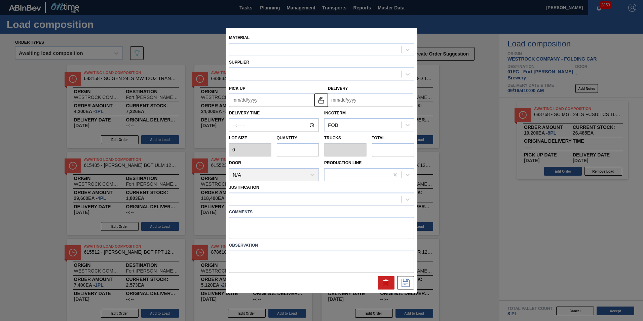
type input "2,400"
type input "10"
type input "0.417"
type input "24,000"
type up "[DATE]"
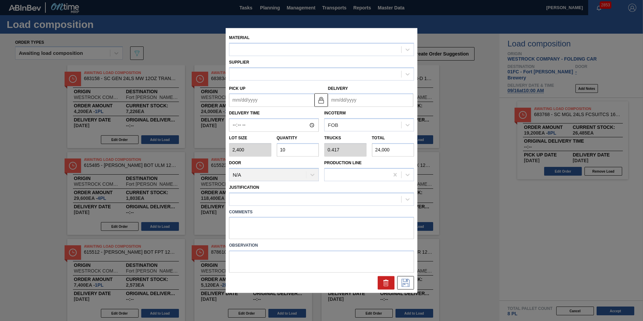
type input "[DATE]"
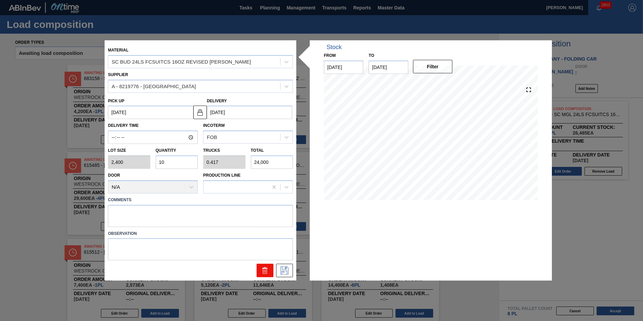
click at [269, 270] on button at bounding box center [264, 269] width 17 height 13
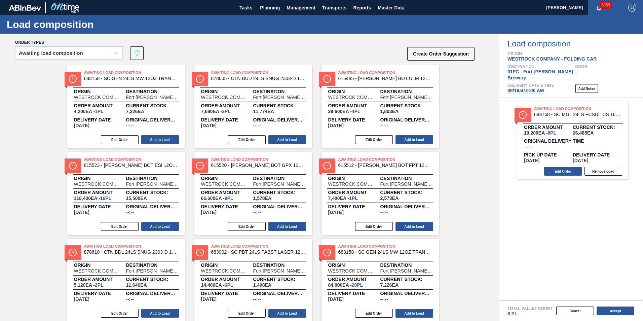
scroll to position [108, 0]
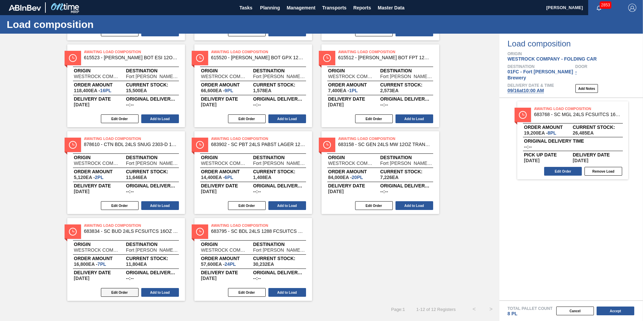
click at [120, 294] on button "Edit Order" at bounding box center [120, 292] width 38 height 9
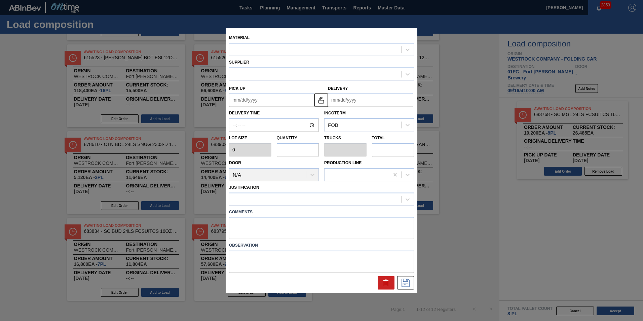
type input "2,400"
type input "7"
type input "0.292"
type input "16,800"
type up "[DATE]"
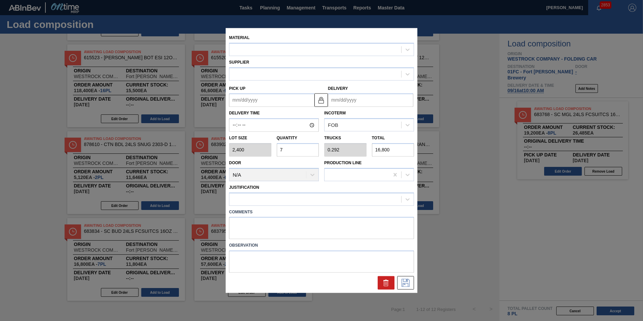
type input "[DATE]"
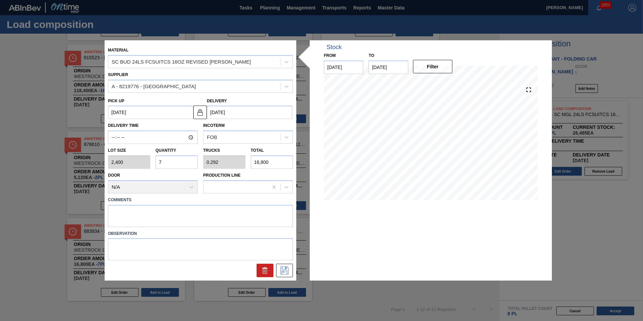
click at [180, 163] on input "7" at bounding box center [177, 161] width 42 height 13
type input "0"
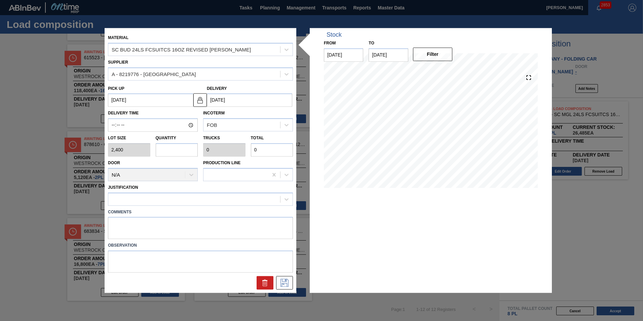
type input "4"
type input "0.167"
type input "9,600"
type input "4"
click at [279, 285] on icon at bounding box center [284, 283] width 11 height 8
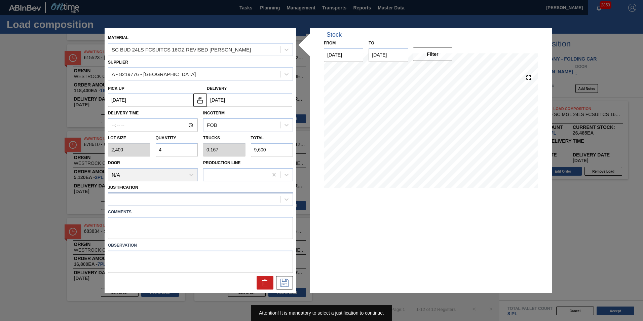
click at [172, 196] on div at bounding box center [194, 199] width 172 height 10
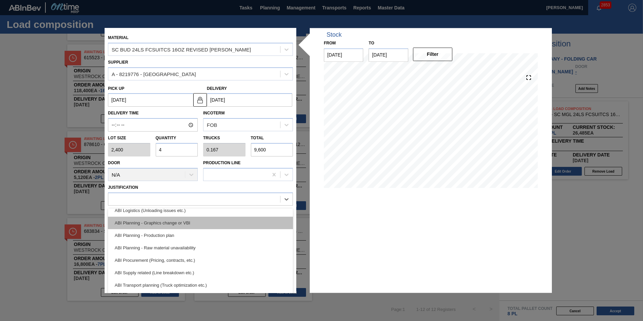
scroll to position [101, 0]
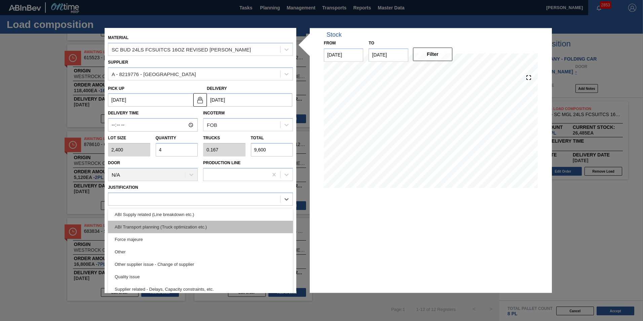
click at [176, 226] on div "ABI Transport planning (Truck optimization etc.)" at bounding box center [200, 226] width 185 height 12
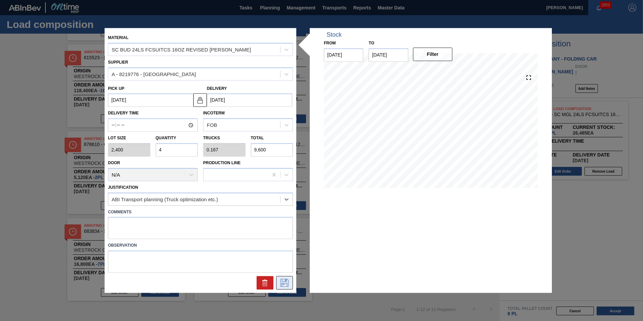
click at [284, 285] on icon at bounding box center [284, 283] width 11 height 8
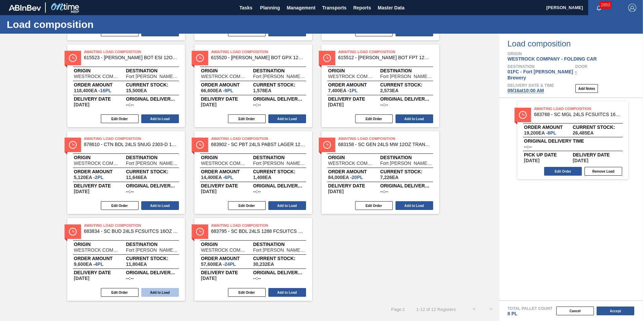
click at [164, 291] on button "Add to Load" at bounding box center [160, 292] width 38 height 9
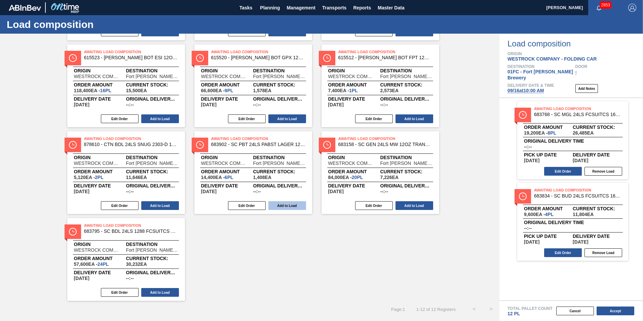
click at [279, 205] on button "Add to Load" at bounding box center [287, 205] width 38 height 9
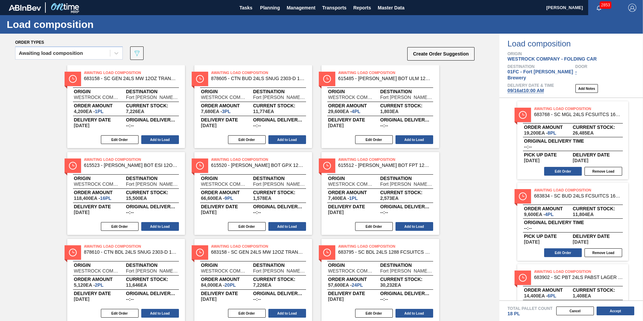
scroll to position [21, 0]
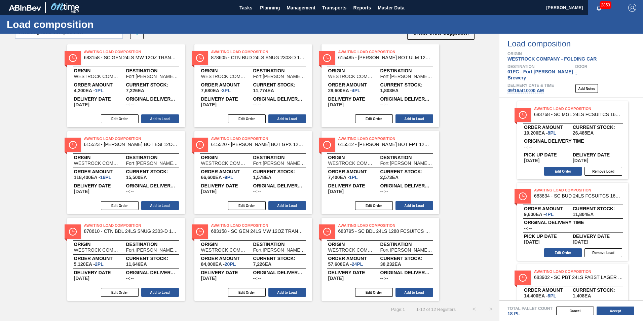
click at [467, 199] on div "Awaiting Load Composition 683158 - SC GEN 24LS MW 12OZ TRANSPACK WITH BLACK Ori…" at bounding box center [249, 172] width 499 height 256
click at [125, 293] on button "Edit Order" at bounding box center [120, 292] width 38 height 9
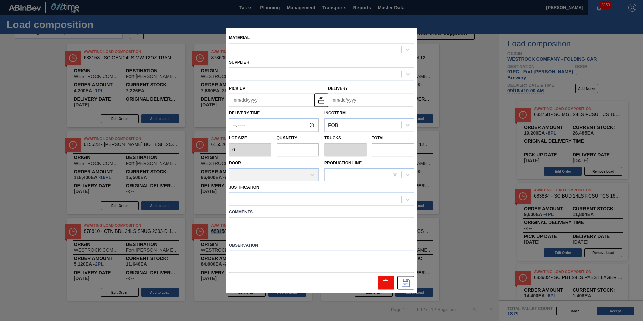
click at [384, 284] on icon at bounding box center [385, 283] width 4 height 5
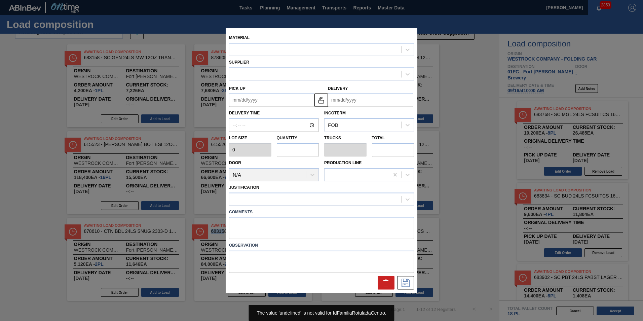
type input "2,560"
type input "2"
type input "0.083"
type input "5,120"
type up "[DATE]"
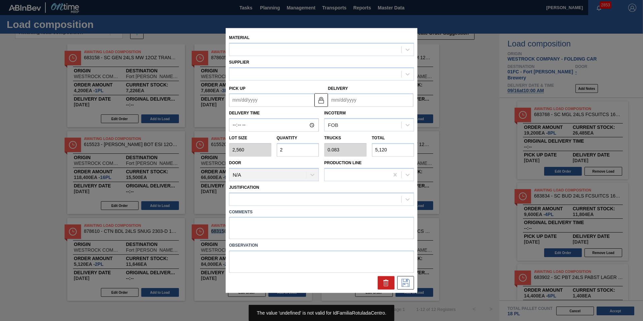
type input "[DATE]"
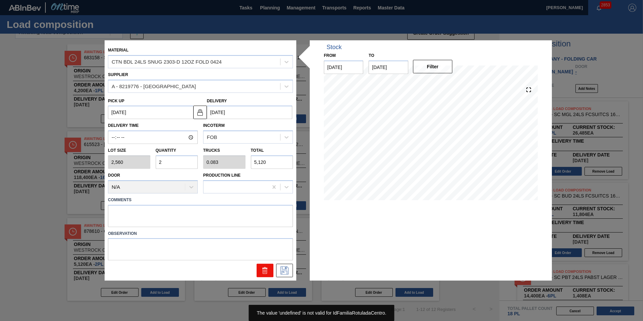
click at [267, 271] on icon at bounding box center [264, 271] width 4 height 5
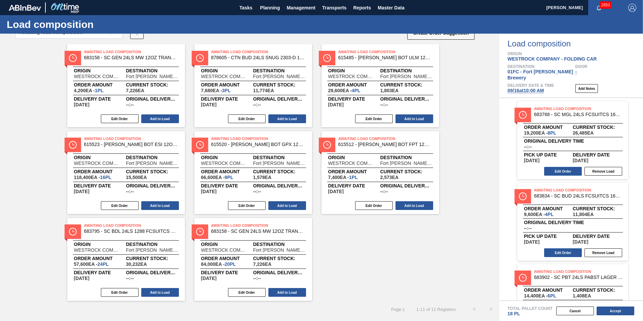
click at [359, 253] on div "Awaiting Load Composition 683158 - SC GEN 24LS MW 12OZ TRANSPACK WITH BLACK Ori…" at bounding box center [249, 172] width 499 height 256
click at [246, 120] on button "Edit Order" at bounding box center [247, 118] width 38 height 9
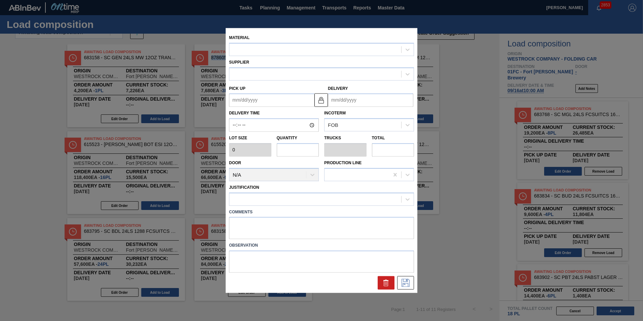
type input "2,560"
type input "3"
type input "0.125"
type input "7,680"
type up "[DATE]"
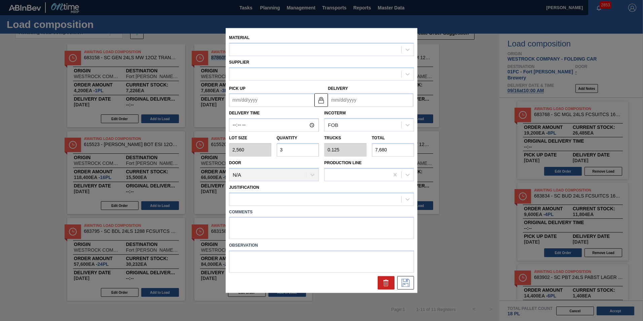
type input "[DATE]"
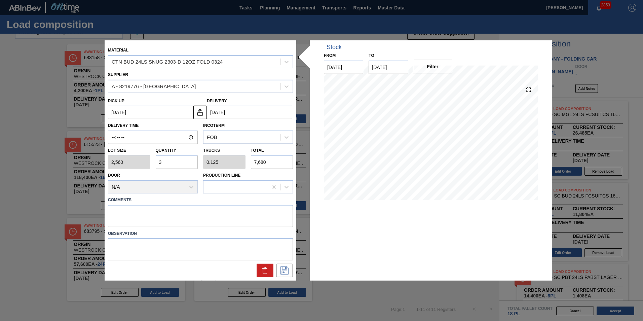
click at [168, 162] on input "3" at bounding box center [177, 161] width 42 height 13
type input "0"
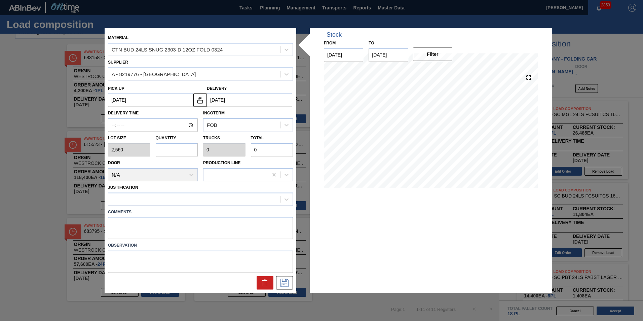
type input "2"
type input "0.083"
type input "5,120"
type input "0"
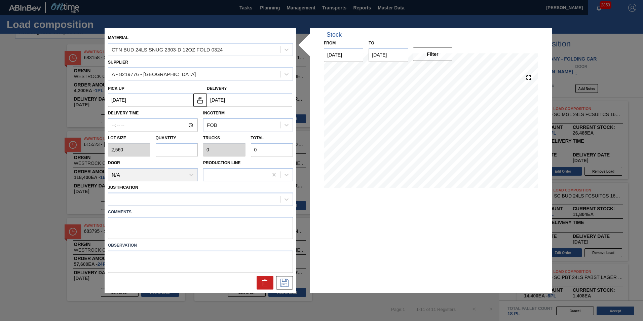
type input "1"
type input "0.042"
type input "2,560"
type input "2"
type input "0.083"
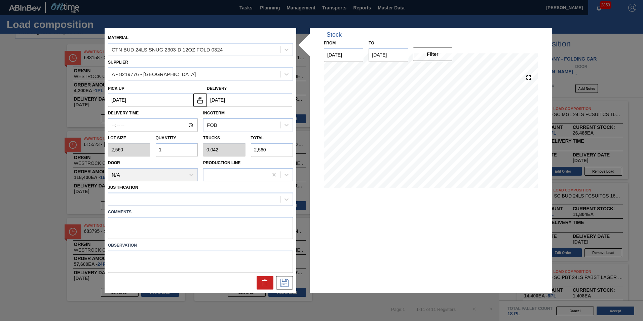
type input "5,120"
type input "2"
click at [217, 202] on div at bounding box center [194, 199] width 172 height 10
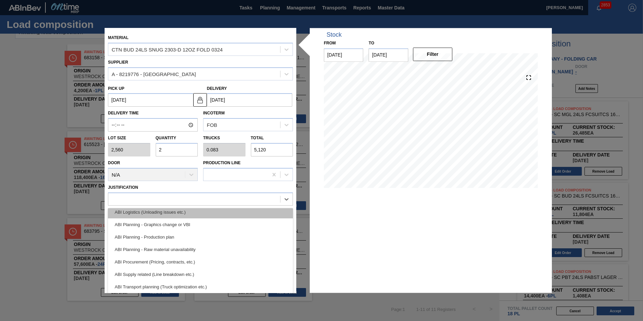
scroll to position [101, 0]
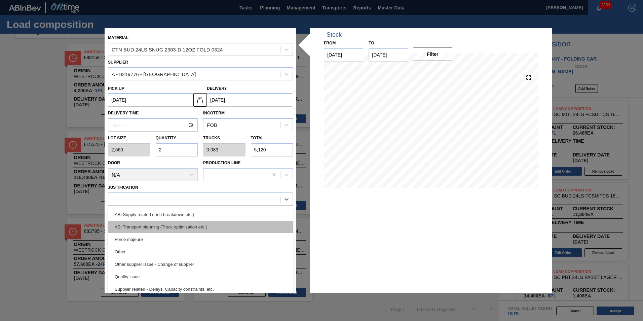
click at [184, 222] on div "ABI Transport planning (Truck optimization etc.)" at bounding box center [200, 226] width 185 height 12
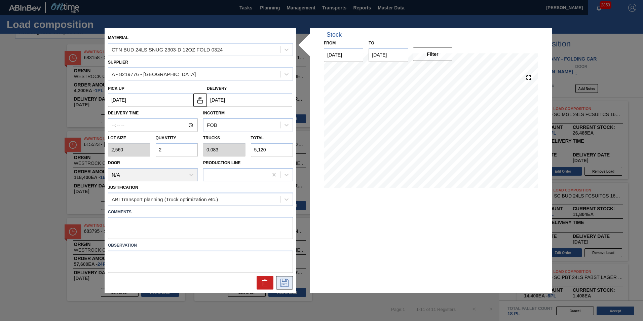
click at [286, 281] on icon at bounding box center [284, 283] width 11 height 8
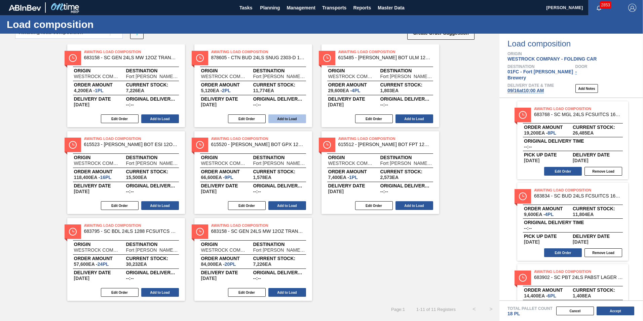
click at [278, 118] on button "Add to Load" at bounding box center [287, 118] width 38 height 9
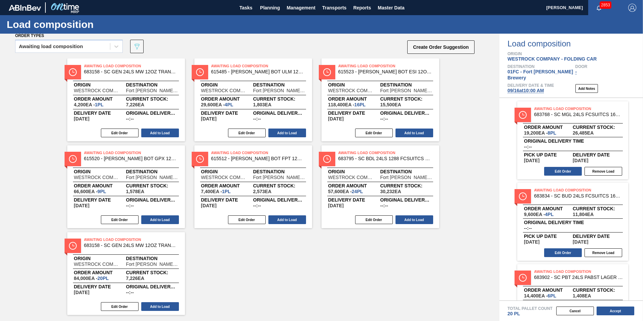
scroll to position [0, 0]
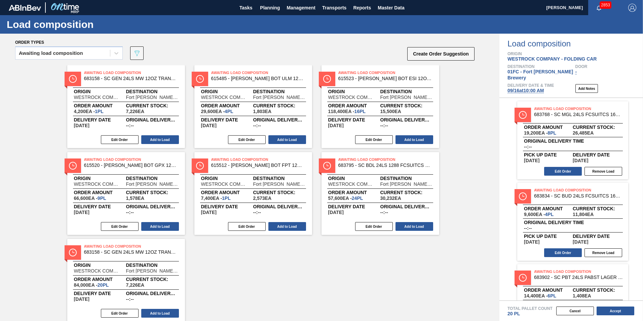
click at [235, 270] on div "Awaiting Load Composition 683158 - SC GEN 24LS MW 12OZ TRANSPACK WITH BLACK Ori…" at bounding box center [249, 193] width 499 height 256
click at [112, 314] on button "Edit Order" at bounding box center [120, 313] width 38 height 9
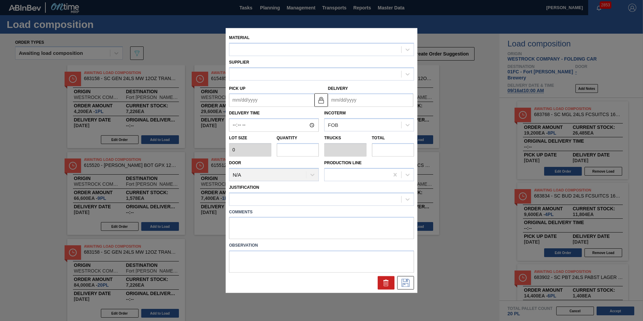
type input "4,200"
type input "20"
type input "0.833"
type input "84,000"
type up "[DATE]"
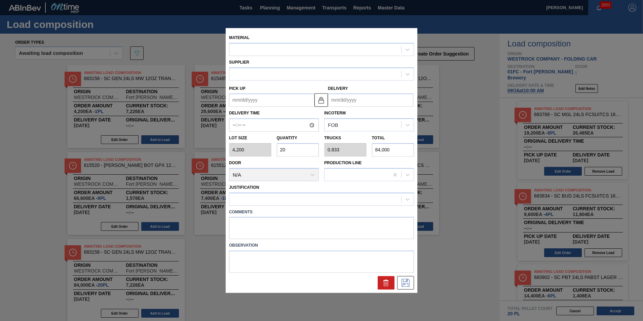
type input "[DATE]"
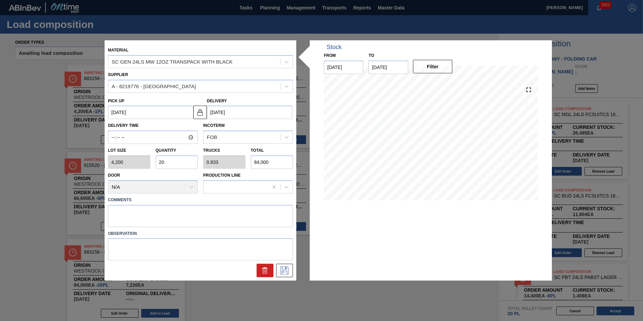
click at [167, 164] on input "20" at bounding box center [177, 161] width 42 height 13
type input "2"
type input "0.083"
type input "8,400"
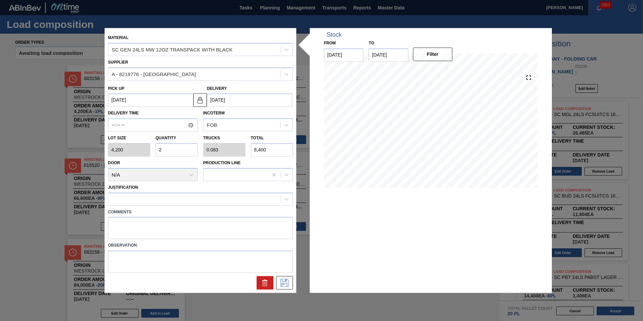
type input "0"
type input "1"
type input "0.042"
type input "4,200"
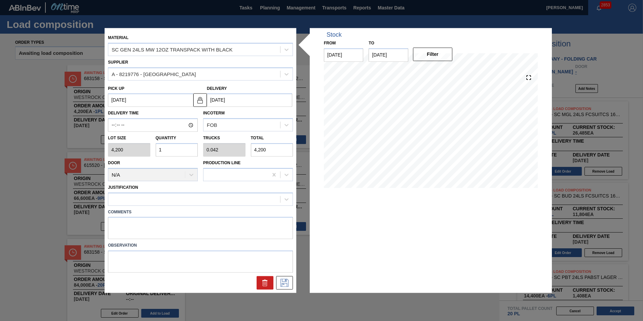
type input "18"
type input "0.75"
type input "75,600"
type input "1"
type input "0.042"
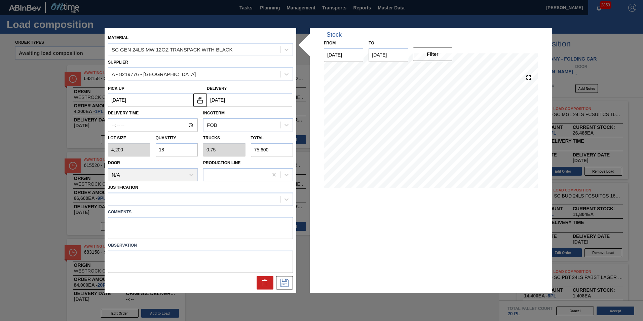
type input "4,200"
type input "17"
type input "0.708"
type input "71,400"
type input "17"
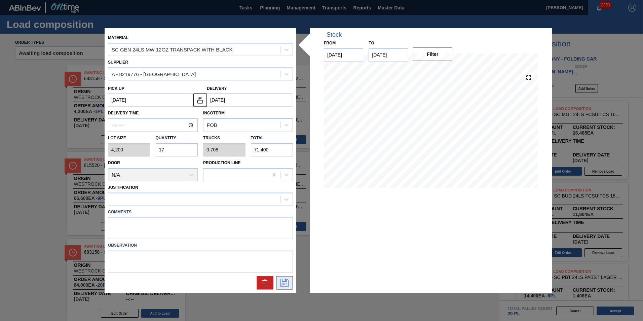
click at [284, 285] on icon at bounding box center [284, 283] width 11 height 8
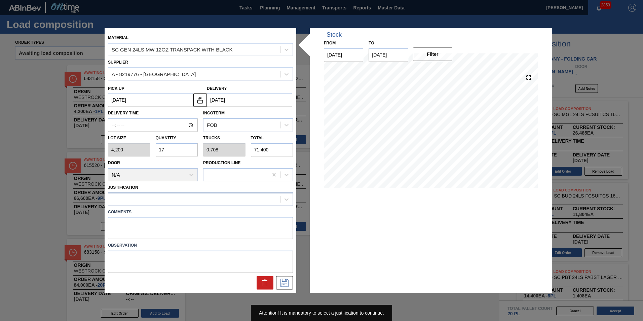
click at [191, 200] on div at bounding box center [194, 199] width 172 height 10
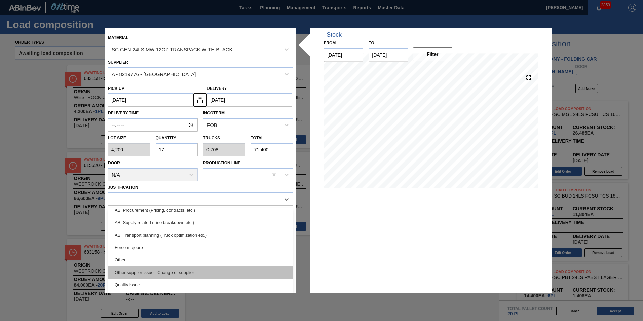
scroll to position [58, 0]
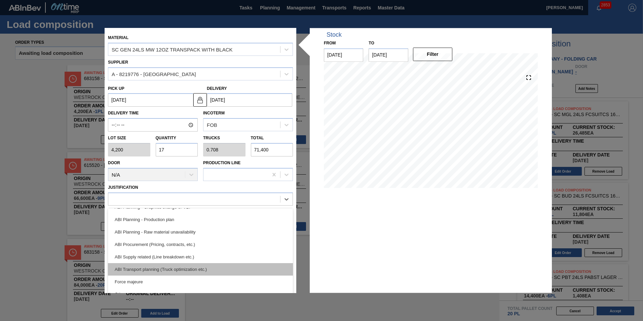
click at [190, 271] on div "ABI Transport planning (Truck optimization etc.)" at bounding box center [200, 269] width 185 height 12
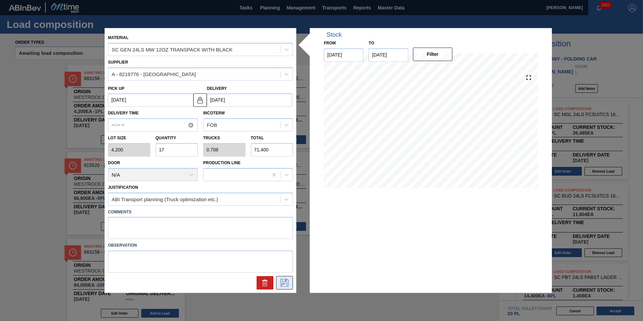
click at [287, 284] on icon at bounding box center [284, 283] width 11 height 8
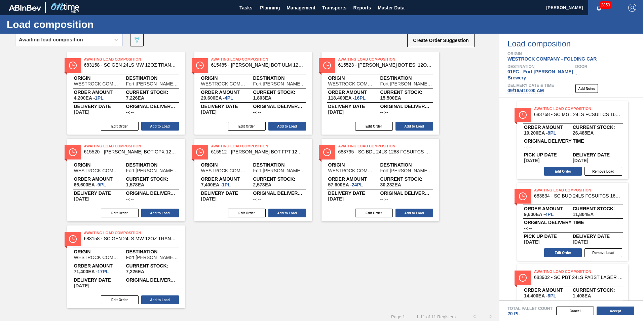
scroll to position [21, 0]
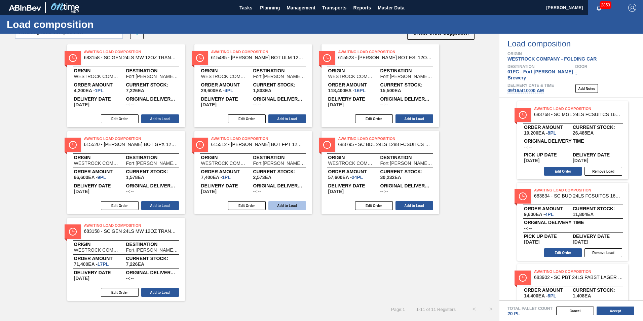
click at [291, 206] on button "Add to Load" at bounding box center [287, 205] width 38 height 9
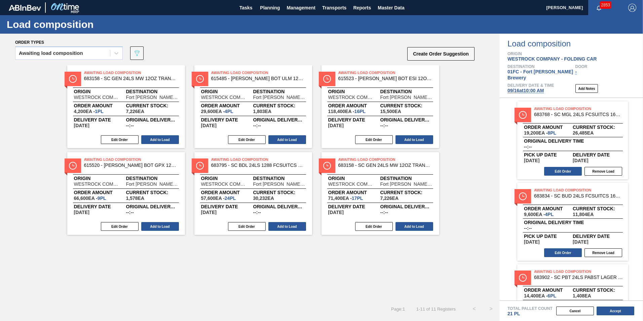
scroll to position [0, 0]
click at [284, 138] on button "Add to Load" at bounding box center [287, 139] width 38 height 9
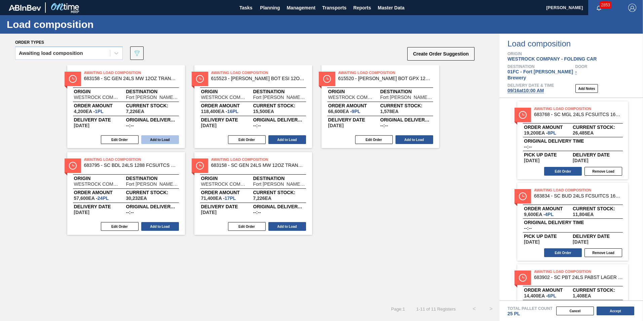
click at [152, 140] on button "Add to Load" at bounding box center [160, 139] width 38 height 9
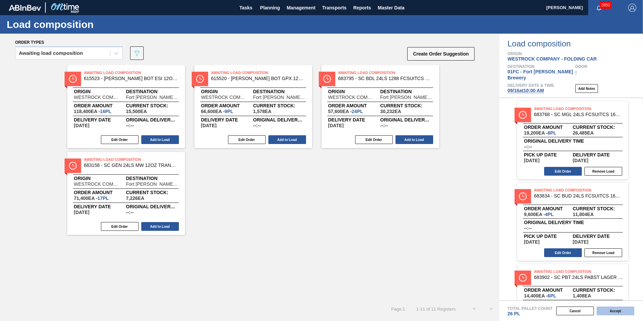
click at [618, 314] on button "Accept" at bounding box center [615, 310] width 38 height 9
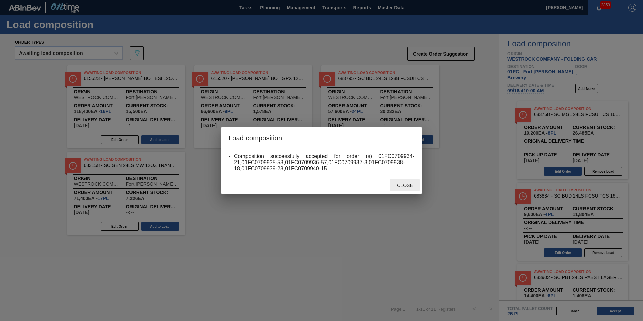
click at [408, 186] on span "Close" at bounding box center [404, 184] width 27 height 5
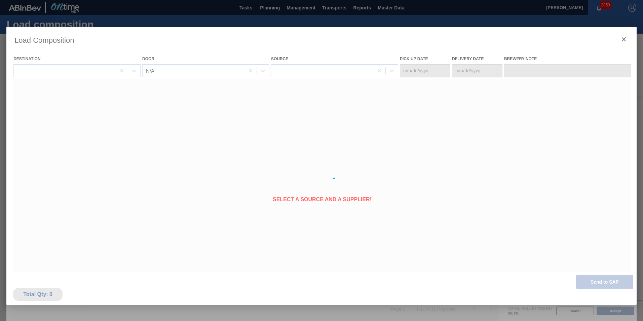
type Date "[DATE]"
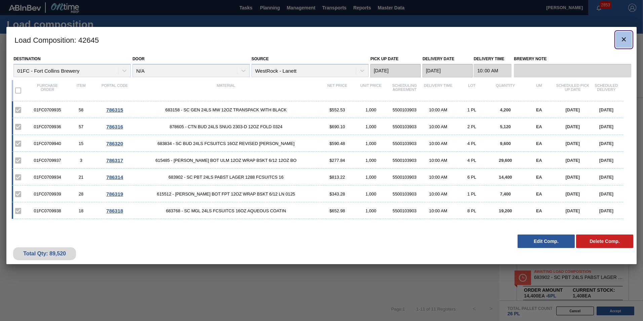
click at [623, 39] on icon "botão de ícone" at bounding box center [623, 39] width 4 height 4
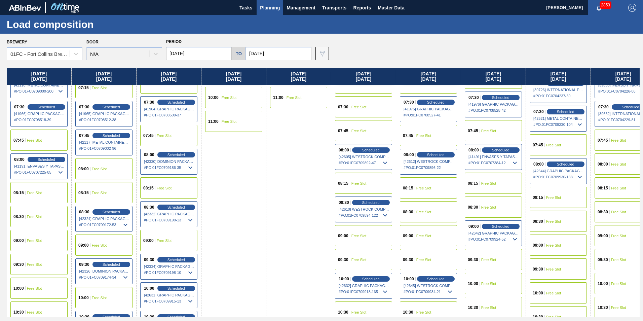
scroll to position [101, 0]
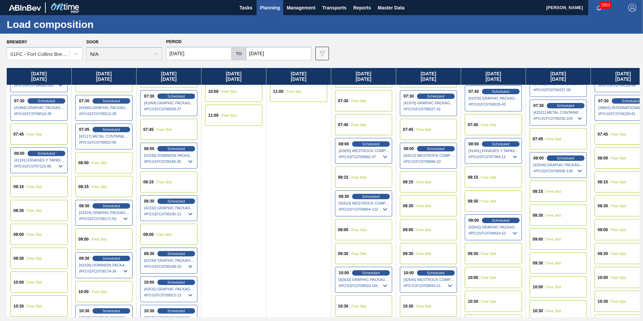
click at [568, 236] on div "09:00 Free Slot" at bounding box center [557, 238] width 57 height 21
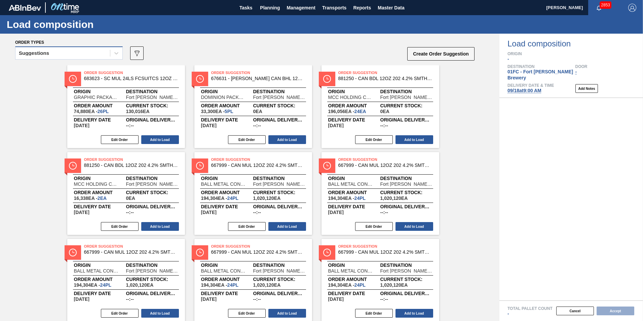
click at [77, 51] on div "Suggestions" at bounding box center [62, 53] width 94 height 10
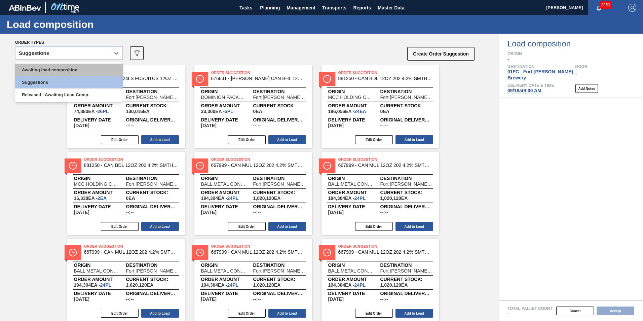
click at [69, 70] on div "Awaiting load composition" at bounding box center [69, 70] width 108 height 12
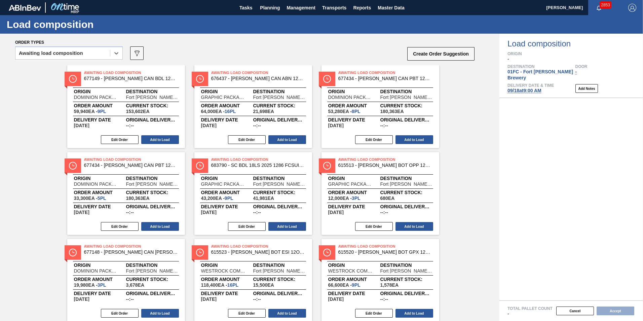
scroll to position [67, 0]
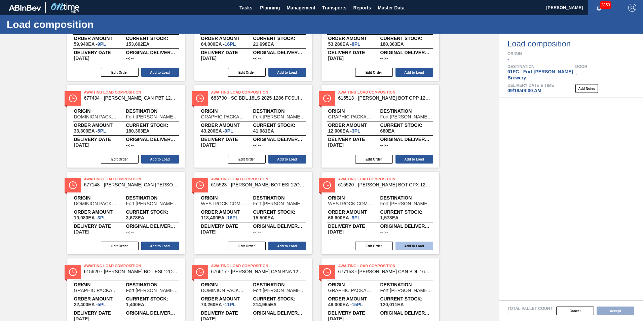
click at [412, 244] on button "Add to Load" at bounding box center [414, 245] width 38 height 9
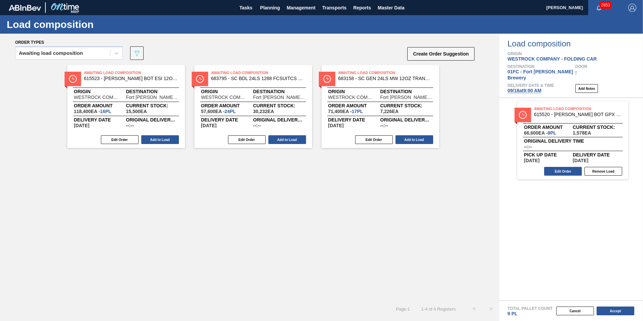
scroll to position [0, 0]
click at [161, 139] on button "Add to Load" at bounding box center [160, 139] width 38 height 9
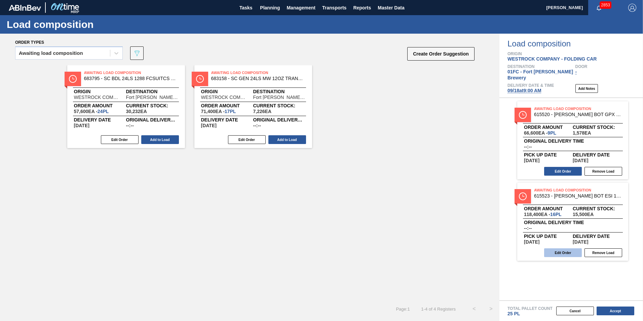
click at [563, 248] on button "Edit Order" at bounding box center [563, 252] width 38 height 9
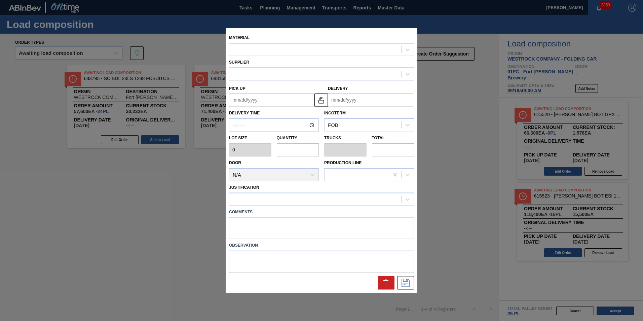
type input "7,400"
type input "16"
type input "0.667"
type input "118,400"
type up "[DATE]"
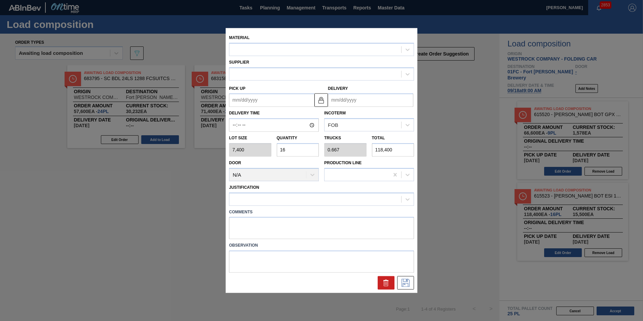
type input "[DATE]"
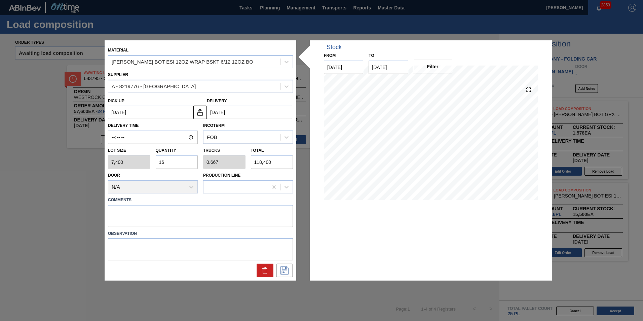
click at [165, 161] on input "16" at bounding box center [177, 161] width 42 height 13
type input "1"
type input "0.042"
type input "7,400"
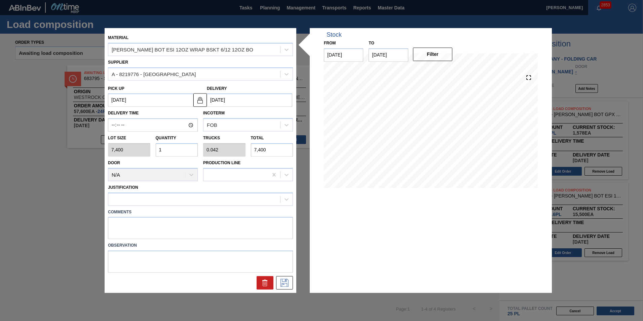
type input "17"
type input "0.708"
type input "125,800"
type input "17"
click at [290, 283] on button at bounding box center [284, 282] width 17 height 13
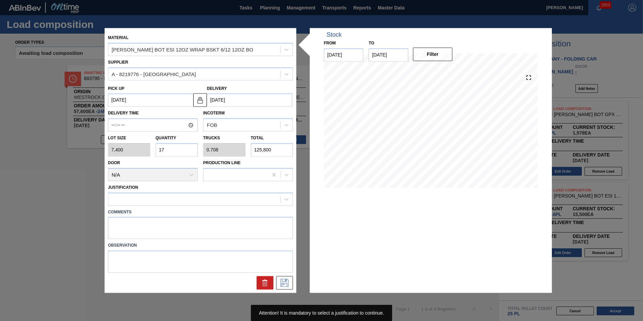
click at [175, 207] on label "Comments" at bounding box center [200, 212] width 185 height 10
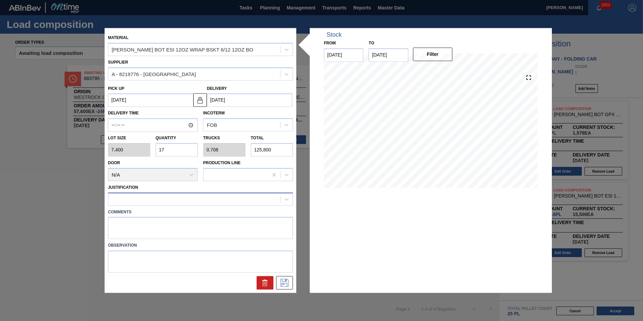
click at [170, 195] on div at bounding box center [194, 199] width 172 height 10
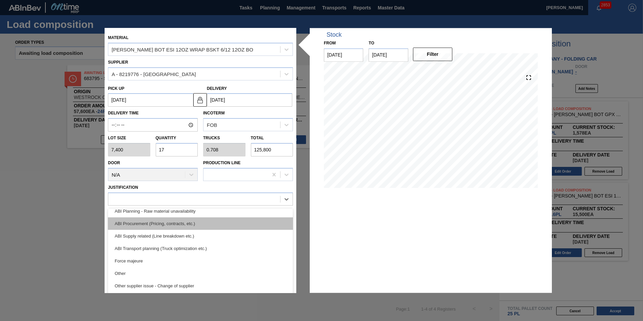
scroll to position [58, 0]
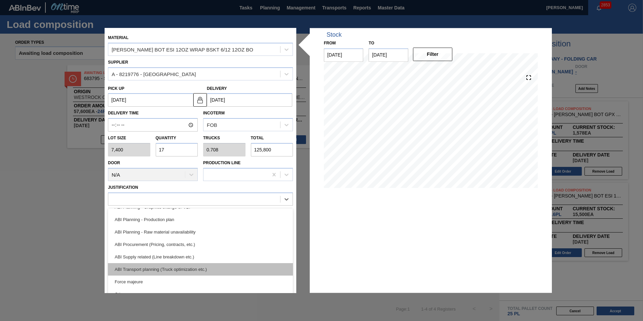
click at [175, 270] on div "ABI Transport planning (Truck optimization etc.)" at bounding box center [200, 269] width 185 height 12
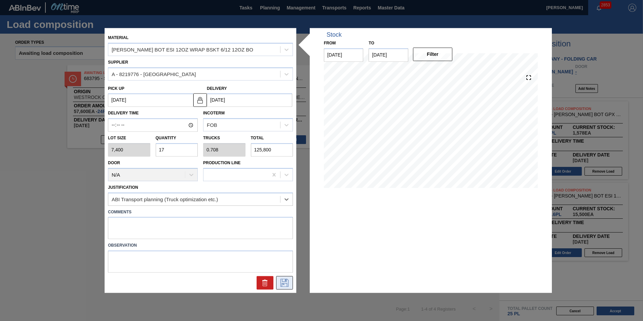
click at [283, 285] on icon at bounding box center [284, 283] width 11 height 8
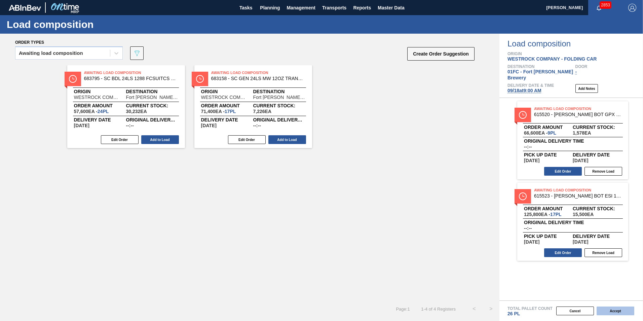
click at [618, 312] on button "Accept" at bounding box center [615, 310] width 38 height 9
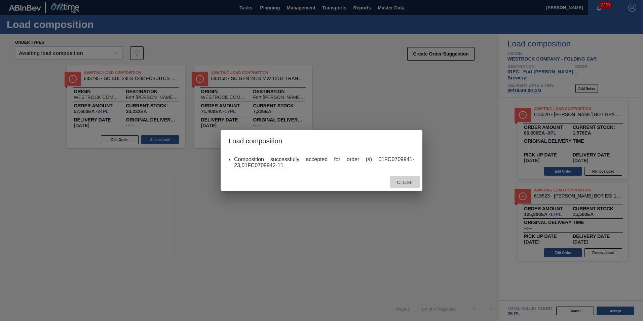
click at [407, 180] on span "Close" at bounding box center [404, 181] width 27 height 5
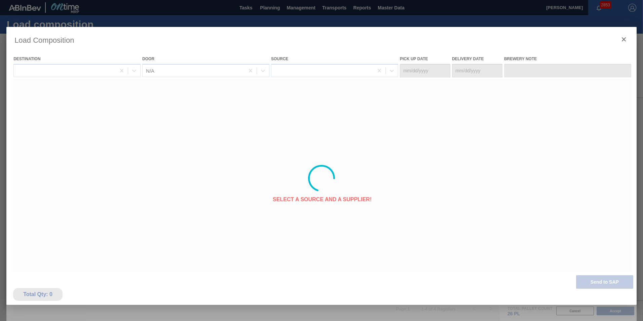
type Date "09/14/2025"
type Date "09/18/2025"
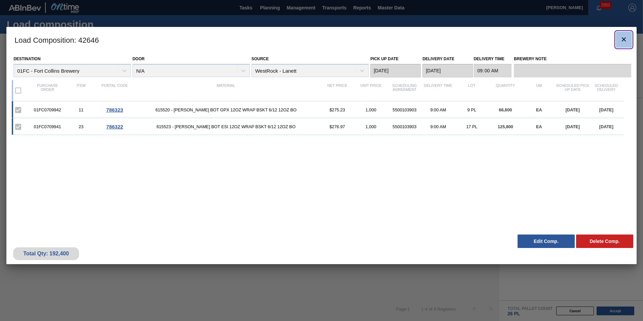
click at [622, 39] on icon "botão de ícone" at bounding box center [623, 39] width 8 height 8
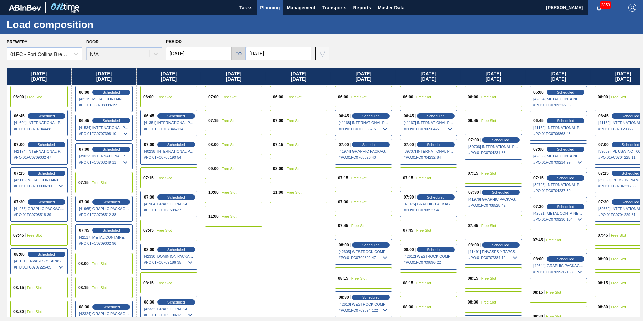
scroll to position [134, 0]
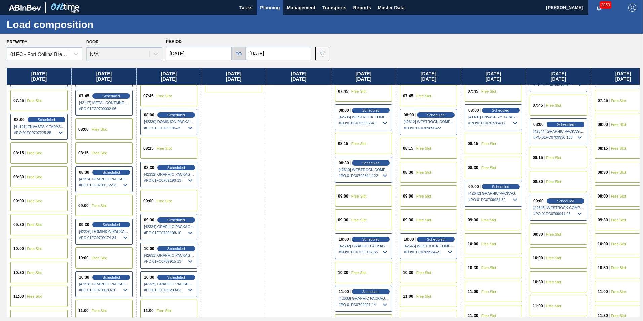
click at [492, 243] on span "Free Slot" at bounding box center [488, 244] width 15 height 4
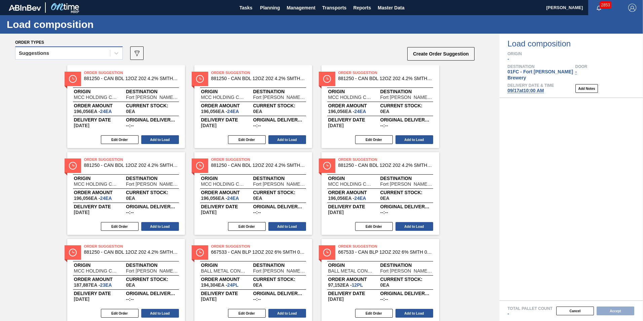
click at [86, 55] on div "Suggestions" at bounding box center [62, 53] width 94 height 10
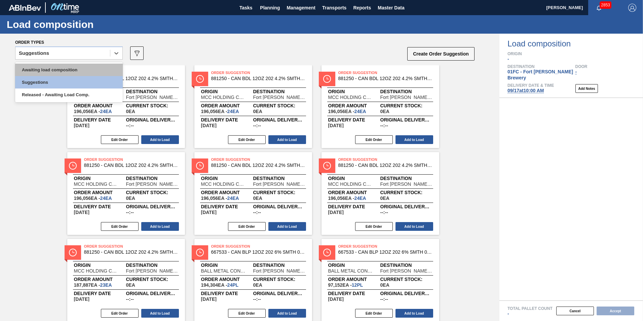
click at [68, 68] on div "Awaiting load composition" at bounding box center [69, 70] width 108 height 12
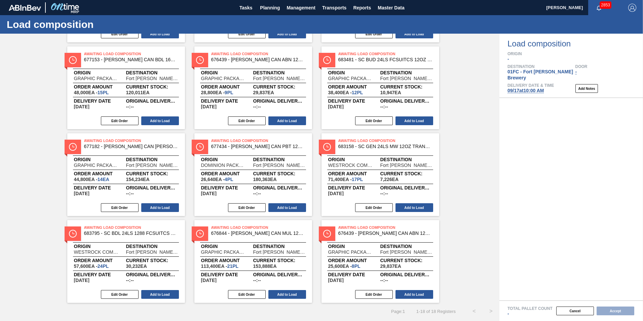
scroll to position [281, 0]
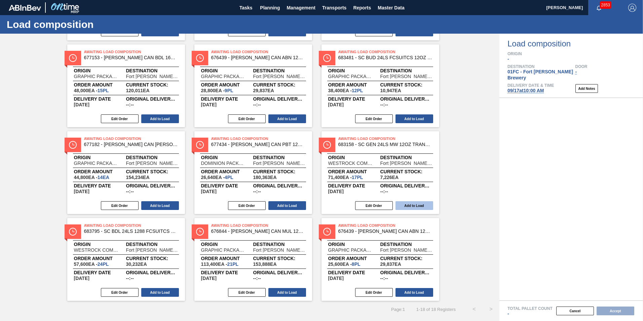
click at [417, 202] on button "Add to Load" at bounding box center [414, 205] width 38 height 9
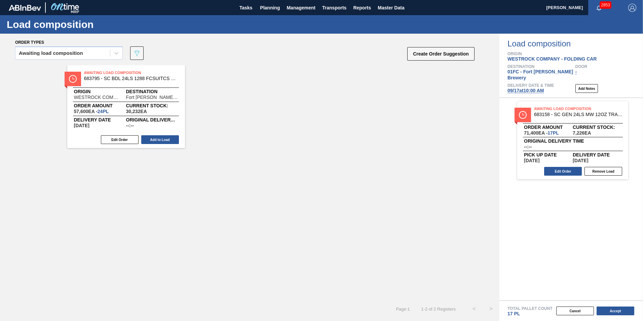
scroll to position [0, 0]
click at [115, 139] on button "Edit Order" at bounding box center [120, 139] width 38 height 9
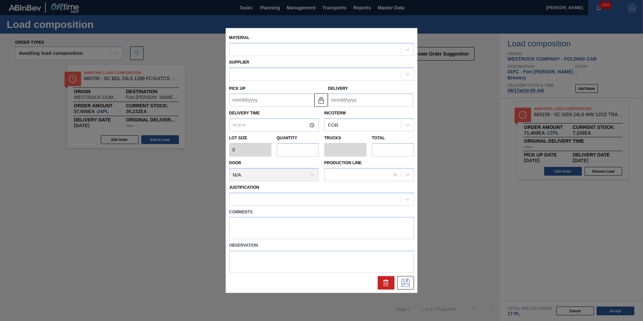
type input "2,400"
type input "24"
type input "1"
type input "57,600"
type up "[DATE]"
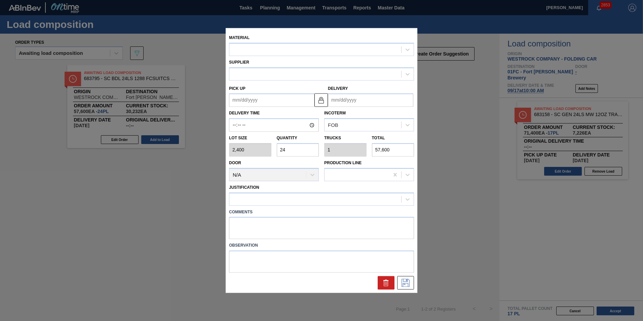
type input "[DATE]"
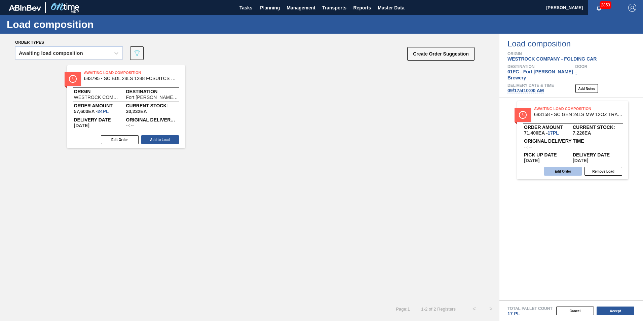
click at [556, 167] on button "Edit Order" at bounding box center [563, 171] width 38 height 9
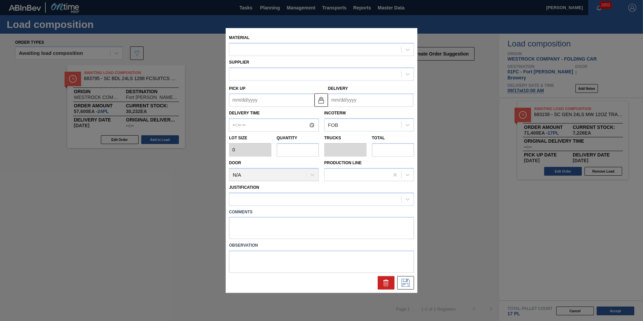
type input "4,200"
type input "17"
type input "0.708"
type input "71,400"
type up "[DATE]"
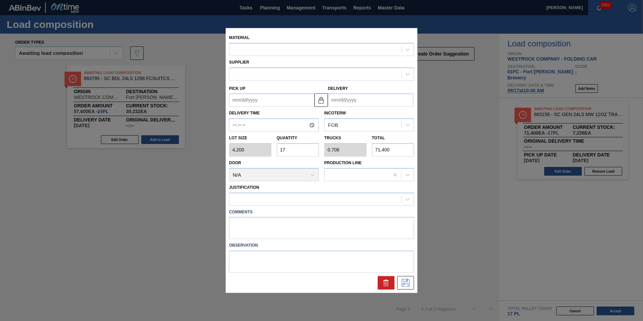
type input "[DATE]"
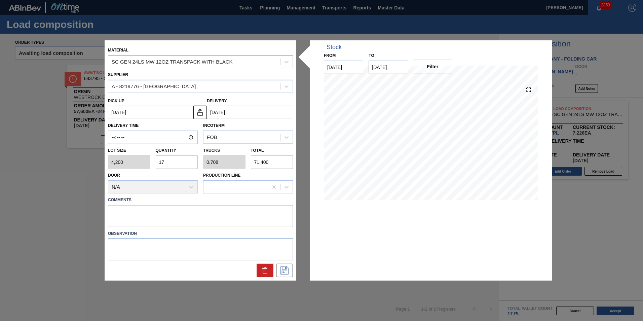
click at [185, 162] on input "17" at bounding box center [177, 161] width 42 height 13
type input "1"
type input "0.042"
type input "4,200"
type input "16"
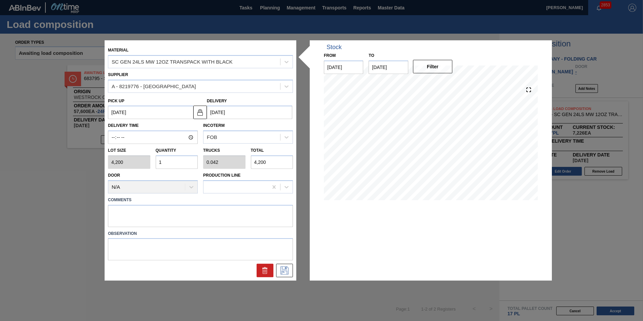
type input "0.667"
type input "67,200"
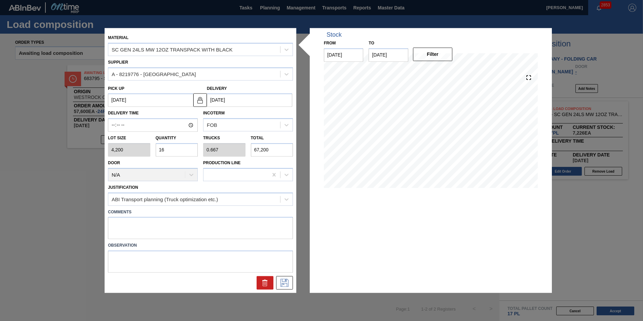
type input "1"
type input "0.042"
type input "4,200"
type input "17"
type input "0.708"
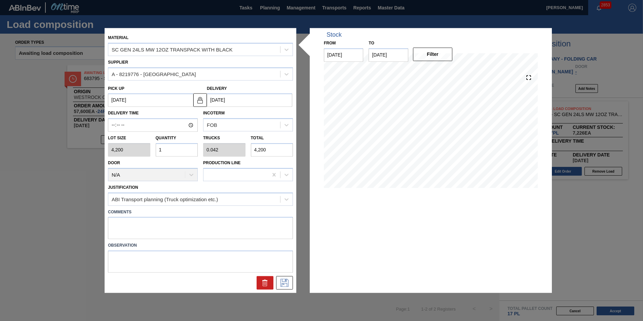
type input "71,400"
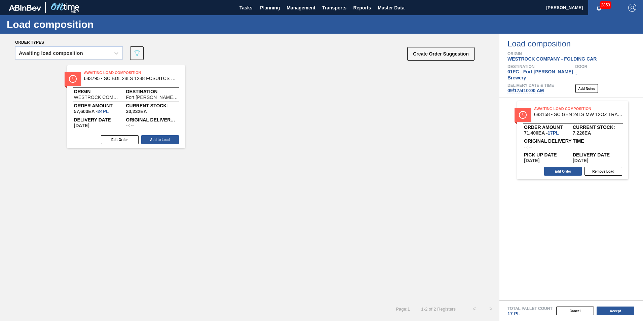
click at [133, 89] on div "Awaiting Load Composition 683795 - SC BDL 24LS 1288 FCSUITCS 16OZ 1288-C 09 Ori…" at bounding box center [126, 106] width 118 height 83
click at [122, 139] on button "Edit Order" at bounding box center [120, 139] width 38 height 9
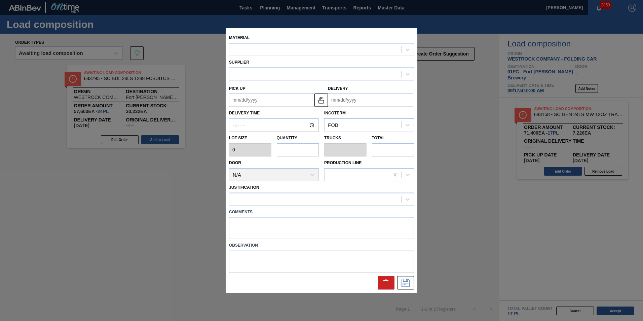
type input "2,400"
type input "24"
type input "1"
type input "57,600"
type up "[DATE]"
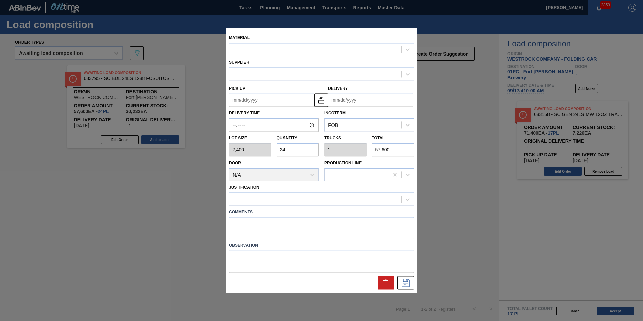
type input "[DATE]"
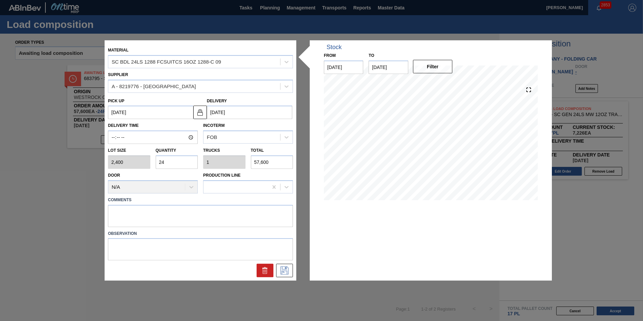
click at [180, 162] on input "24" at bounding box center [177, 161] width 42 height 13
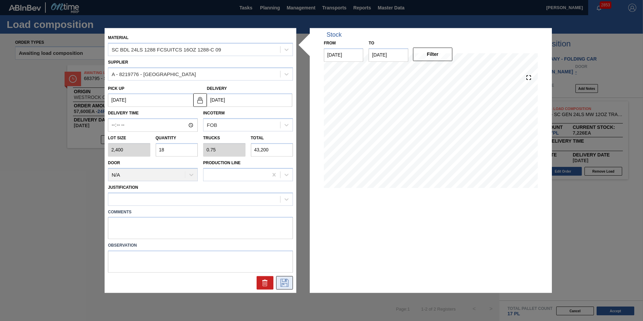
click at [277, 282] on button at bounding box center [284, 282] width 17 height 13
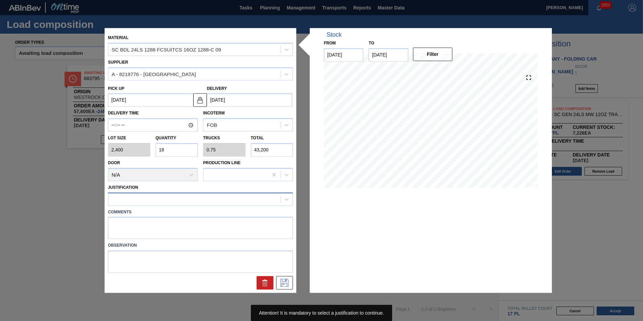
click at [168, 195] on div at bounding box center [194, 199] width 172 height 10
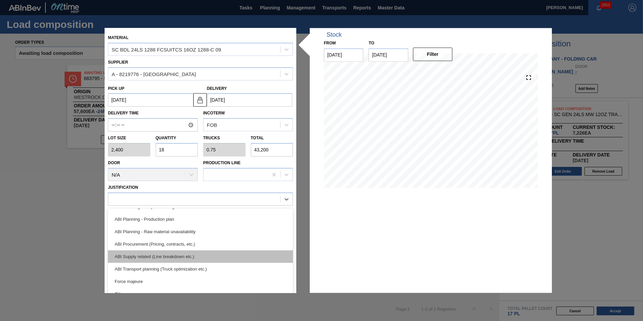
scroll to position [58, 0]
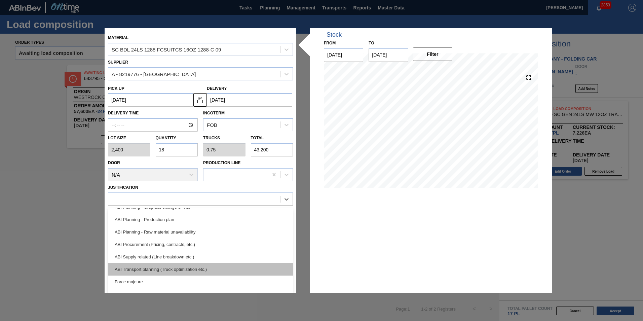
click at [170, 264] on div "ABI Transport planning (Truck optimization etc.)" at bounding box center [200, 269] width 185 height 12
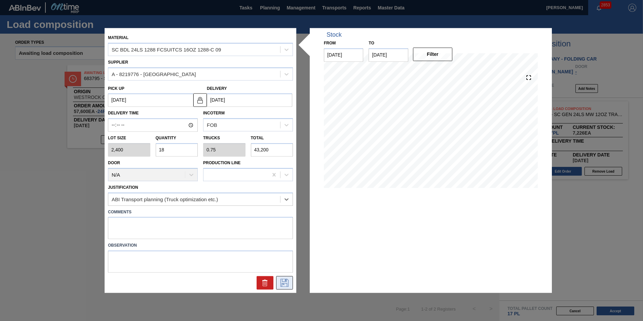
click at [281, 279] on icon at bounding box center [284, 283] width 11 height 8
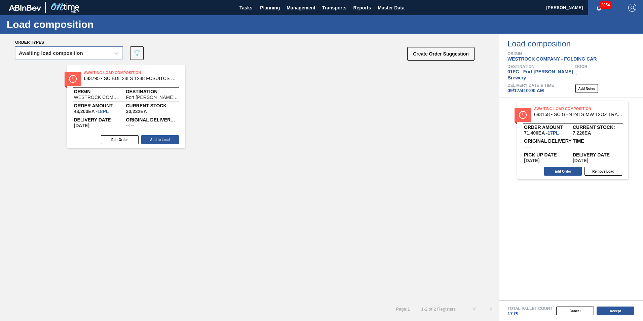
click at [33, 49] on div "Awaiting load composition" at bounding box center [62, 53] width 94 height 10
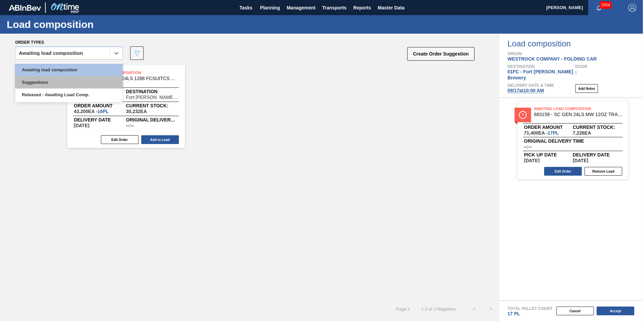
click at [35, 78] on div "Suggestions" at bounding box center [69, 82] width 108 height 12
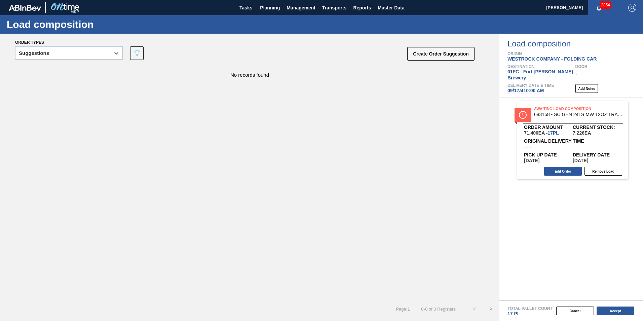
click at [46, 52] on div "Suggestions" at bounding box center [34, 53] width 30 height 5
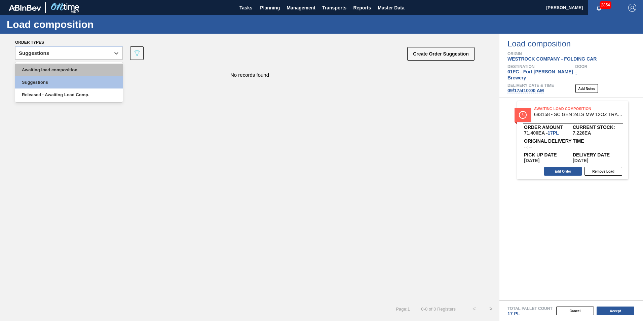
click at [48, 67] on div "Awaiting load composition" at bounding box center [69, 70] width 108 height 12
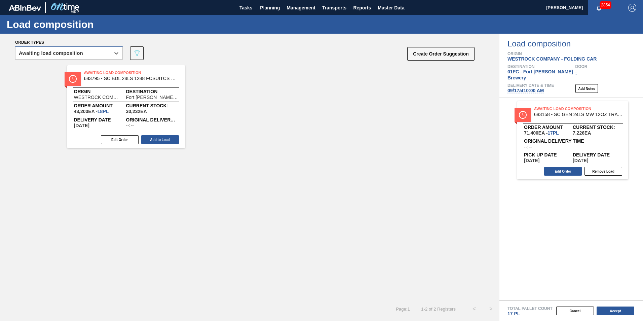
click at [51, 49] on div "Awaiting load composition" at bounding box center [62, 53] width 94 height 10
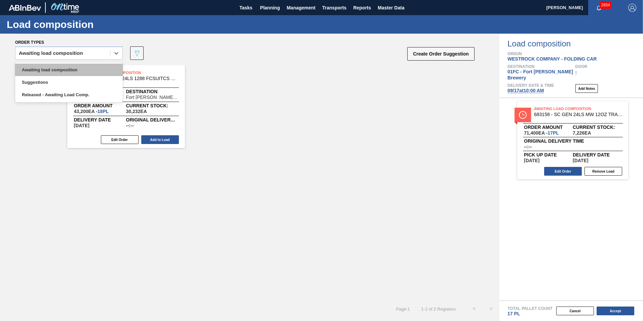
click at [49, 66] on div "Awaiting load composition" at bounding box center [69, 70] width 108 height 12
click at [53, 58] on div "Awaiting load composition" at bounding box center [62, 53] width 94 height 10
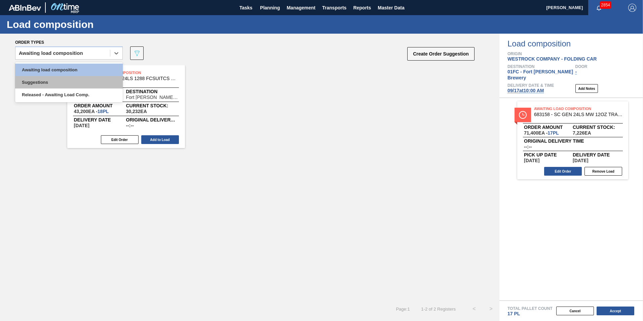
click at [53, 77] on div "Suggestions" at bounding box center [69, 82] width 108 height 12
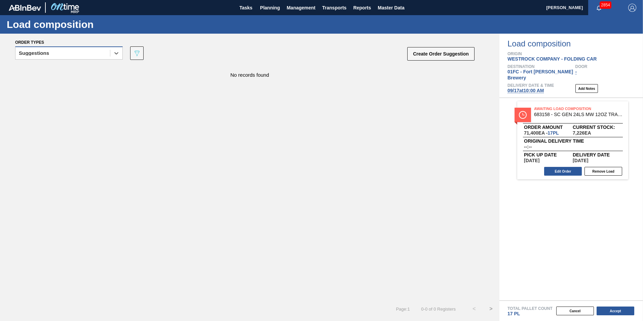
click at [97, 58] on div "Suggestions" at bounding box center [69, 52] width 108 height 13
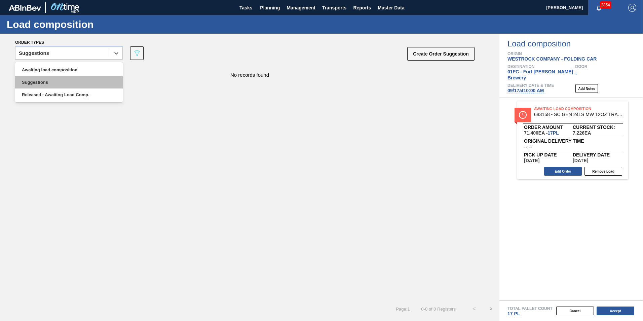
click at [77, 82] on div "Suggestions" at bounding box center [69, 82] width 108 height 12
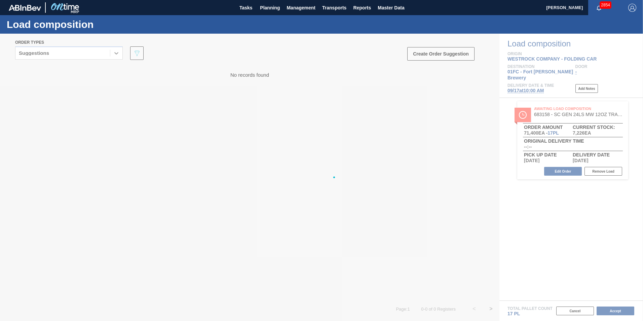
click at [74, 56] on div at bounding box center [321, 177] width 643 height 287
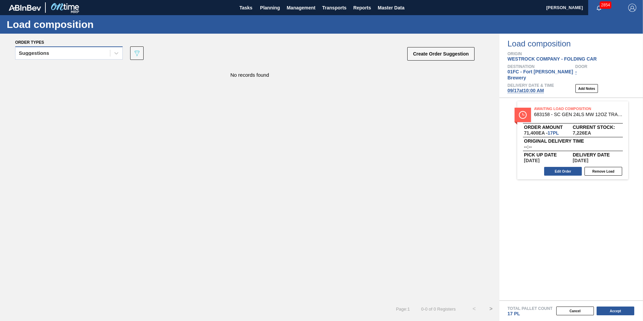
click at [66, 55] on div "Suggestions" at bounding box center [62, 53] width 94 height 10
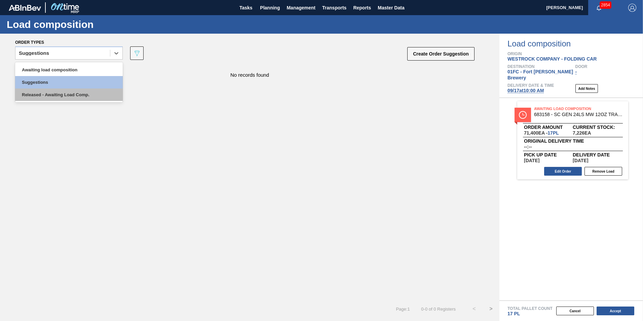
click at [68, 94] on div "Released - Awaiting Load Comp." at bounding box center [69, 94] width 108 height 12
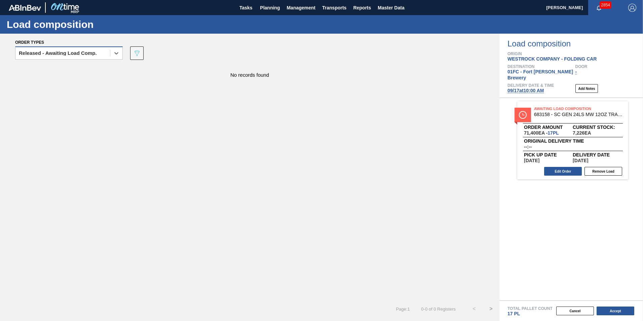
click at [68, 56] on div "Released - Awaiting Load Comp." at bounding box center [62, 53] width 94 height 10
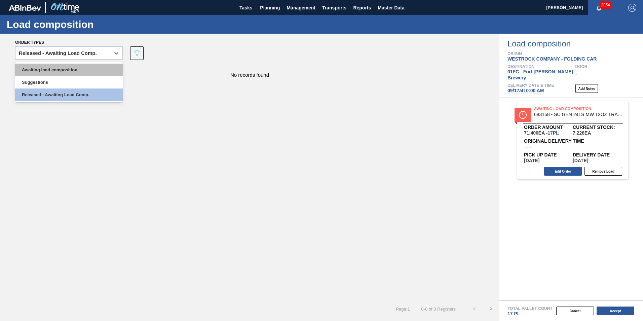
click at [67, 72] on div "Awaiting load composition" at bounding box center [69, 70] width 108 height 12
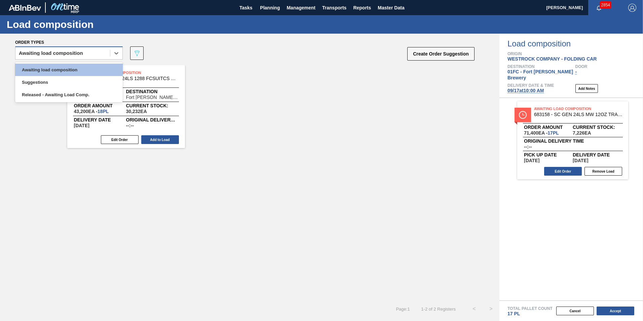
click at [53, 56] on div "Awaiting load composition" at bounding box center [62, 53] width 94 height 10
click at [50, 82] on div "Suggestions" at bounding box center [69, 82] width 108 height 12
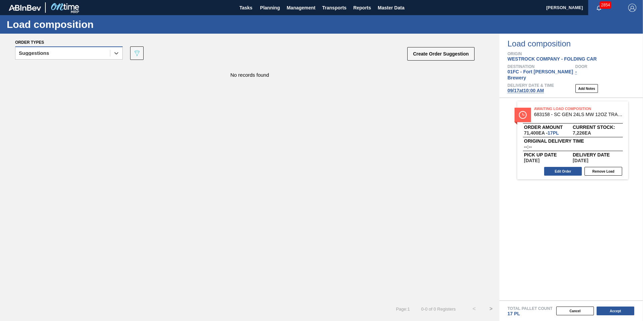
click at [53, 53] on div "Suggestions" at bounding box center [62, 53] width 94 height 10
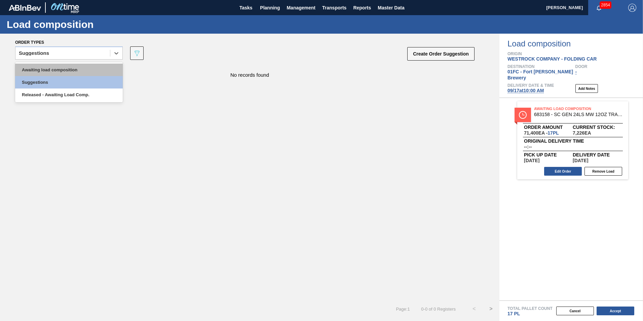
click at [53, 71] on div "Awaiting load composition" at bounding box center [69, 70] width 108 height 12
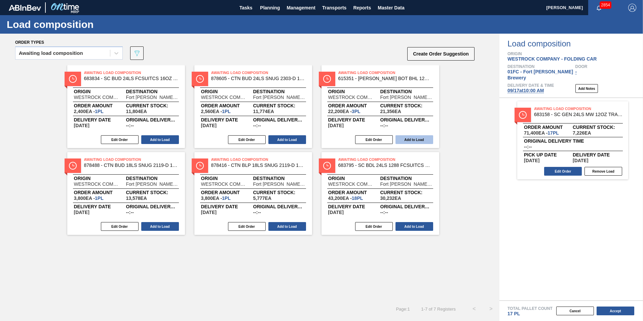
click at [423, 140] on button "Add to Load" at bounding box center [414, 139] width 38 height 9
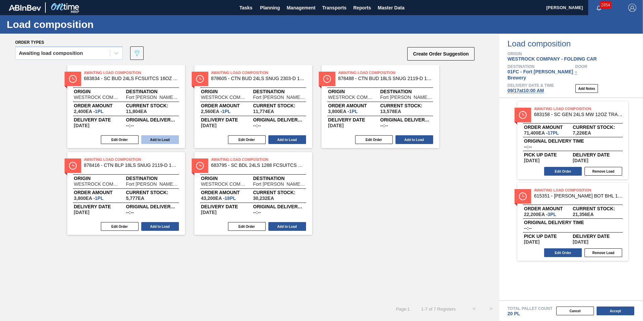
click at [161, 136] on button "Add to Load" at bounding box center [160, 139] width 38 height 9
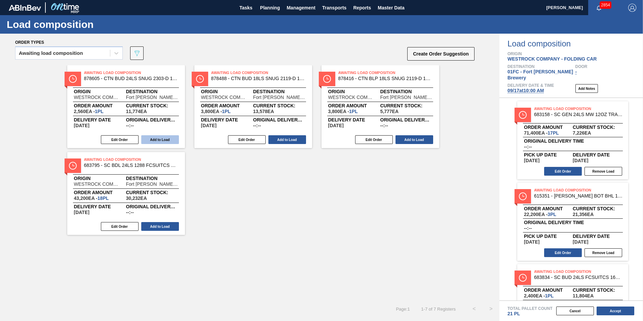
click at [161, 140] on button "Add to Load" at bounding box center [160, 139] width 38 height 9
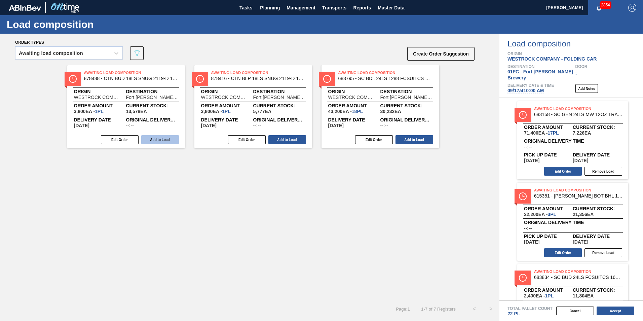
click at [152, 138] on button "Add to Load" at bounding box center [160, 139] width 38 height 9
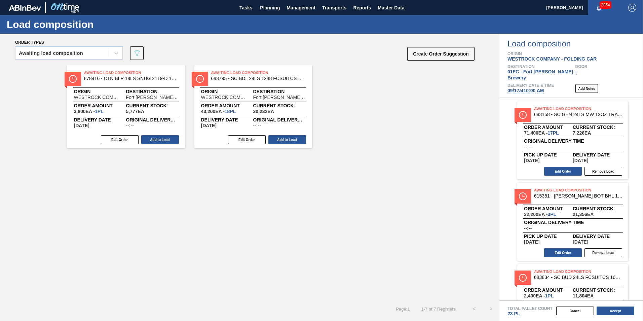
click at [152, 138] on button "Add to Load" at bounding box center [160, 139] width 38 height 9
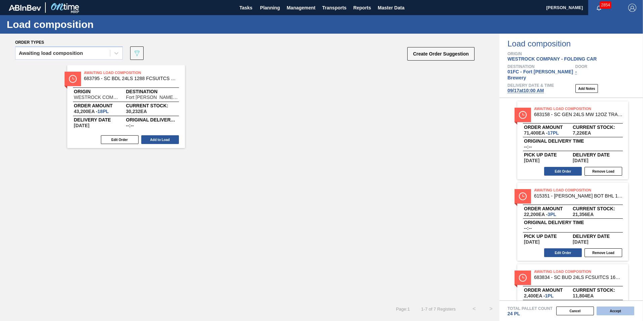
click at [620, 310] on button "Accept" at bounding box center [615, 310] width 38 height 9
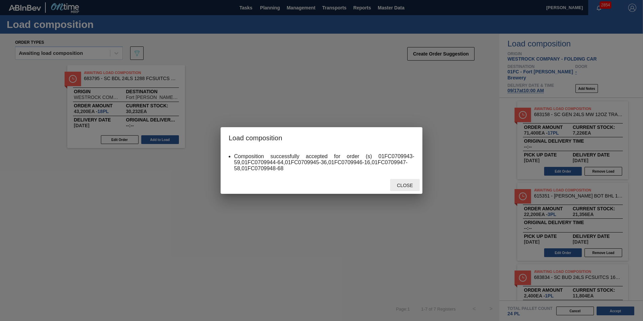
click at [402, 182] on div "Close" at bounding box center [405, 185] width 30 height 12
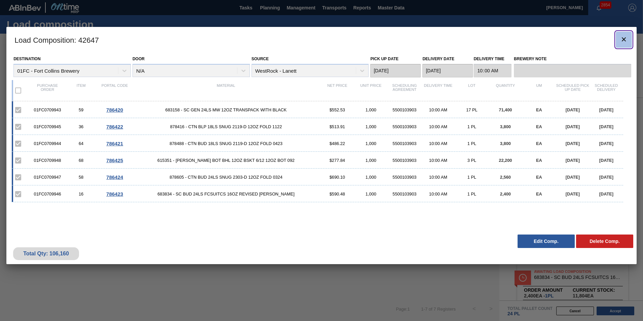
click at [626, 39] on icon "botão de ícone" at bounding box center [623, 39] width 8 height 8
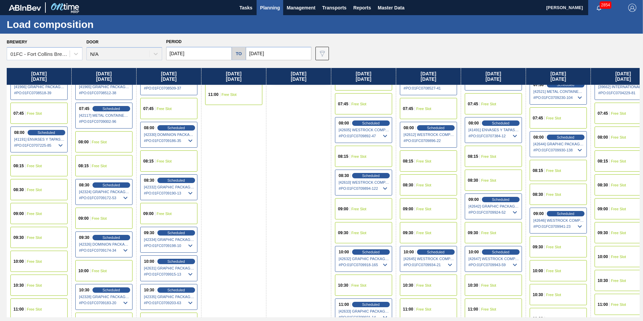
scroll to position [168, 0]
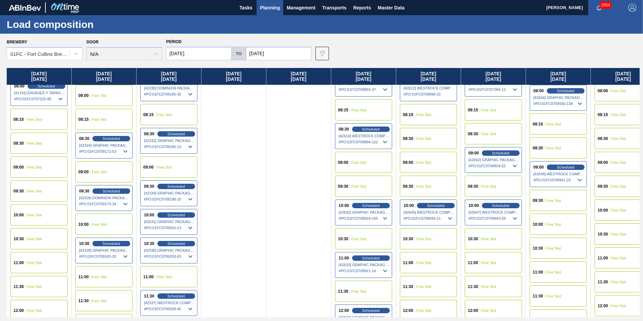
click at [494, 262] on span "Free Slot" at bounding box center [488, 262] width 15 height 4
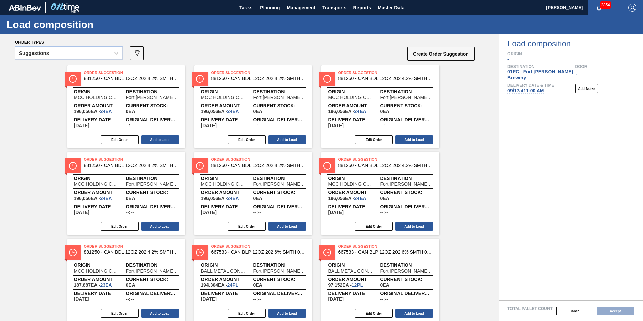
click at [62, 54] on div "Suggestions" at bounding box center [62, 53] width 94 height 10
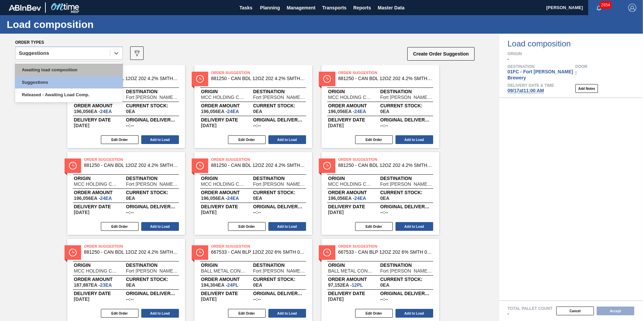
click at [57, 68] on div "Awaiting load composition" at bounding box center [69, 70] width 108 height 12
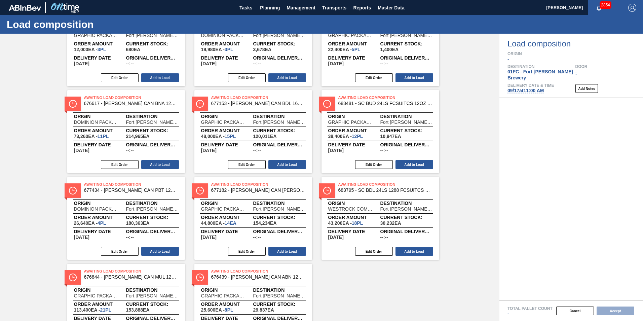
scroll to position [269, 0]
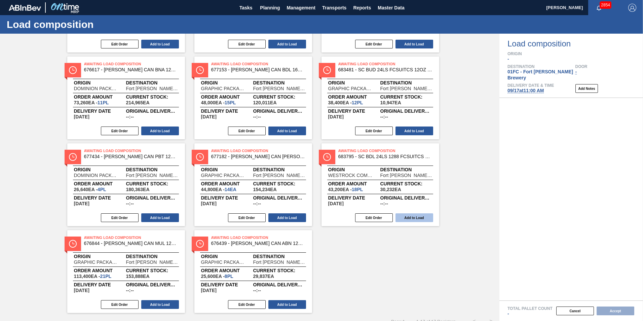
click at [407, 217] on button "Add to Load" at bounding box center [414, 217] width 38 height 9
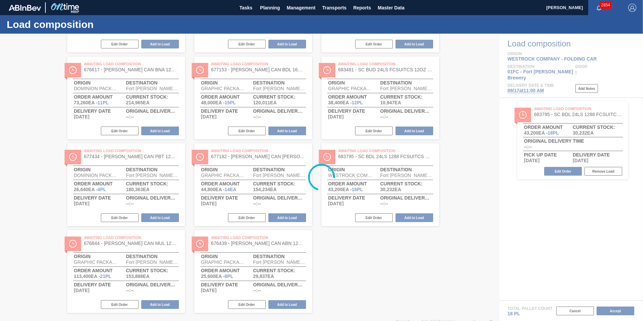
scroll to position [0, 0]
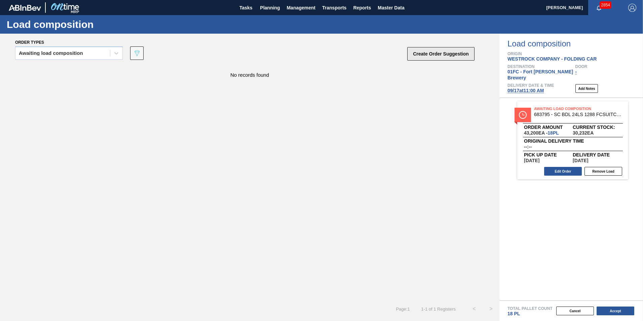
click at [449, 51] on button "Create Order Suggestion" at bounding box center [440, 53] width 67 height 13
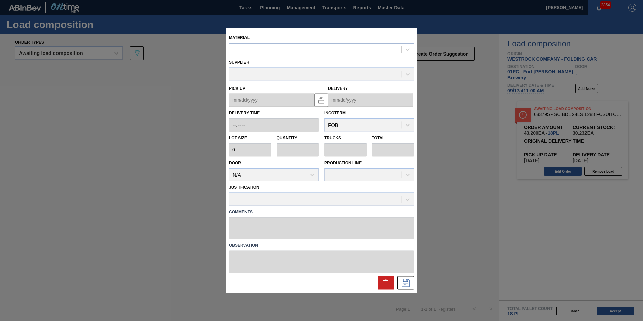
click at [262, 52] on div at bounding box center [315, 50] width 172 height 10
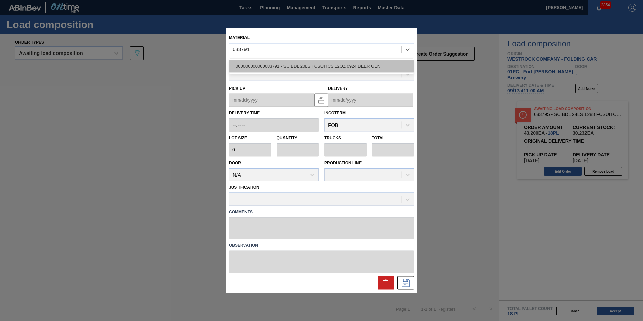
click at [269, 70] on div "000000000000683791 - SC BDL 20LS FCSUITCS 12OZ 0924 BEER GEN" at bounding box center [321, 66] width 185 height 12
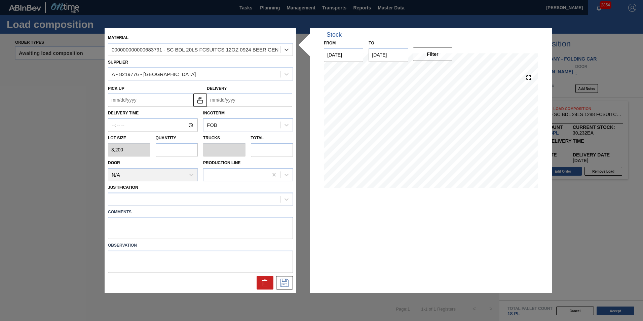
click at [172, 151] on input "text" at bounding box center [177, 149] width 42 height 13
click at [185, 201] on div at bounding box center [194, 199] width 172 height 10
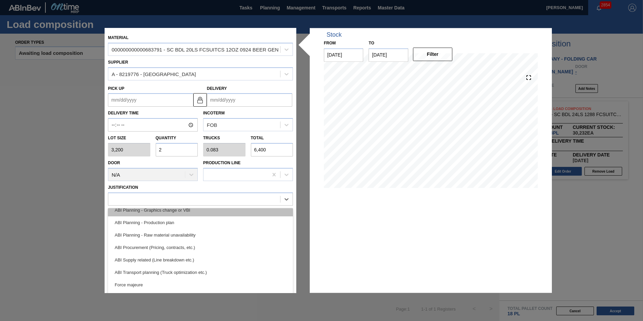
scroll to position [101, 0]
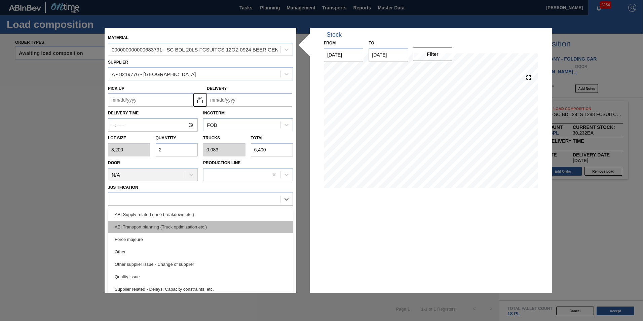
click at [170, 228] on div "ABI Transport planning (Truck optimization etc.)" at bounding box center [200, 226] width 185 height 12
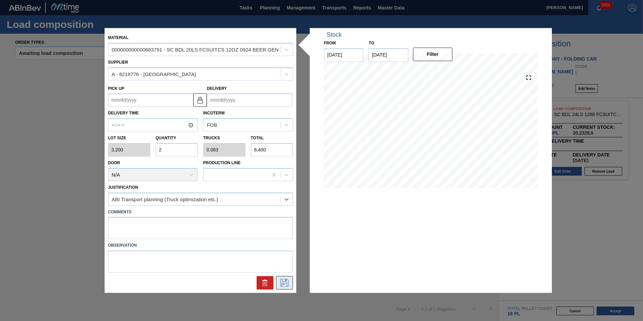
click at [286, 285] on icon at bounding box center [284, 283] width 11 height 8
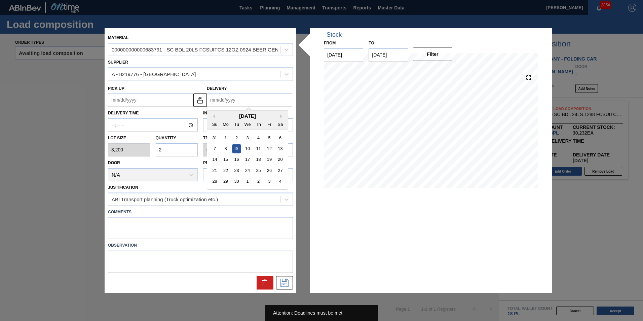
click at [218, 102] on input "Delivery" at bounding box center [249, 99] width 85 height 13
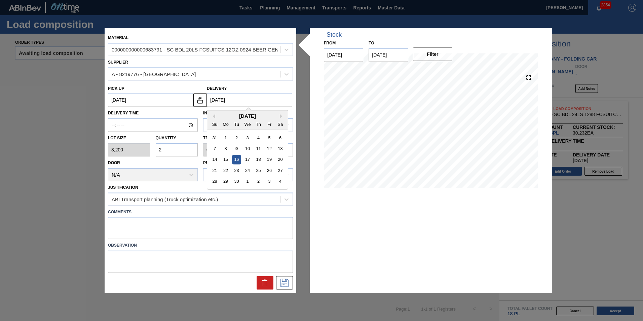
click at [143, 138] on label "Lot size" at bounding box center [129, 138] width 42 height 10
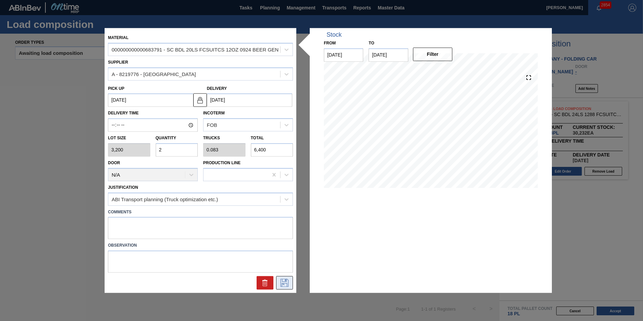
click at [284, 282] on icon at bounding box center [284, 283] width 11 height 8
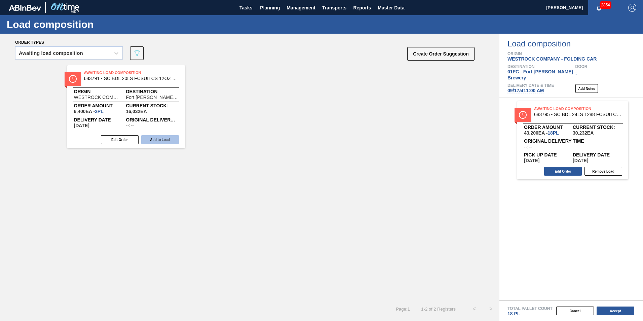
click at [146, 137] on button "Add to Load" at bounding box center [160, 139] width 38 height 9
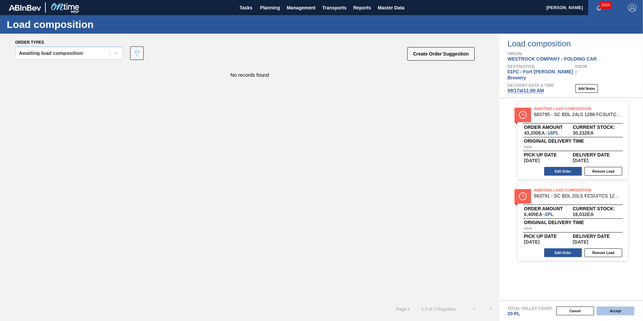
click at [621, 308] on button "Accept" at bounding box center [615, 310] width 38 height 9
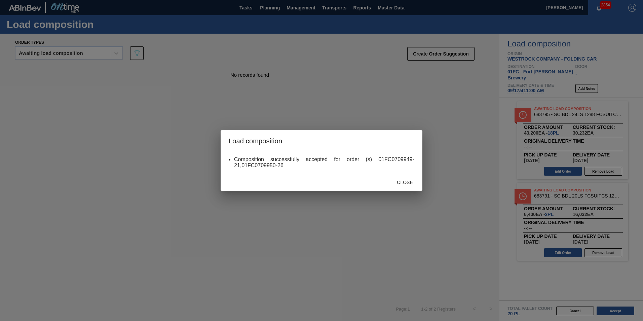
click at [406, 178] on div "Close" at bounding box center [405, 182] width 30 height 12
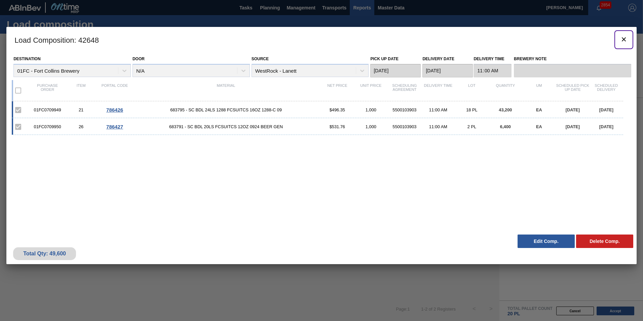
drag, startPoint x: 620, startPoint y: 40, endPoint x: 356, endPoint y: 6, distance: 267.0
click at [620, 40] on icon "botão de ícone" at bounding box center [623, 39] width 8 height 8
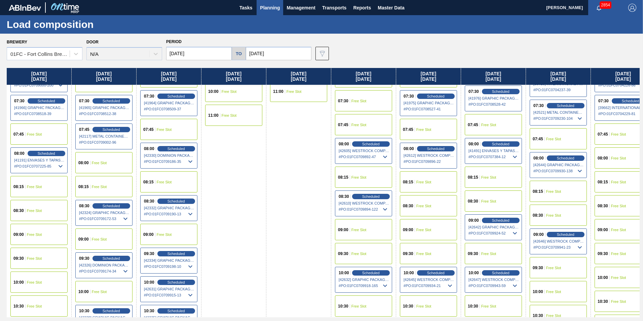
scroll to position [235, 0]
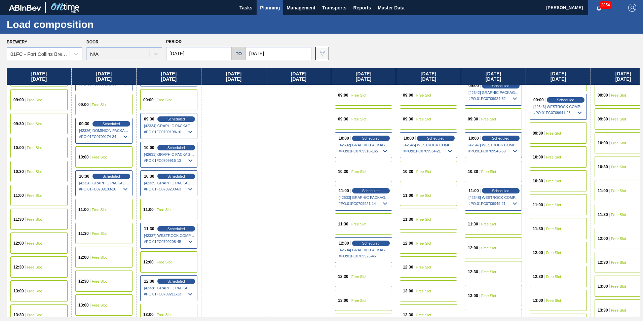
click at [426, 192] on div "11:00 Free Slot" at bounding box center [428, 195] width 57 height 21
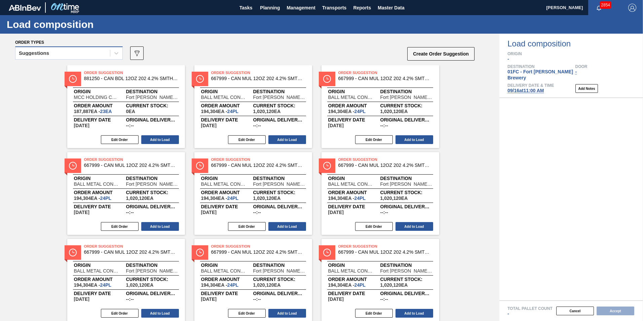
click at [110, 55] on span at bounding box center [110, 53] width 0 height 7
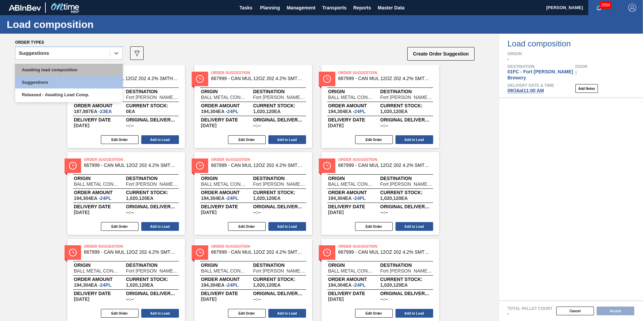
click at [85, 66] on div "Awaiting load composition" at bounding box center [69, 70] width 108 height 12
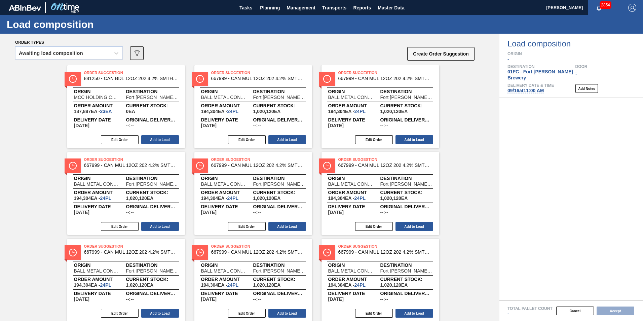
click at [140, 54] on icon "089F7B8B-B2A5-4AFE-B5C0-19BA573D28AC" at bounding box center [137, 53] width 8 height 8
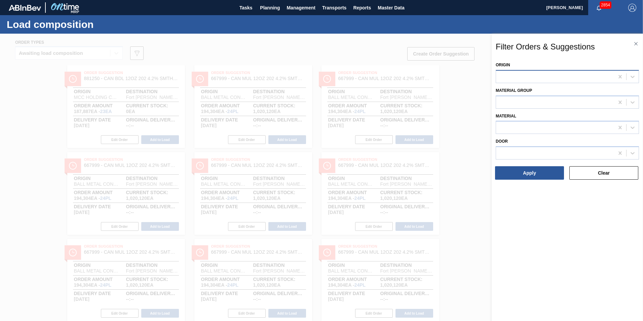
click at [538, 76] on div at bounding box center [555, 77] width 118 height 10
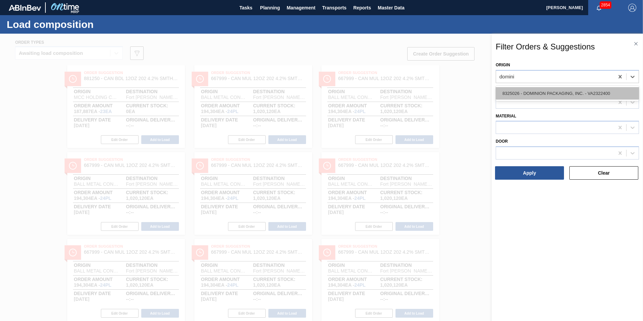
click at [536, 88] on div "8325026 - DOMINION PACKAGING, INC. - VA2322400" at bounding box center [566, 93] width 143 height 12
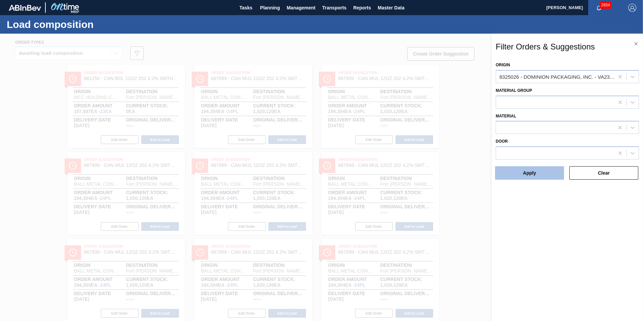
click at [531, 176] on button "Apply" at bounding box center [529, 172] width 69 height 13
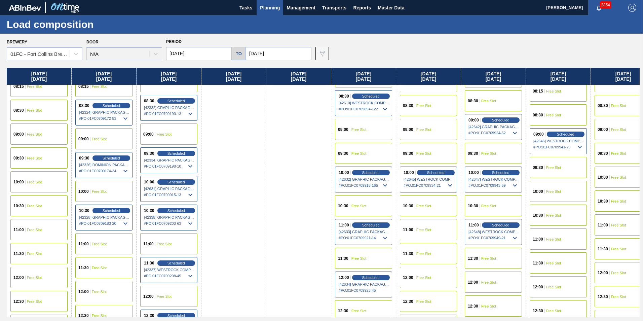
scroll to position [124, 0]
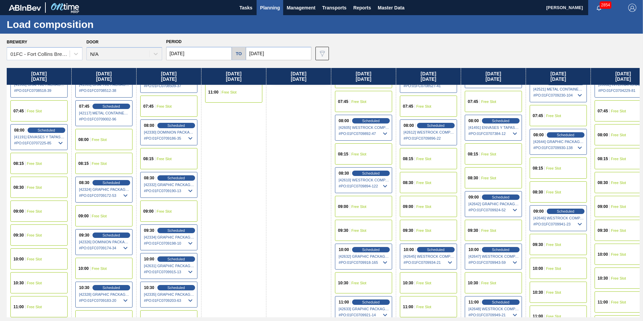
click at [367, 207] on div "09:00 Free Slot" at bounding box center [363, 206] width 57 height 21
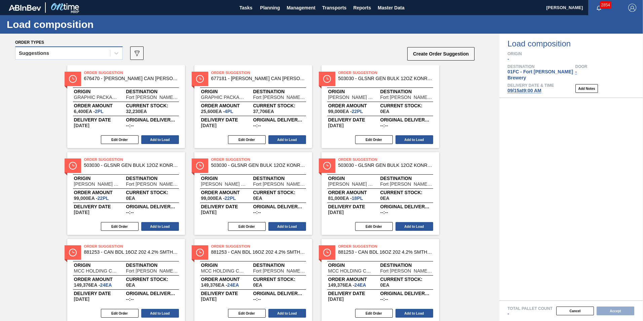
click at [75, 59] on div "Suggestions" at bounding box center [69, 52] width 108 height 13
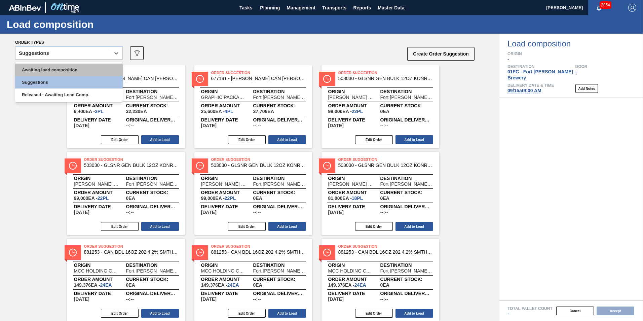
click at [62, 70] on div "Awaiting load composition" at bounding box center [69, 70] width 108 height 12
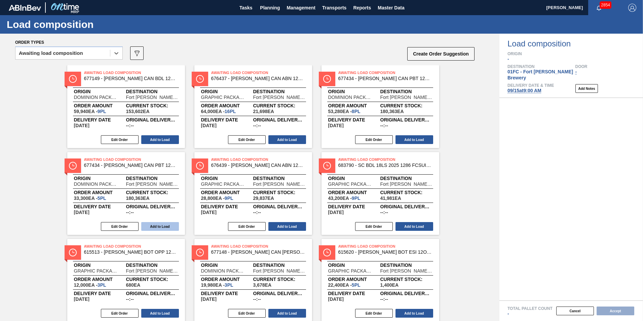
click at [157, 226] on button "Add to Load" at bounding box center [160, 226] width 38 height 9
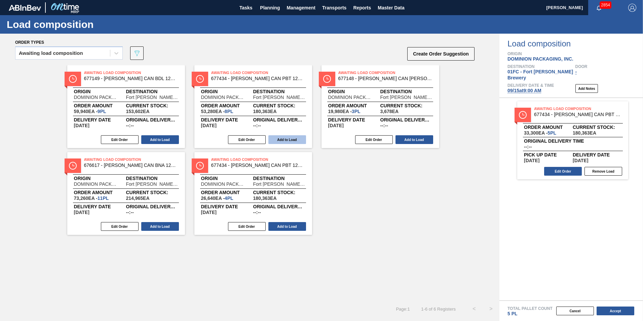
click at [282, 139] on button "Add to Load" at bounding box center [287, 139] width 38 height 9
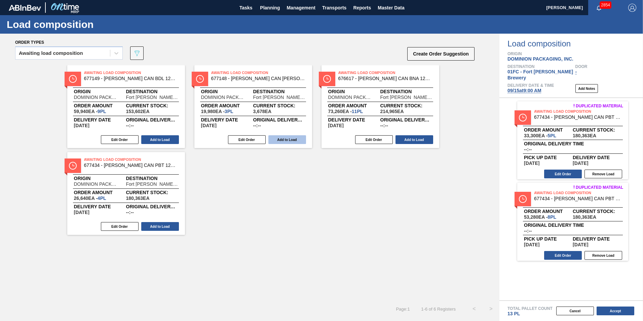
click at [280, 137] on button "Add to Load" at bounding box center [287, 139] width 38 height 9
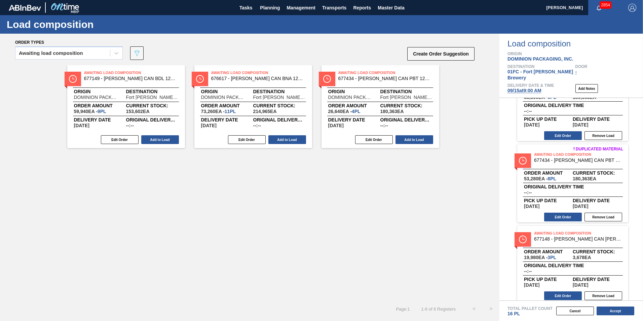
scroll to position [39, 0]
drag, startPoint x: 165, startPoint y: 137, endPoint x: 213, endPoint y: 160, distance: 52.8
click at [165, 137] on button "Add to Load" at bounding box center [160, 139] width 38 height 9
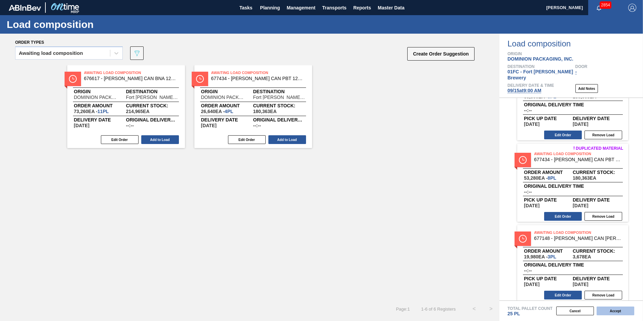
click at [613, 312] on button "Accept" at bounding box center [615, 310] width 38 height 9
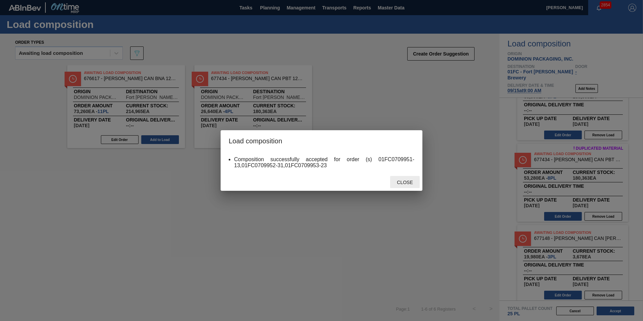
click at [407, 182] on span "Close" at bounding box center [404, 181] width 27 height 5
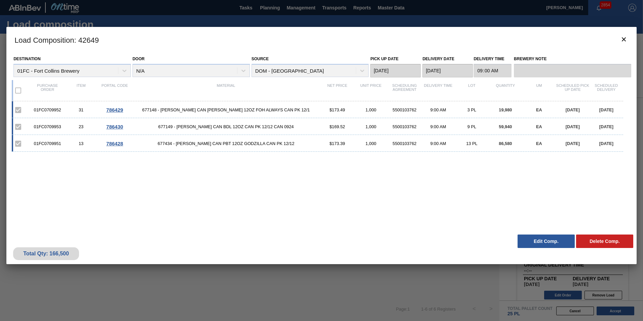
click at [33, 172] on div "01FC0709952 31 786429 677148 - CARR CAN BUD 12OZ FOH ALWAYS CAN PK 12/1 $173.49…" at bounding box center [320, 162] width 616 height 122
click at [621, 40] on icon "botão de ícone" at bounding box center [623, 39] width 8 height 8
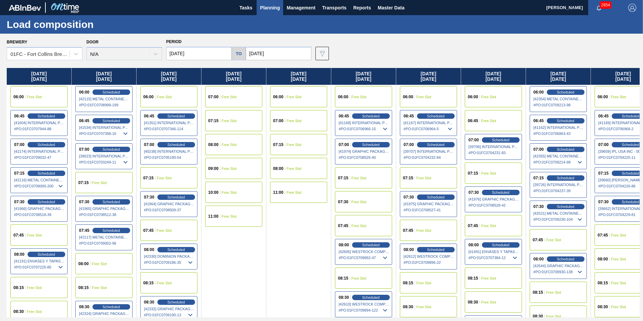
click at [491, 119] on span "Free Slot" at bounding box center [488, 121] width 15 height 4
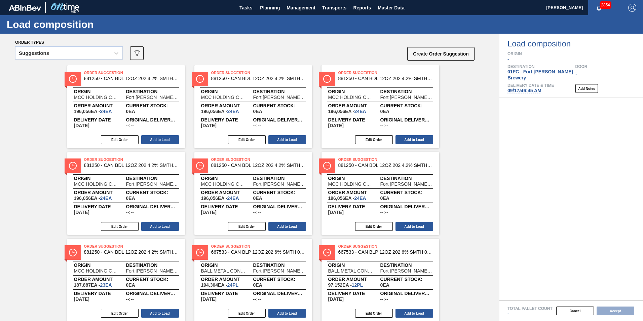
click at [74, 52] on div "Suggestions" at bounding box center [62, 53] width 94 height 10
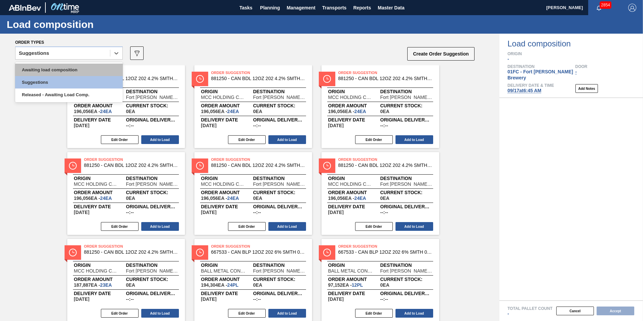
click at [66, 69] on div "Awaiting load composition" at bounding box center [69, 70] width 108 height 12
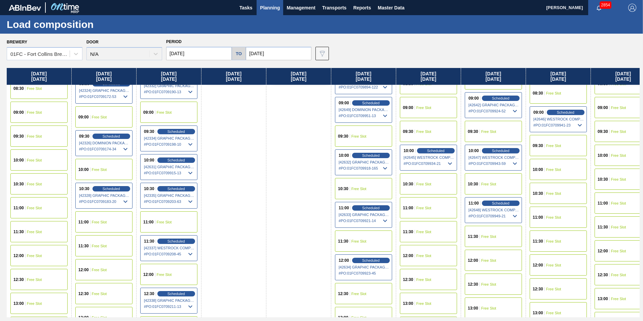
scroll to position [269, 0]
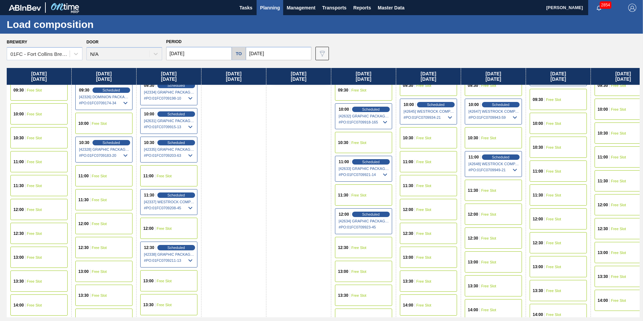
click at [558, 124] on span "Free Slot" at bounding box center [553, 123] width 15 height 4
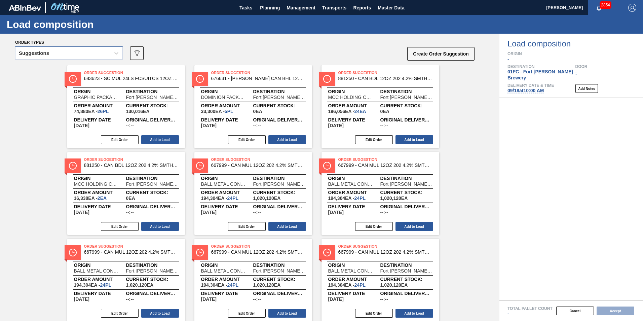
click at [98, 55] on div "Suggestions" at bounding box center [62, 53] width 94 height 10
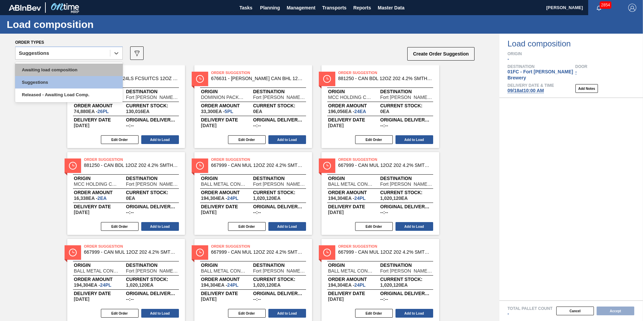
click at [82, 64] on div "Awaiting load composition" at bounding box center [69, 70] width 108 height 12
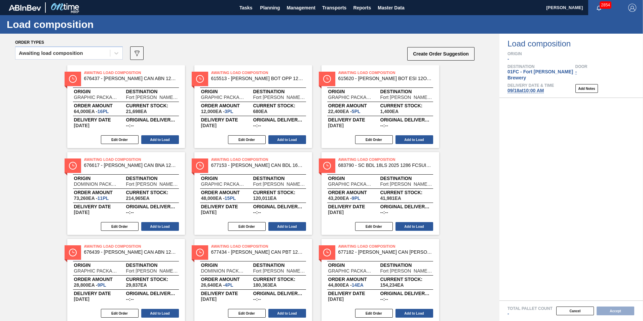
scroll to position [108, 0]
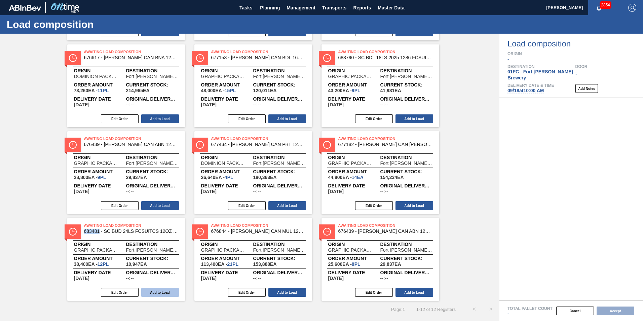
click at [157, 293] on button "Add to Load" at bounding box center [160, 292] width 38 height 9
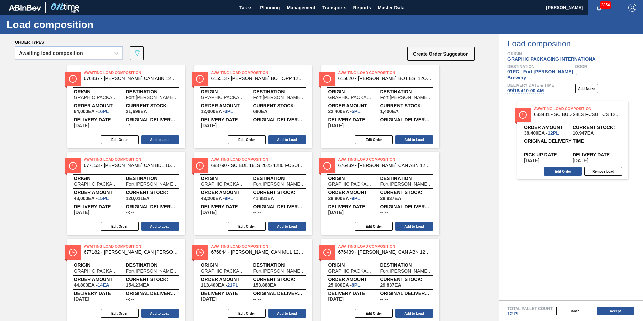
scroll to position [21, 0]
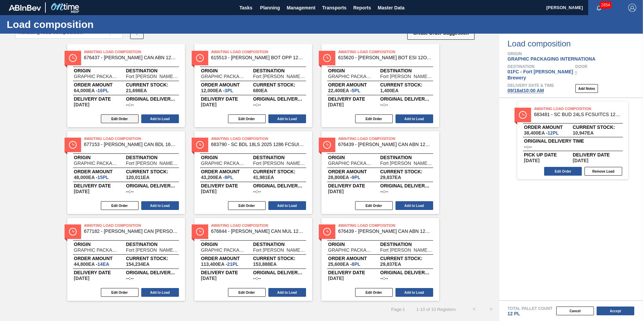
click at [113, 119] on button "Edit Order" at bounding box center [120, 118] width 38 height 9
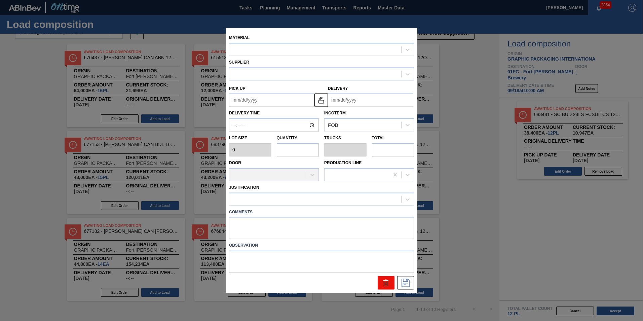
click at [383, 282] on icon at bounding box center [386, 283] width 8 height 8
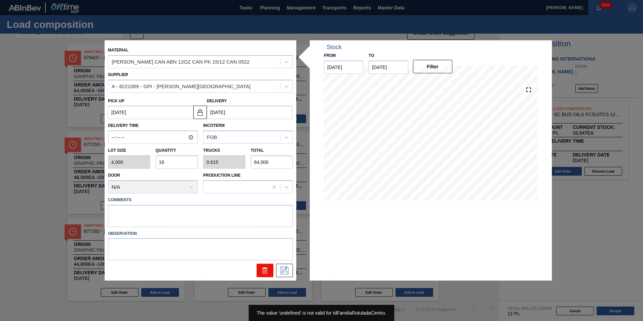
click at [263, 271] on icon at bounding box center [265, 270] width 8 height 8
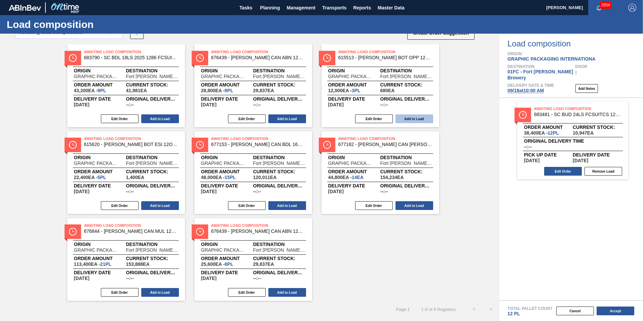
click at [414, 118] on button "Add to Load" at bounding box center [414, 118] width 38 height 9
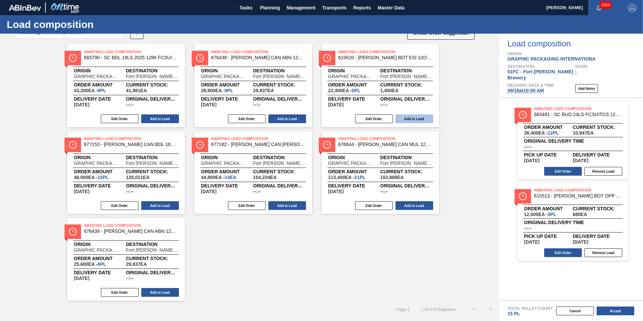
click at [406, 121] on button "Add to Load" at bounding box center [414, 118] width 38 height 9
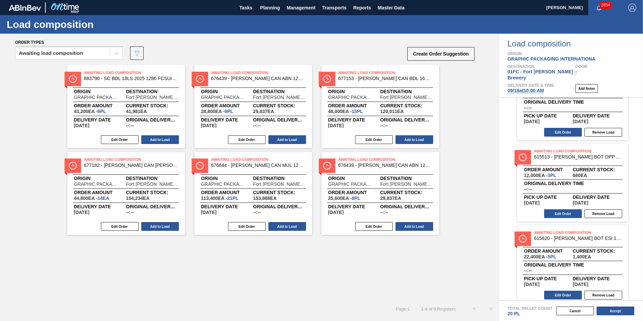
scroll to position [0, 0]
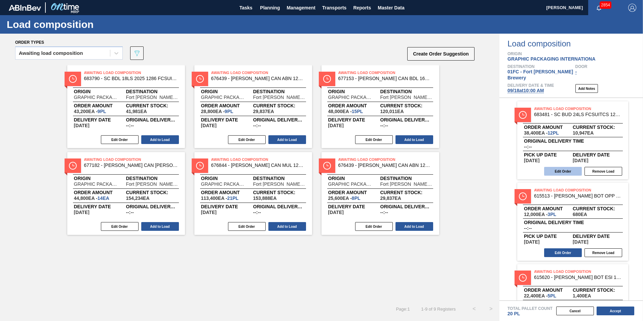
click at [560, 167] on button "Edit Order" at bounding box center [563, 171] width 38 height 9
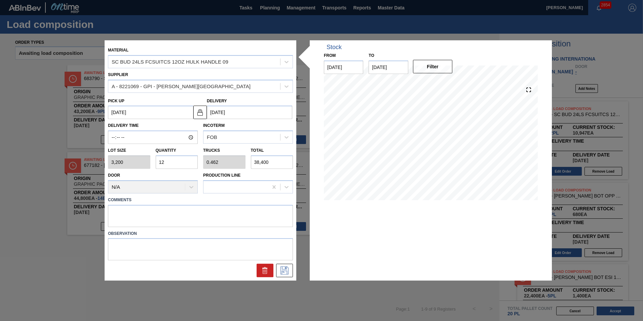
click at [173, 161] on input "12" at bounding box center [177, 161] width 42 height 13
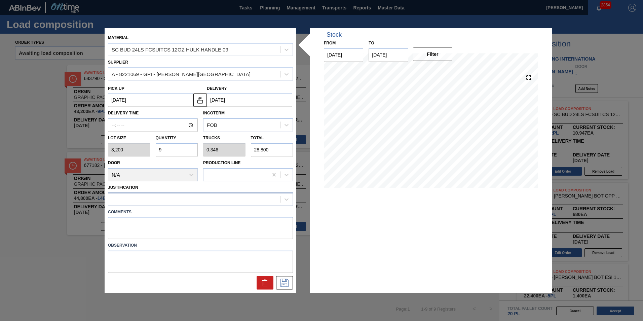
click at [164, 197] on div at bounding box center [194, 199] width 172 height 10
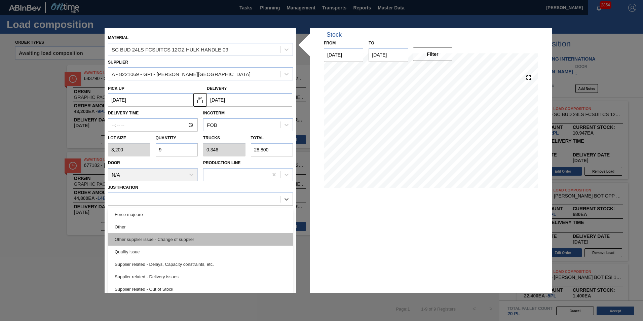
scroll to position [92, 0]
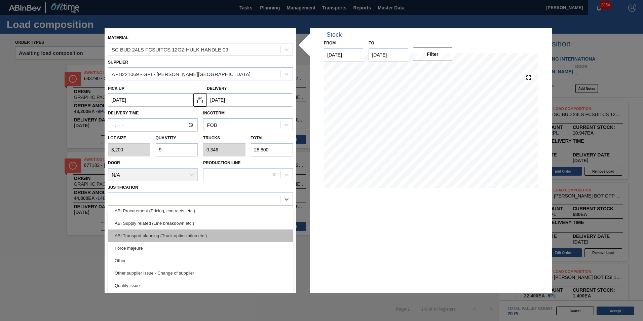
click at [174, 236] on div "ABI Transport planning (Truck optimization etc.)" at bounding box center [200, 235] width 185 height 12
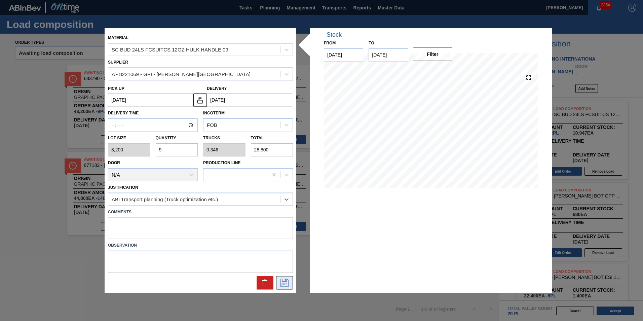
click at [282, 283] on icon at bounding box center [284, 283] width 11 height 8
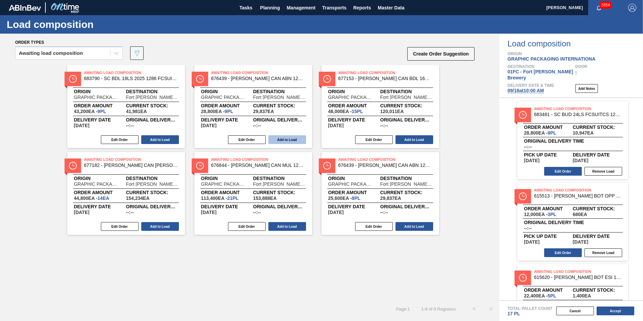
click at [284, 136] on button "Add to Load" at bounding box center [287, 139] width 38 height 9
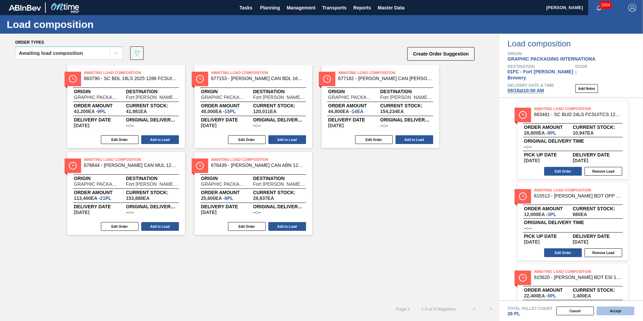
click at [622, 309] on button "Accept" at bounding box center [615, 310] width 38 height 9
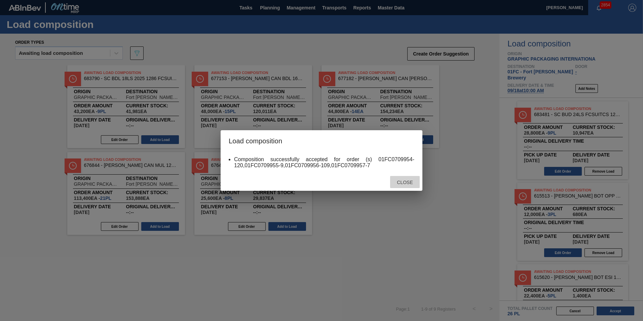
click at [399, 181] on span "Close" at bounding box center [404, 181] width 27 height 5
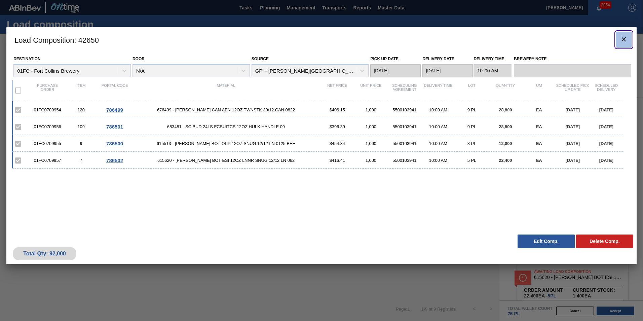
click at [622, 37] on icon "botão de ícone" at bounding box center [623, 39] width 8 height 8
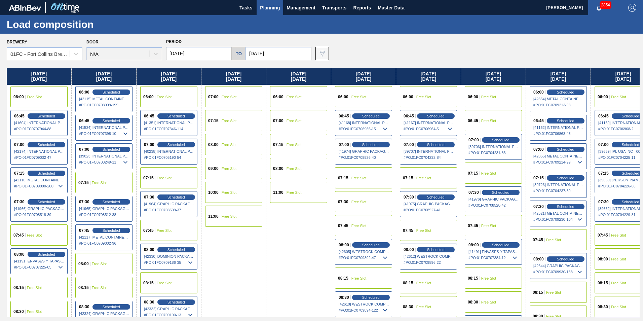
scroll to position [101, 0]
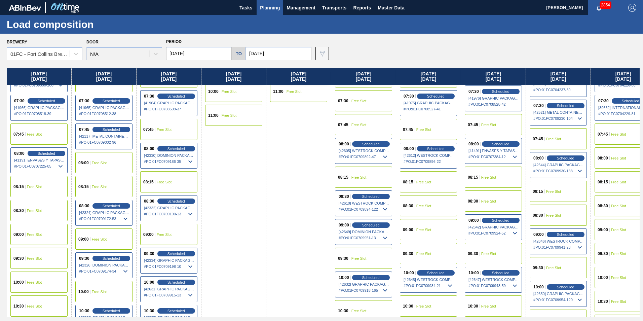
click at [621, 161] on div "08:00 Free Slot" at bounding box center [622, 157] width 57 height 21
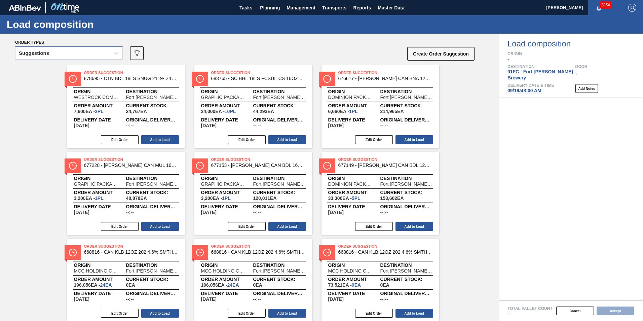
click at [99, 50] on div "Suggestions" at bounding box center [62, 53] width 94 height 10
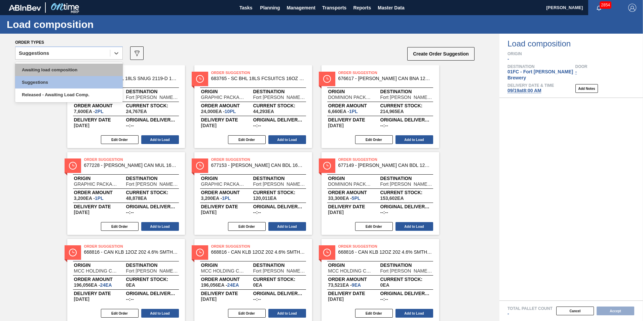
click at [66, 70] on div "Awaiting load composition" at bounding box center [69, 70] width 108 height 12
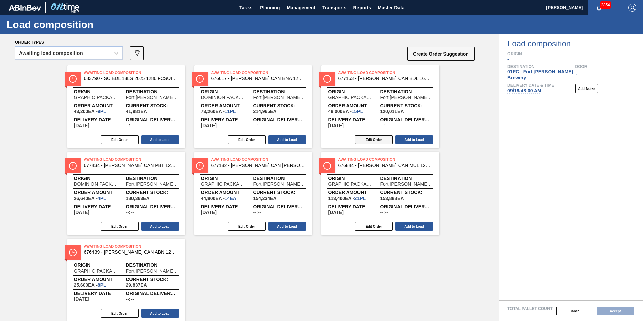
click at [375, 141] on button "Edit Order" at bounding box center [374, 139] width 38 height 9
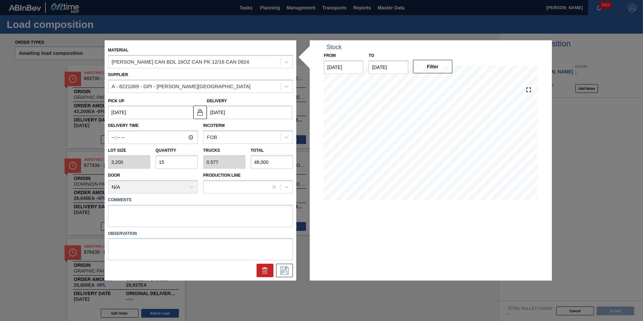
click at [178, 162] on input "15" at bounding box center [177, 161] width 42 height 13
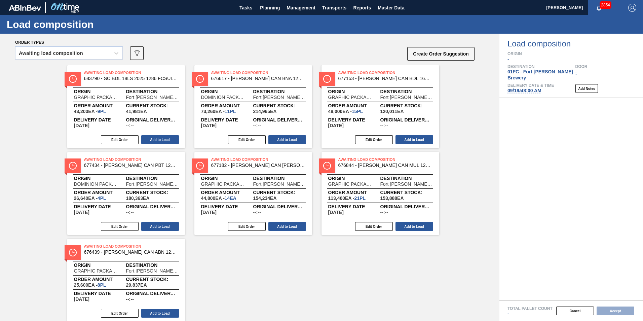
scroll to position [21, 0]
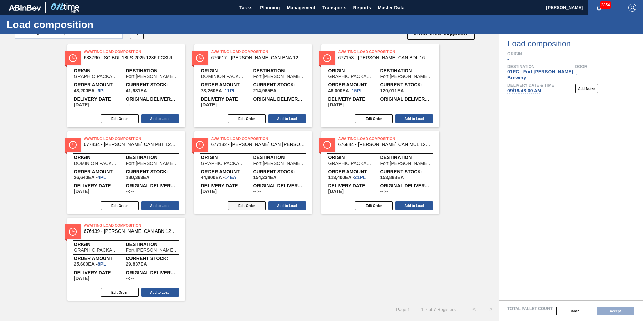
click at [246, 206] on button "Edit Order" at bounding box center [247, 205] width 38 height 9
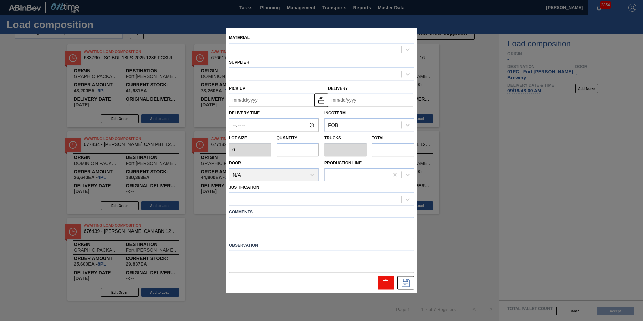
click at [386, 286] on icon at bounding box center [386, 283] width 8 height 8
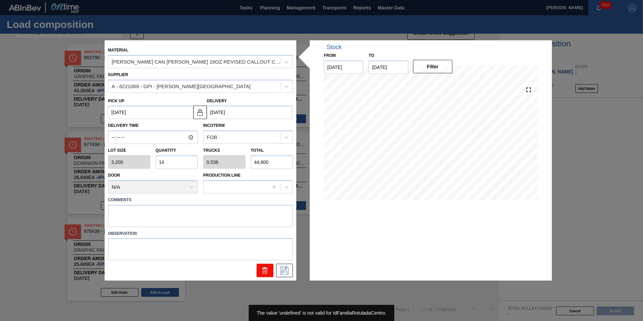
click at [265, 269] on icon at bounding box center [264, 268] width 5 height 1
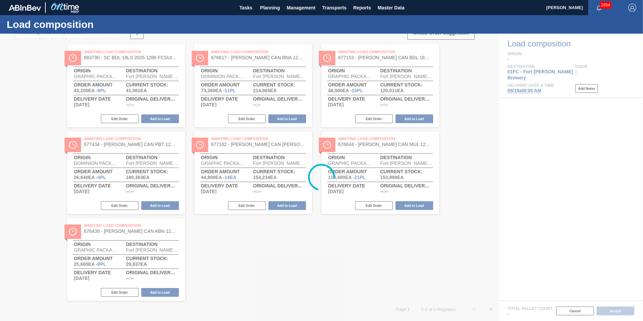
scroll to position [0, 0]
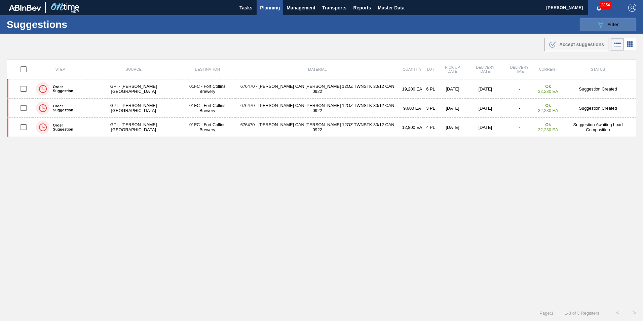
click at [597, 25] on icon "089F7B8B-B2A5-4AFE-B5C0-19BA573D28AC" at bounding box center [600, 25] width 8 height 8
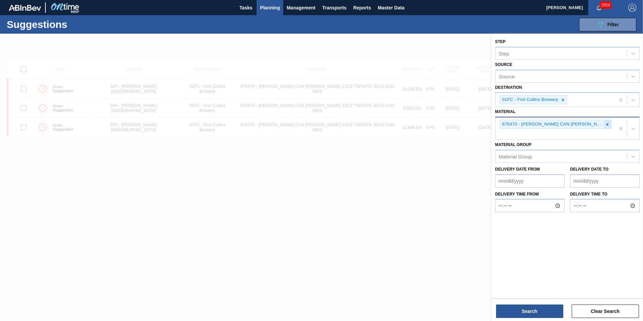
click at [605, 124] on icon at bounding box center [607, 124] width 5 height 5
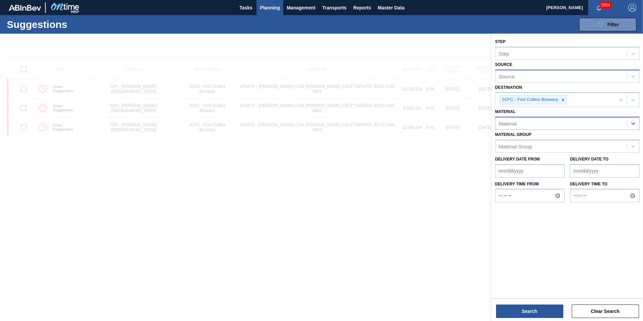
click at [557, 78] on div "Source" at bounding box center [560, 76] width 131 height 10
click at [535, 80] on div "Source" at bounding box center [560, 76] width 131 height 10
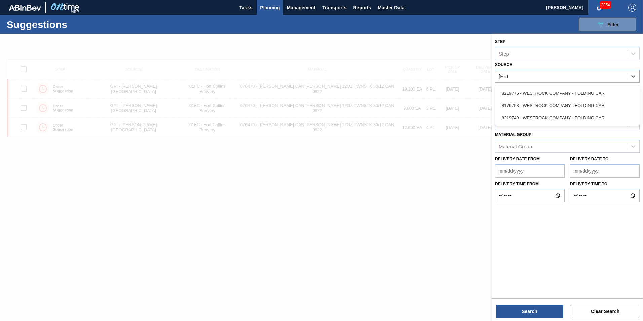
type input "west"
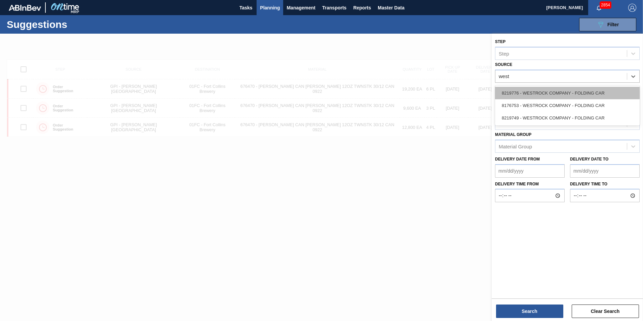
click at [529, 94] on div "8219776 - WESTROCK COMPANY - FOLDING CAR" at bounding box center [567, 93] width 145 height 12
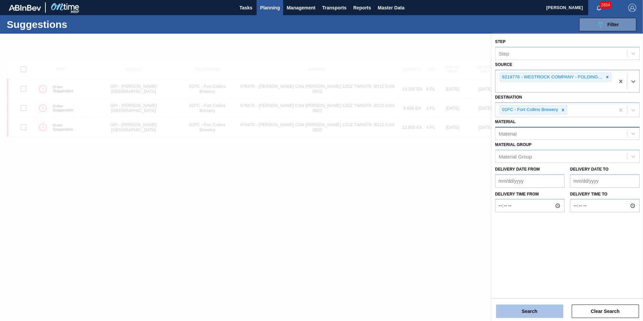
click at [533, 307] on button "Search" at bounding box center [529, 310] width 67 height 13
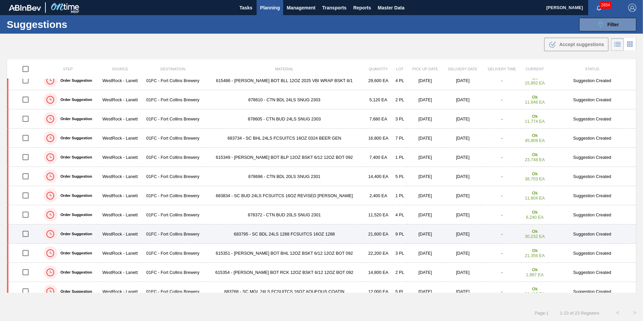
scroll to position [228, 0]
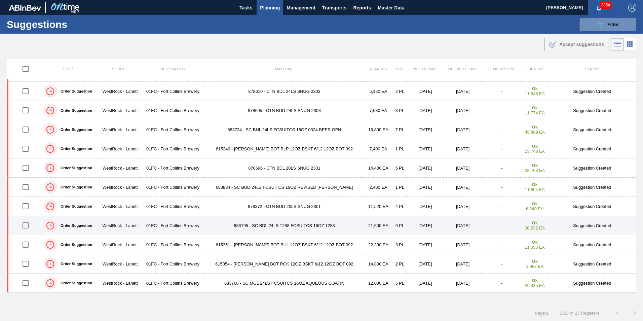
click at [29, 224] on input "checkbox" at bounding box center [25, 225] width 14 height 14
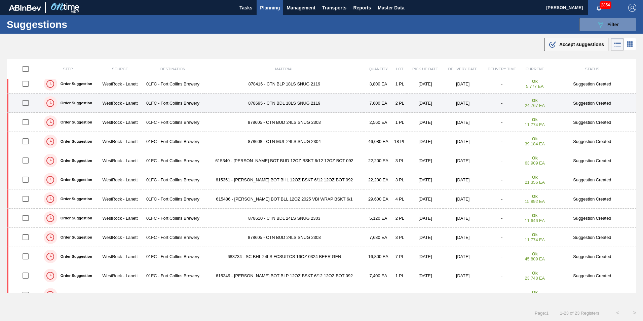
scroll to position [202, 0]
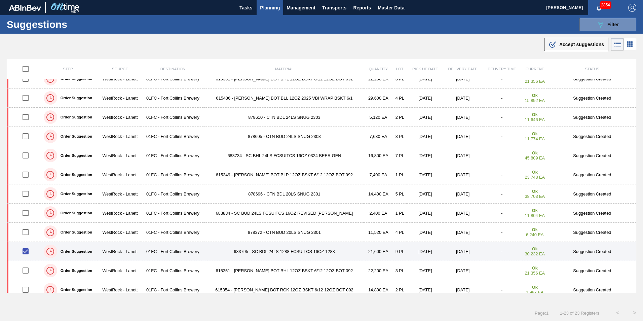
click at [27, 250] on input "checkbox" at bounding box center [25, 251] width 14 height 14
checkbox input "false"
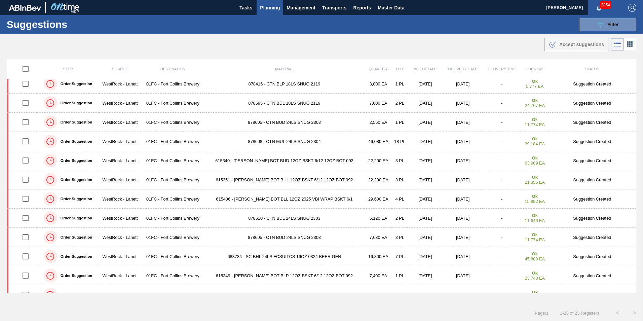
scroll to position [0, 0]
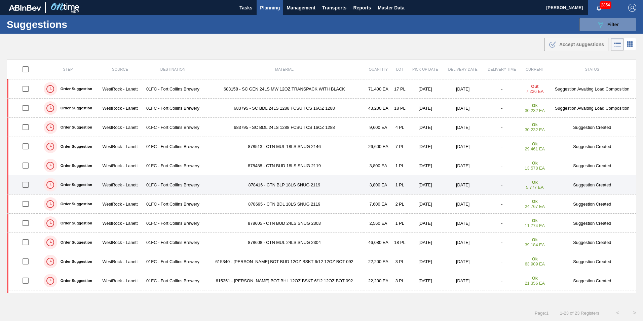
click at [23, 183] on input "checkbox" at bounding box center [25, 184] width 14 height 14
checkbox input "true"
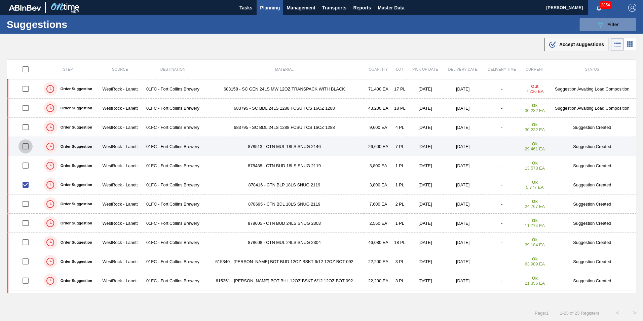
click at [26, 150] on input "checkbox" at bounding box center [25, 146] width 14 height 14
checkbox input "true"
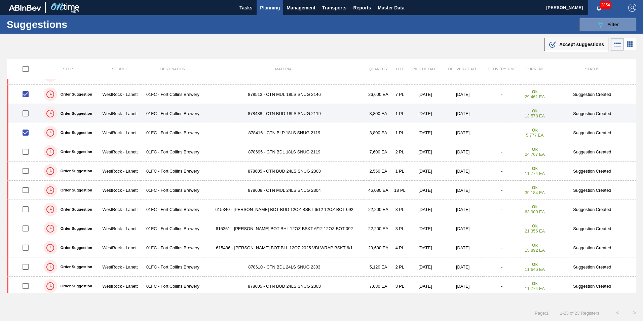
scroll to position [67, 0]
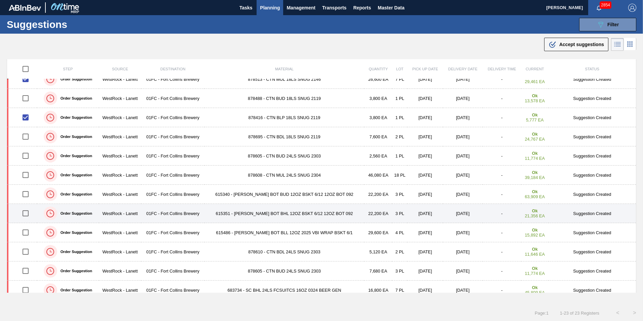
click at [27, 213] on input "checkbox" at bounding box center [25, 213] width 14 height 14
checkbox input "true"
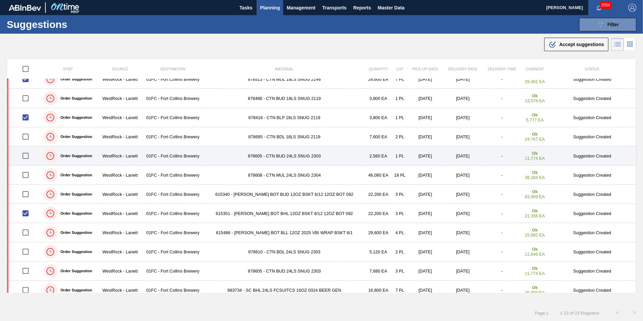
click at [28, 158] on input "checkbox" at bounding box center [25, 156] width 14 height 14
checkbox input "true"
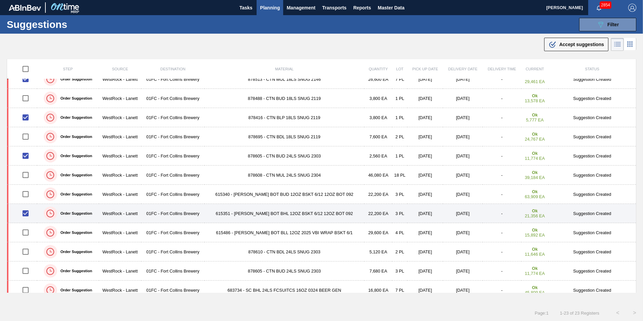
scroll to position [202, 0]
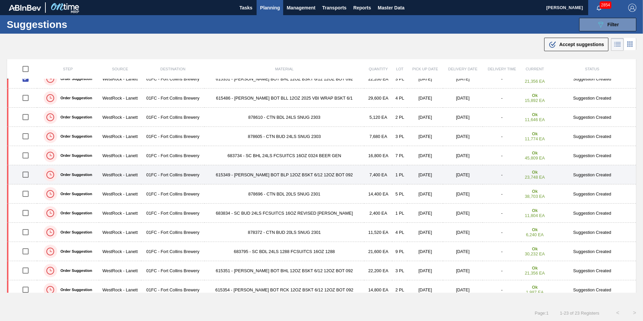
click at [26, 174] on input "checkbox" at bounding box center [25, 174] width 14 height 14
checkbox input "true"
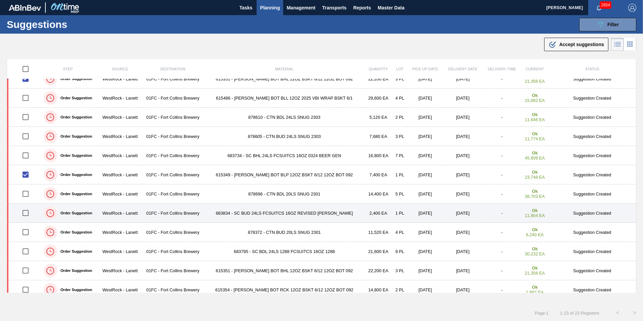
click at [27, 213] on input "checkbox" at bounding box center [25, 213] width 14 height 14
checkbox input "true"
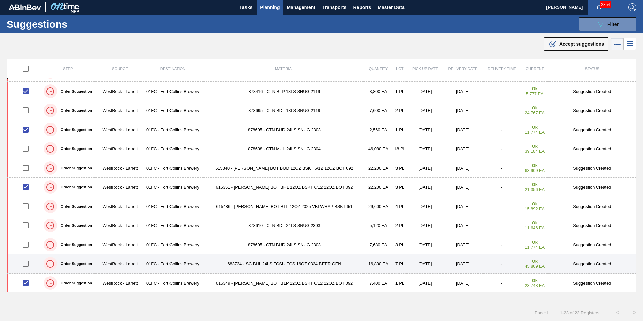
scroll to position [0, 0]
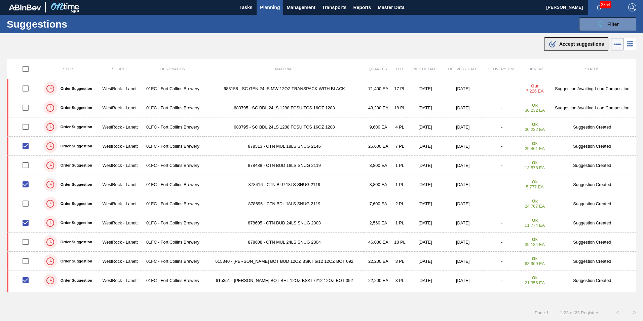
click at [576, 40] on div ".b{fill:var(--color-action-default)} Accept suggestions" at bounding box center [575, 44] width 55 height 8
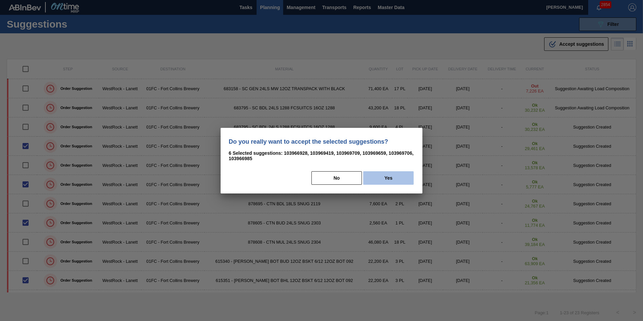
click at [376, 177] on button "Yes" at bounding box center [388, 177] width 50 height 13
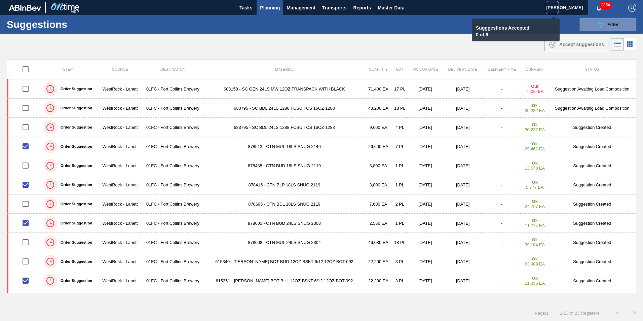
click at [551, 7] on icon at bounding box center [552, 7] width 8 height 8
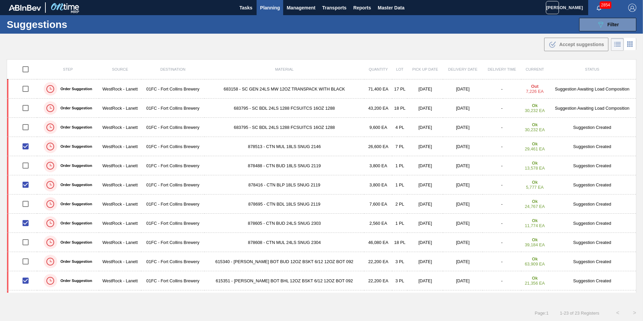
click at [448, 39] on div ".b{fill:var(--color-action-default)} Accept suggestions" at bounding box center [321, 43] width 643 height 19
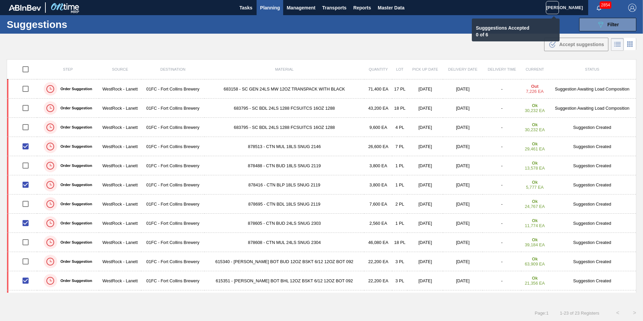
click at [547, 5] on div at bounding box center [551, 7] width 13 height 13
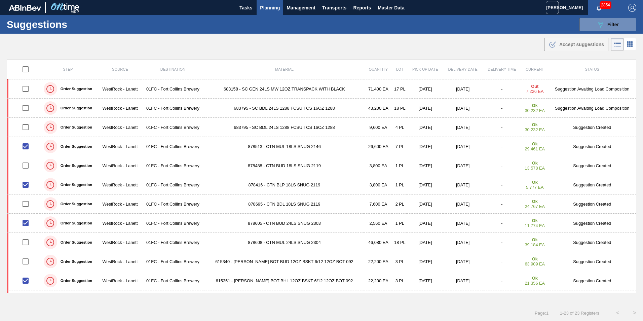
click at [495, 30] on p "Sugggestions Accepted" at bounding box center [511, 27] width 71 height 5
click at [494, 42] on div ".b{fill:var(--color-action-default)} Accept suggestions" at bounding box center [321, 43] width 643 height 19
click at [405, 48] on div ".b{fill:var(--color-action-default)} Accept suggestions" at bounding box center [321, 42] width 643 height 19
click at [553, 1] on span "[PERSON_NAME]" at bounding box center [564, 7] width 37 height 15
click at [450, 37] on div ".b{fill:var(--color-action-default)} Accept suggestions" at bounding box center [321, 42] width 643 height 19
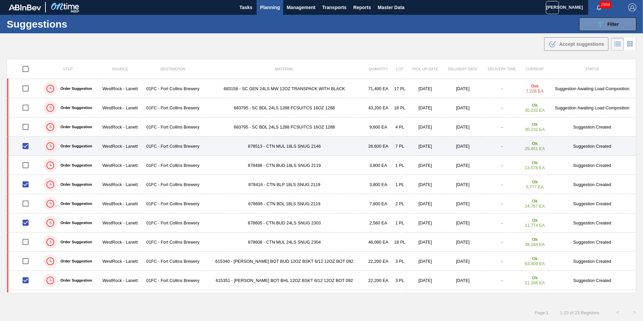
click at [28, 146] on input "checkbox" at bounding box center [25, 146] width 14 height 14
click at [22, 146] on input "checkbox" at bounding box center [25, 146] width 14 height 14
checkbox input "true"
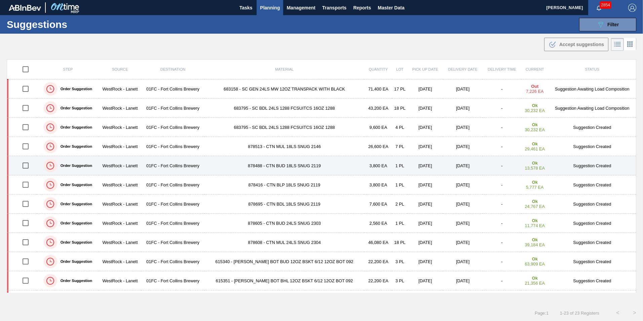
click at [24, 167] on input "checkbox" at bounding box center [25, 165] width 14 height 14
checkbox input "true"
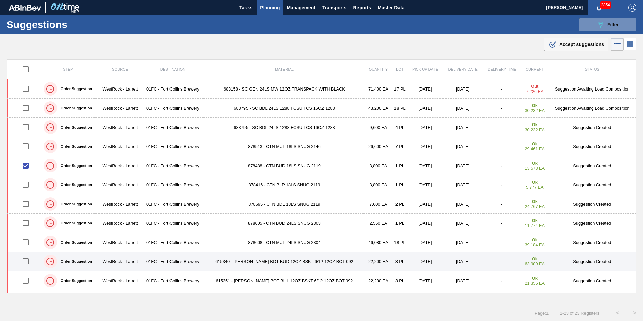
click at [26, 260] on input "checkbox" at bounding box center [25, 261] width 14 height 14
checkbox input "true"
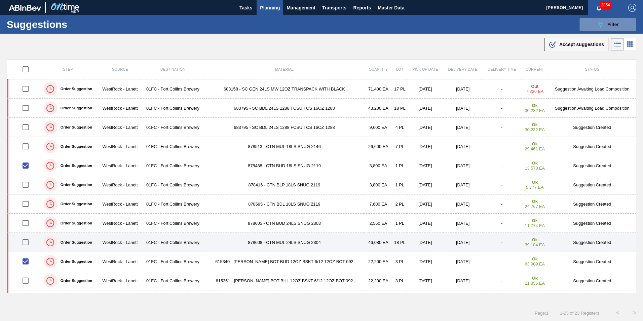
scroll to position [34, 0]
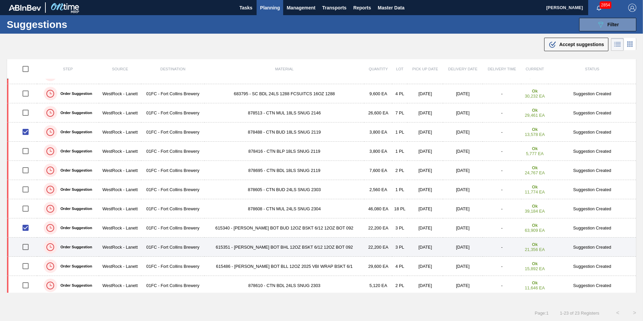
click at [22, 246] on input "checkbox" at bounding box center [25, 247] width 14 height 14
checkbox input "true"
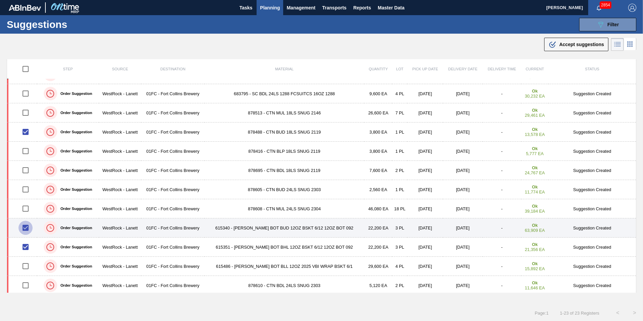
click at [25, 232] on input "checkbox" at bounding box center [25, 227] width 14 height 14
checkbox input "false"
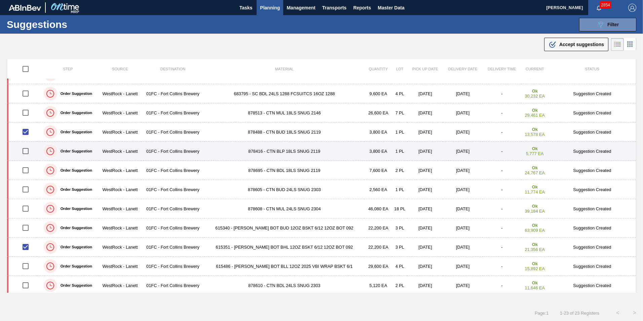
click at [24, 151] on input "checkbox" at bounding box center [25, 151] width 14 height 14
checkbox input "true"
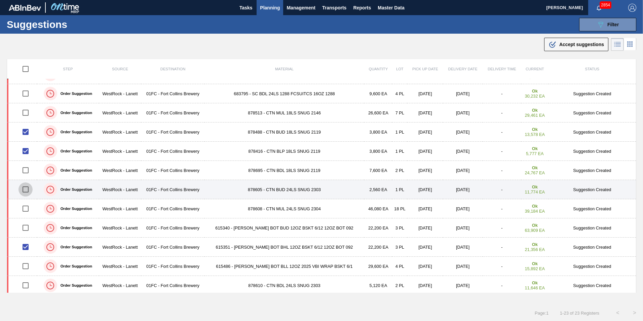
click at [27, 190] on input "checkbox" at bounding box center [25, 189] width 14 height 14
checkbox input "true"
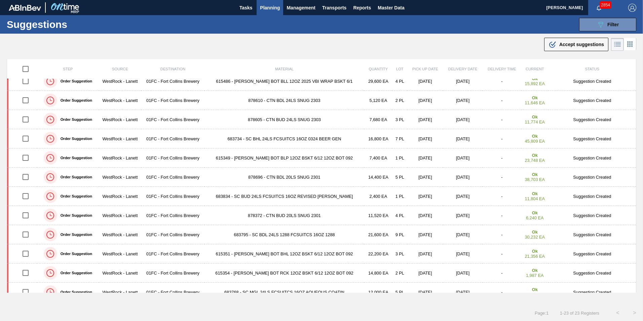
scroll to position [228, 0]
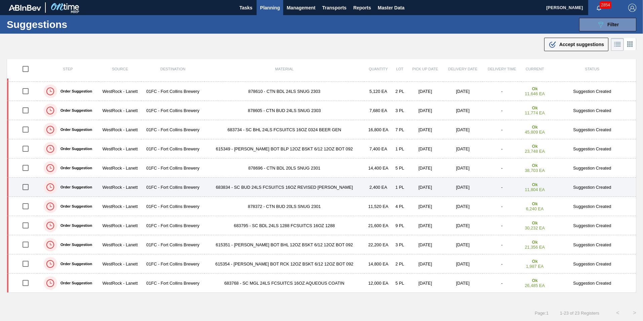
click at [28, 188] on input "checkbox" at bounding box center [25, 187] width 14 height 14
checkbox input "true"
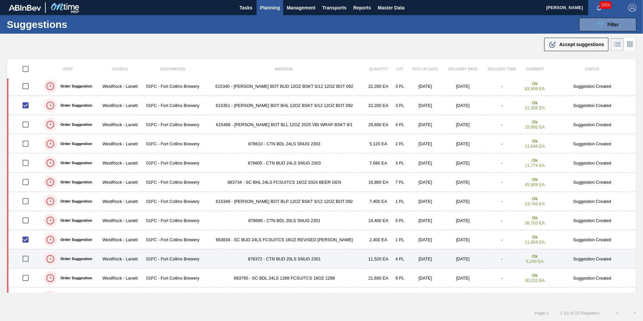
scroll to position [127, 0]
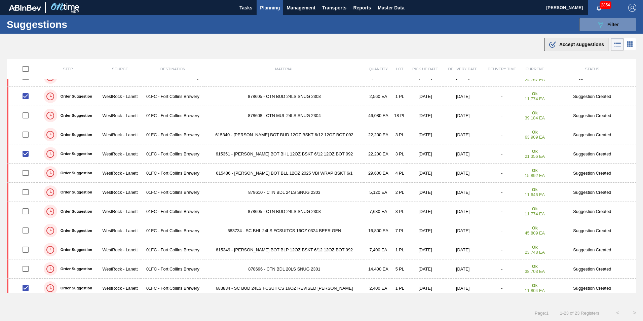
click at [580, 47] on div ".b{fill:var(--color-action-default)} Accept suggestions" at bounding box center [575, 44] width 55 height 8
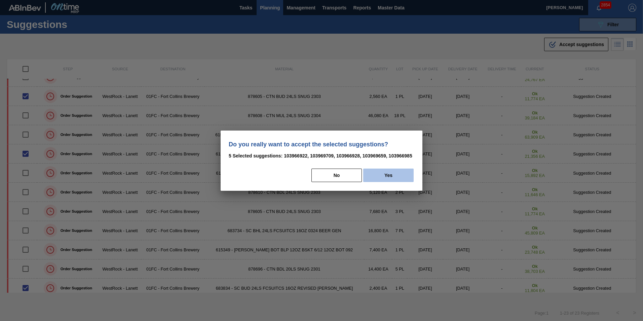
click at [386, 169] on button "Yes" at bounding box center [388, 174] width 50 height 13
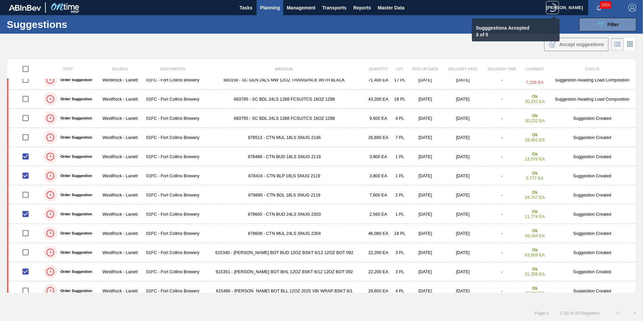
scroll to position [0, 0]
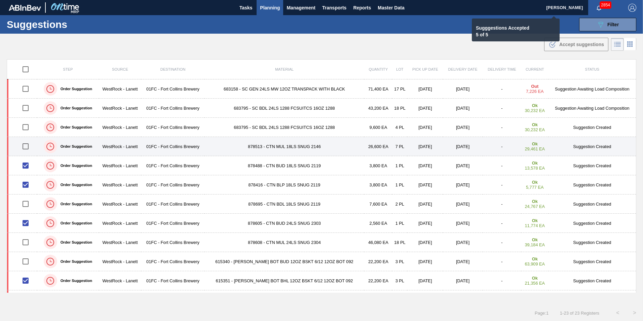
checkbox input "false"
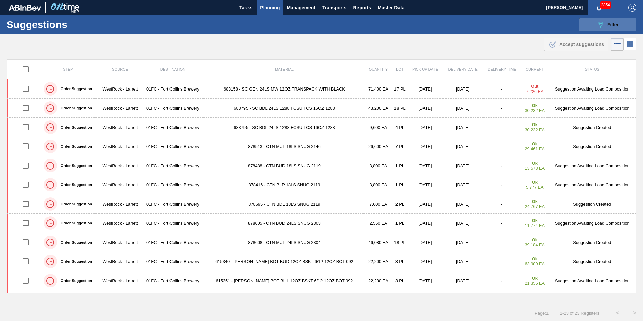
click at [596, 26] on icon "089F7B8B-B2A5-4AFE-B5C0-19BA573D28AC" at bounding box center [600, 25] width 8 height 8
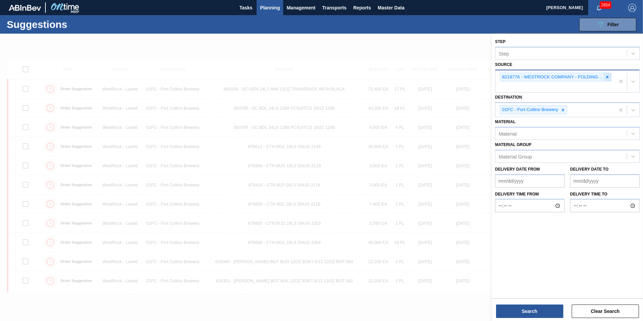
click at [610, 78] on div at bounding box center [606, 77] width 7 height 8
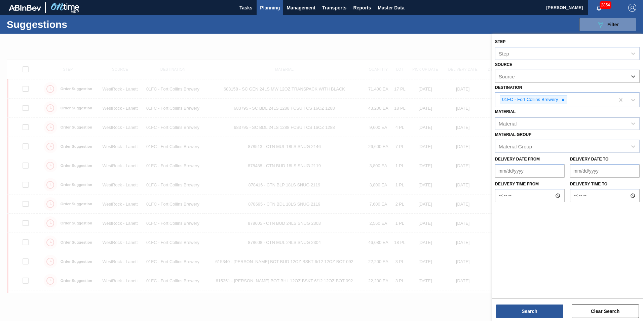
click at [552, 122] on div "Material" at bounding box center [560, 124] width 131 height 10
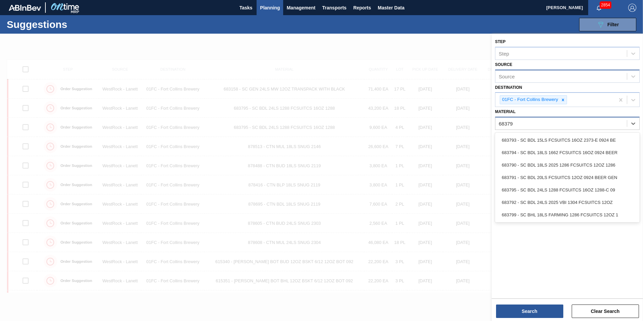
type input "683791"
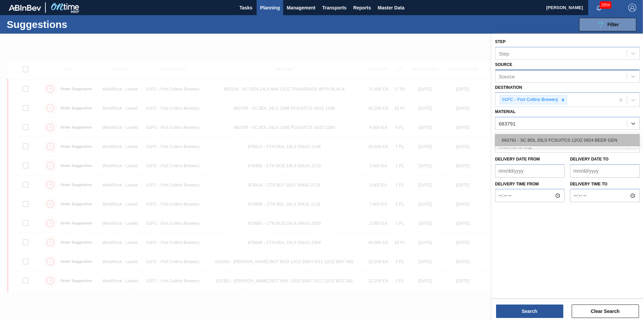
click at [561, 140] on div "683791 - SC BDL 20LS FCSUITCS 12OZ 0924 BEER GEN" at bounding box center [567, 140] width 145 height 12
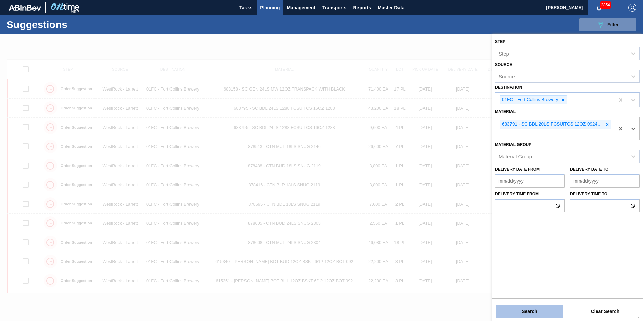
click at [550, 309] on button "Search" at bounding box center [529, 310] width 67 height 13
